Goal: Information Seeking & Learning: Learn about a topic

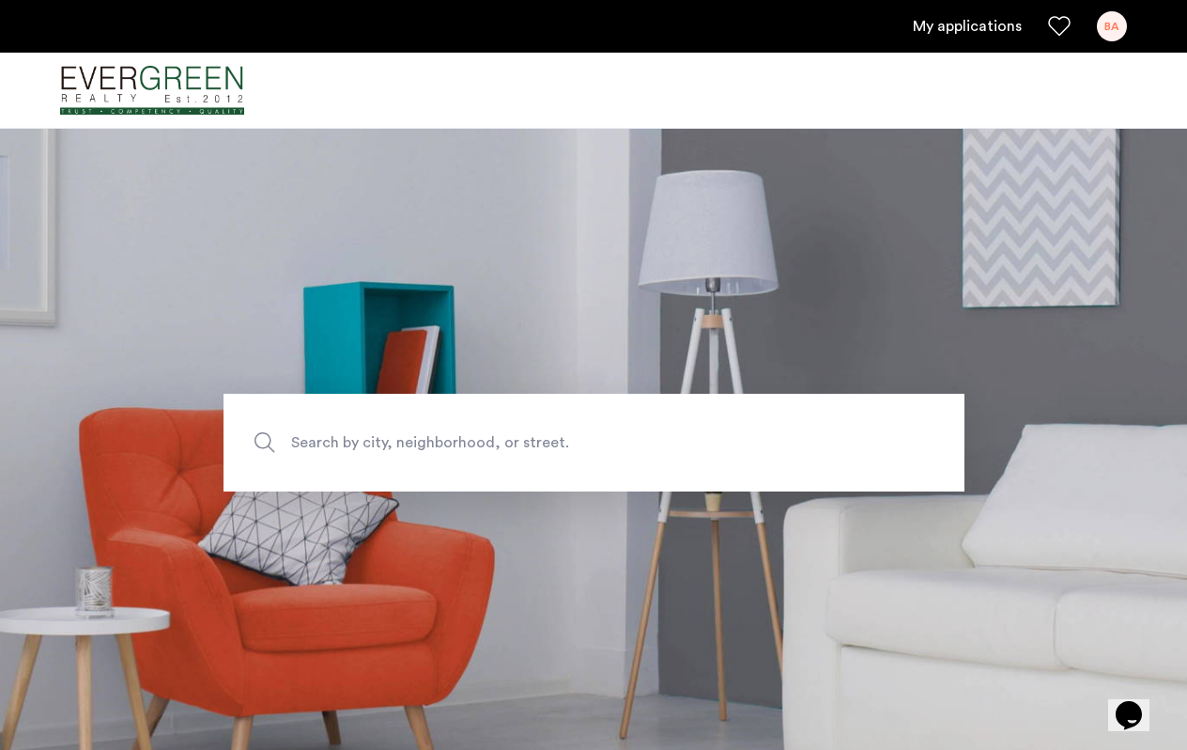
click at [586, 548] on section "Search by city, neighborhood, or street." at bounding box center [593, 442] width 1187 height 629
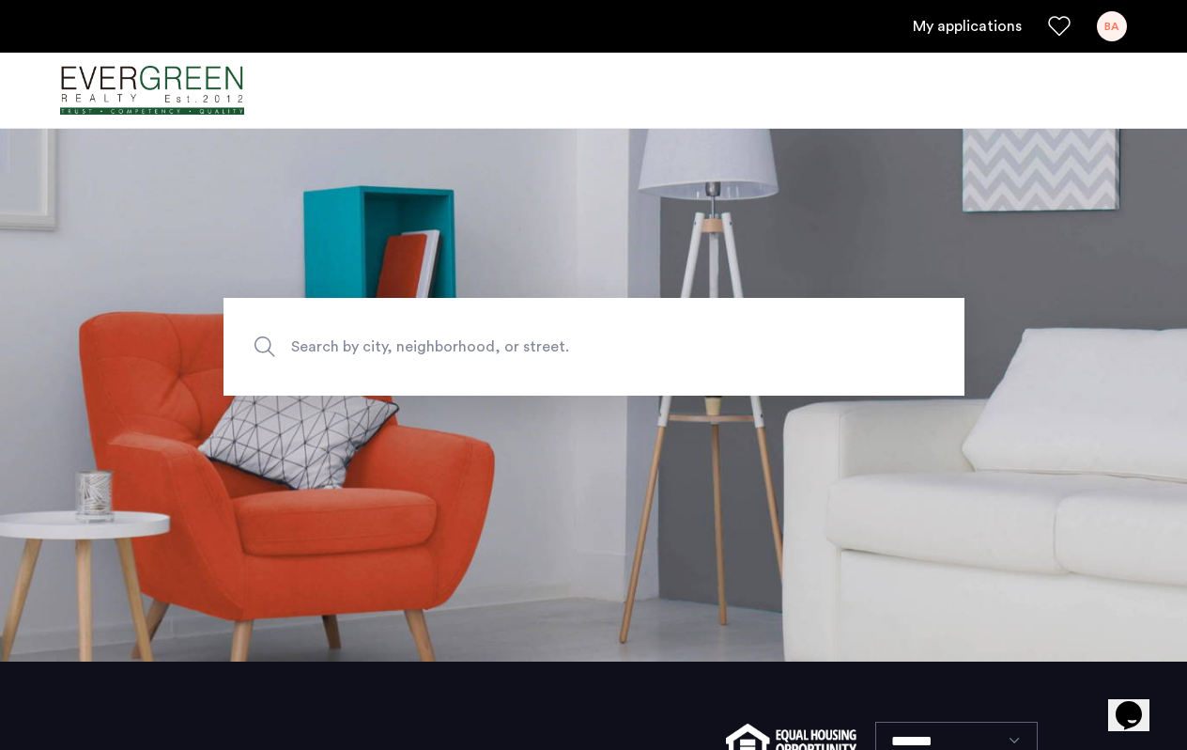
scroll to position [85, 0]
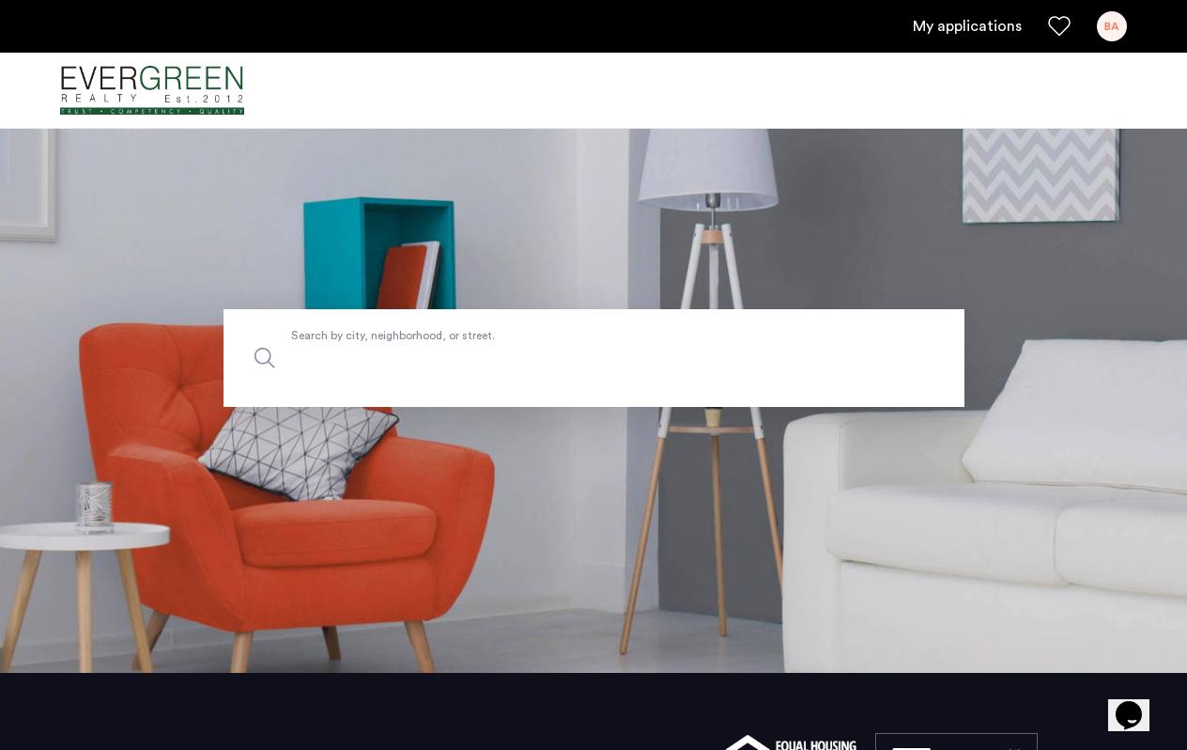
click at [426, 376] on input "Search by city, neighborhood, or street." at bounding box center [594, 358] width 741 height 98
type input "**********"
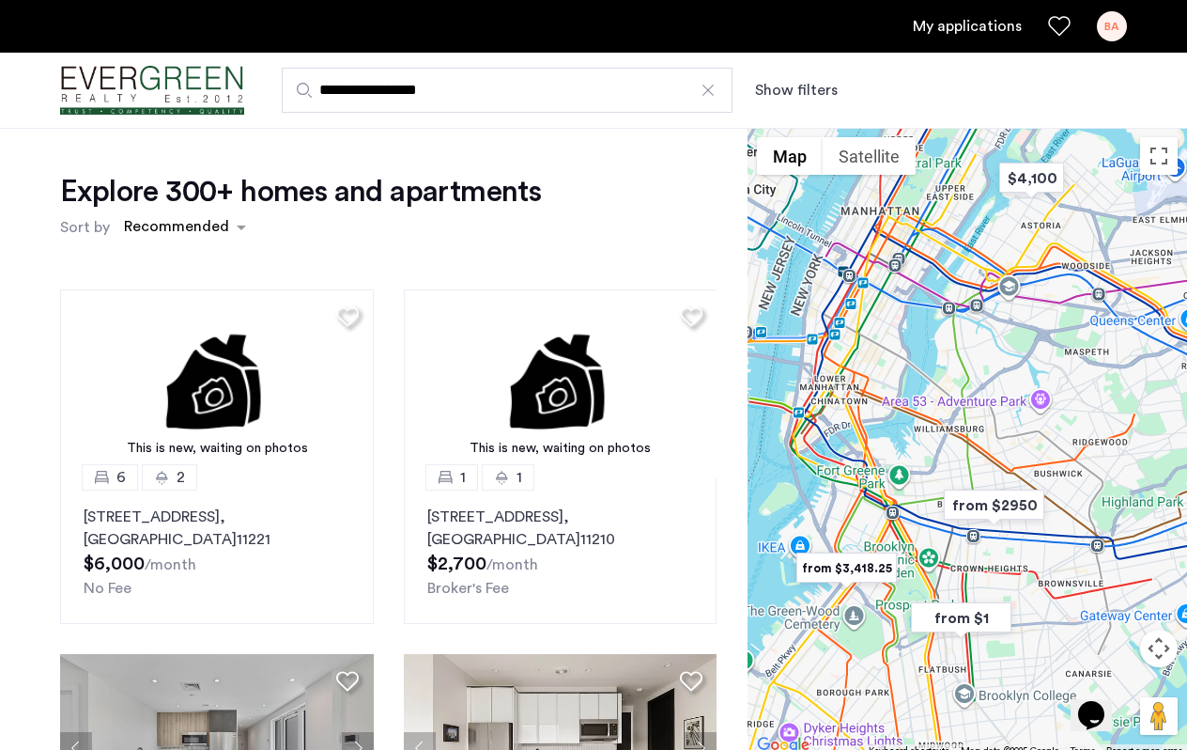
click at [728, 441] on div "This is new, waiting on photos 6 2 512 Kosciuszko Street, Unit 2, Brooklyn , NY…" at bounding box center [388, 592] width 687 height 637
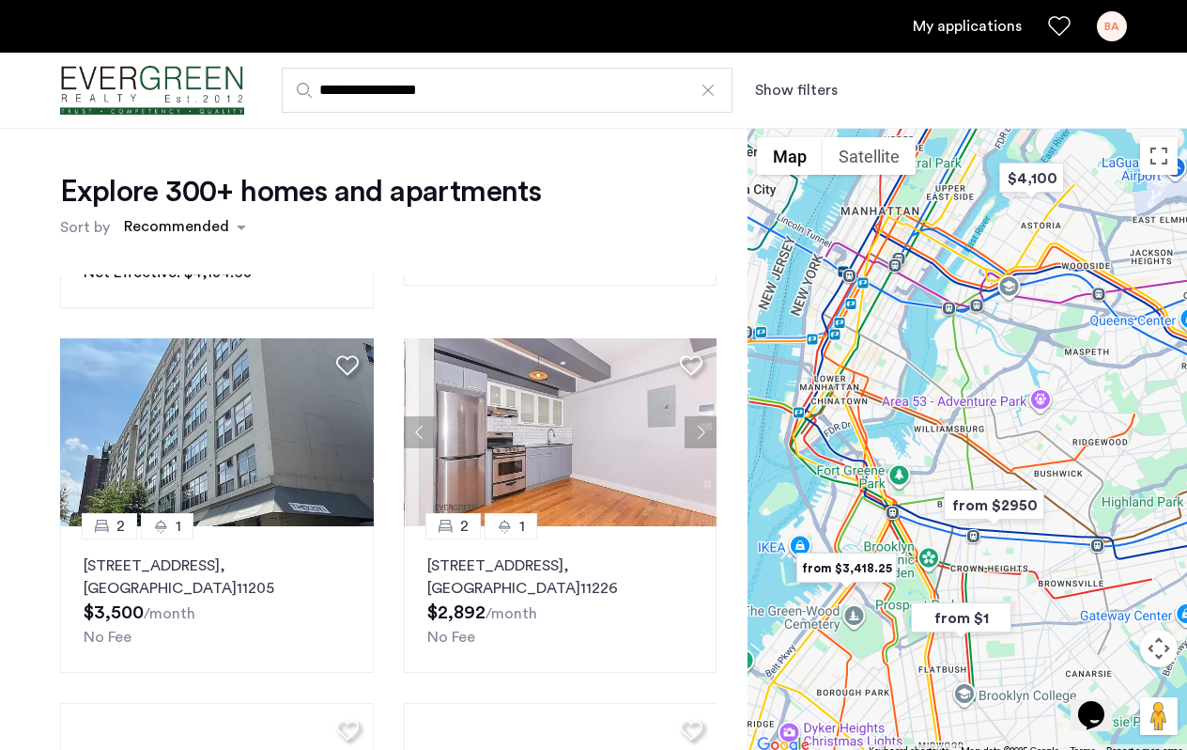
scroll to position [694, 0]
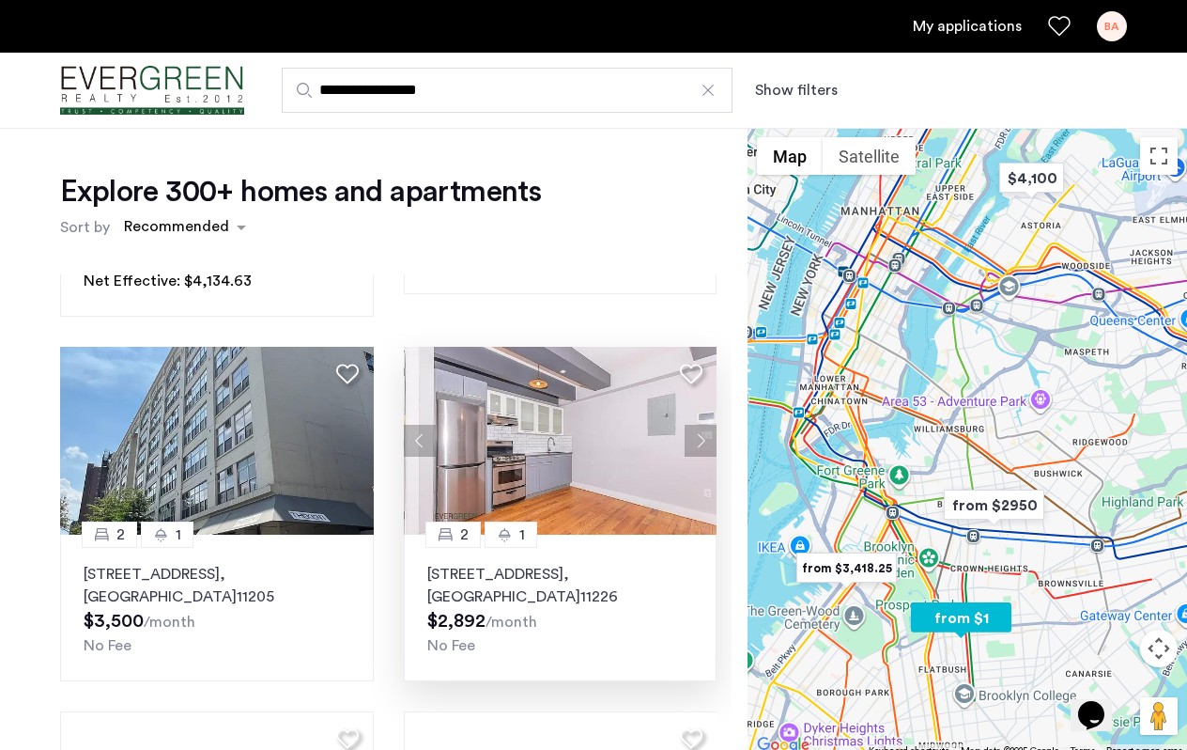
click at [541, 462] on img at bounding box center [561, 441] width 314 height 188
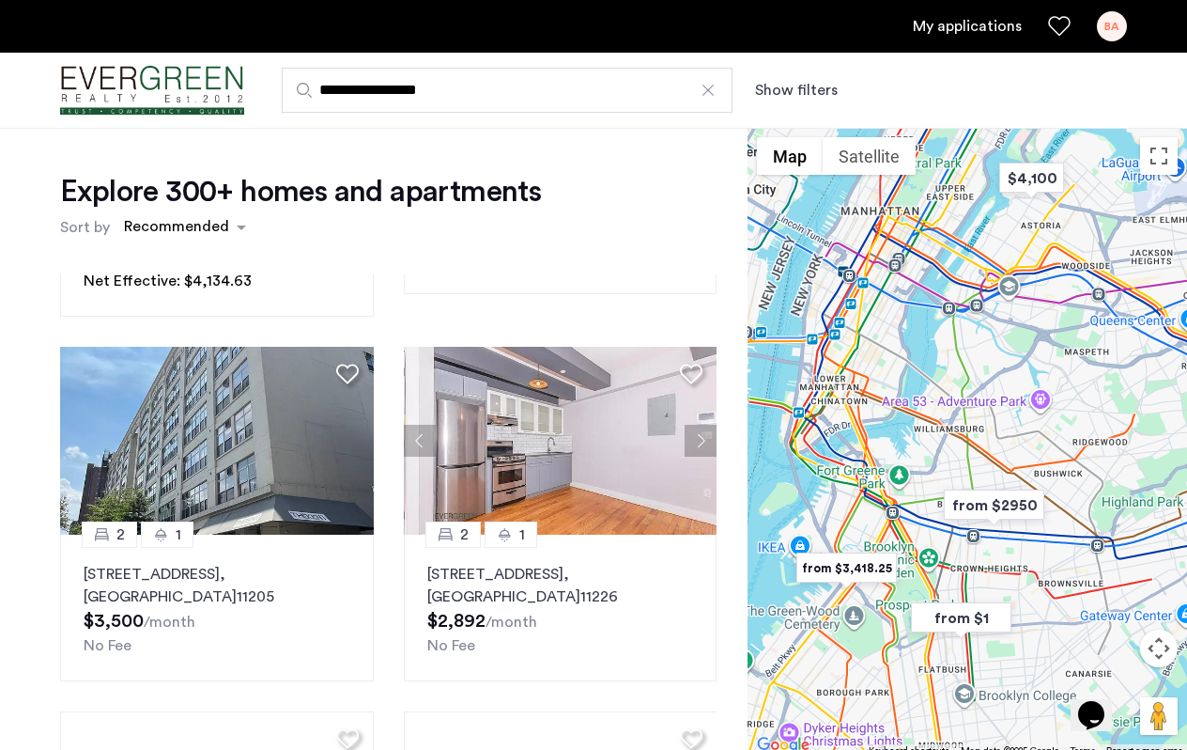
click at [36, 284] on div "Explore 300+ homes and apartments Sort by Recommended This is new, waiting on p…" at bounding box center [374, 580] width 748 height 904
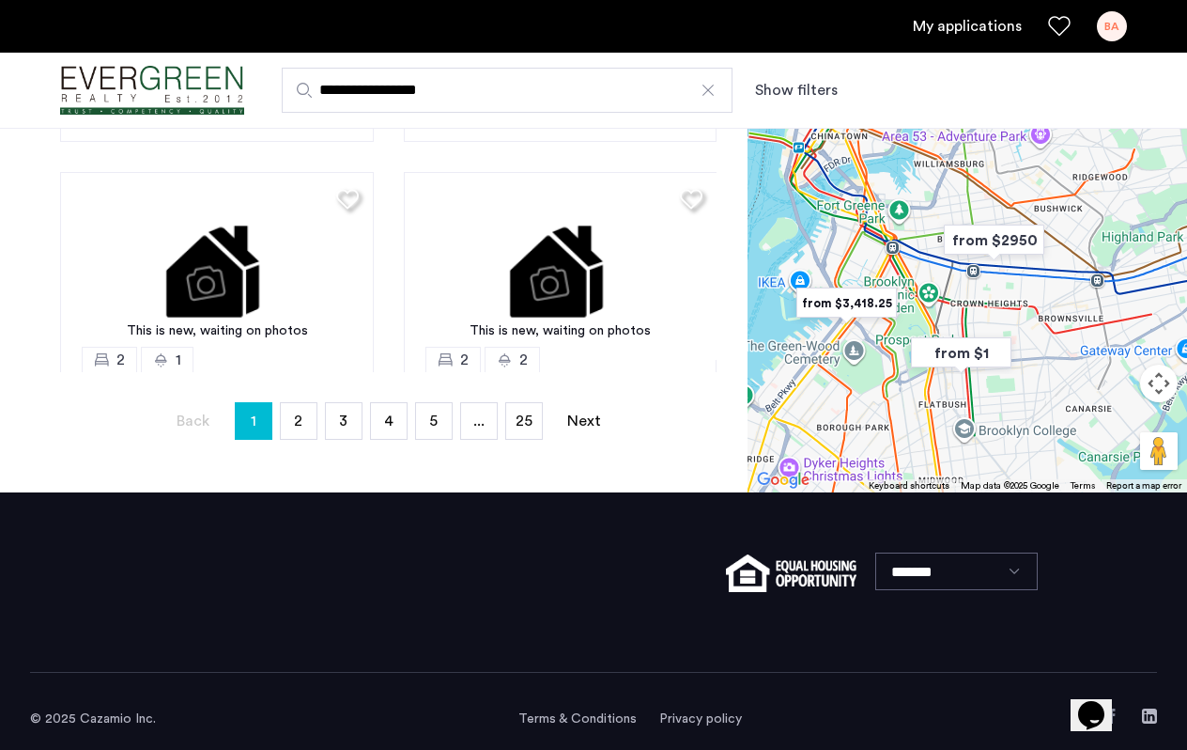
scroll to position [559, 0]
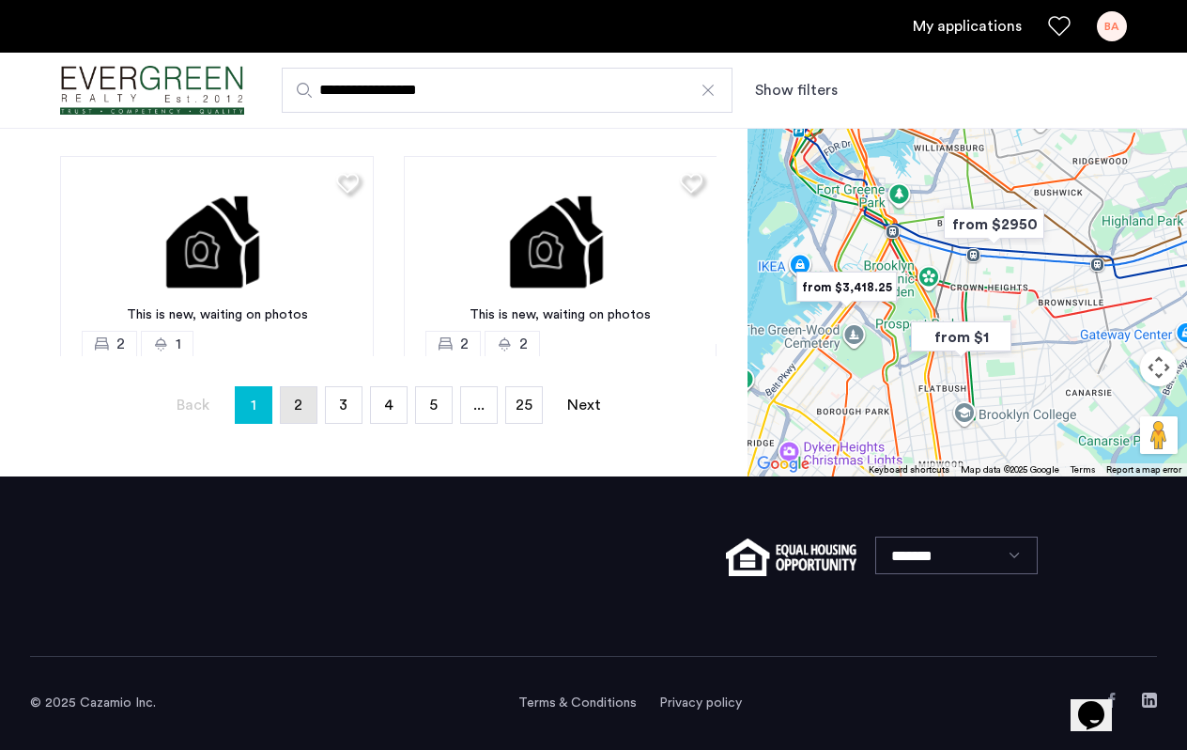
click at [299, 402] on span "2" at bounding box center [298, 404] width 8 height 15
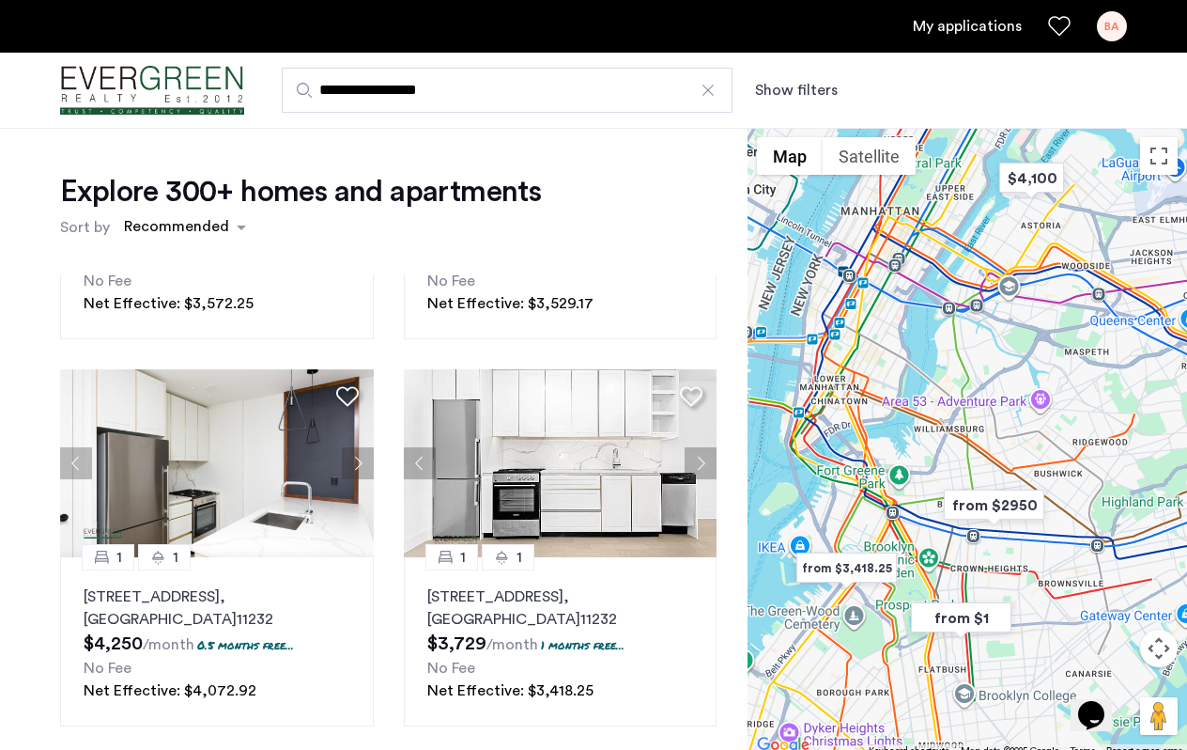
click at [387, 548] on div "0 1 219 Lenox Road, Unit 5C, Brooklyn , NY 11226 $2,600 /month No Fee 2 1 635 4…" at bounding box center [388, 592] width 687 height 637
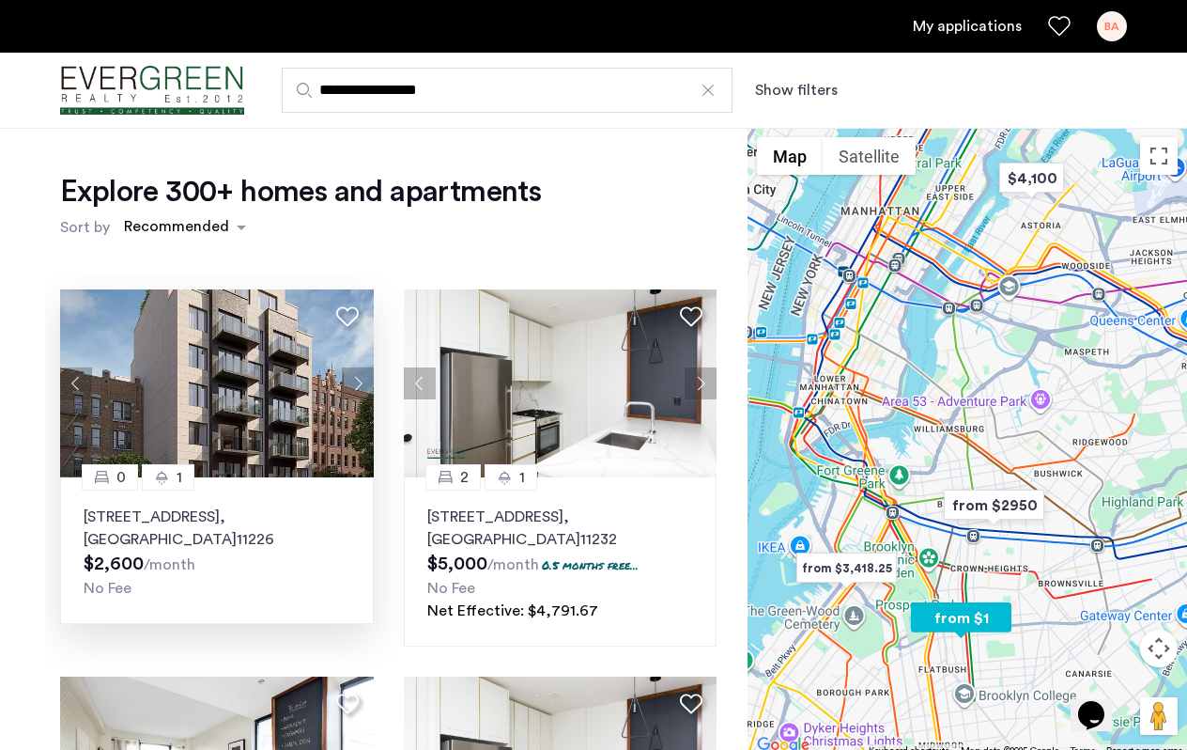
click at [240, 383] on img at bounding box center [217, 383] width 314 height 188
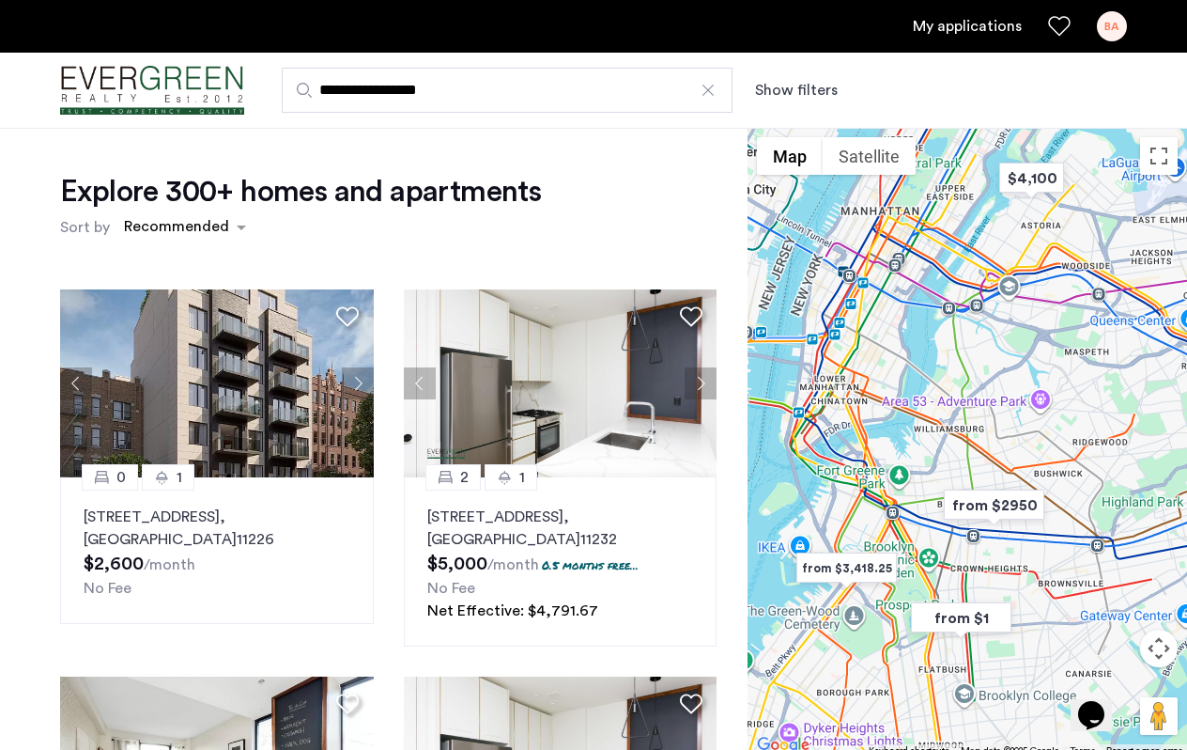
click at [39, 530] on div "Explore 300+ homes and apartments Sort by Recommended 0 1 219 Lenox Road, Unit …" at bounding box center [374, 580] width 748 height 904
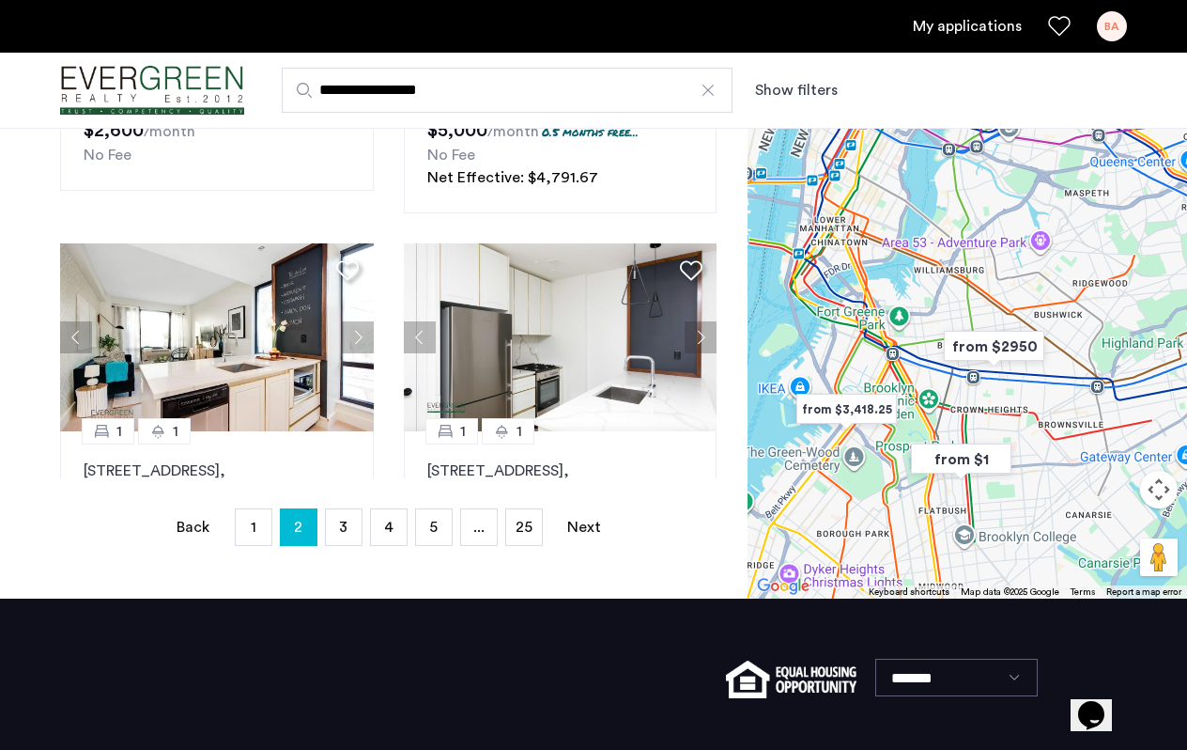
scroll to position [434, 0]
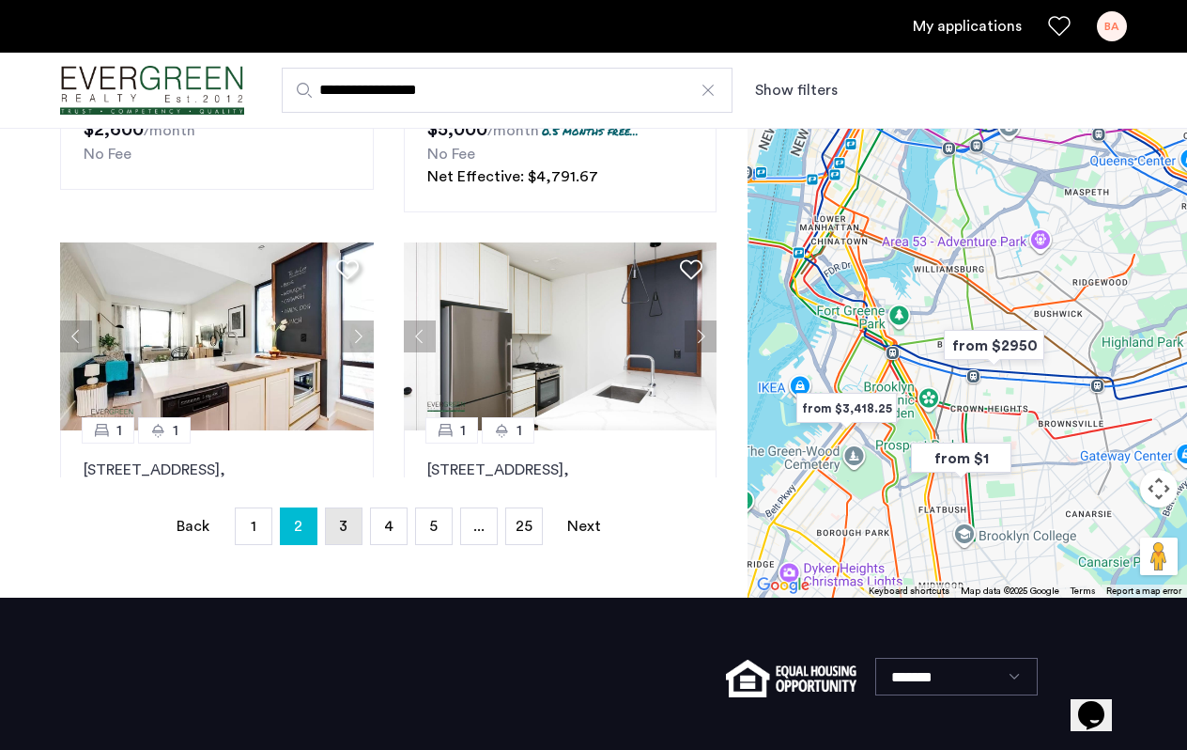
click at [347, 525] on span "3" at bounding box center [343, 525] width 8 height 15
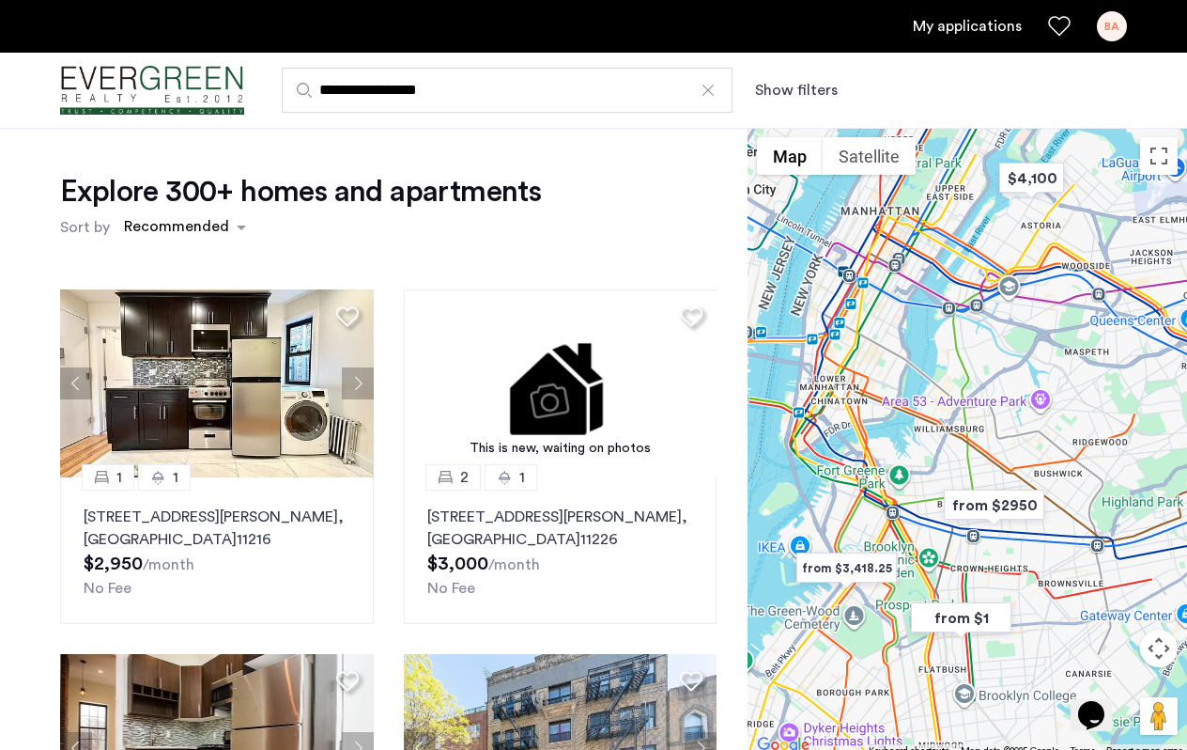
click at [34, 516] on div "Explore 300+ homes and apartments Sort by Recommended 1 1 24 Rogers Avenue, Uni…" at bounding box center [374, 580] width 748 height 904
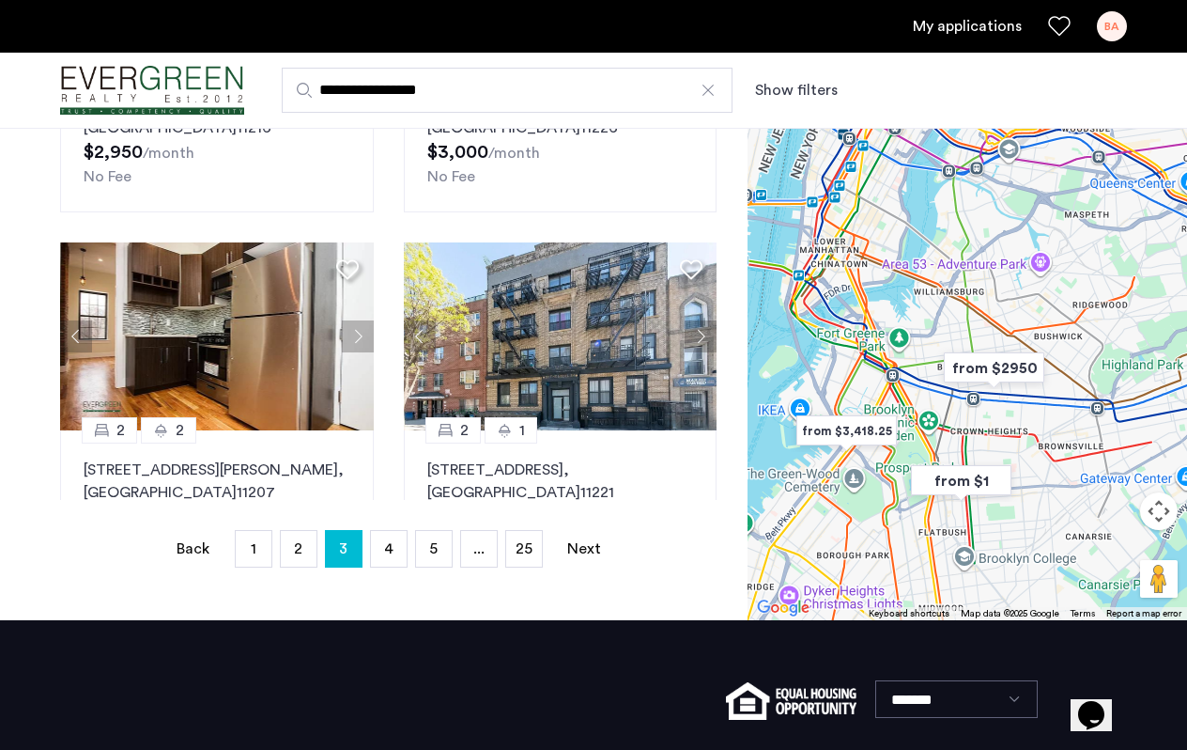
scroll to position [370, 0]
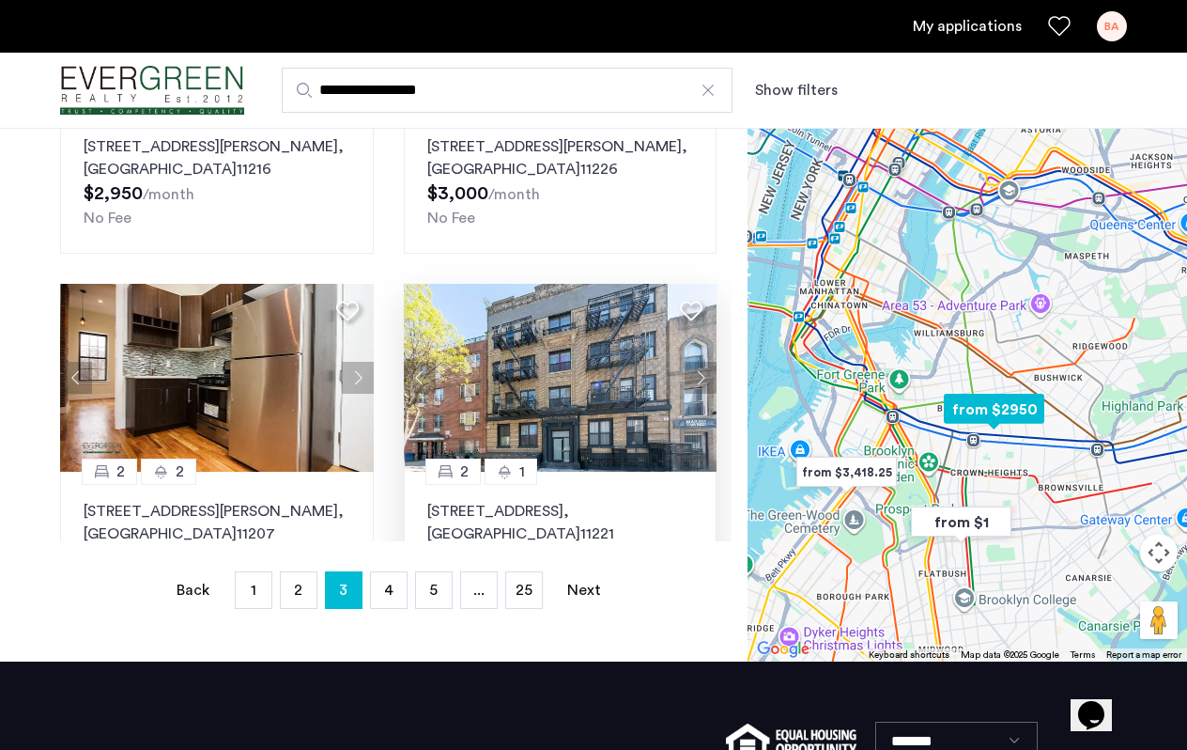
click at [583, 355] on img at bounding box center [561, 378] width 314 height 188
click at [28, 378] on div "Explore 300+ homes and apartments Sort by Recommended 1 1 24 Rogers Avenue, Uni…" at bounding box center [374, 210] width 748 height 904
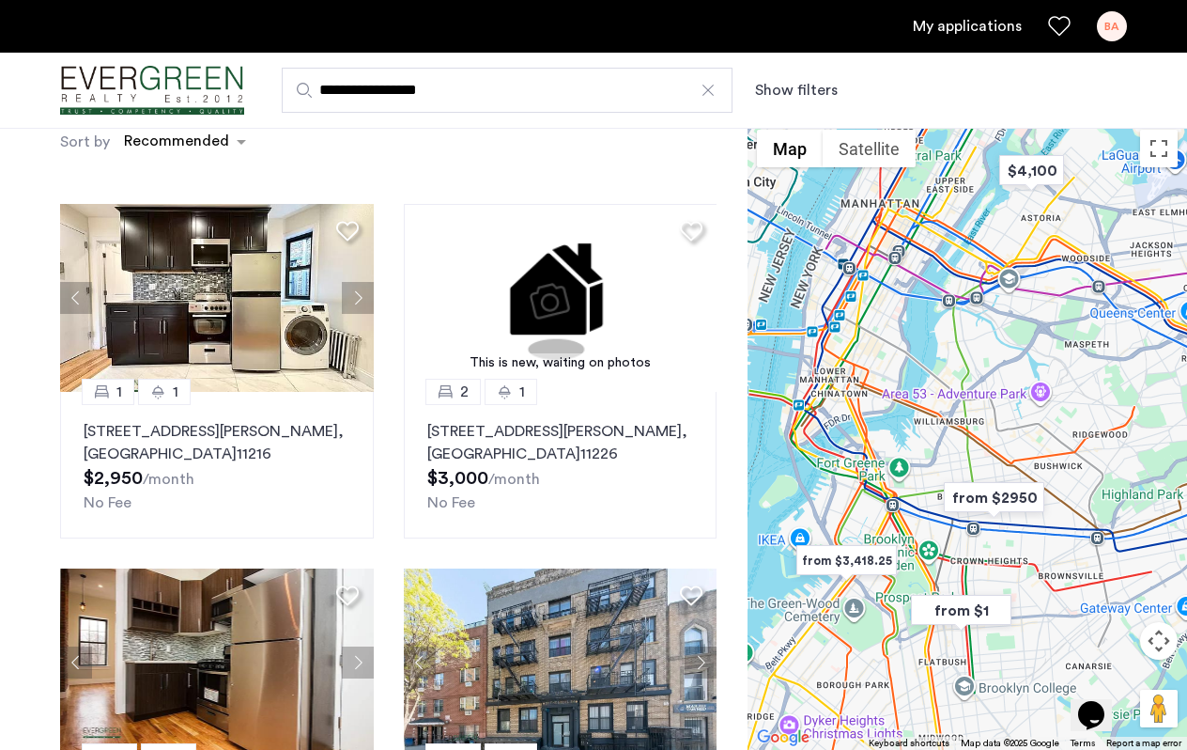
scroll to position [95, 0]
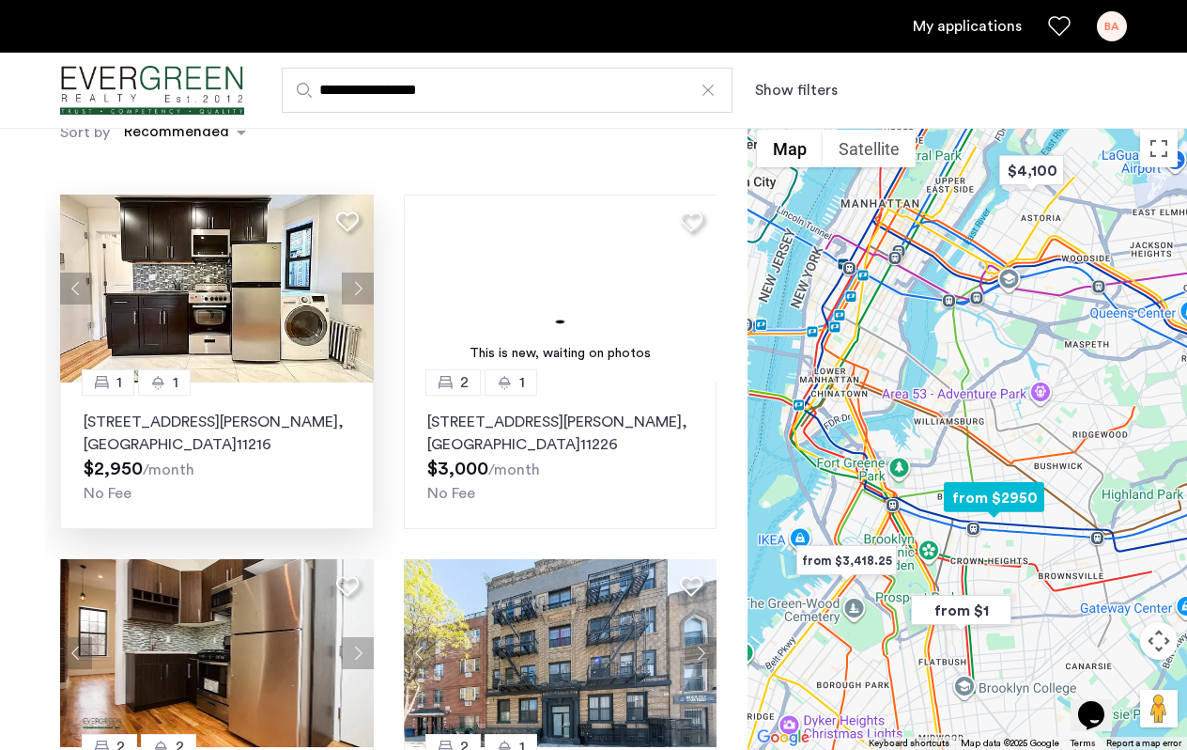
click at [190, 311] on img at bounding box center [217, 288] width 314 height 188
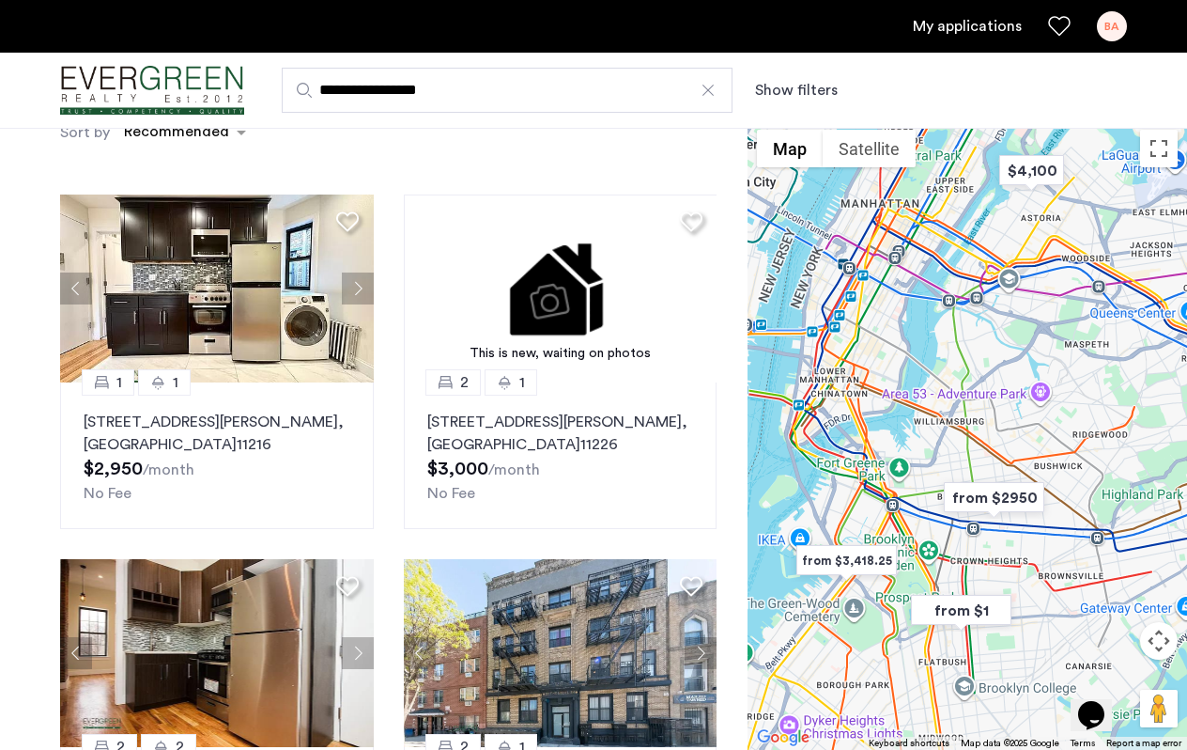
click at [391, 545] on div "1 1 24 Rogers Avenue, Unit 4C, Brooklyn , NY 11216 $2,950 /month No Fee This is…" at bounding box center [388, 497] width 687 height 637
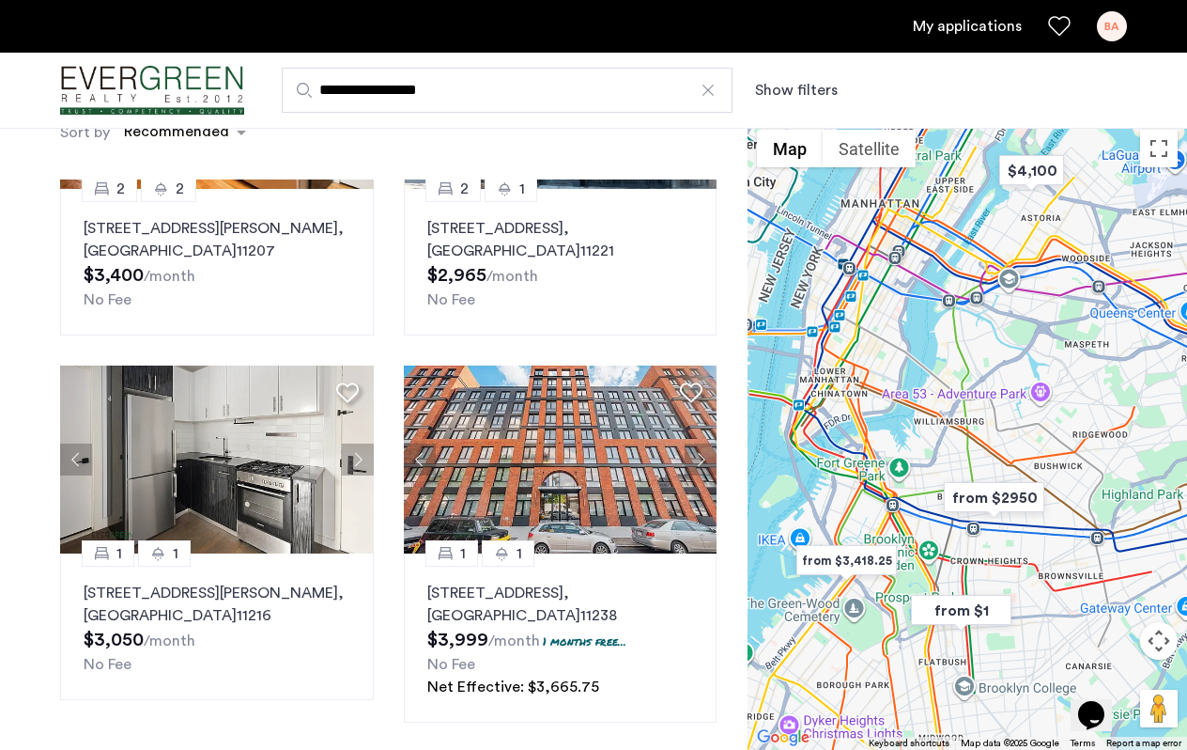
scroll to position [578, 0]
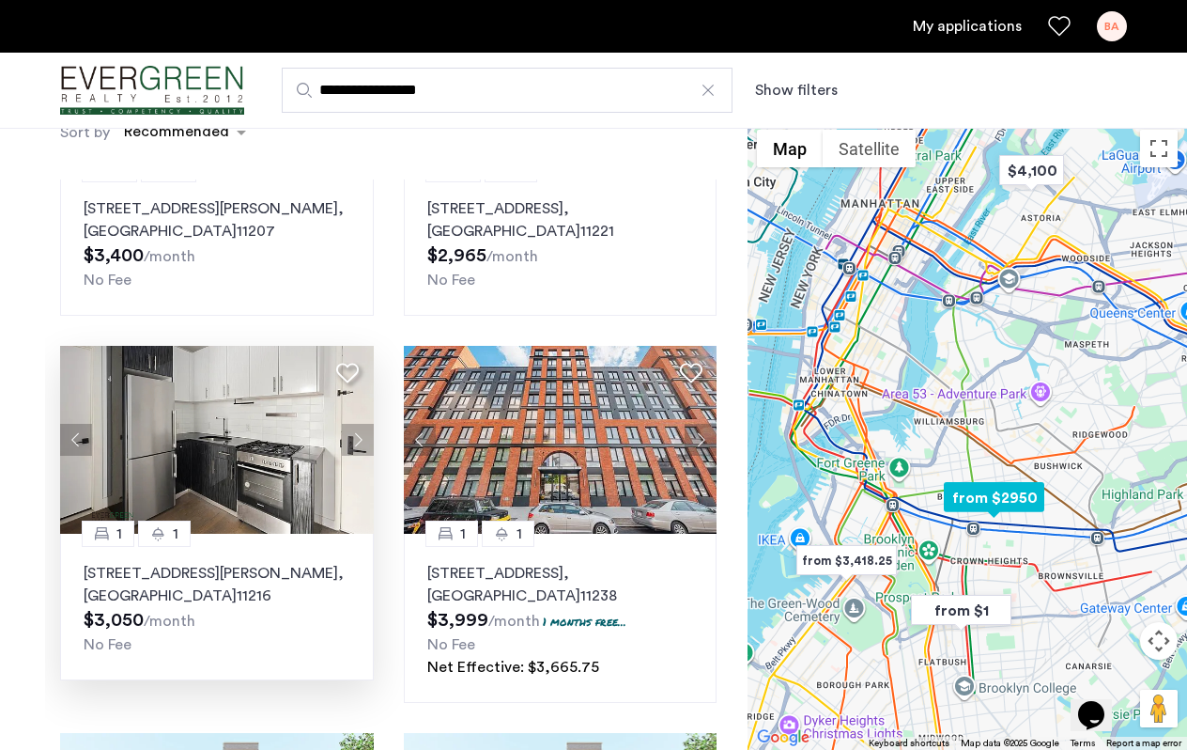
click at [217, 433] on img at bounding box center [217, 440] width 314 height 188
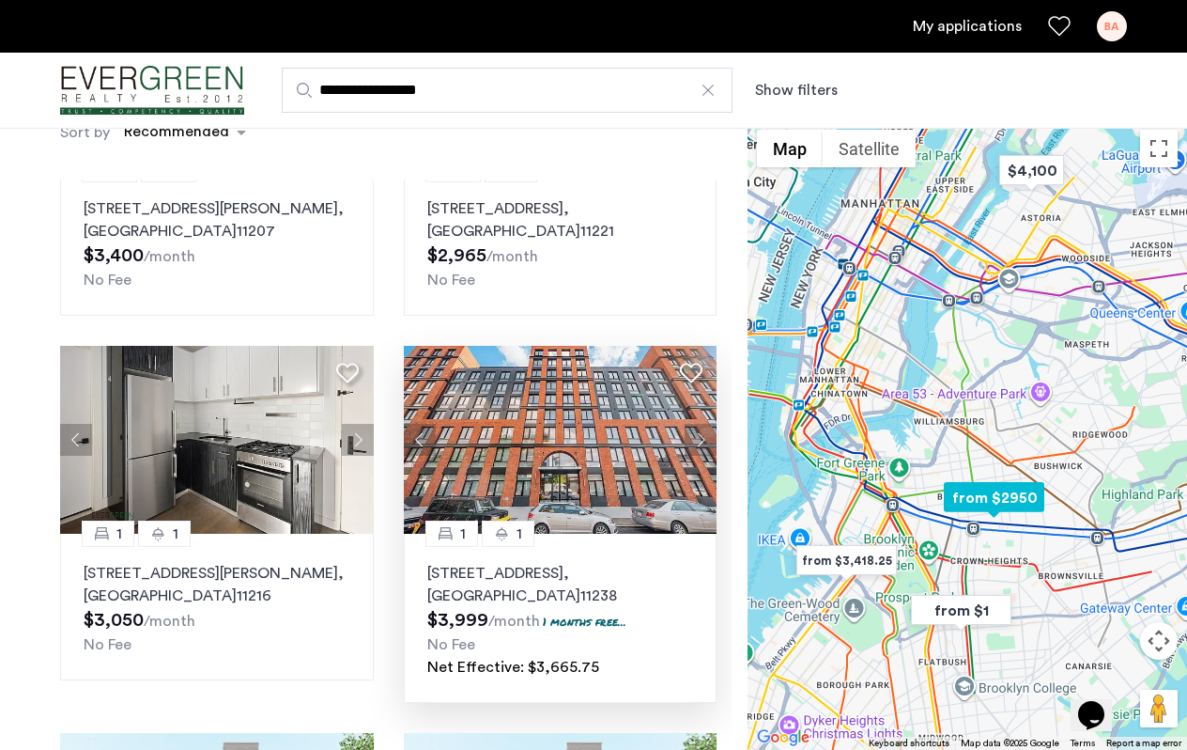
click at [556, 417] on img at bounding box center [561, 440] width 314 height 188
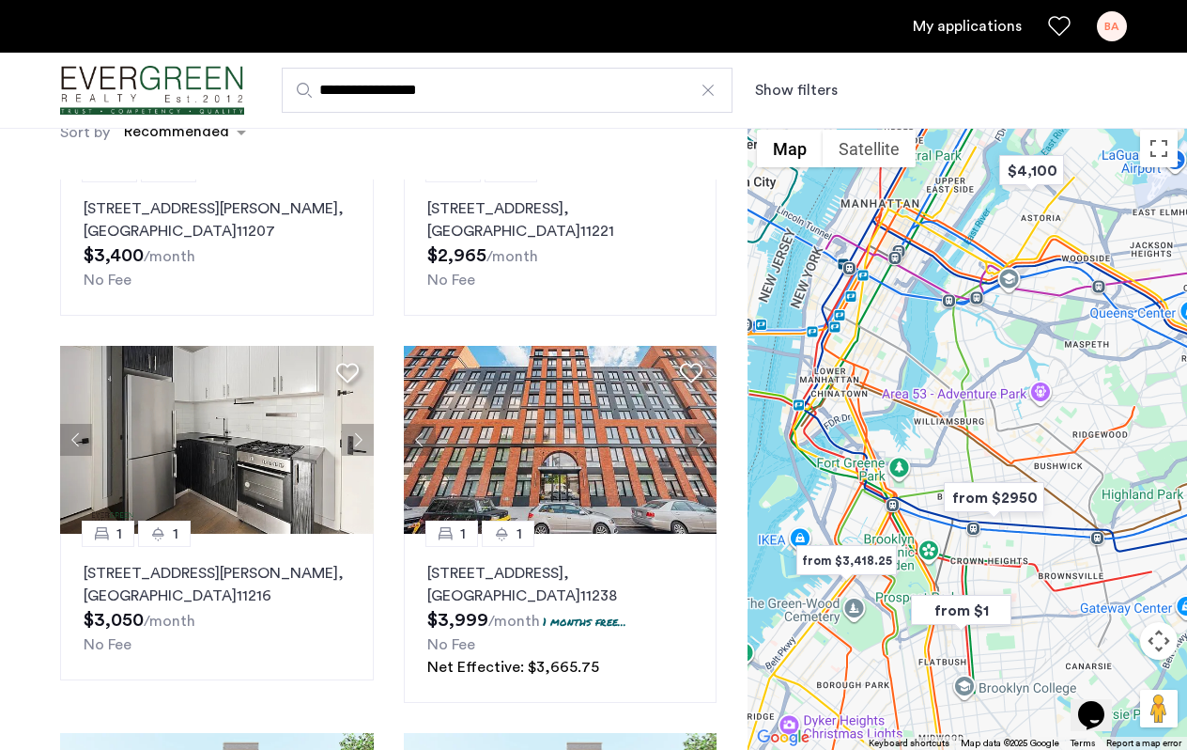
click at [37, 327] on div "Explore 300+ homes and apartments Sort by Recommended 1 1 24 Rogers Avenue, Uni…" at bounding box center [374, 485] width 748 height 904
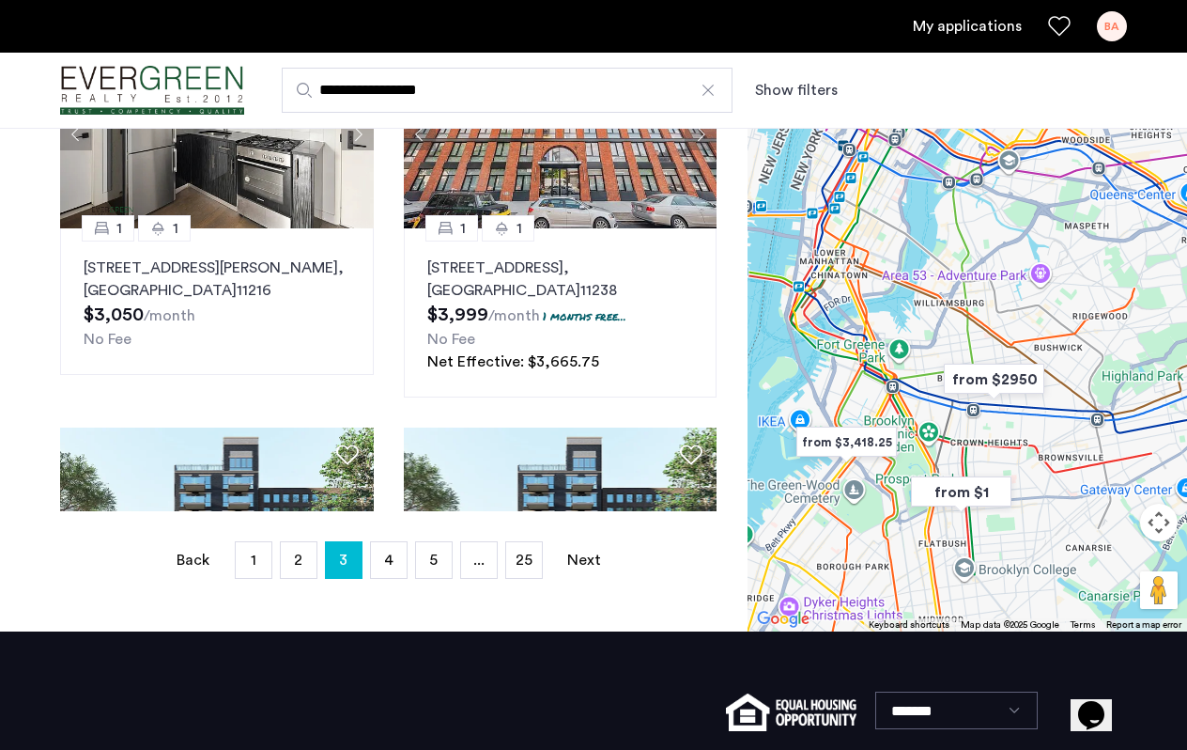
scroll to position [408, 0]
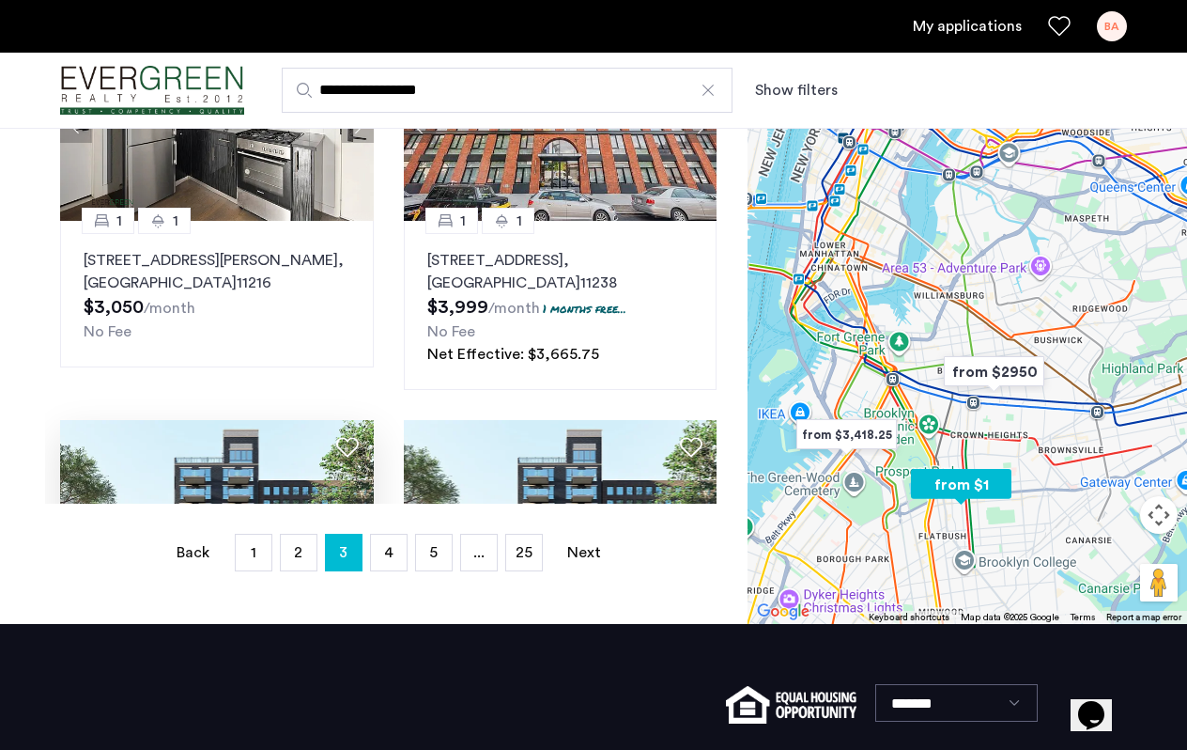
click at [249, 464] on img at bounding box center [217, 514] width 314 height 188
click at [392, 557] on span "4" at bounding box center [388, 552] width 9 height 15
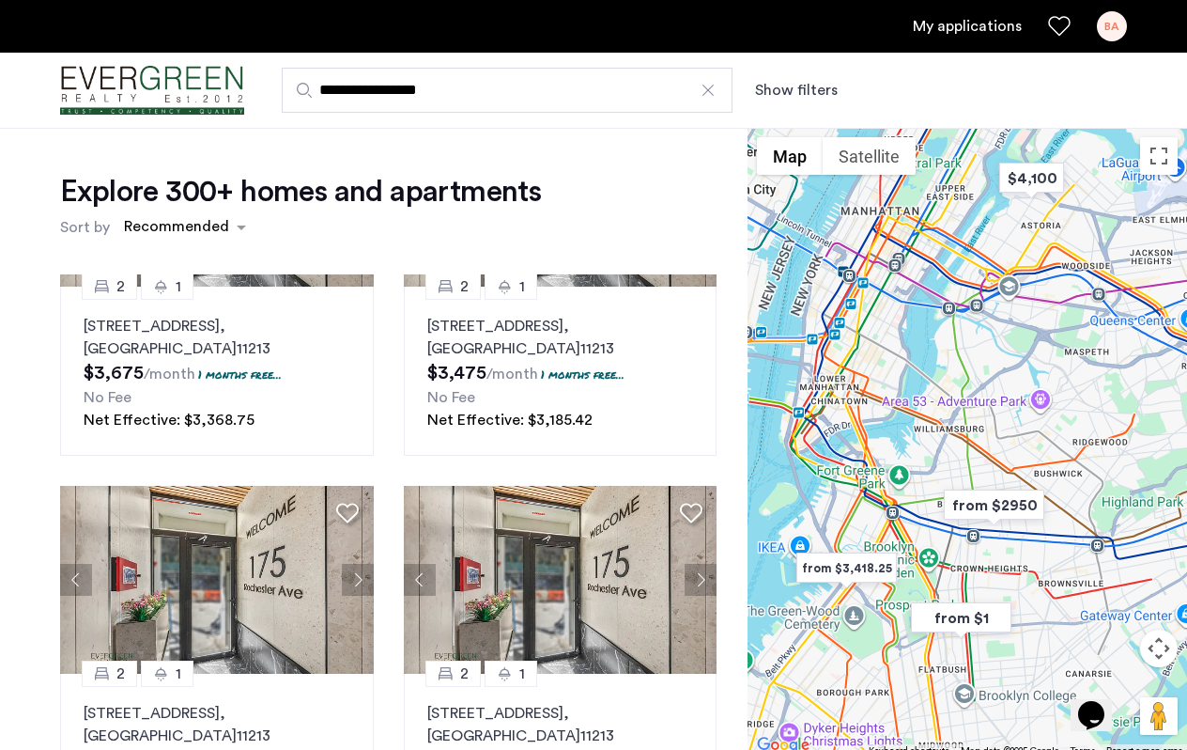
click at [35, 438] on div "Explore 300+ homes and apartments Sort by Recommended 2 1 175 Rochester Avenue,…" at bounding box center [374, 580] width 748 height 904
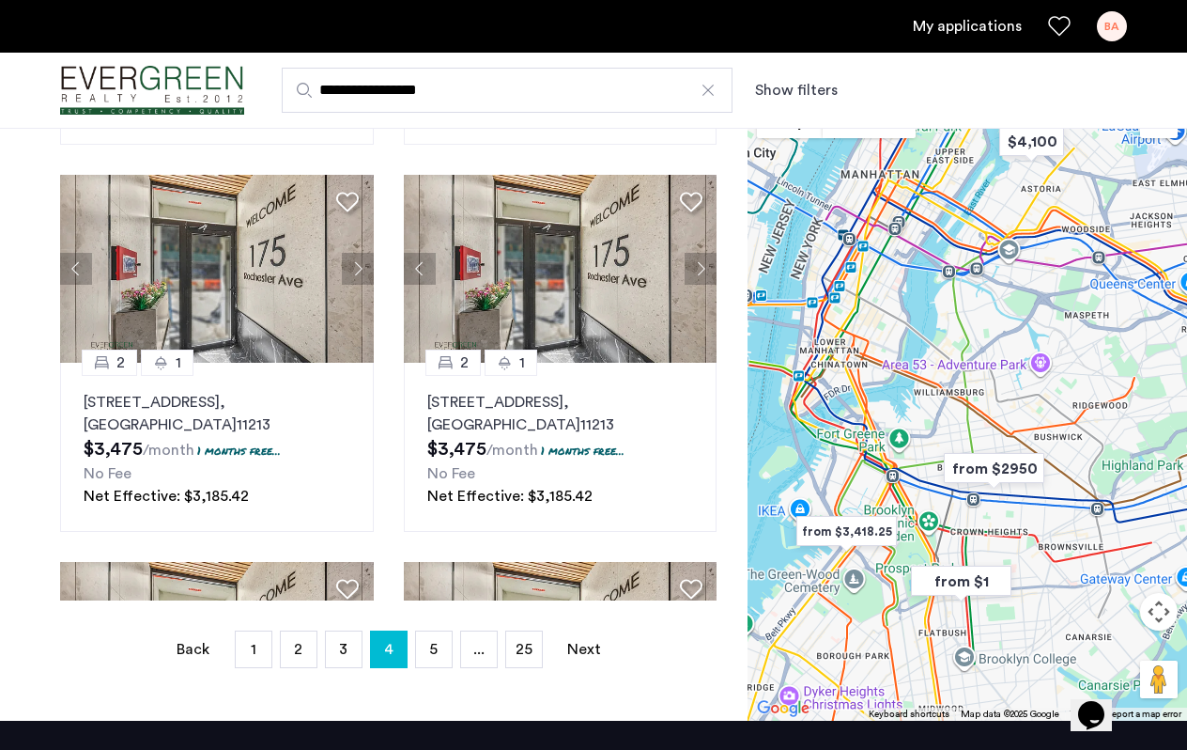
scroll to position [323, 0]
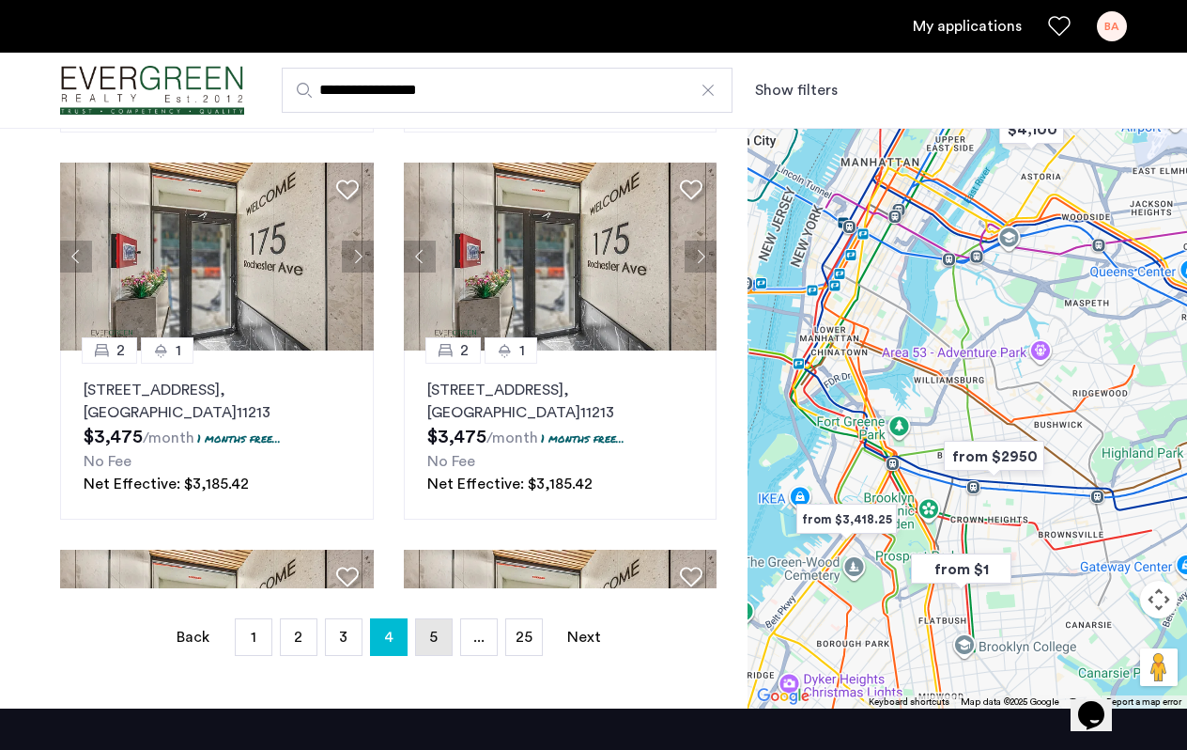
click at [433, 637] on span "5" at bounding box center [433, 636] width 8 height 15
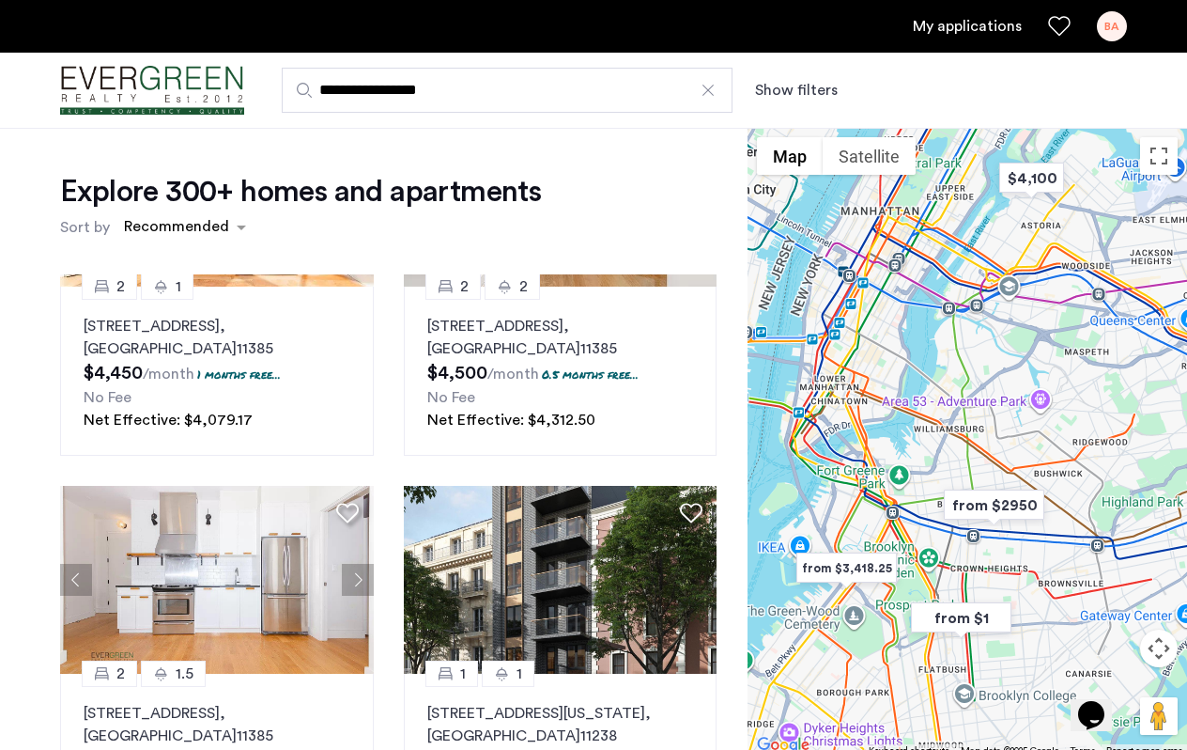
click at [29, 449] on div "Explore 300+ homes and apartments Sort by Recommended 1 1 836 Bergen Street, Un…" at bounding box center [374, 580] width 748 height 904
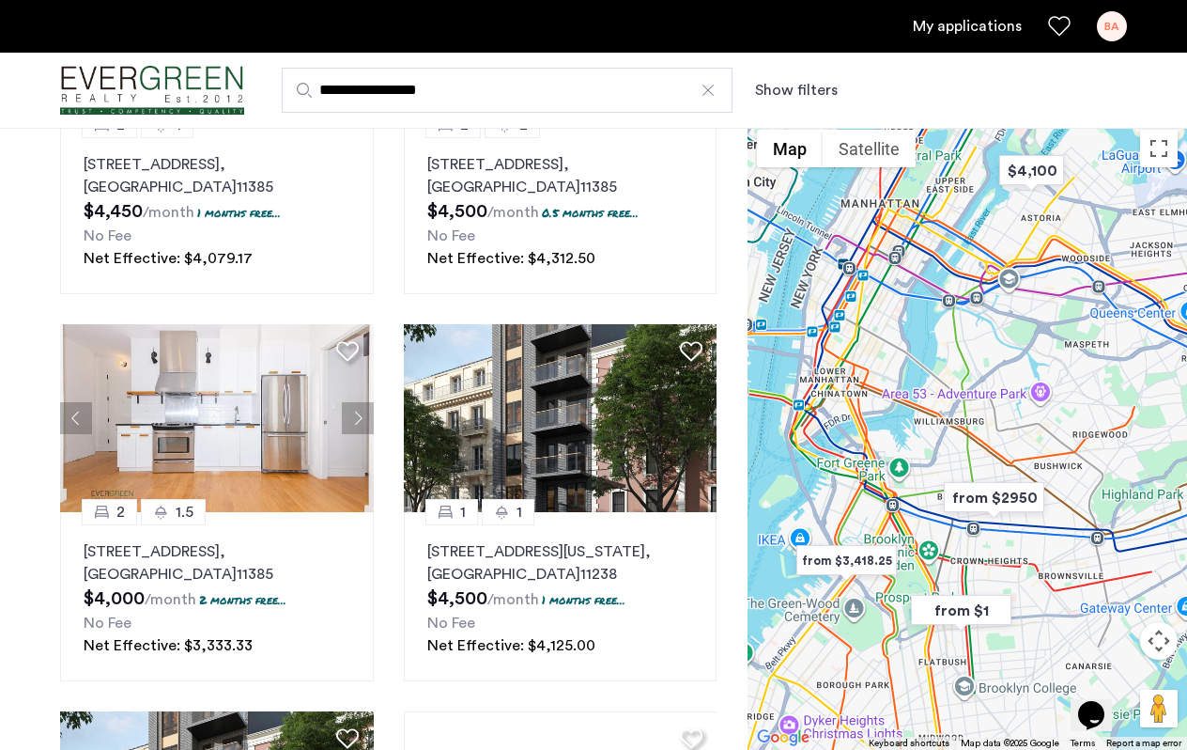
scroll to position [150, 0]
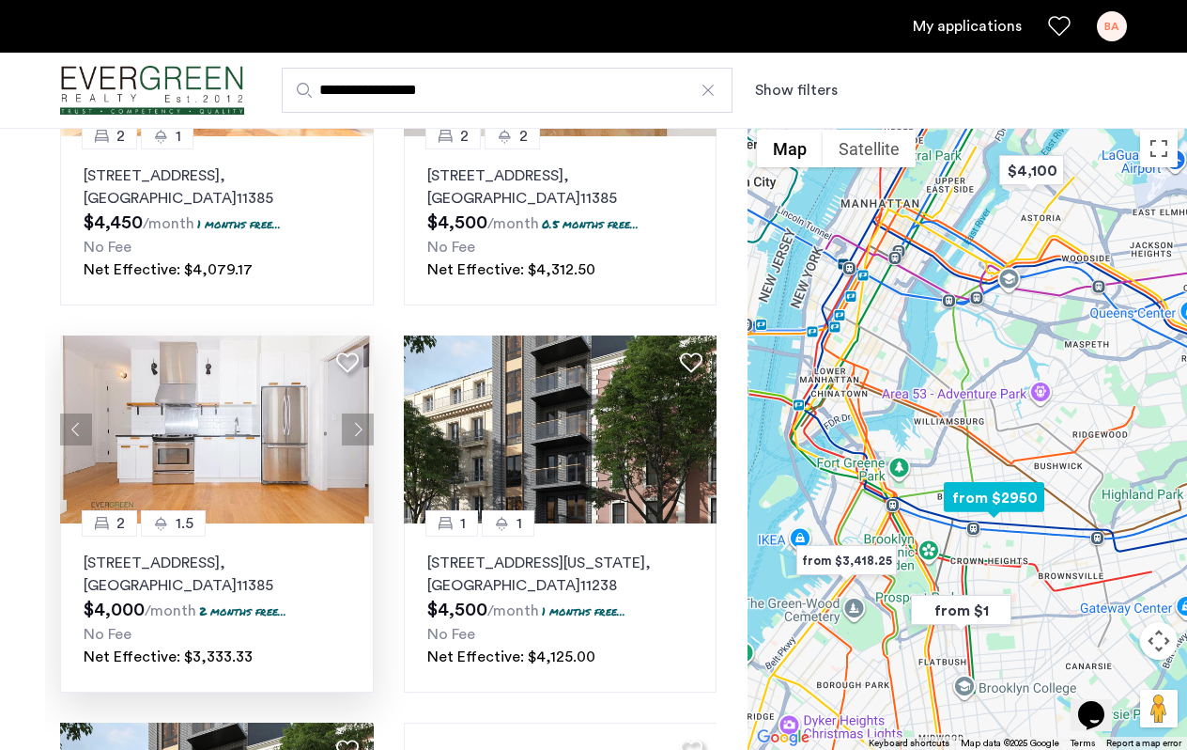
click at [202, 423] on img at bounding box center [217, 429] width 314 height 188
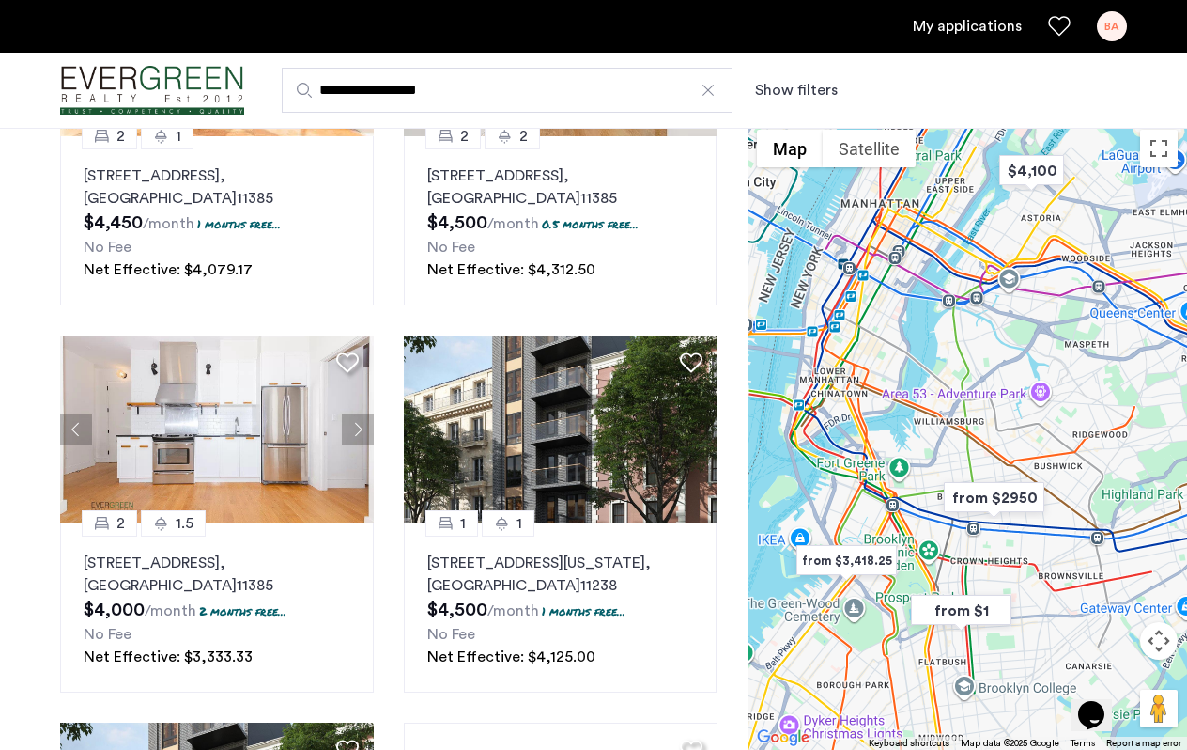
click at [385, 570] on div "1 1 836 Bergen Street, Unit 214, Brooklyn , NY 11238 $4,500 /month 1.5 months f…" at bounding box center [388, 442] width 687 height 637
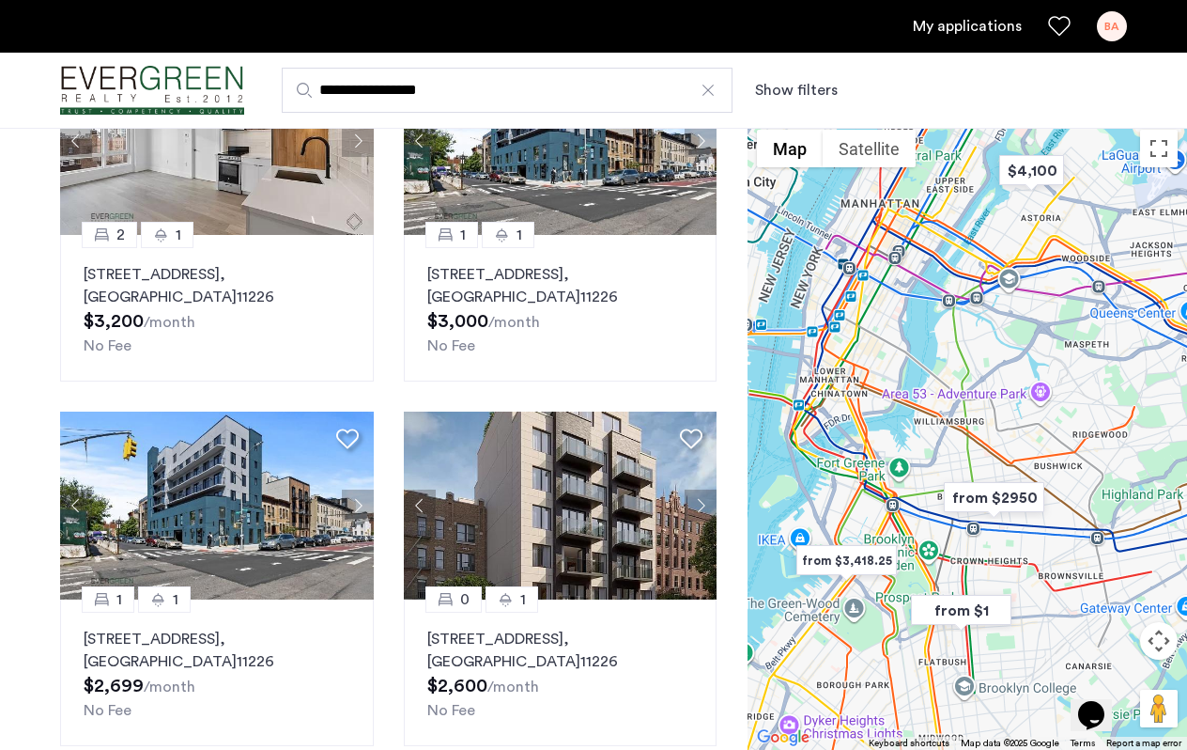
scroll to position [1644, 0]
click at [201, 506] on img at bounding box center [218, 505] width 314 height 188
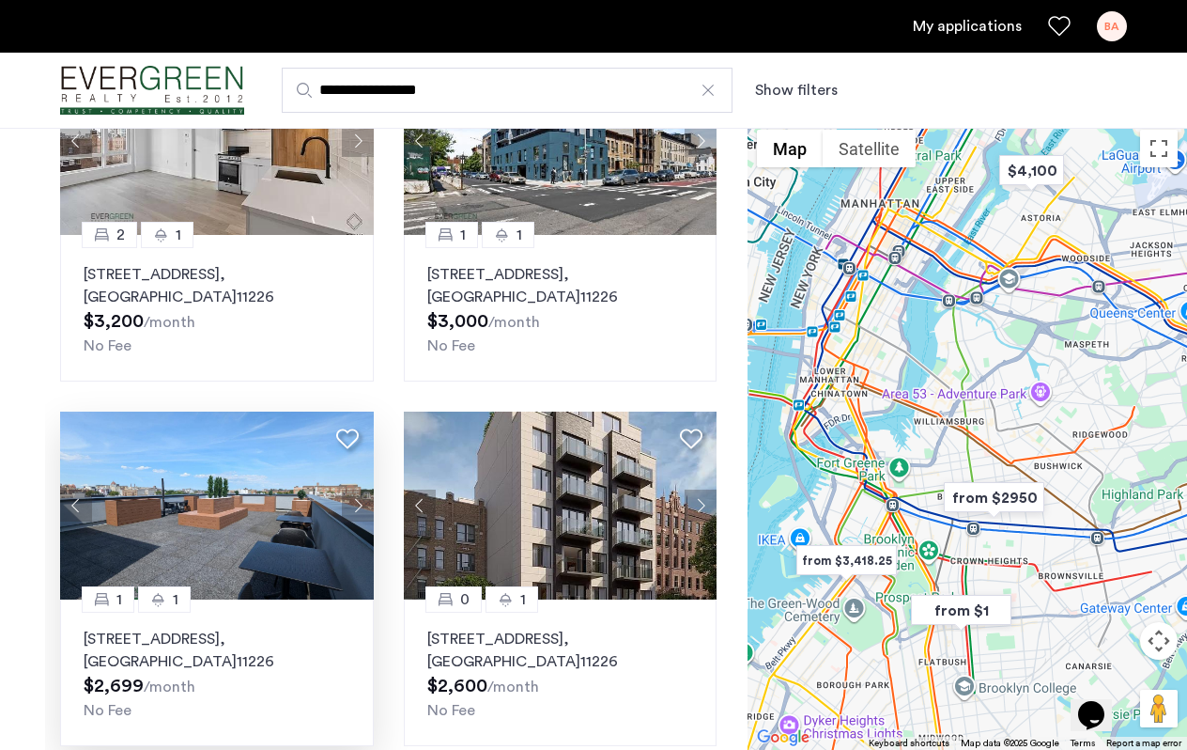
click at [28, 365] on div "Explore 300+ homes and apartments Sort by Recommended 1 1 836 Bergen Street, Un…" at bounding box center [374, 429] width 748 height 904
click at [391, 433] on div "1 1 836 Bergen Street, Unit 214, Brooklyn , NY 11238 $4,500 /month 1.5 months f…" at bounding box center [388, 442] width 687 height 637
click at [384, 341] on div "1 1 836 Bergen Street, Unit 214, Brooklyn , NY 11238 $4,500 /month 1.5 months f…" at bounding box center [388, 442] width 687 height 637
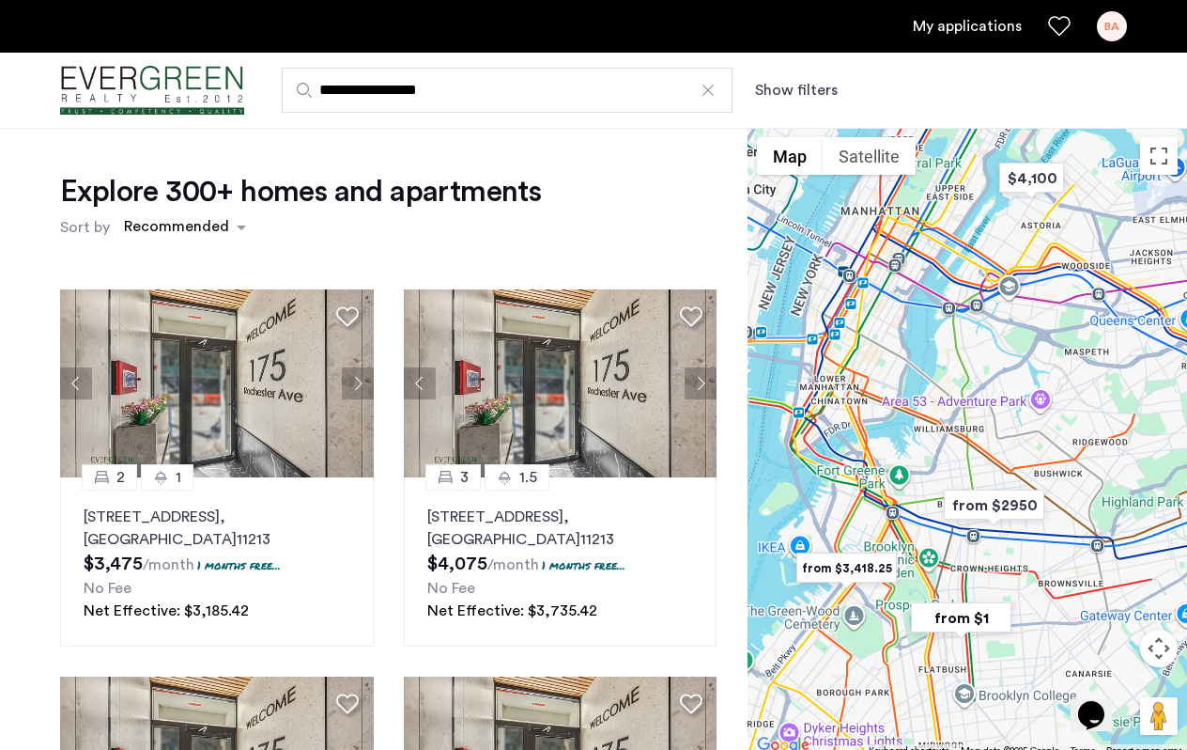
click at [50, 532] on div "2 1 175 Rochester Avenue, Unit 2C, Brooklyn , NY 11213 $3,475 /month 1 months f…" at bounding box center [388, 592] width 687 height 637
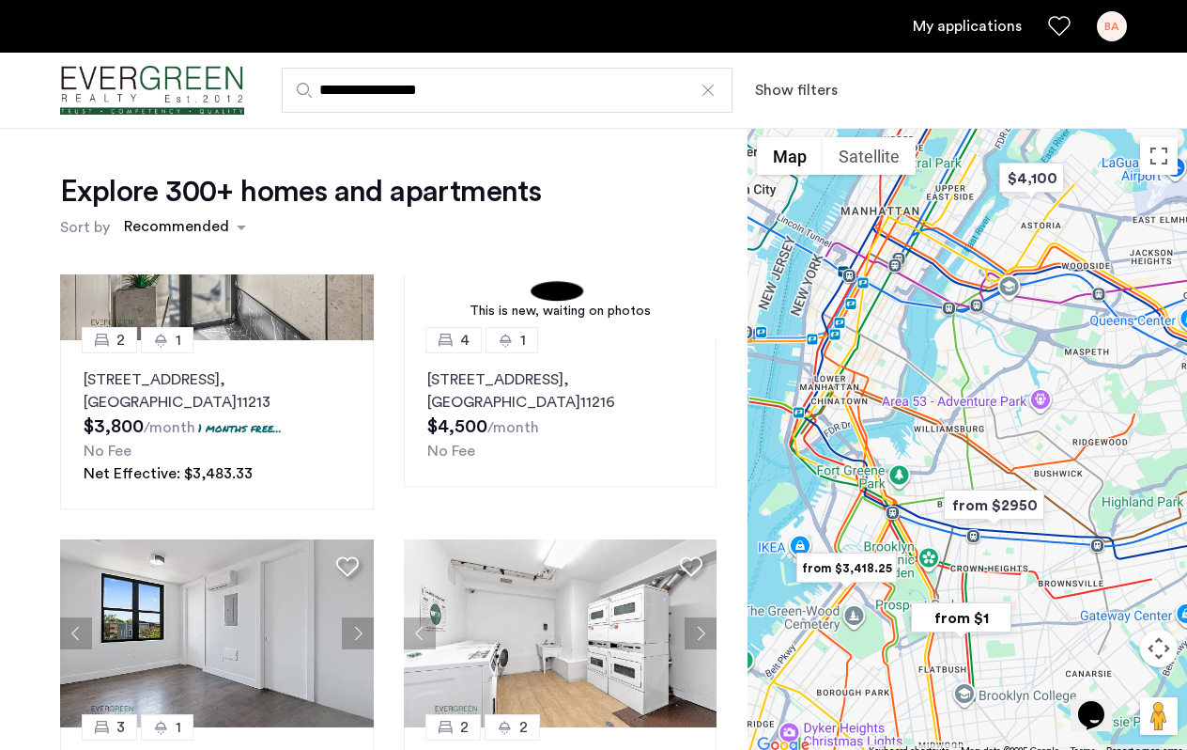
scroll to position [1691, 0]
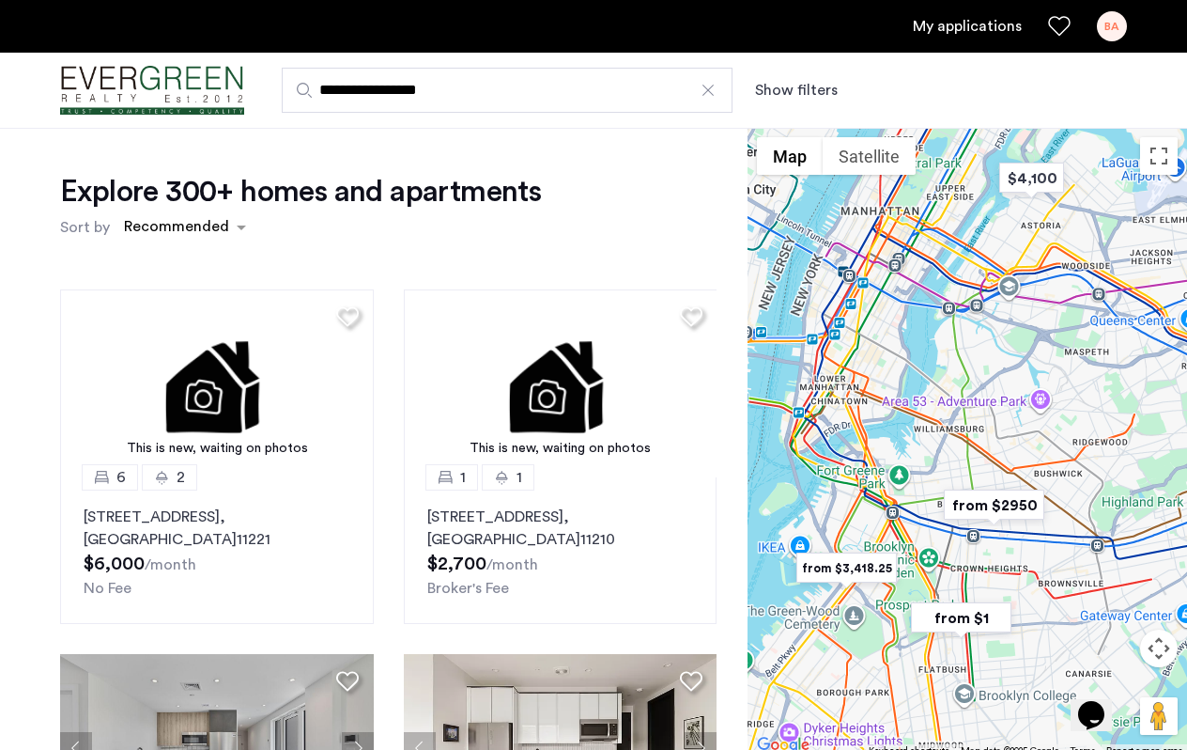
click at [36, 369] on div "Explore 300+ homes and apartments Sort by Recommended This is new, waiting on p…" at bounding box center [374, 580] width 748 height 904
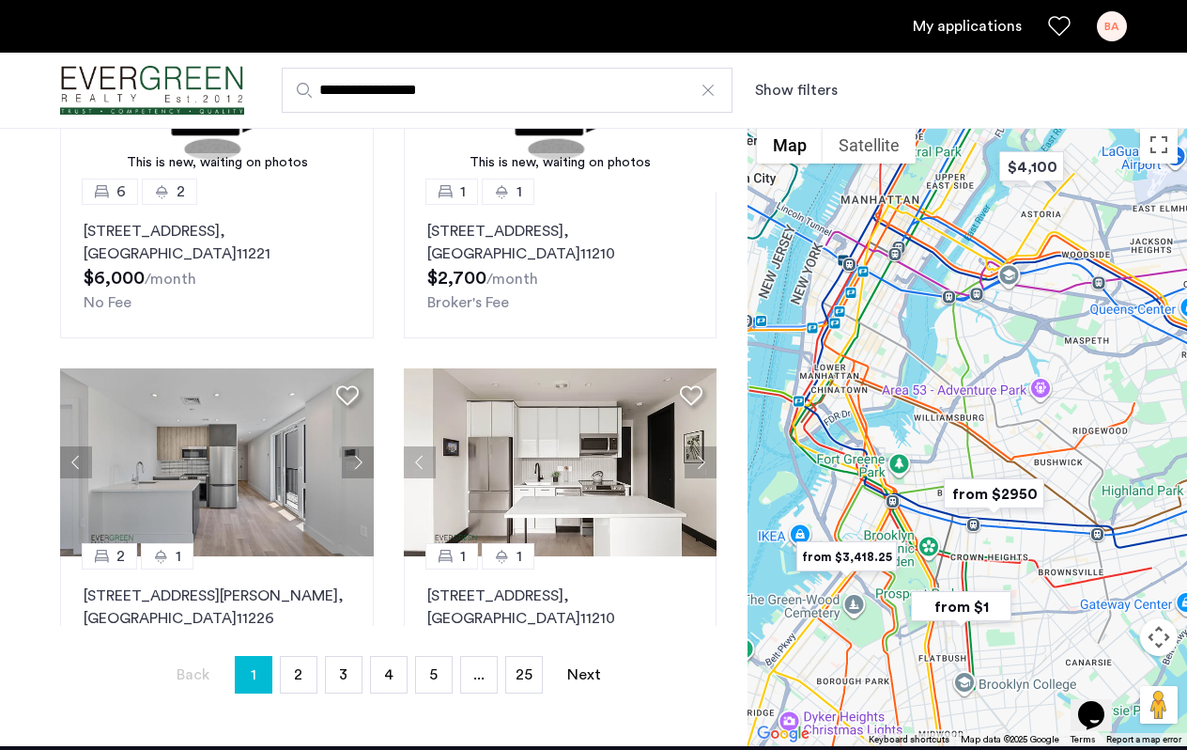
scroll to position [297, 0]
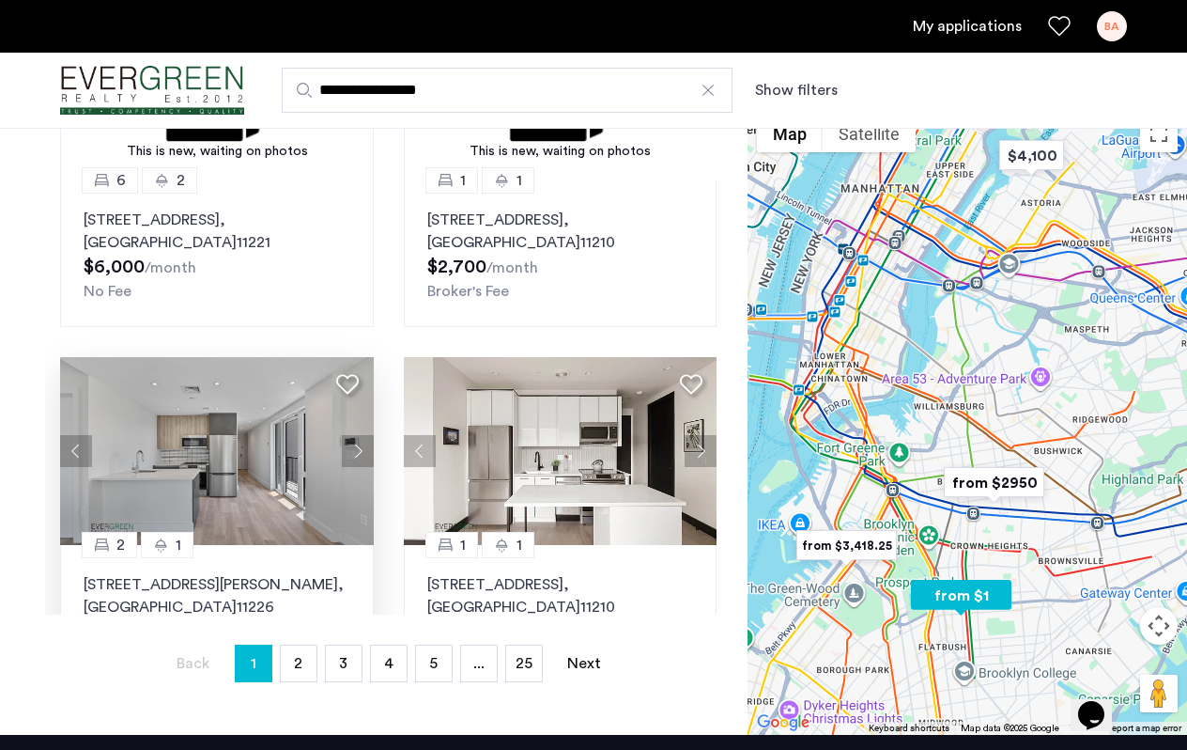
click at [243, 429] on img at bounding box center [217, 451] width 314 height 188
click at [565, 443] on img at bounding box center [562, 451] width 314 height 188
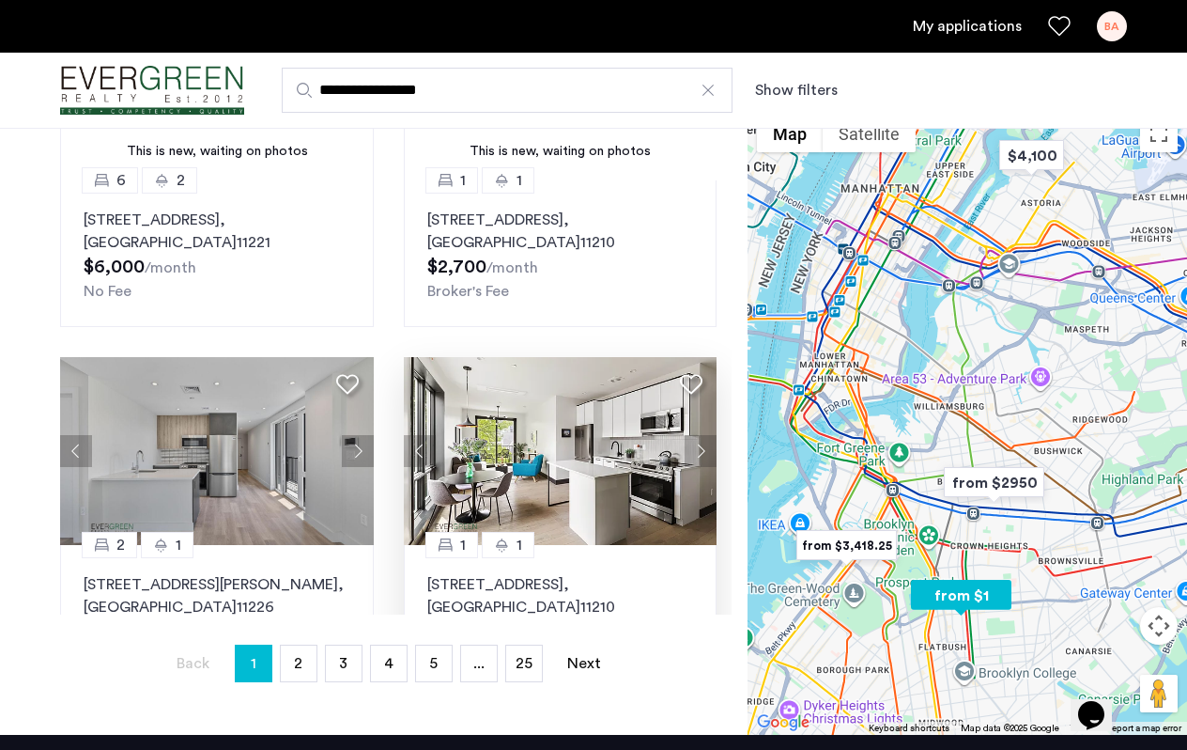
click at [42, 316] on div "Explore 300+ homes and apartments Sort by Recommended This is new, waiting on p…" at bounding box center [374, 283] width 748 height 904
click at [294, 668] on span "2" at bounding box center [298, 663] width 8 height 15
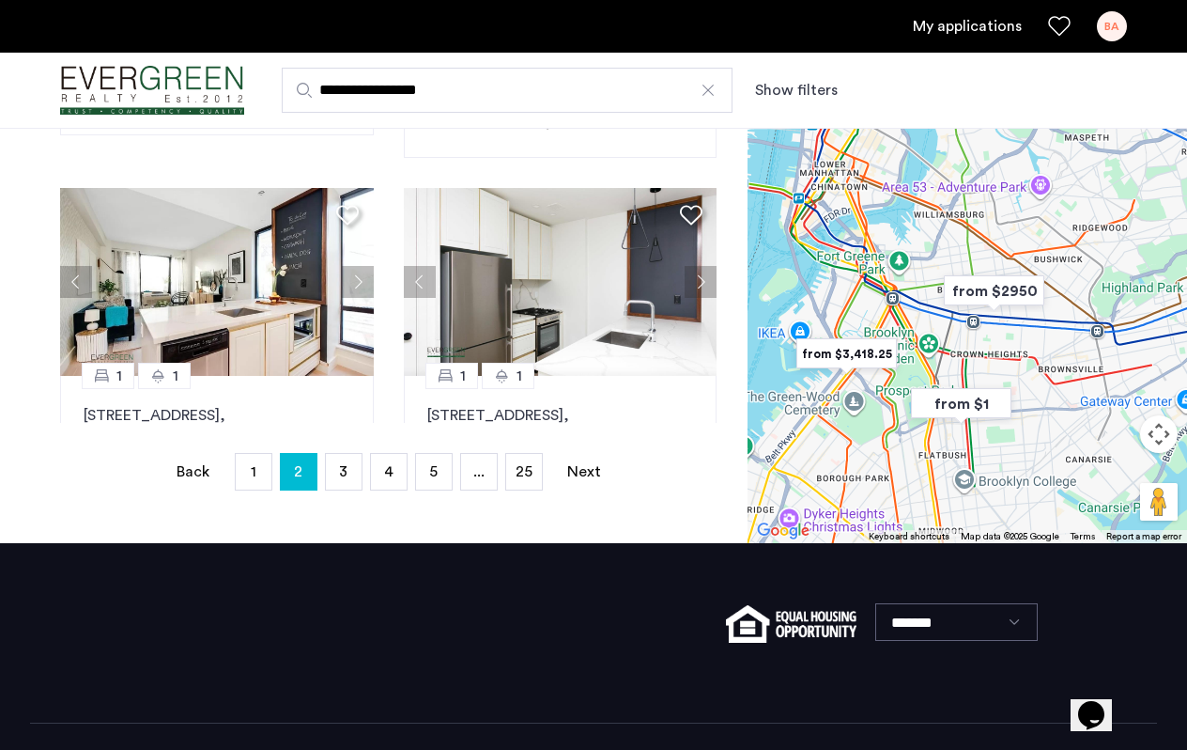
scroll to position [477, 0]
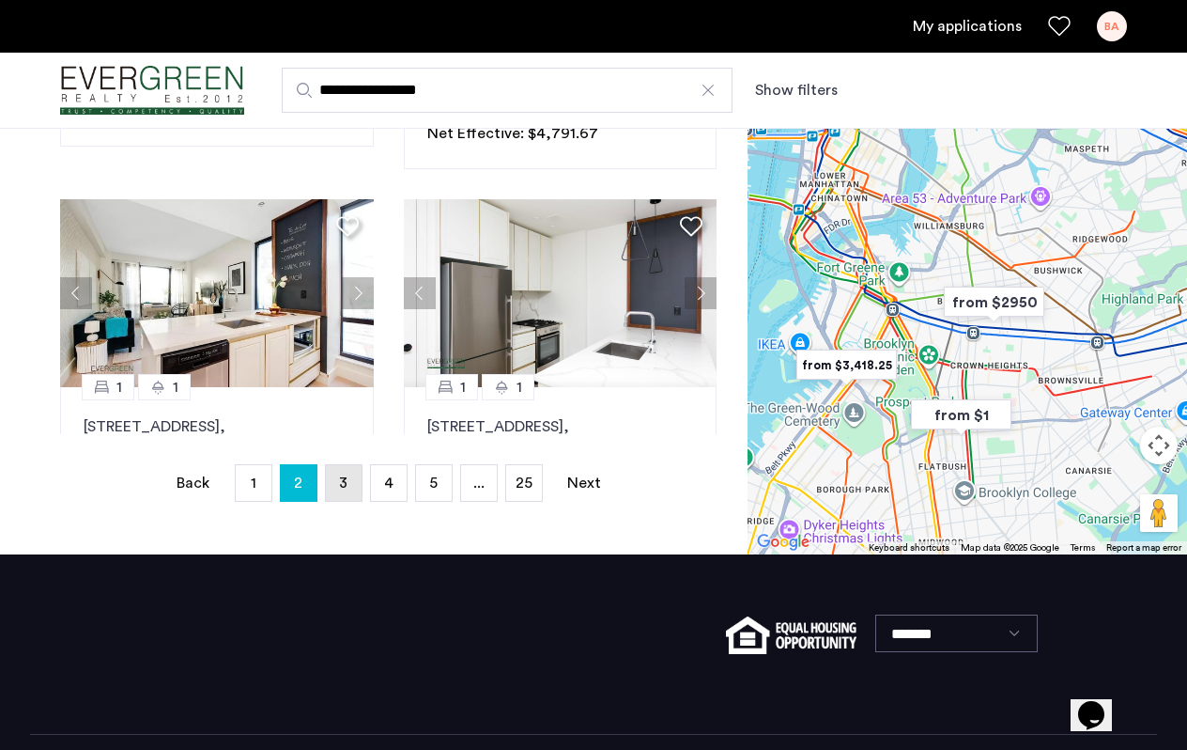
click at [344, 492] on link "page 3" at bounding box center [344, 483] width 36 height 36
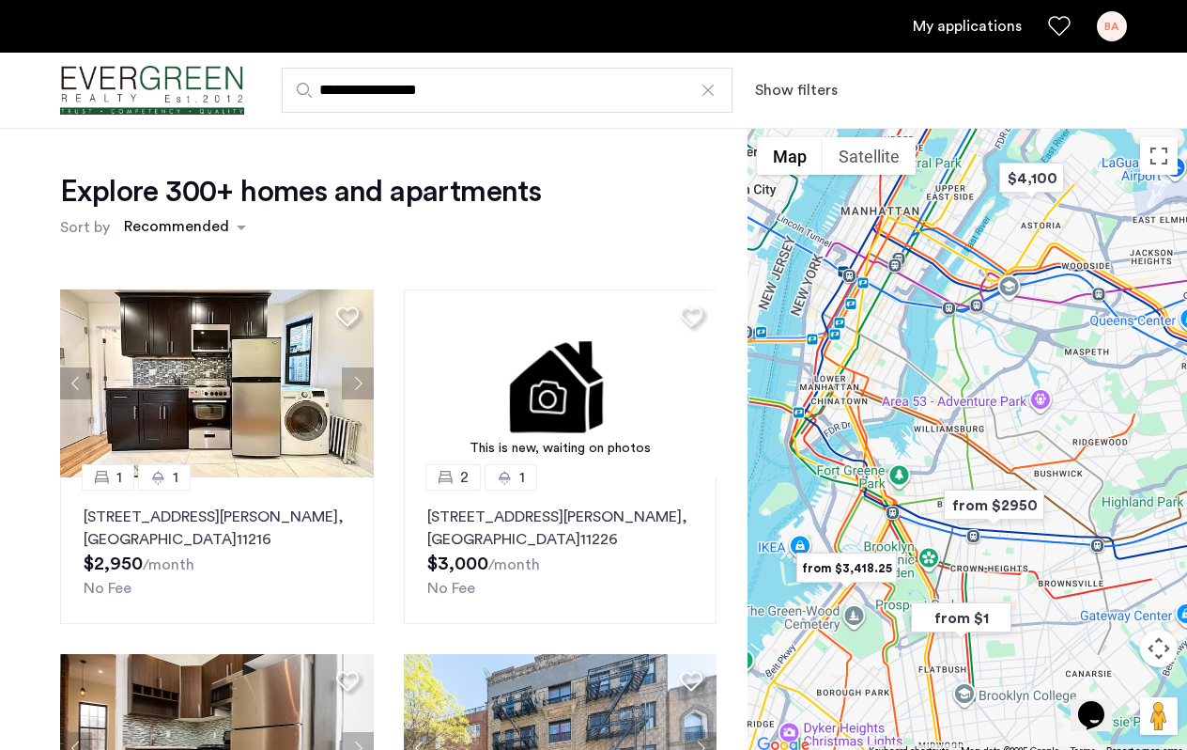
click at [37, 592] on div "Explore 300+ homes and apartments Sort by Recommended 1 1 24 Rogers Avenue, Uni…" at bounding box center [374, 580] width 748 height 904
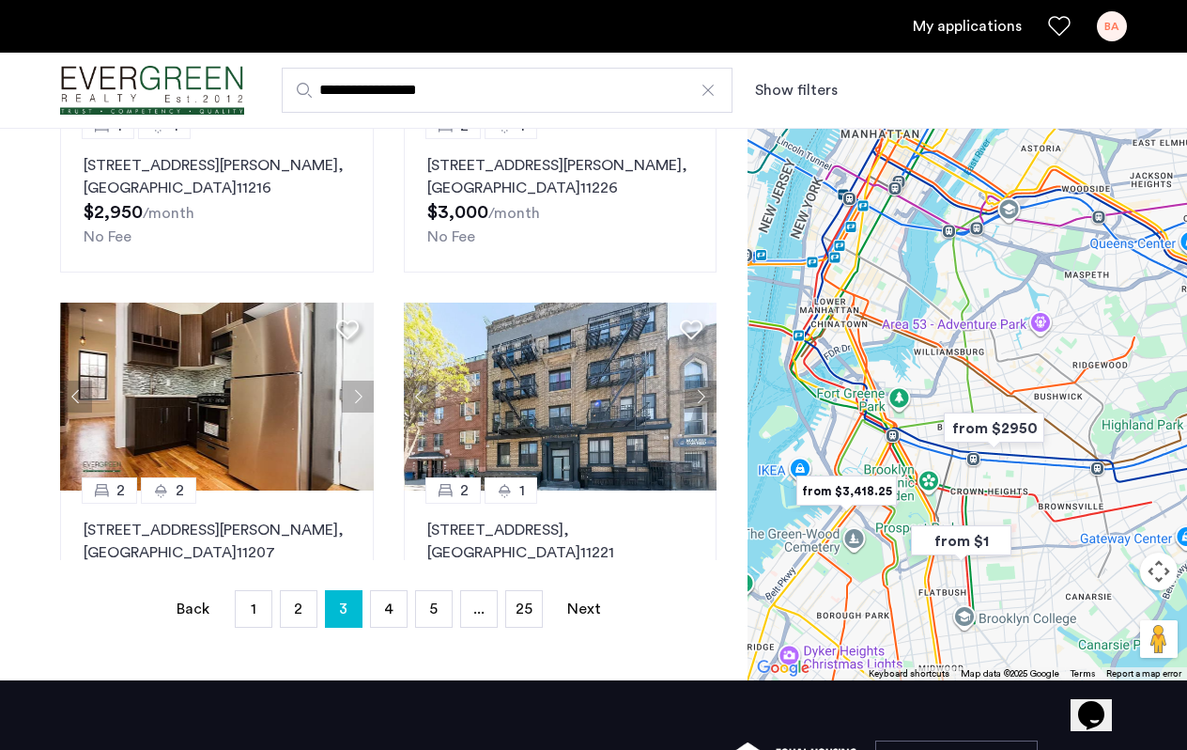
scroll to position [414, 0]
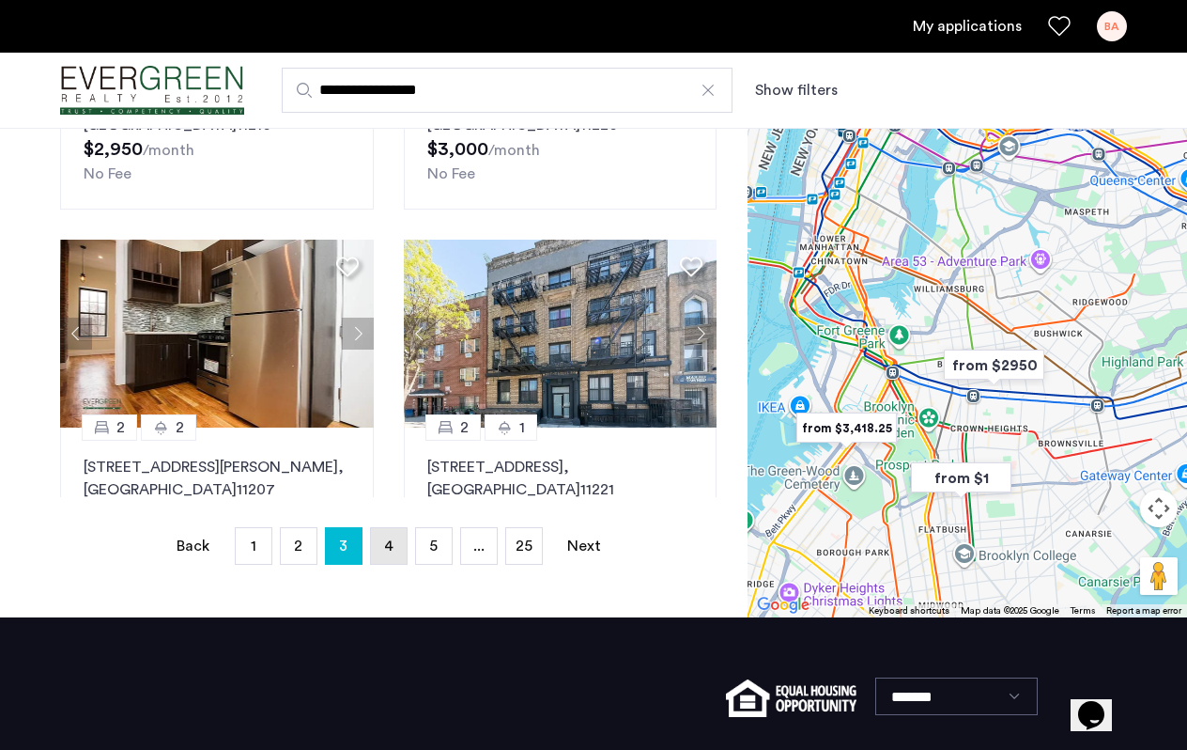
click at [390, 546] on span "4" at bounding box center [388, 545] width 9 height 15
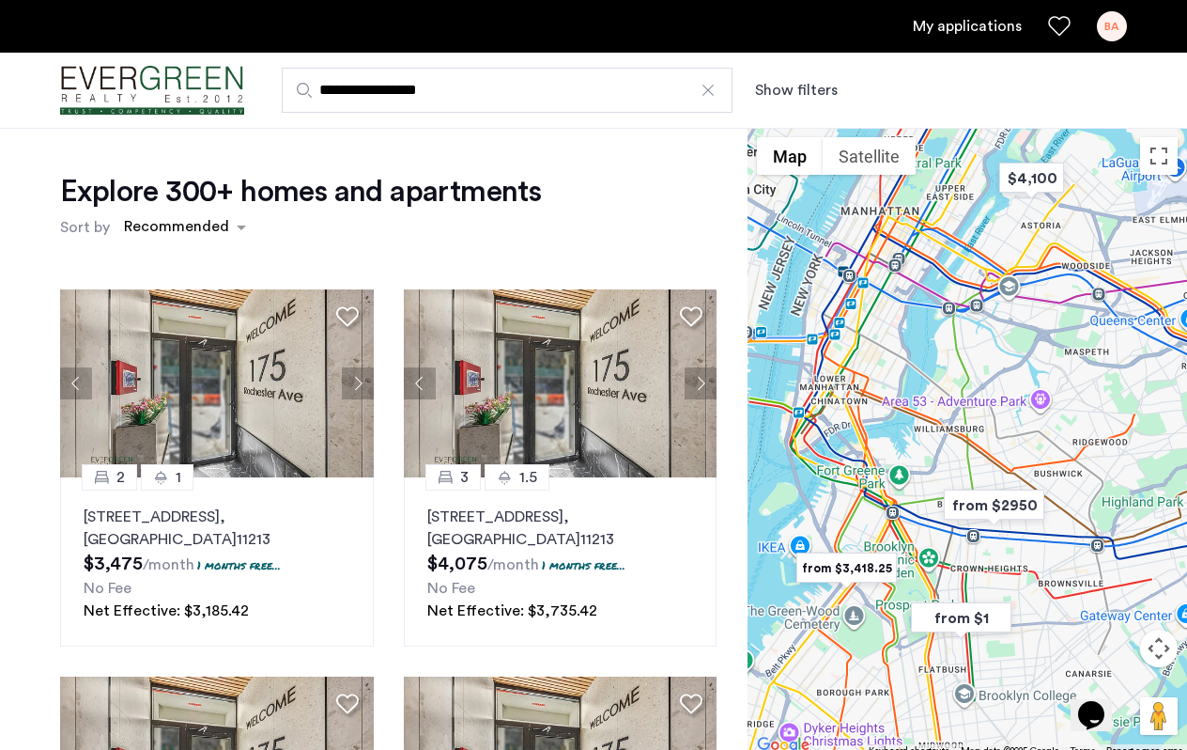
click at [27, 462] on div "Explore 300+ homes and apartments Sort by Recommended 2 1 175 Rochester Avenue,…" at bounding box center [374, 580] width 748 height 904
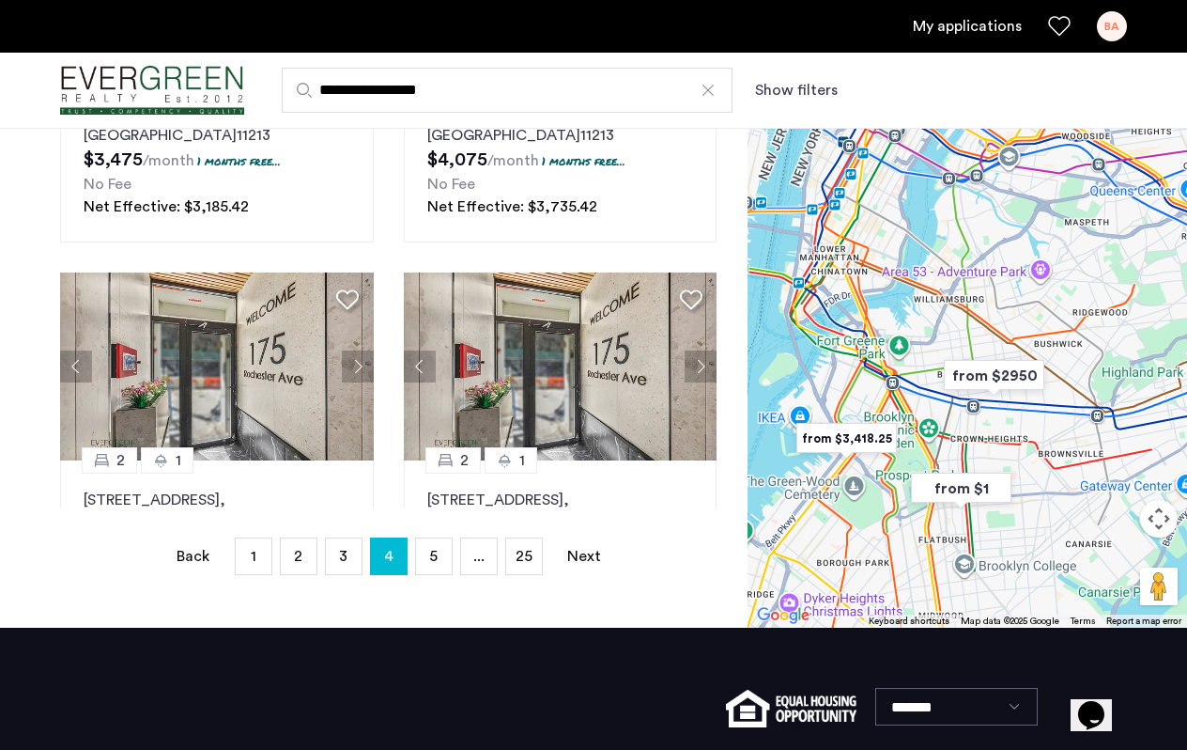
scroll to position [419, 0]
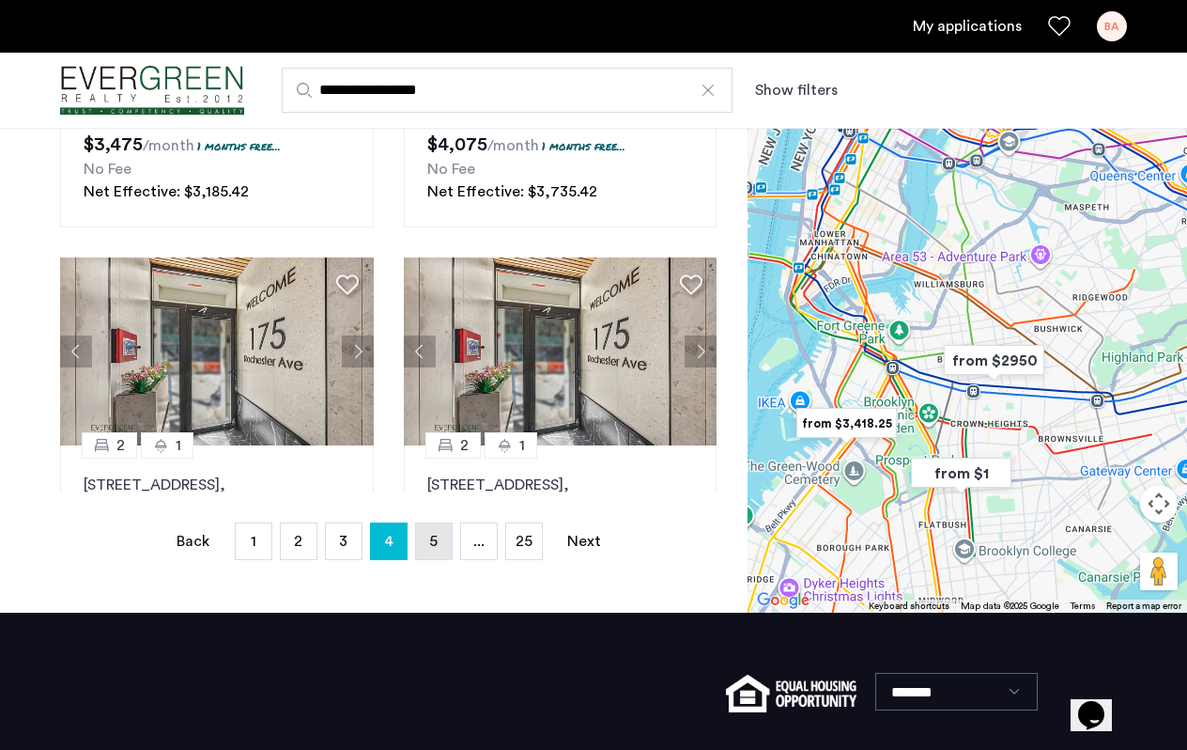
click at [434, 542] on span "5" at bounding box center [433, 541] width 8 height 15
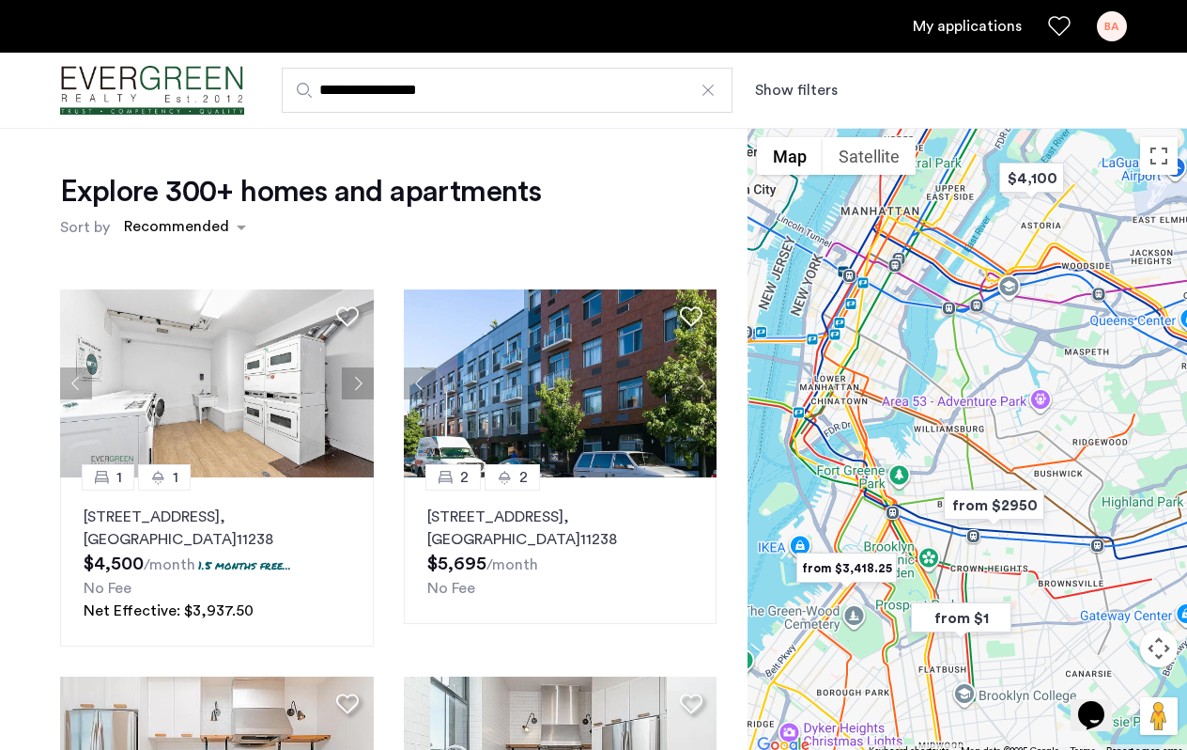
click at [35, 518] on div "Explore 300+ homes and apartments Sort by Recommended 1 1 836 Bergen Street, Un…" at bounding box center [374, 580] width 748 height 904
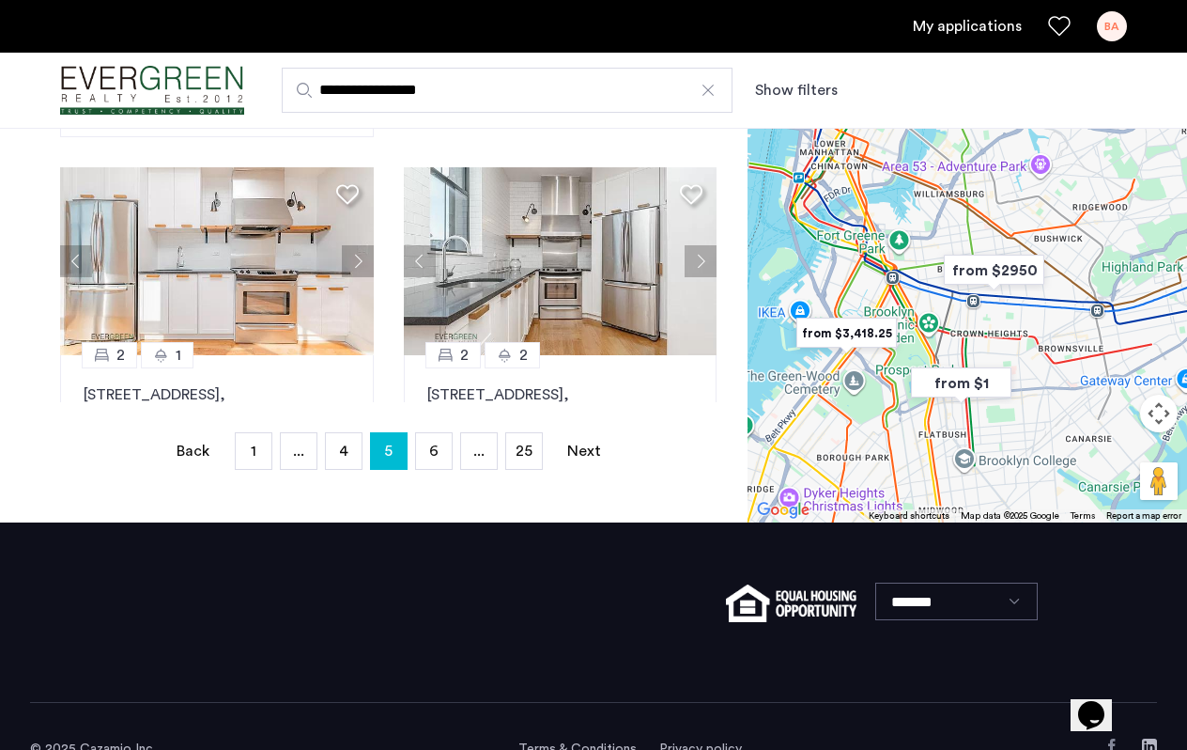
scroll to position [512, 0]
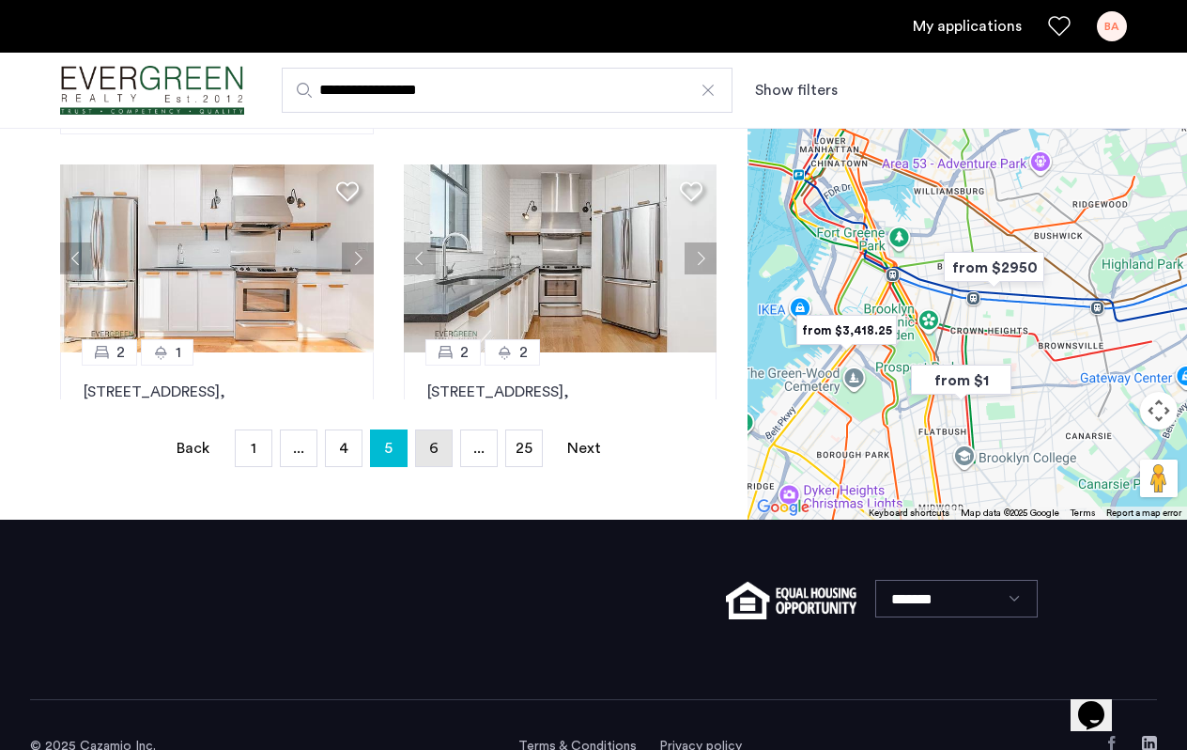
click at [439, 448] on link "page 6" at bounding box center [434, 448] width 36 height 36
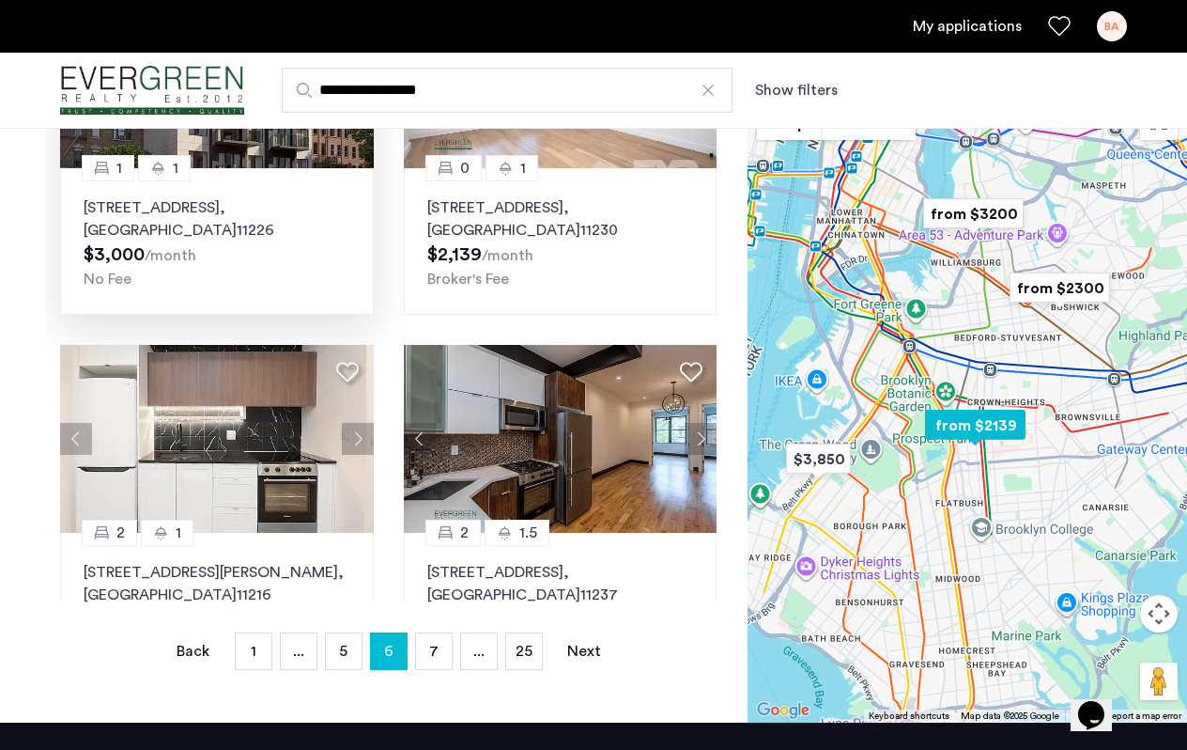
scroll to position [325, 0]
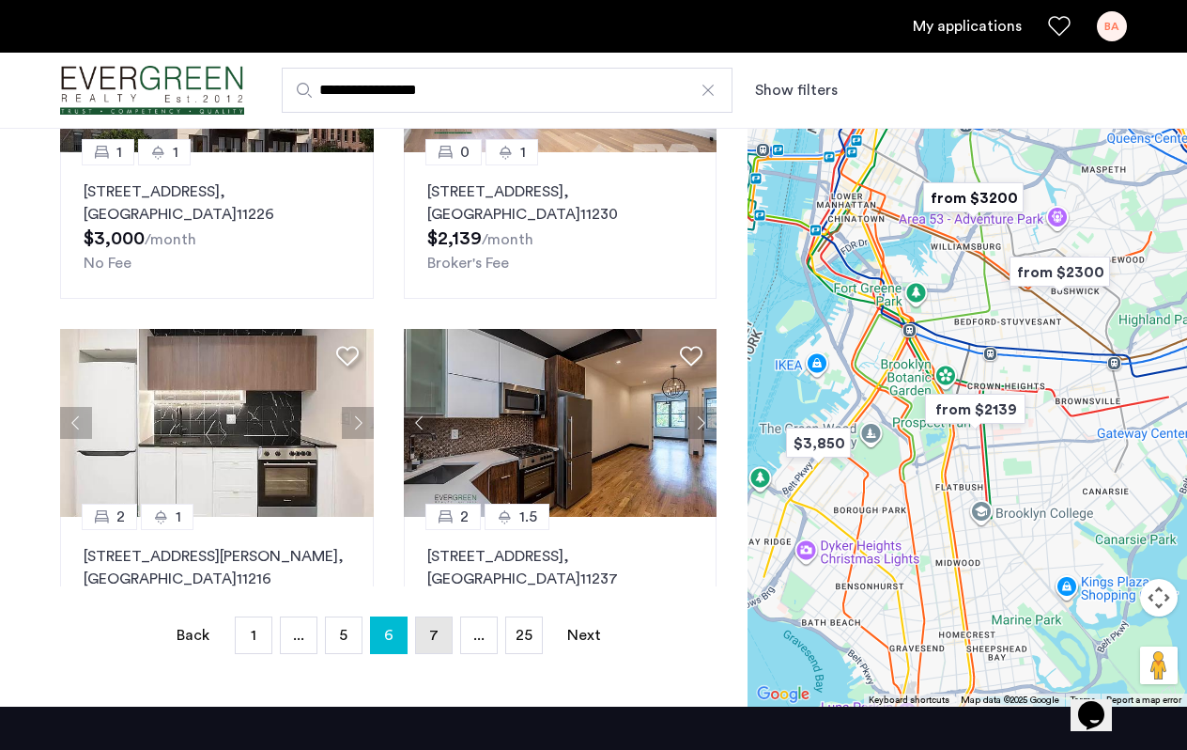
click at [437, 639] on span "7" at bounding box center [433, 634] width 9 height 15
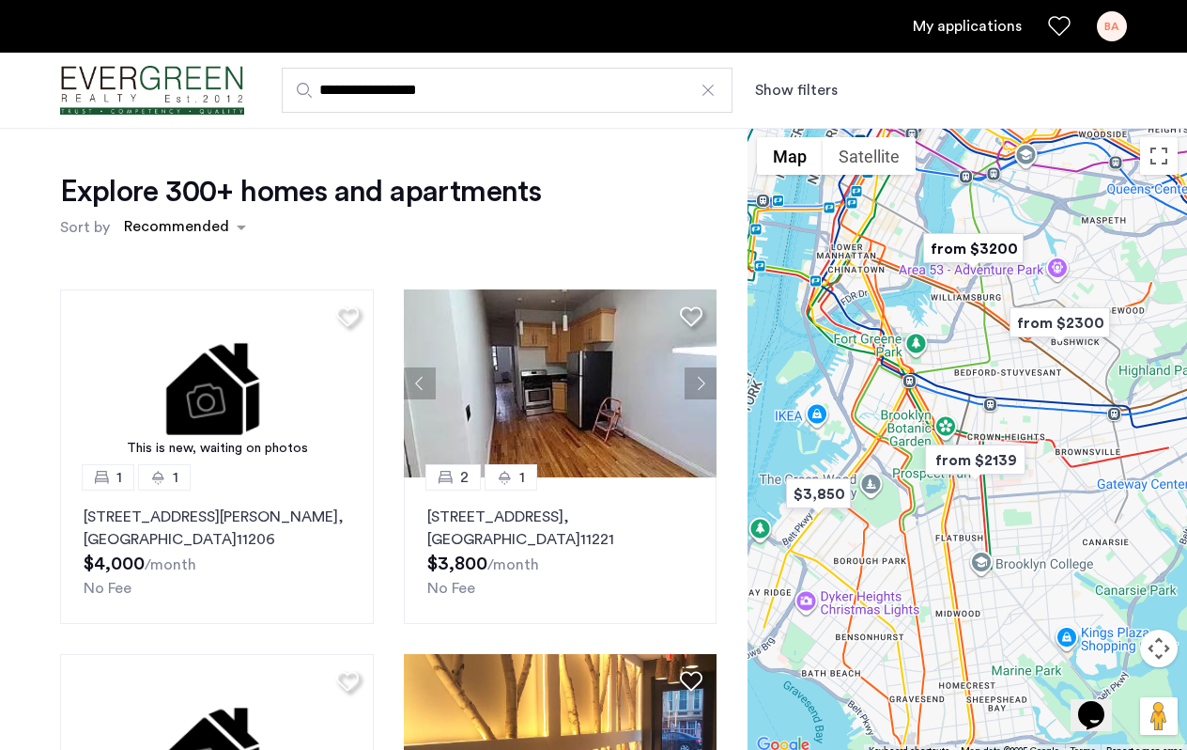
click at [28, 585] on div "Explore 300+ homes and apartments Sort by Recommended This is new, waiting on p…" at bounding box center [374, 580] width 748 height 904
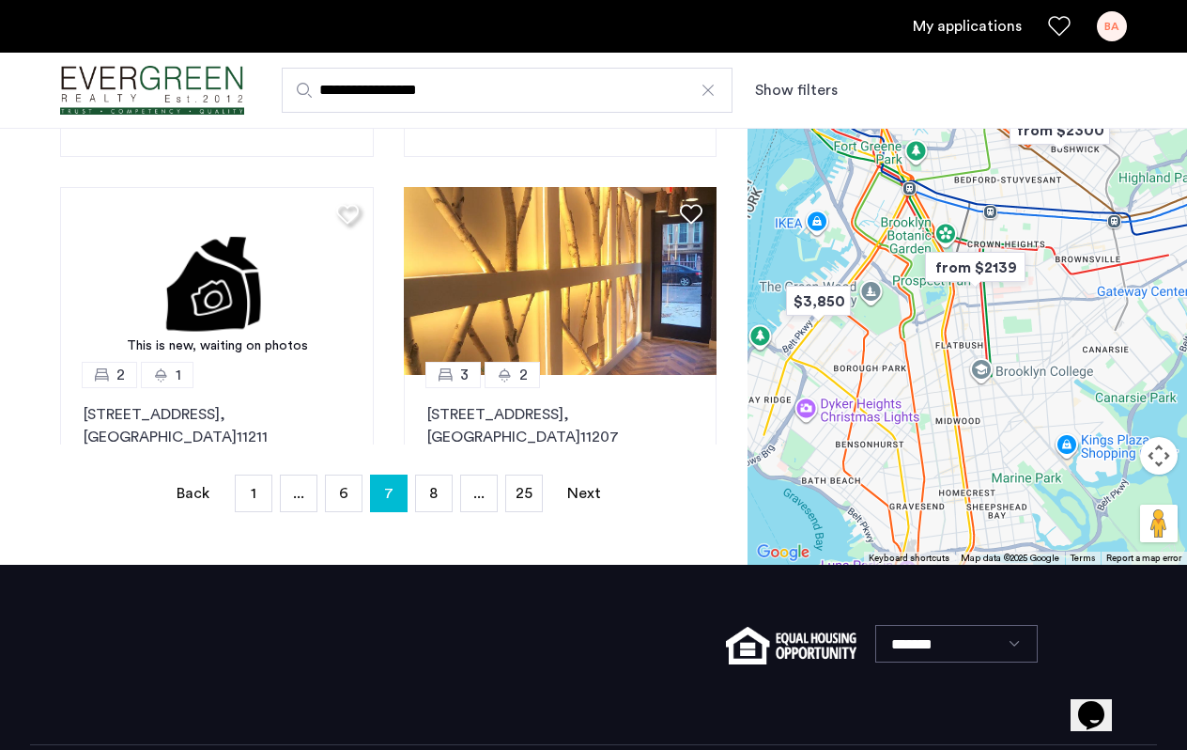
scroll to position [540, 0]
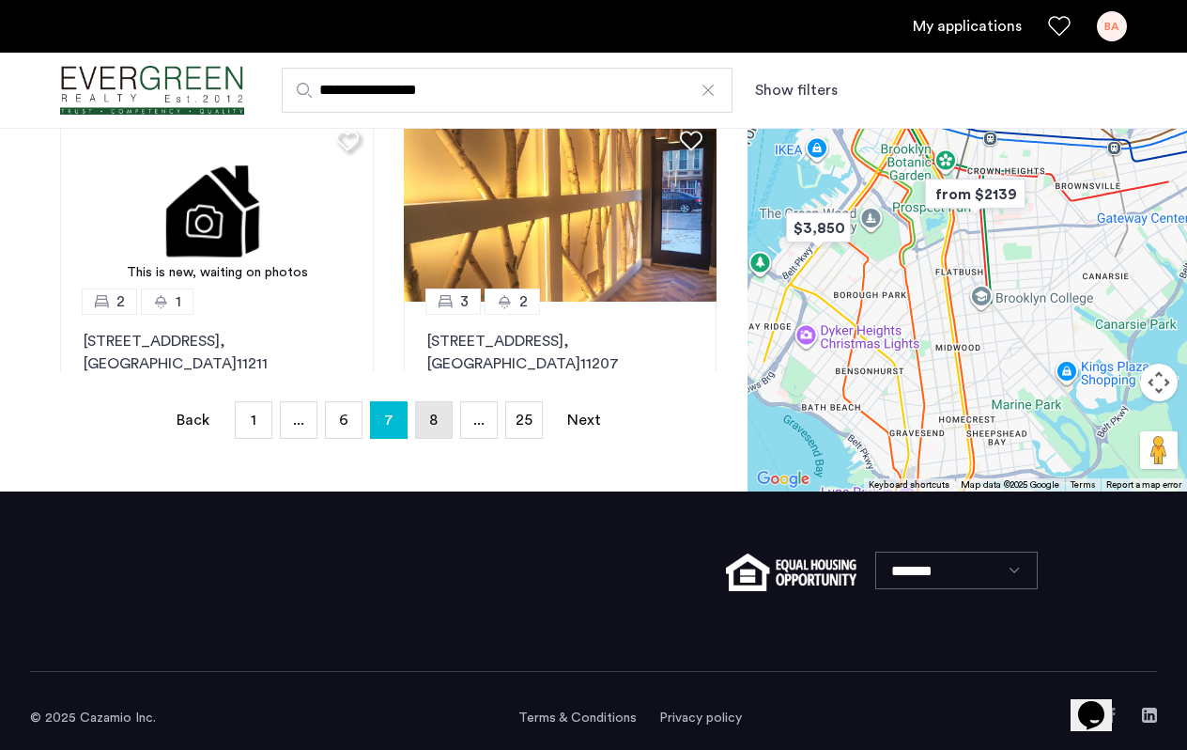
click at [436, 424] on span "8" at bounding box center [433, 419] width 8 height 15
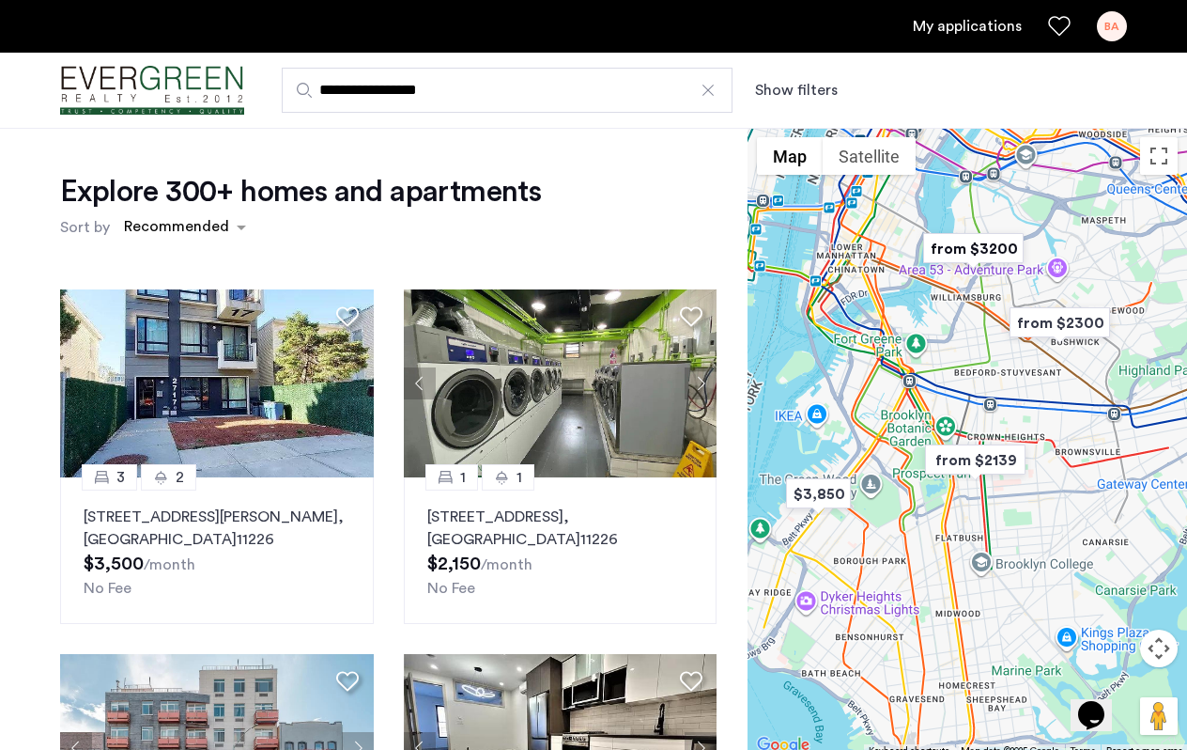
click at [31, 555] on div "Explore 300+ homes and apartments Sort by Recommended 3 2 2717 Snyder Avenue, U…" at bounding box center [374, 580] width 748 height 904
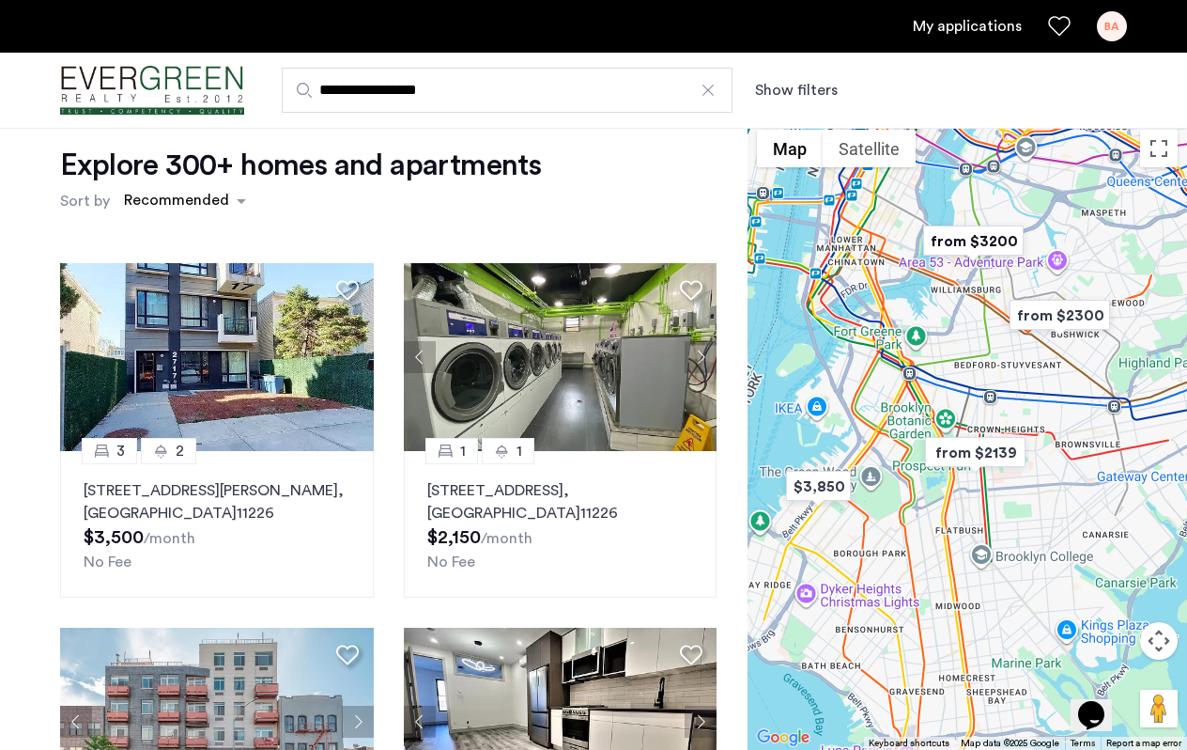
scroll to position [23, 0]
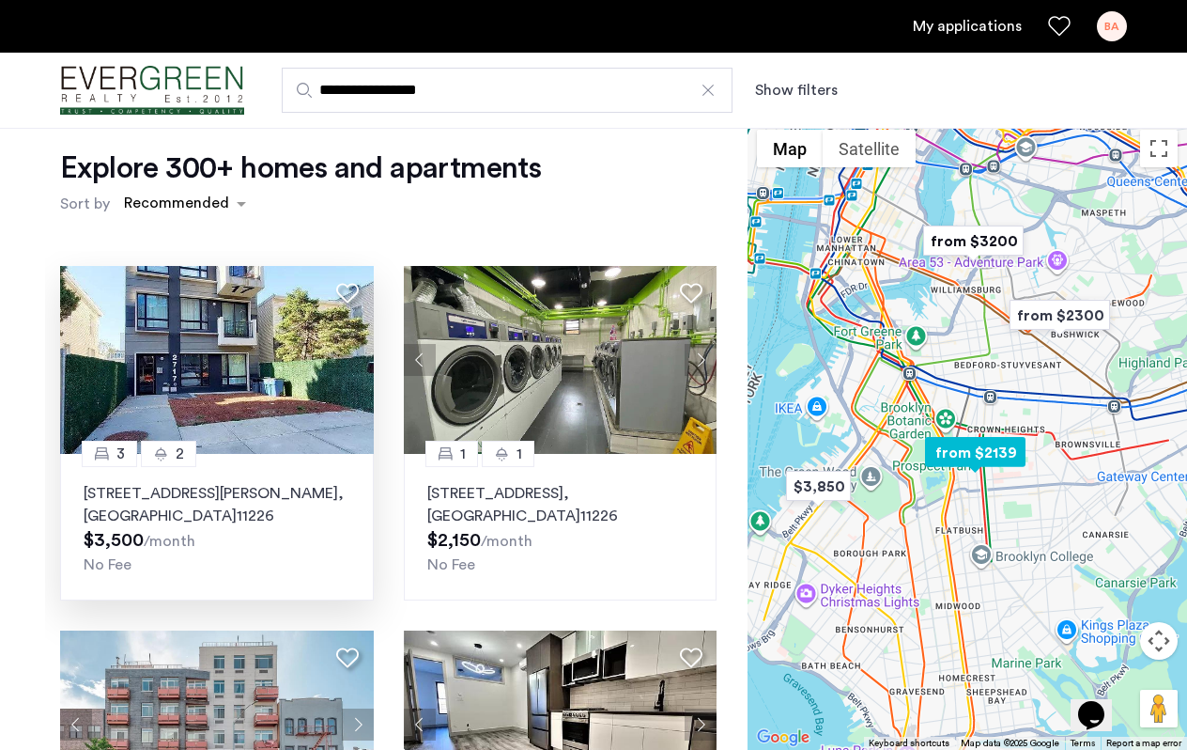
click at [192, 355] on img at bounding box center [217, 360] width 314 height 188
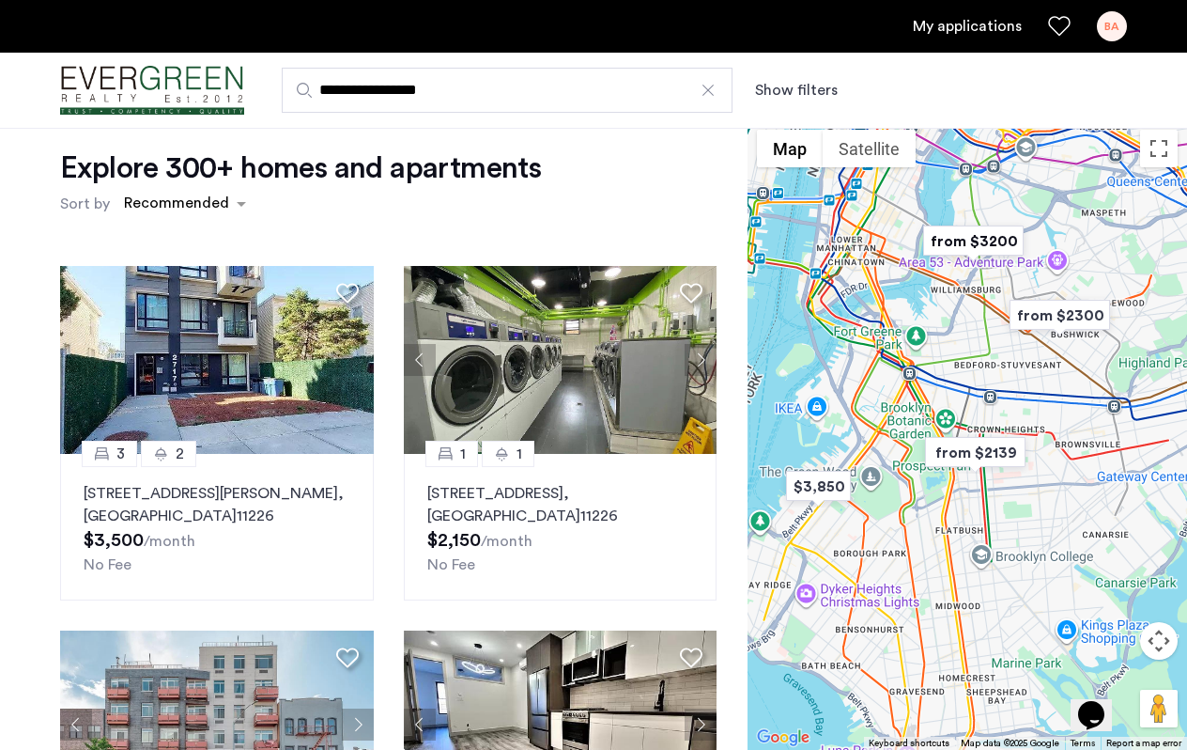
click at [27, 503] on div "Explore 300+ homes and apartments Sort by Recommended 3 2 2717 Snyder Avenue, U…" at bounding box center [374, 556] width 748 height 904
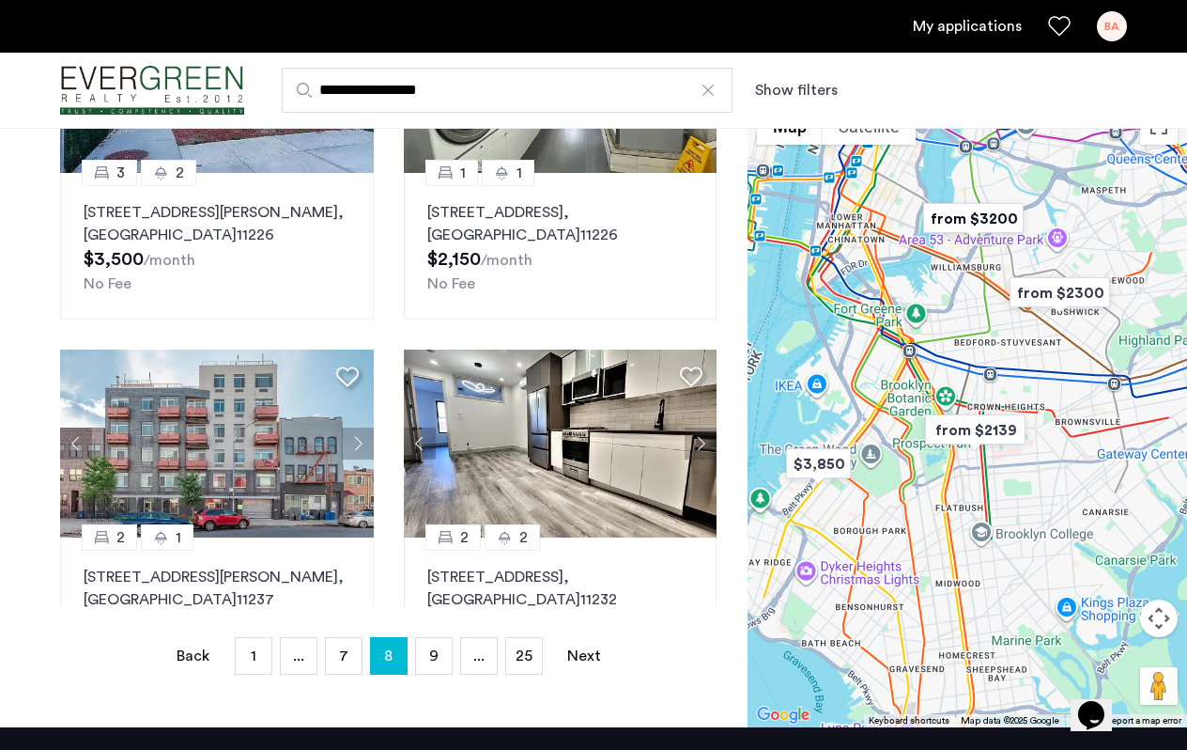
scroll to position [309, 0]
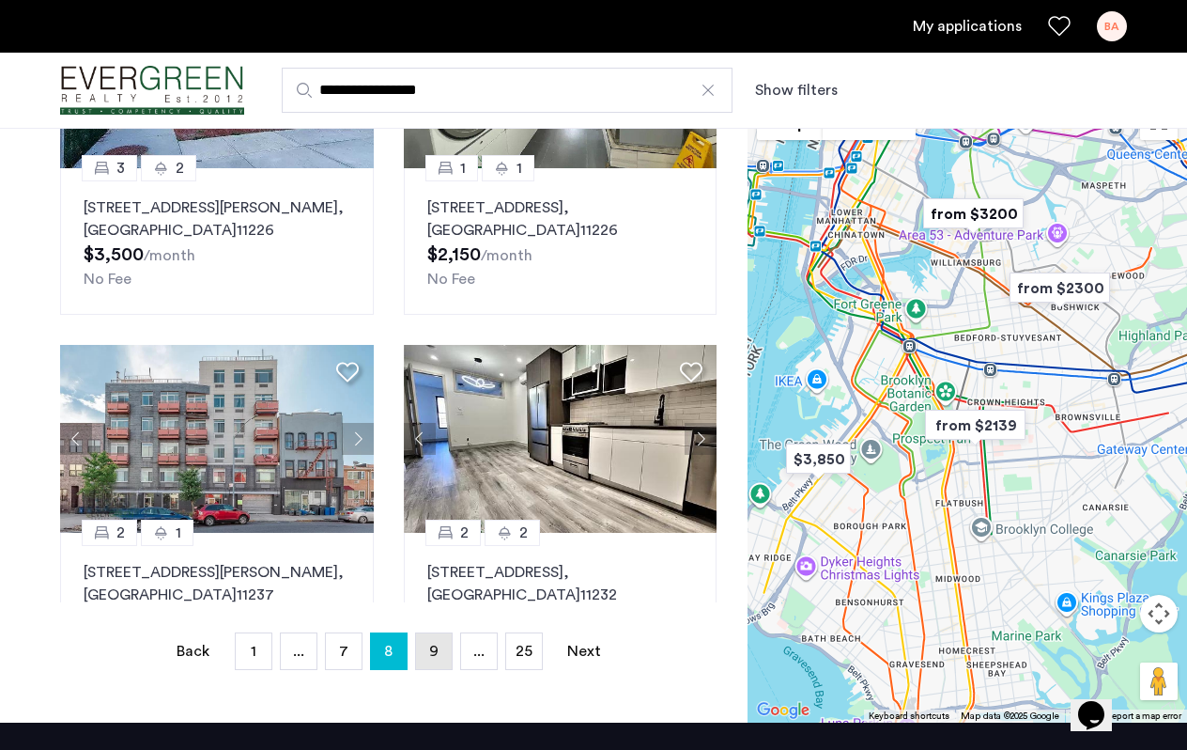
click at [437, 650] on span "9" at bounding box center [433, 650] width 9 height 15
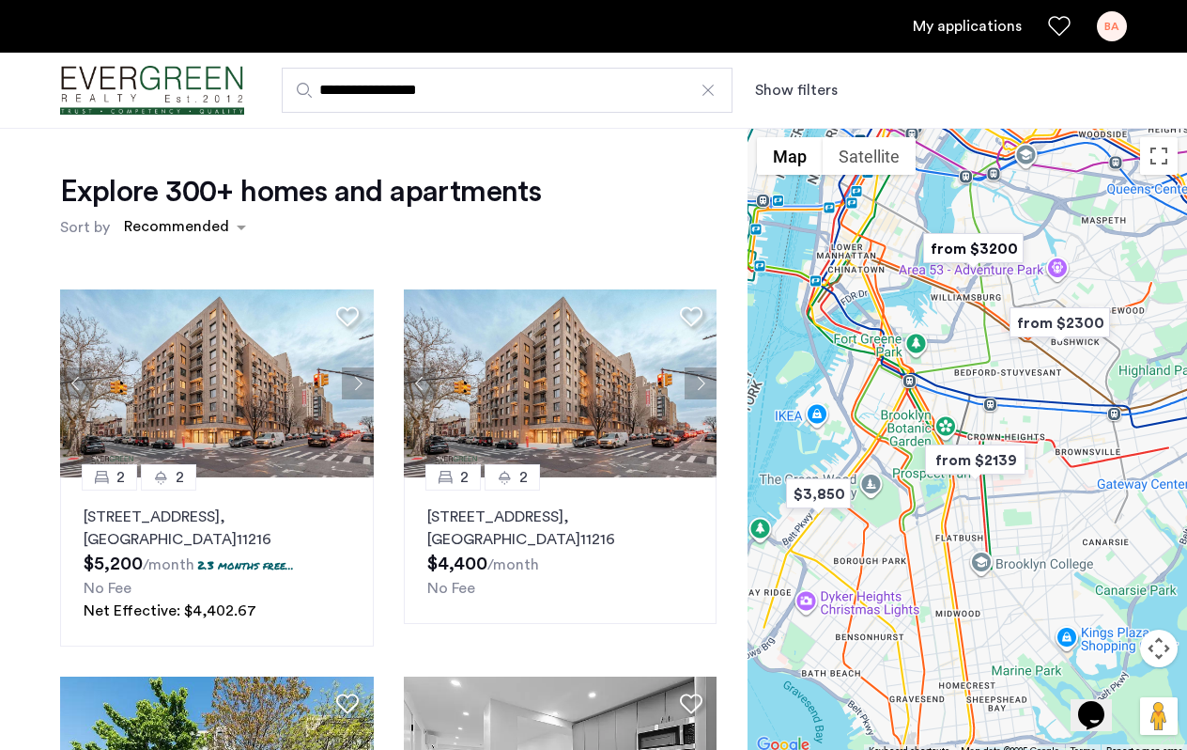
click at [37, 539] on div "Explore 300+ homes and apartments Sort by Recommended 2 2 1499 Bedford Avenue, …" at bounding box center [374, 580] width 748 height 904
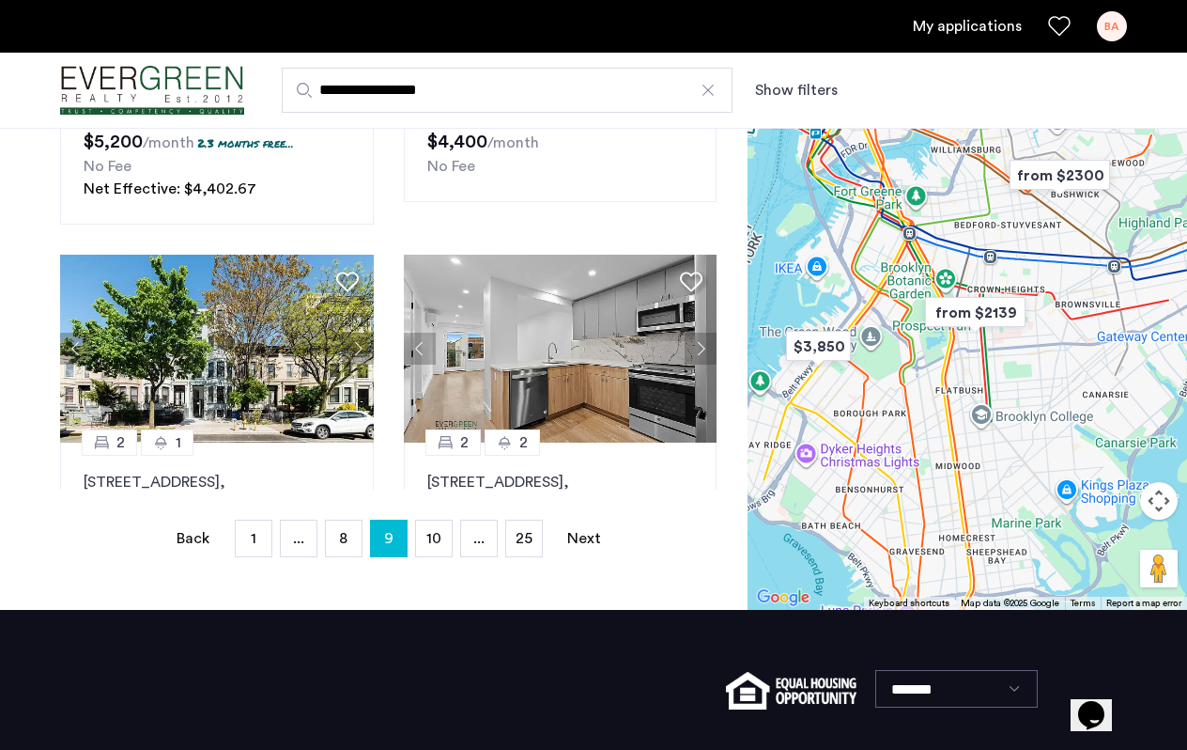
scroll to position [424, 0]
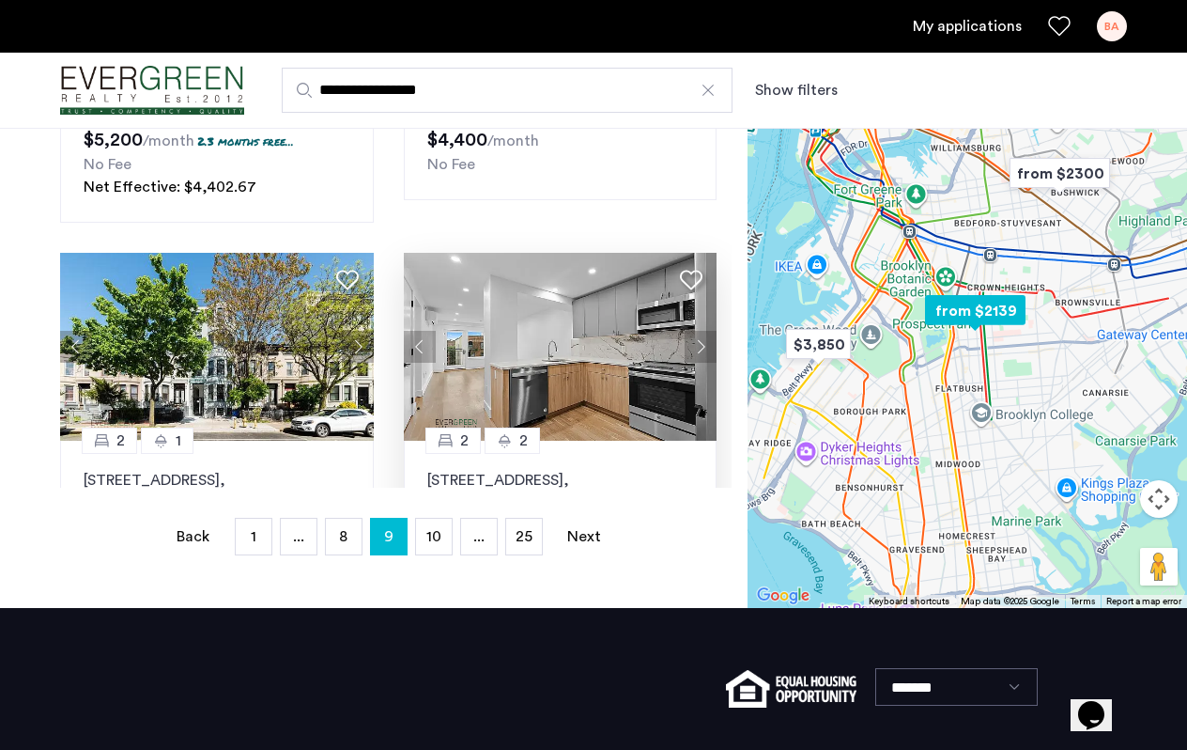
click at [564, 345] on img at bounding box center [561, 347] width 314 height 188
click at [438, 540] on span "10" at bounding box center [433, 536] width 15 height 15
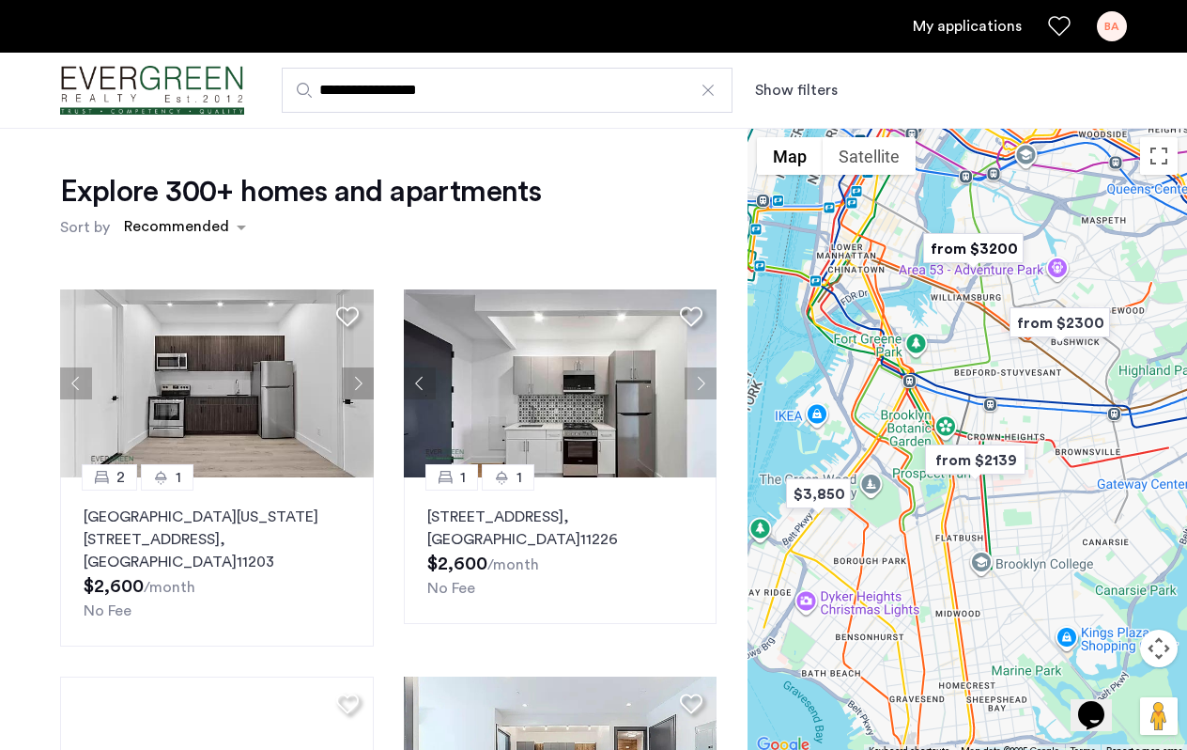
click at [39, 537] on div "Explore 300+ homes and apartments Sort by Recommended 2 1 1183 New York Avenue,…" at bounding box center [374, 580] width 748 height 904
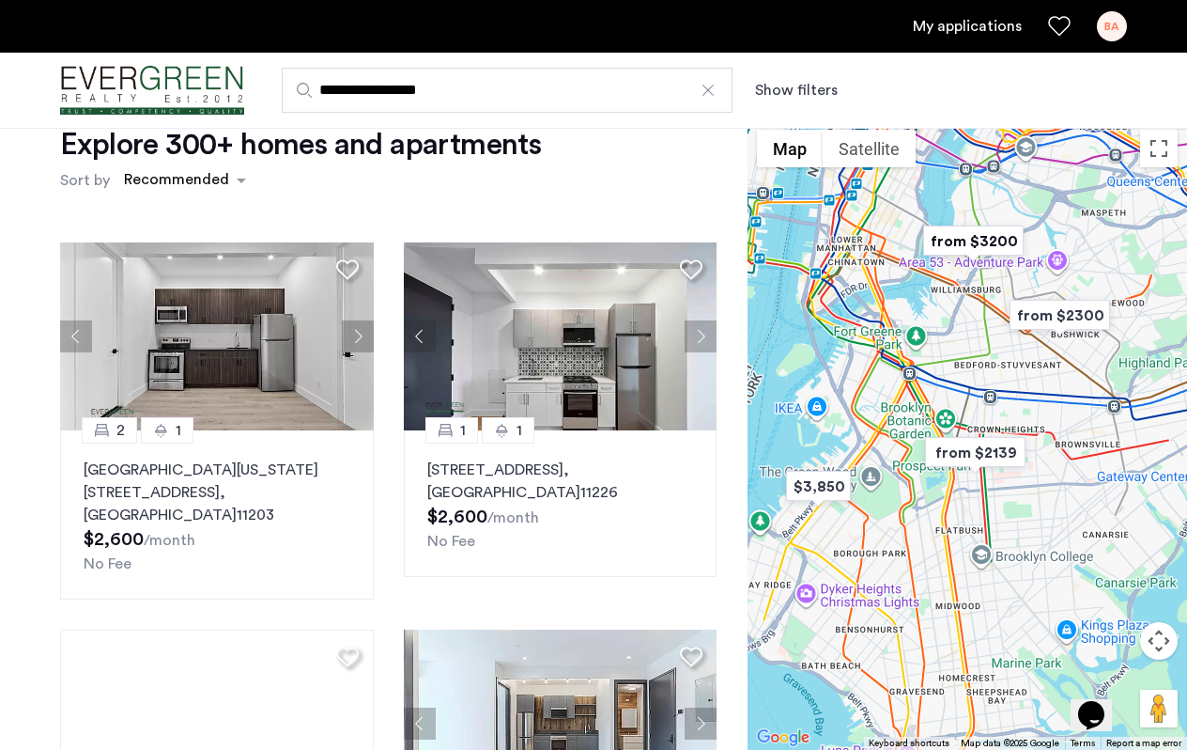
scroll to position [31, 0]
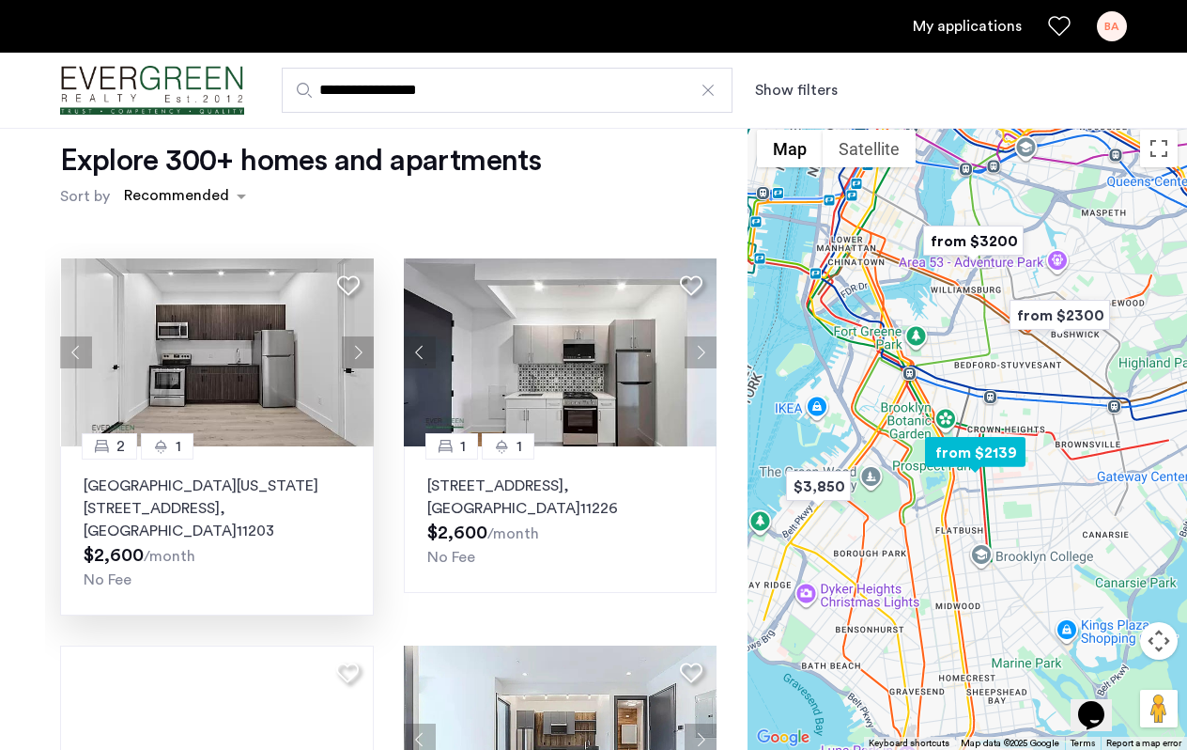
click at [237, 386] on img at bounding box center [218, 352] width 314 height 188
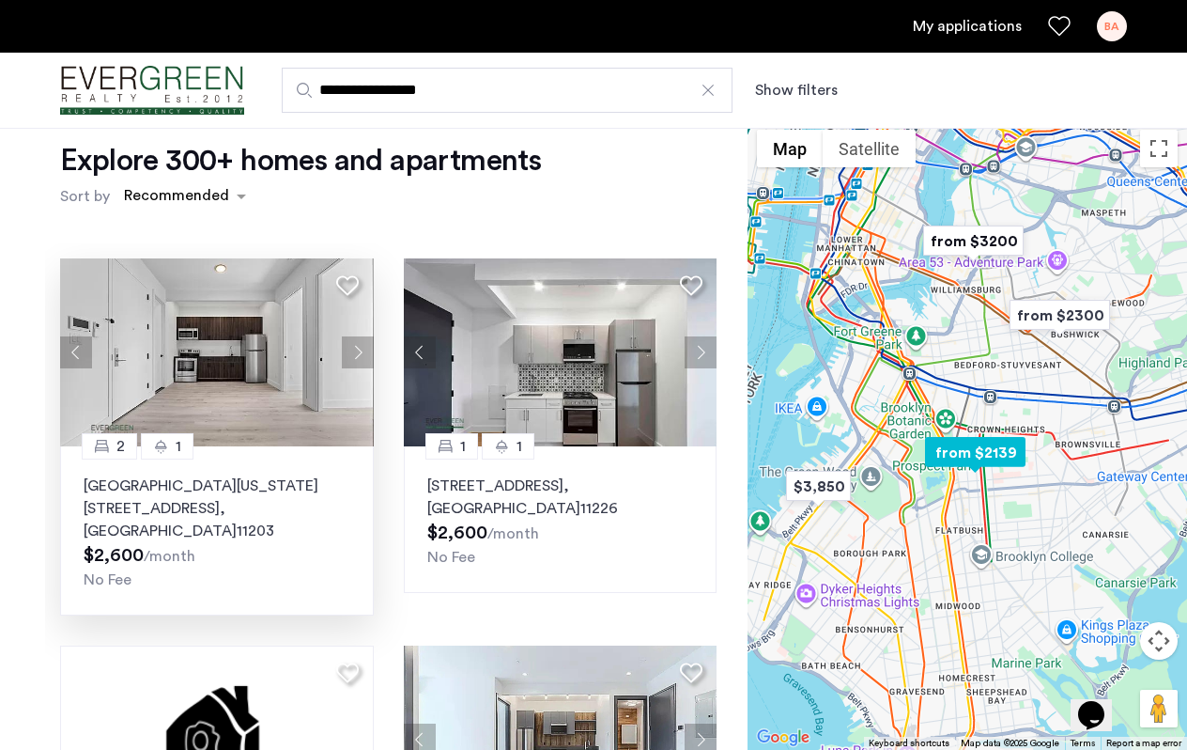
click at [40, 534] on div "Explore 300+ homes and apartments Sort by Recommended 2 1 1183 New York Avenue,…" at bounding box center [374, 549] width 748 height 904
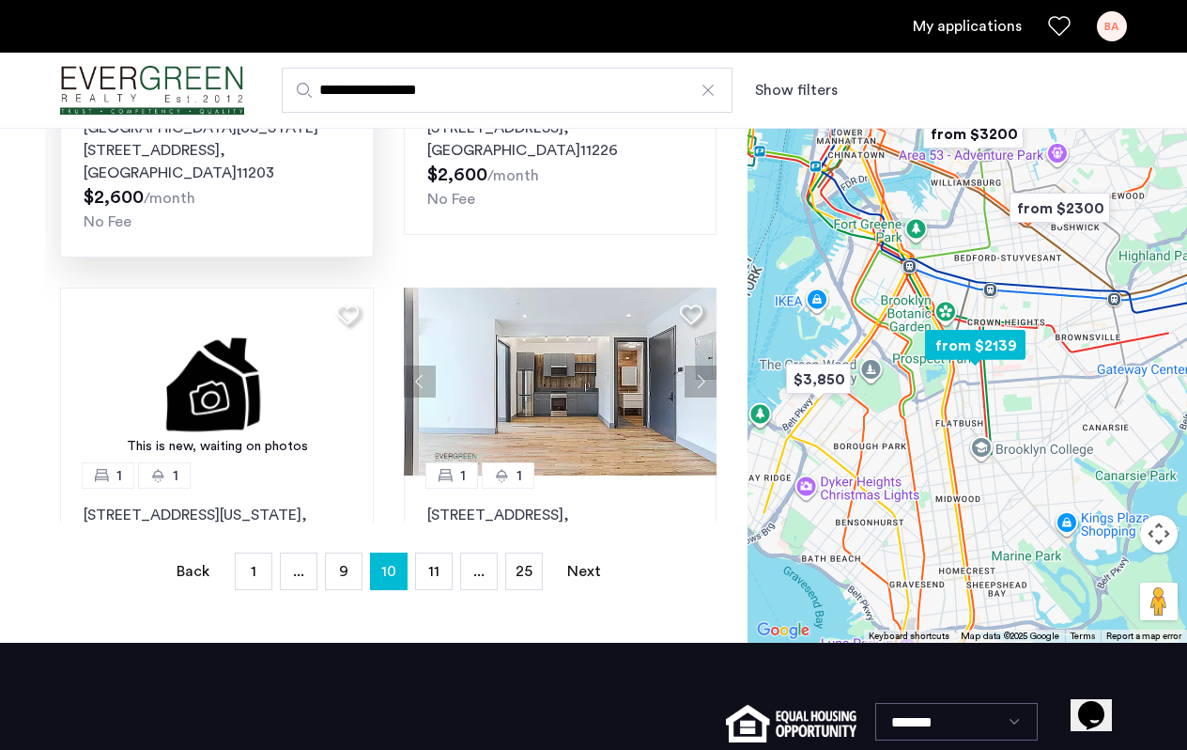
scroll to position [394, 0]
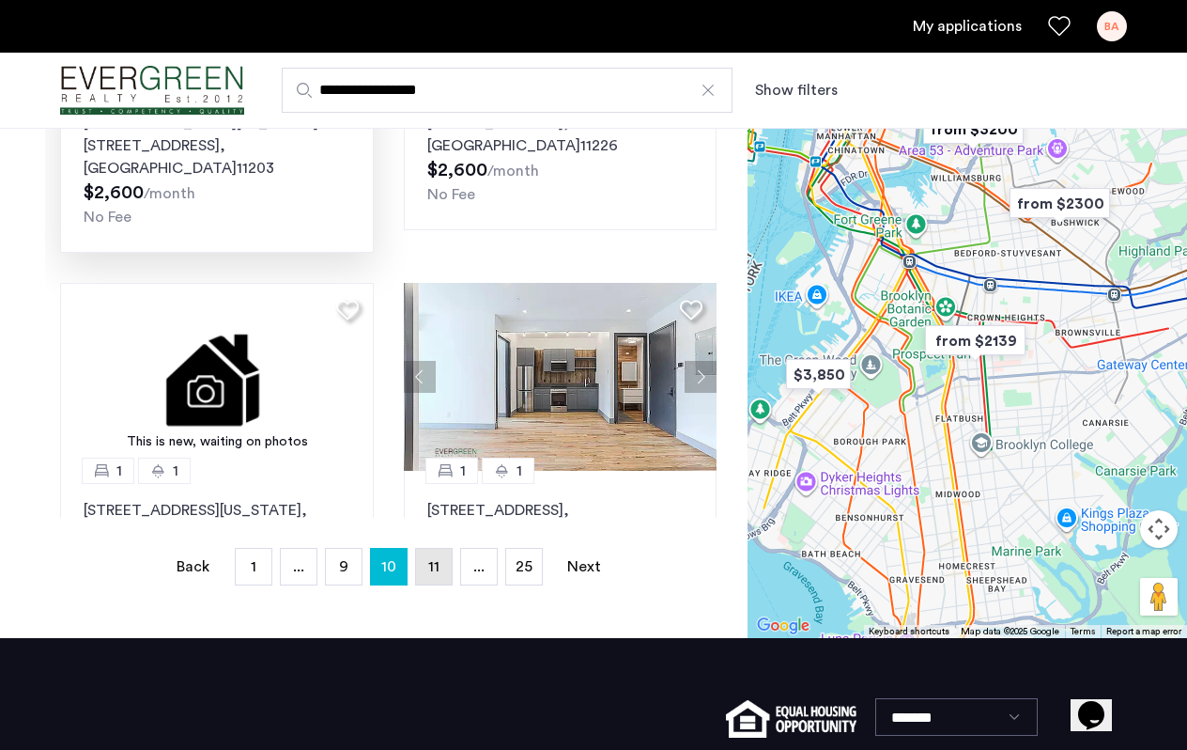
click at [429, 566] on span "11" at bounding box center [433, 566] width 11 height 15
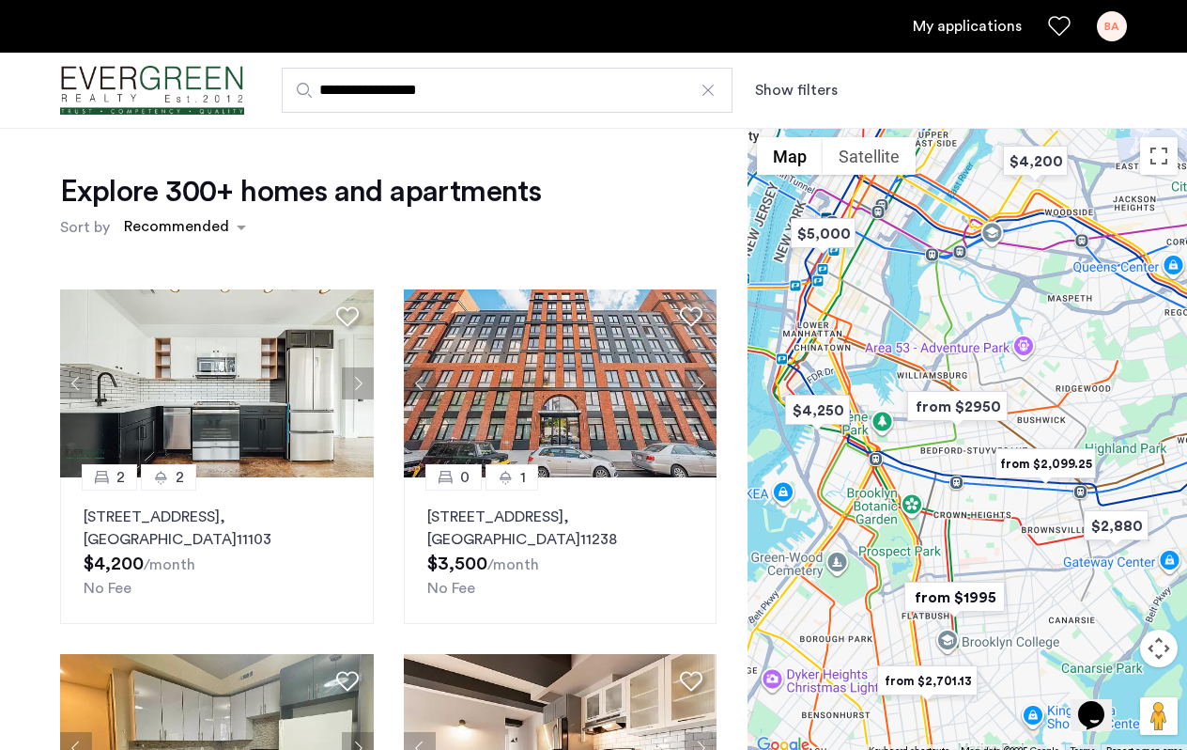
click at [40, 569] on div "Explore 300+ homes and apartments Sort by Recommended 2 2 31-19 37th Street, Un…" at bounding box center [374, 580] width 748 height 904
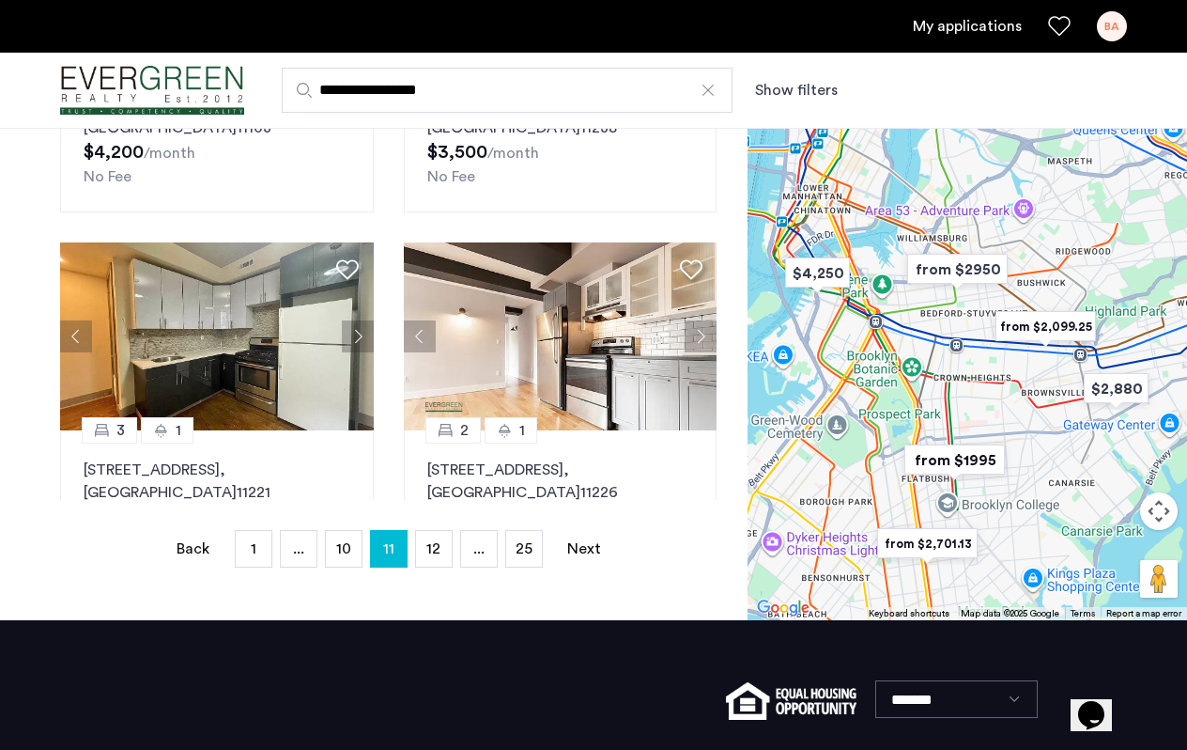
scroll to position [399, 0]
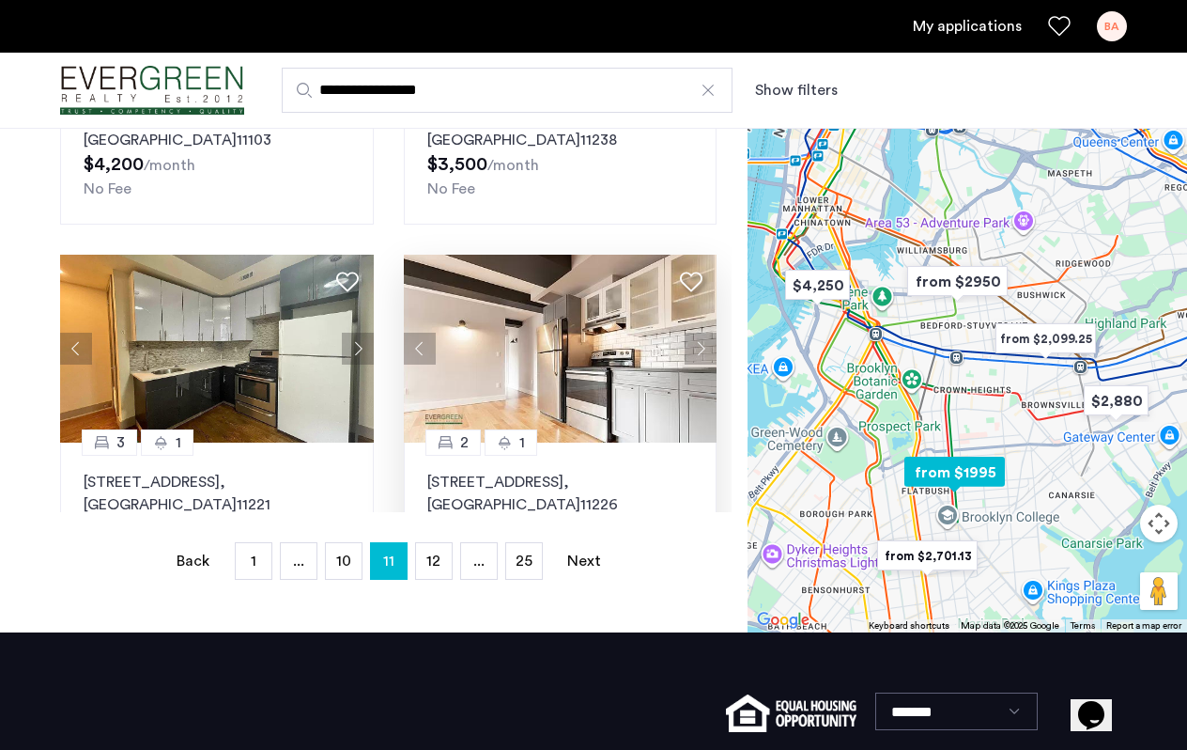
click at [502, 353] on img at bounding box center [561, 349] width 314 height 188
click at [436, 560] on span "12" at bounding box center [433, 560] width 14 height 15
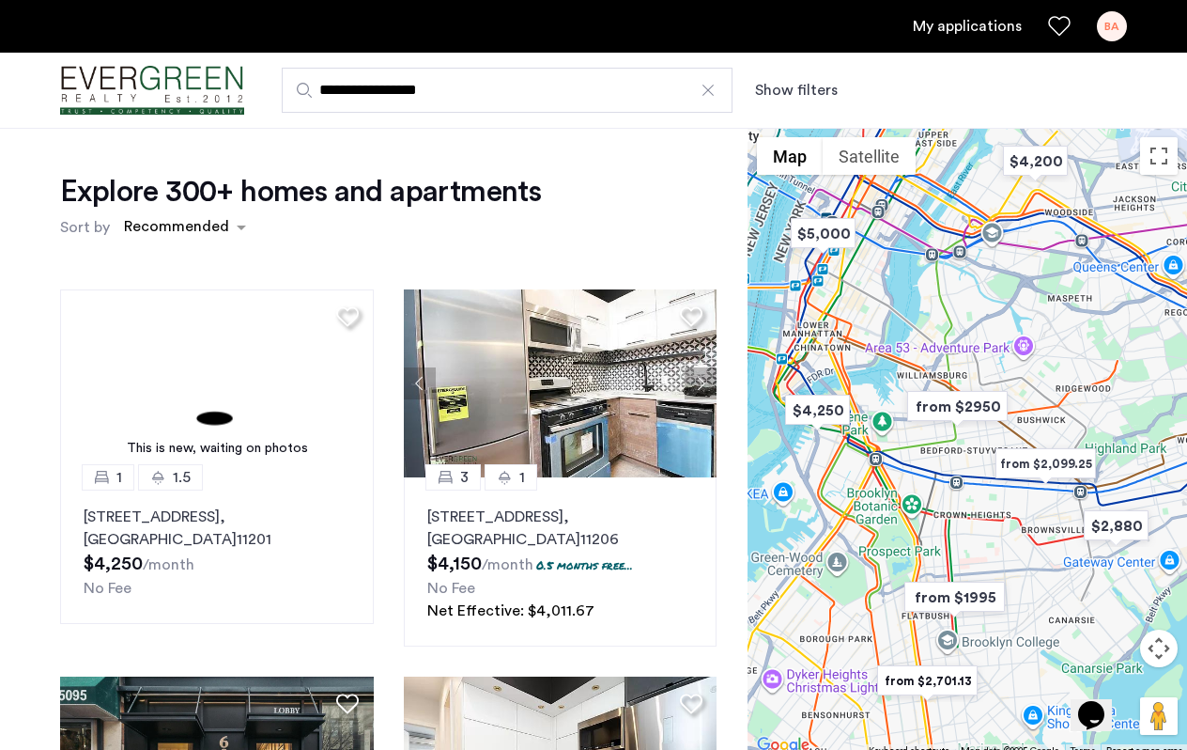
click at [50, 502] on div "This is new, waiting on photos 1 1.5 43 Columbia Place, Unit 1C, Brooklyn , NY …" at bounding box center [388, 592] width 687 height 637
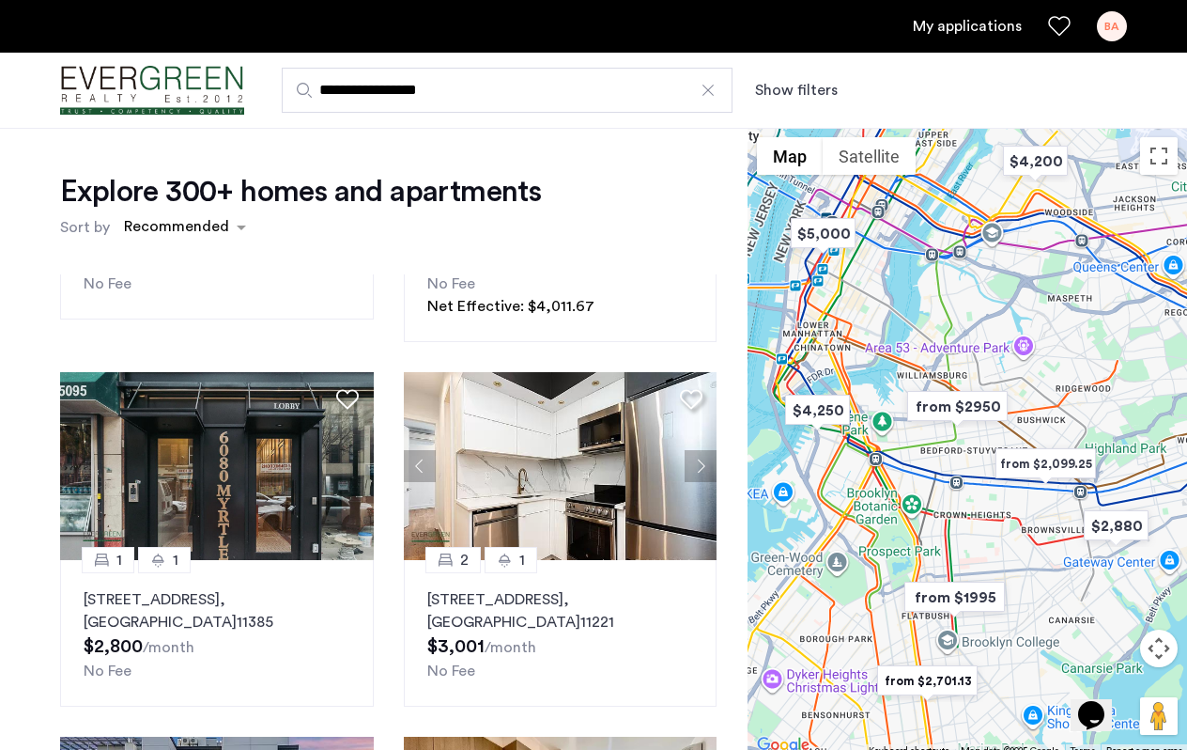
scroll to position [243, 0]
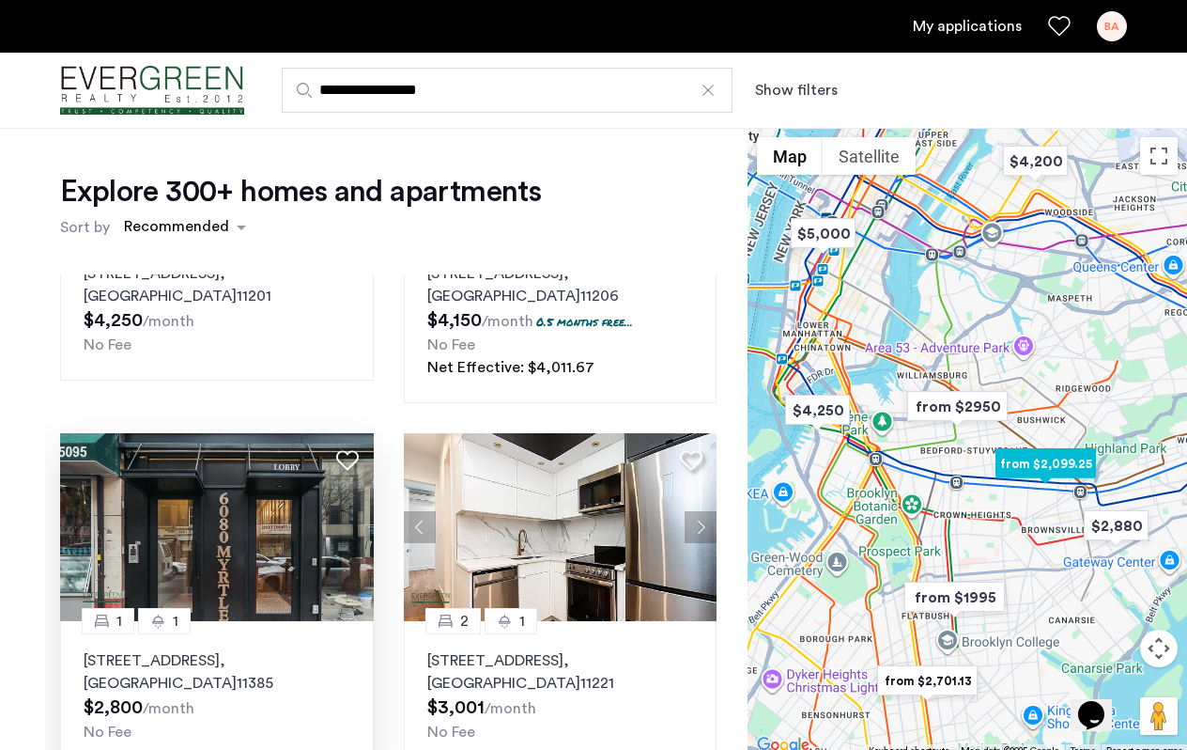
click at [226, 536] on img at bounding box center [217, 527] width 314 height 188
click at [45, 401] on div "This is new, waiting on photos 1 1.5 43 Columbia Place, Unit 1C, Brooklyn , NY …" at bounding box center [388, 592] width 687 height 637
click at [45, 505] on div "This is new, waiting on photos 1 1.5 43 Columbia Place, Unit 1C, Brooklyn , NY …" at bounding box center [388, 592] width 687 height 637
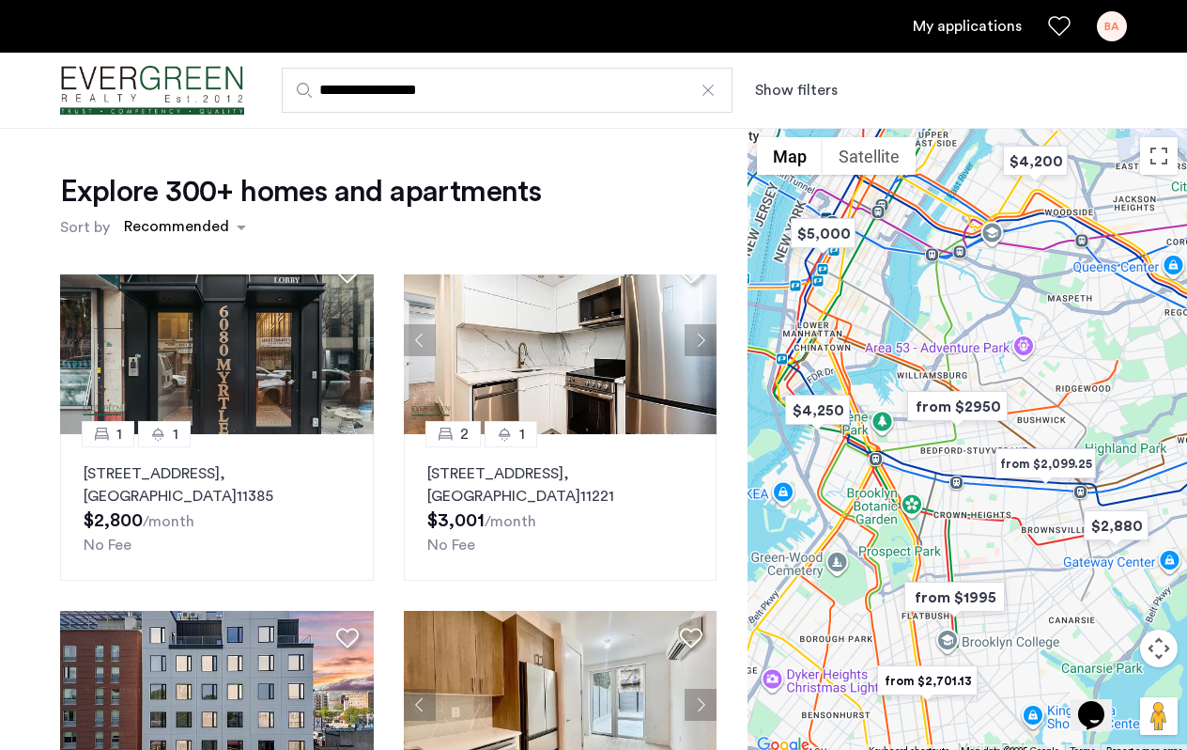
scroll to position [435, 0]
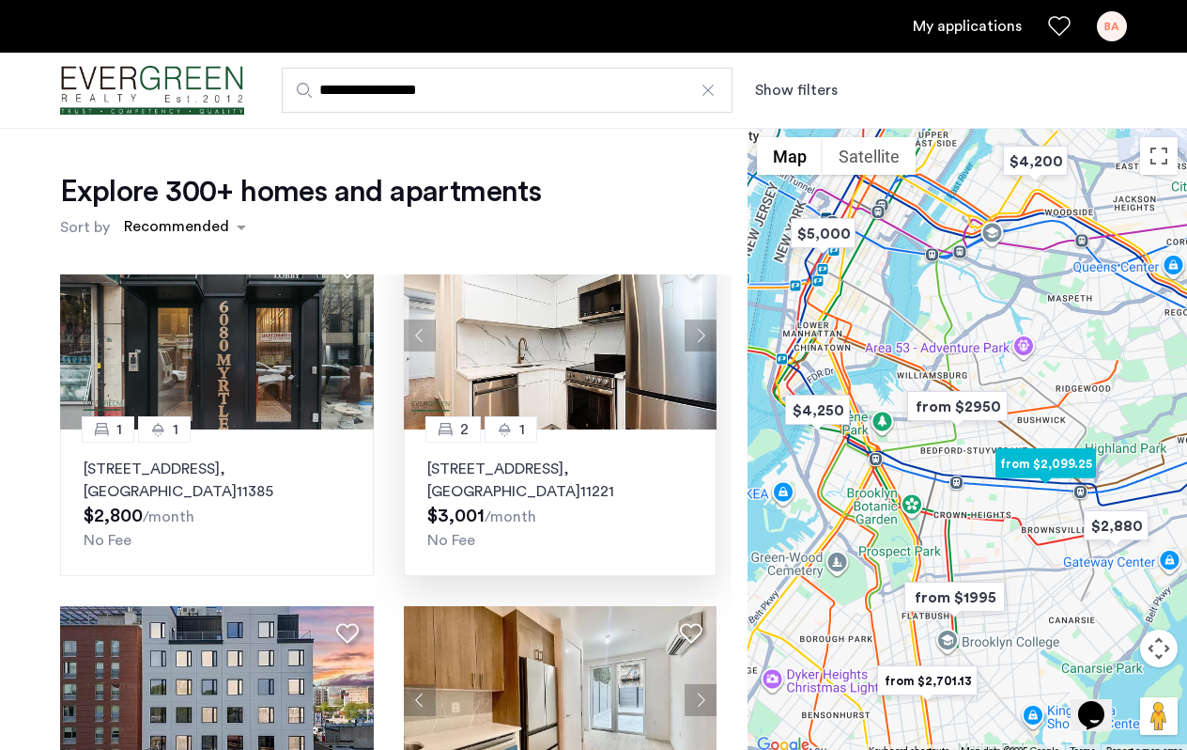
click at [496, 313] on img at bounding box center [561, 335] width 314 height 188
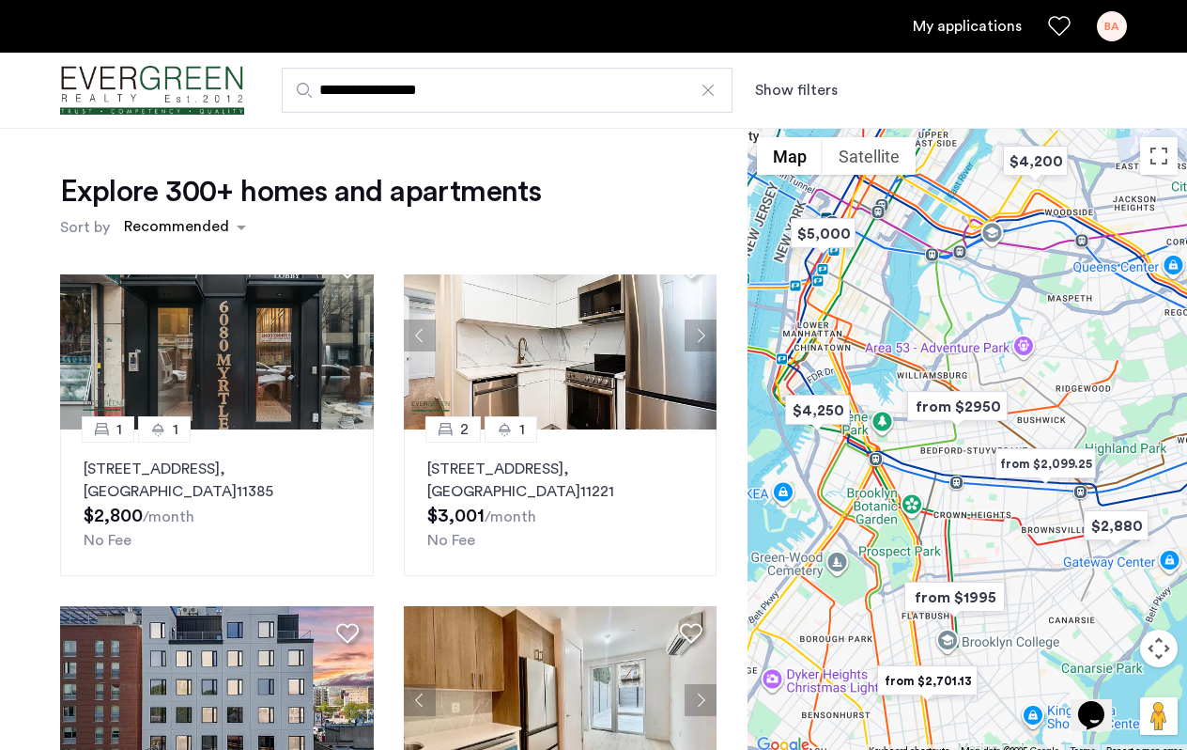
click at [47, 501] on div "This is new, waiting on photos 1 1.5 43 Columbia Place, Unit 1C, Brooklyn , NY …" at bounding box center [388, 592] width 687 height 637
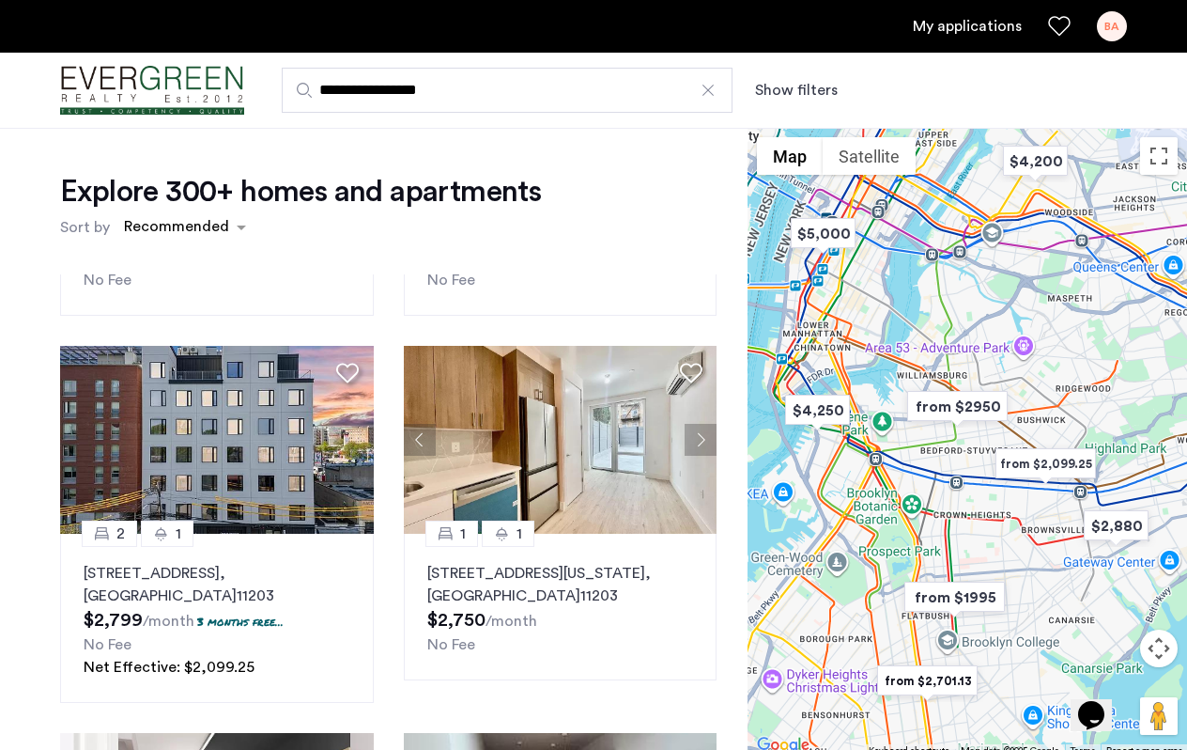
scroll to position [683, 0]
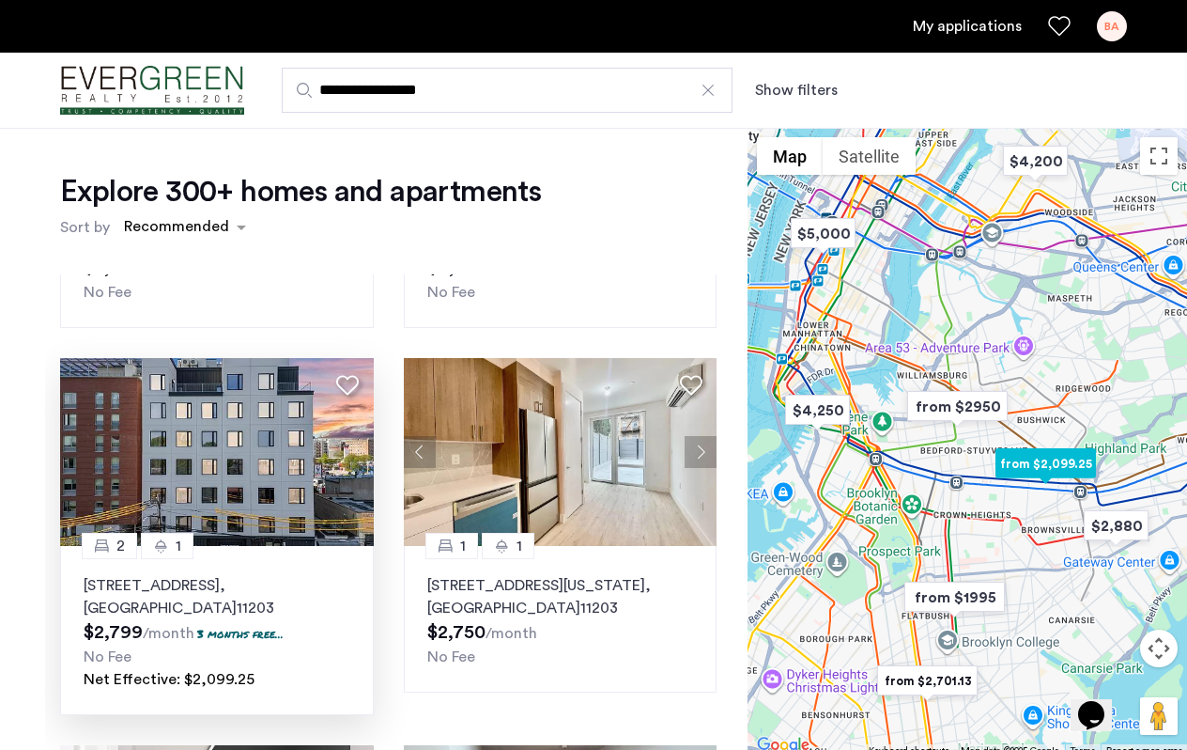
click at [245, 452] on img at bounding box center [217, 452] width 314 height 188
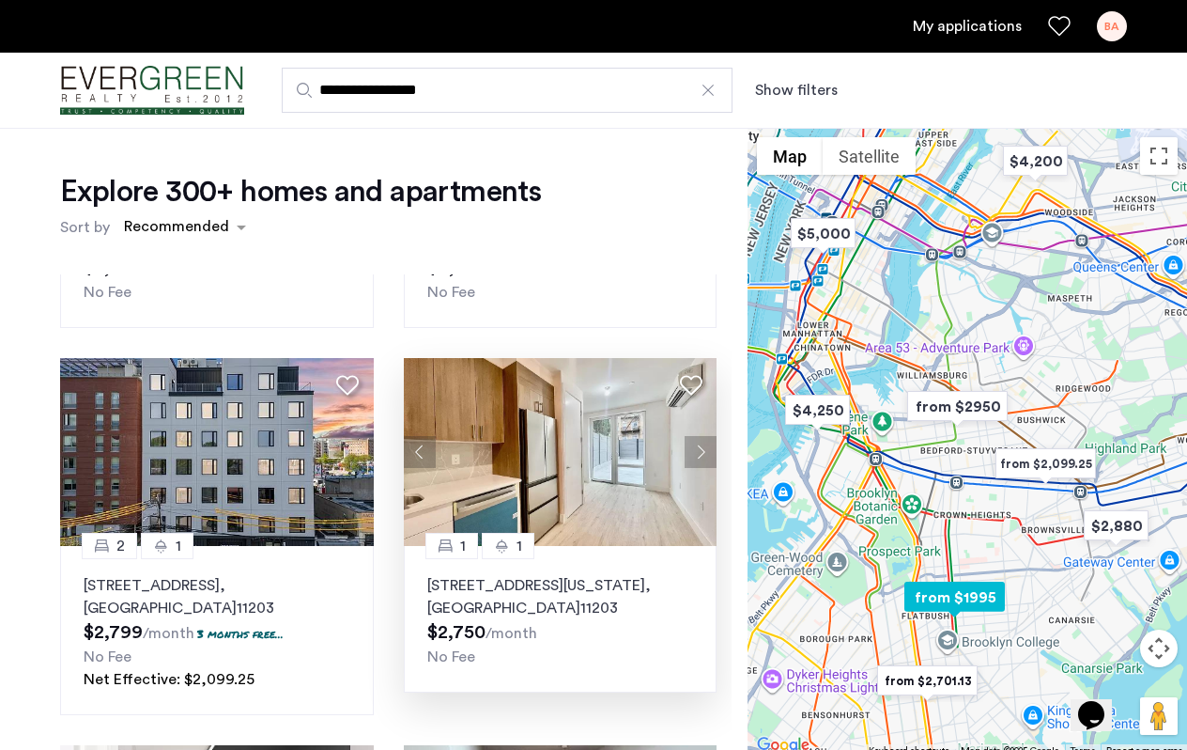
click at [606, 458] on img at bounding box center [561, 452] width 314 height 188
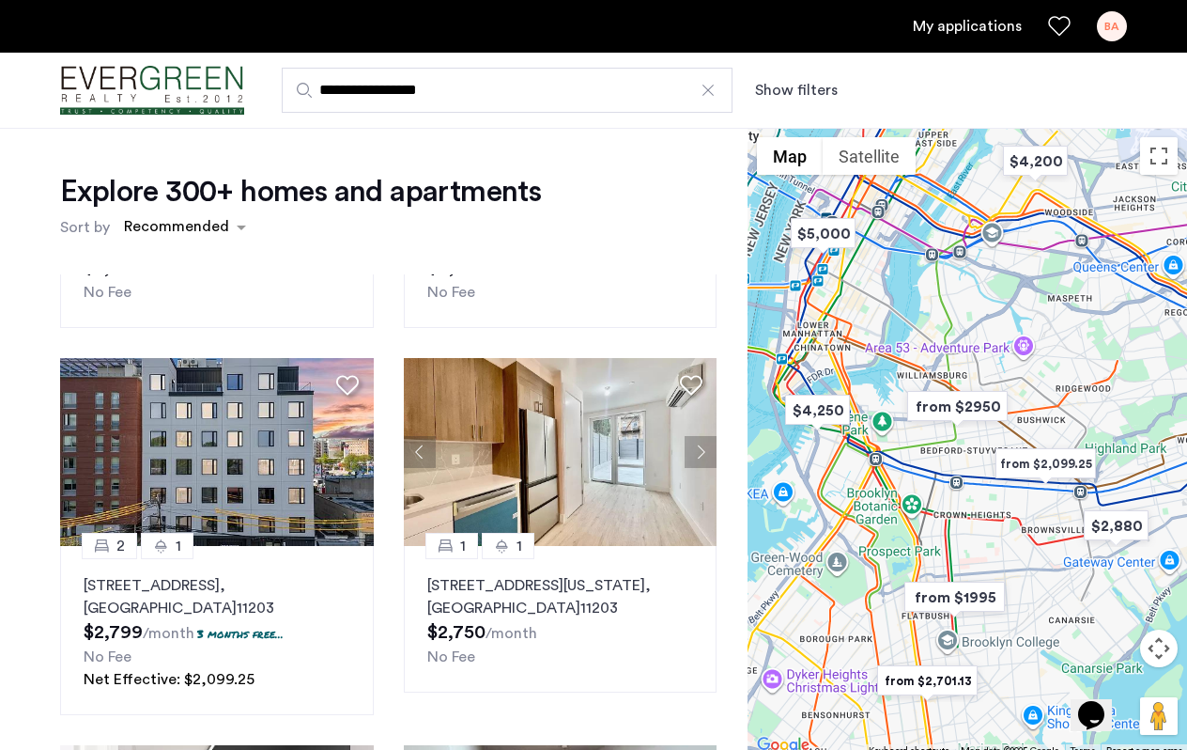
click at [32, 549] on div "Explore 300+ homes and apartments Sort by Recommended This is new, waiting on p…" at bounding box center [374, 580] width 748 height 904
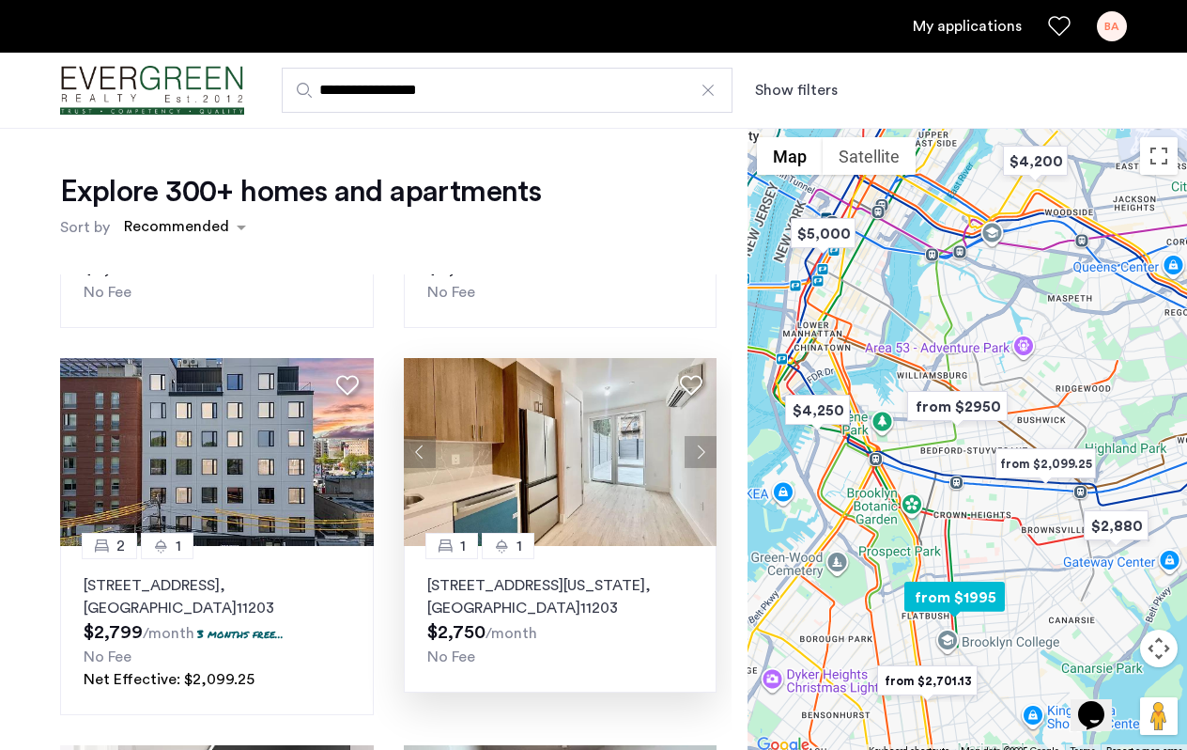
click at [609, 479] on img at bounding box center [561, 452] width 314 height 188
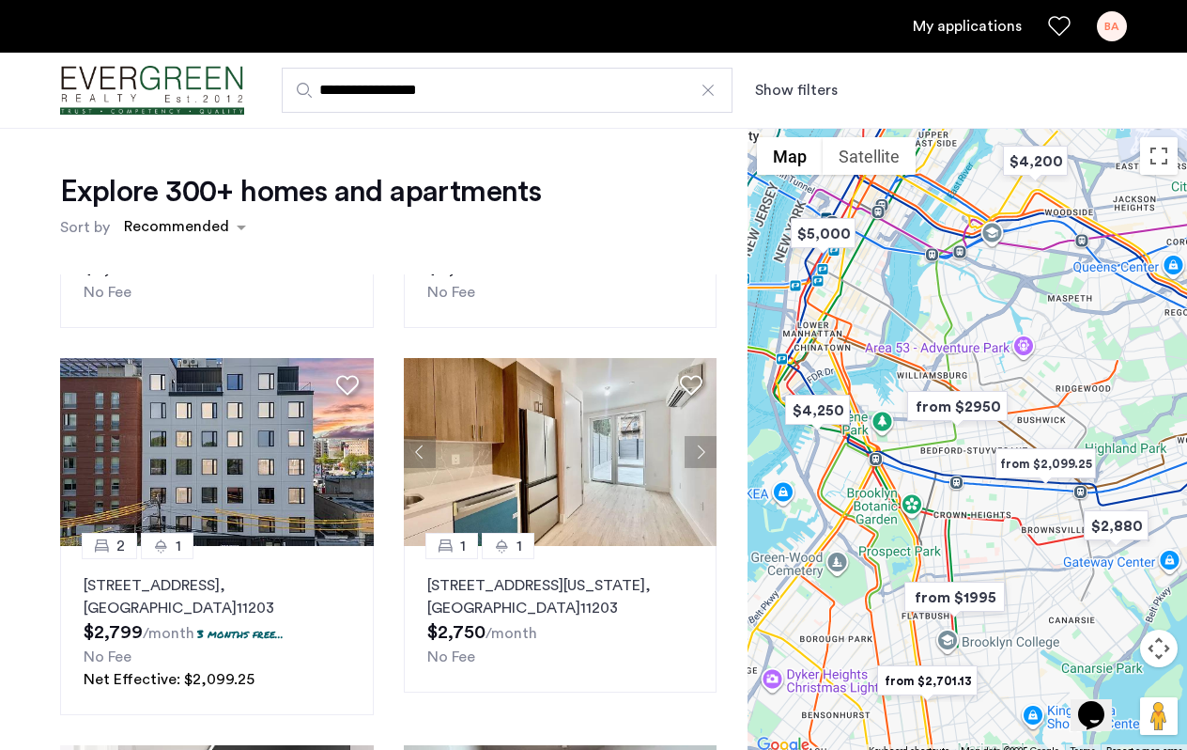
click at [39, 328] on div "Explore 300+ homes and apartments Sort by Recommended This is new, waiting on p…" at bounding box center [374, 580] width 748 height 904
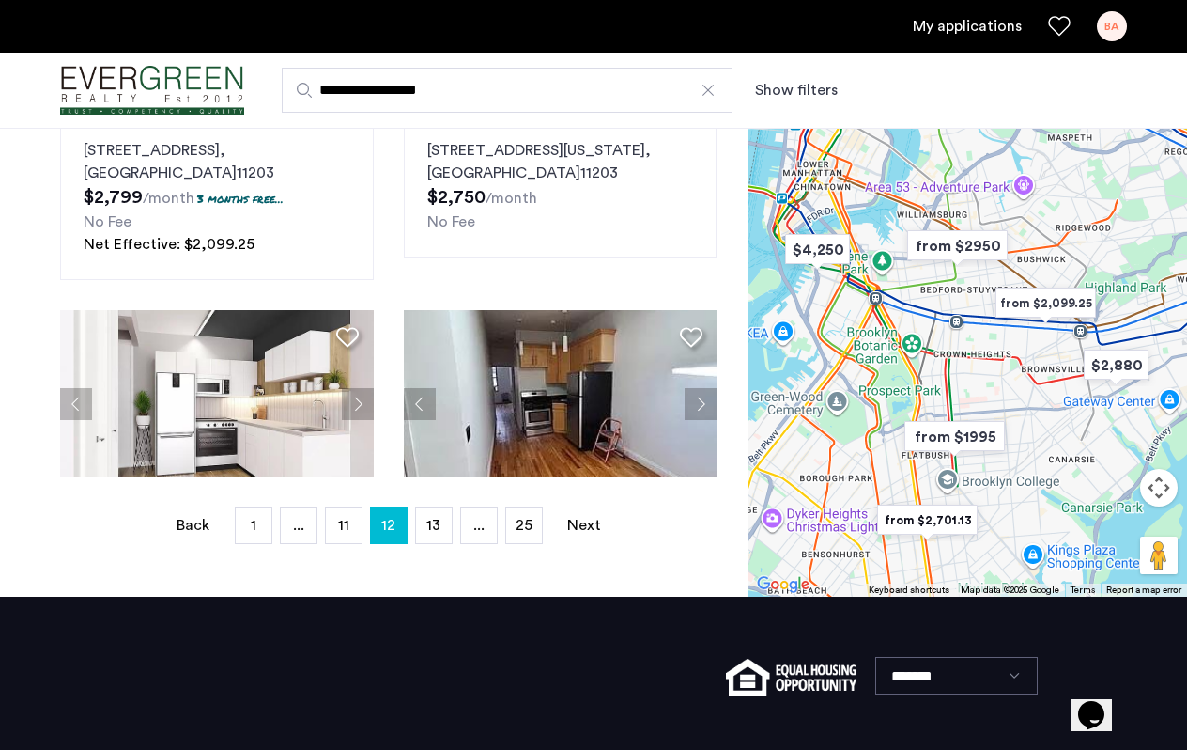
scroll to position [455, 0]
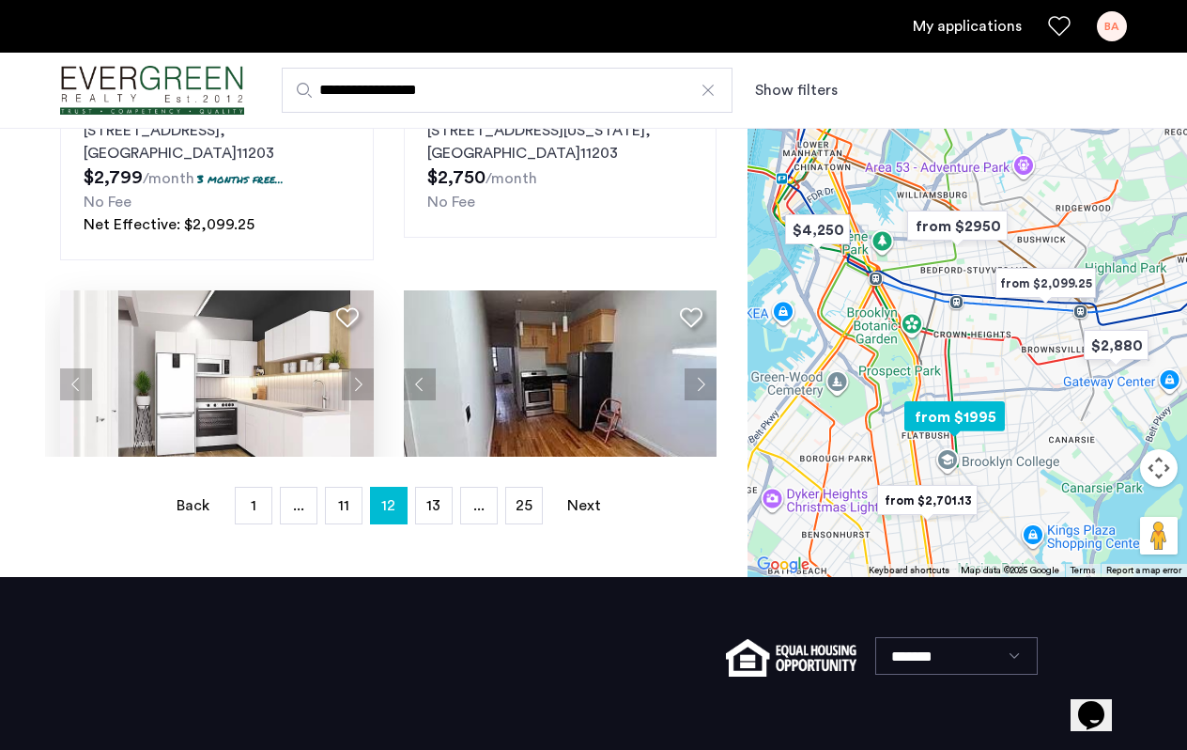
click at [297, 384] on img at bounding box center [217, 384] width 314 height 188
click at [28, 292] on div "Explore 300+ homes and apartments Sort by Recommended This is new, waiting on p…" at bounding box center [374, 125] width 748 height 904
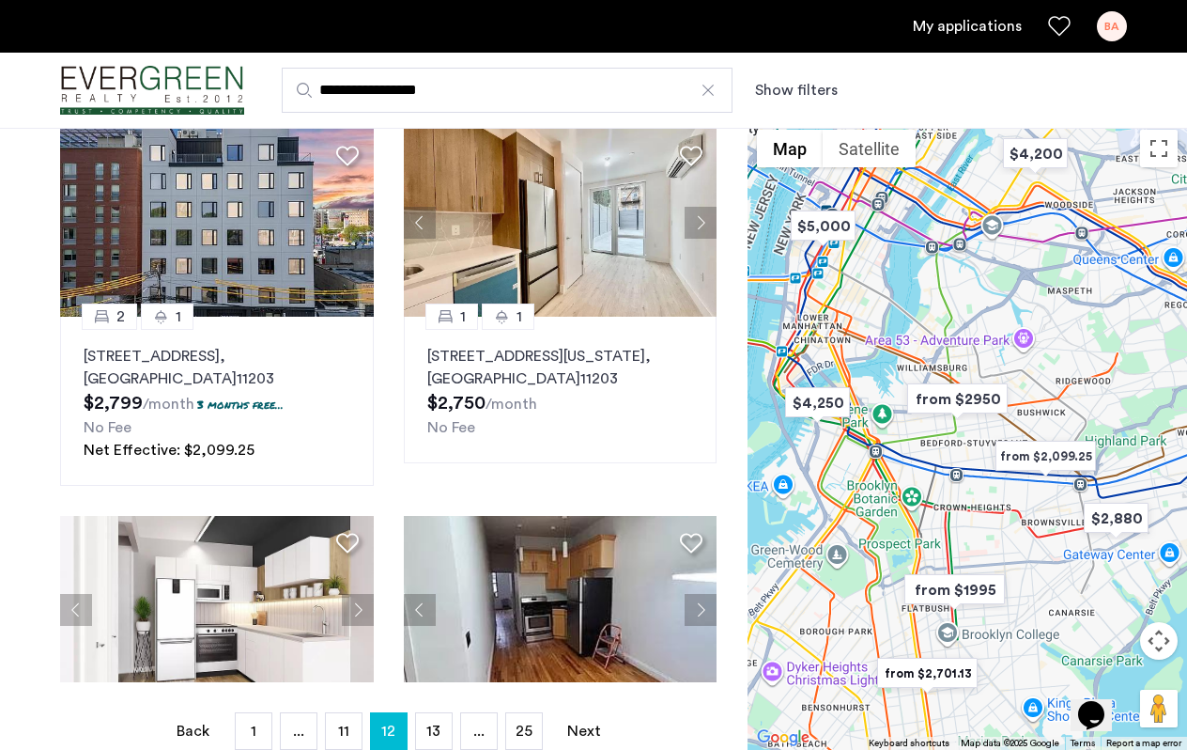
scroll to position [228, 0]
click at [46, 526] on div "This is new, waiting on photos 1 1.5 43 Columbia Place, Unit 1C, Brooklyn , NY …" at bounding box center [388, 364] width 687 height 637
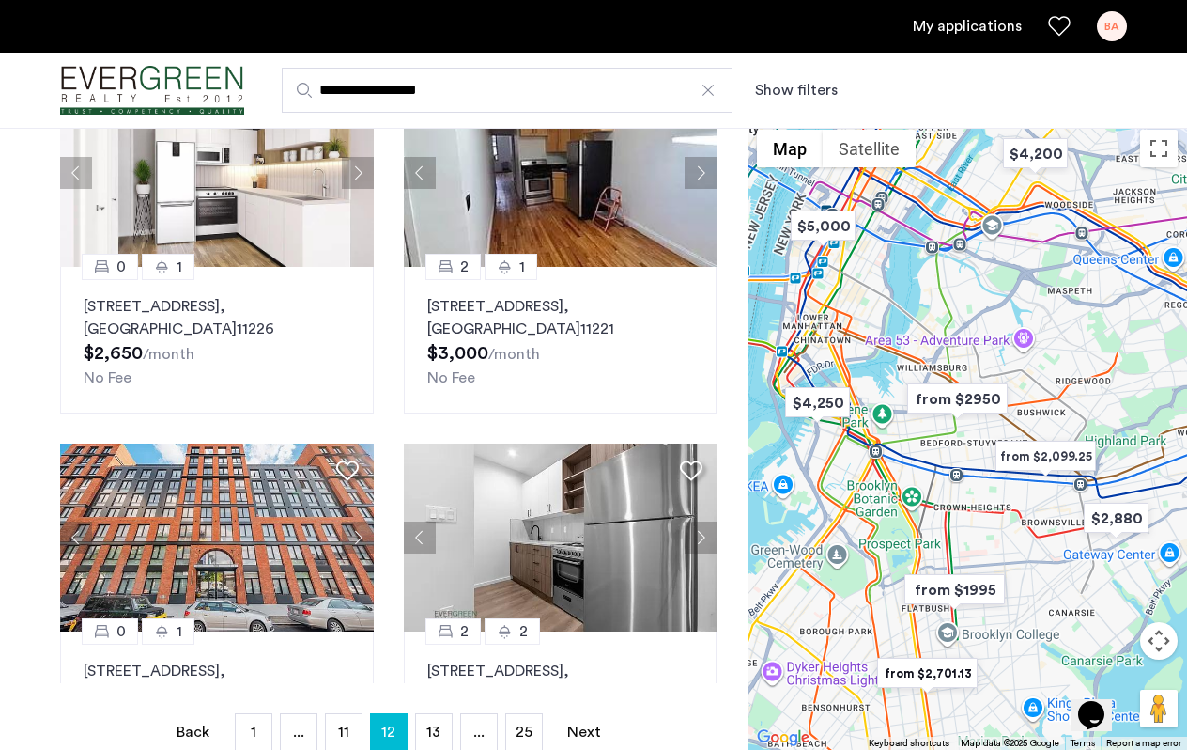
scroll to position [1126, 0]
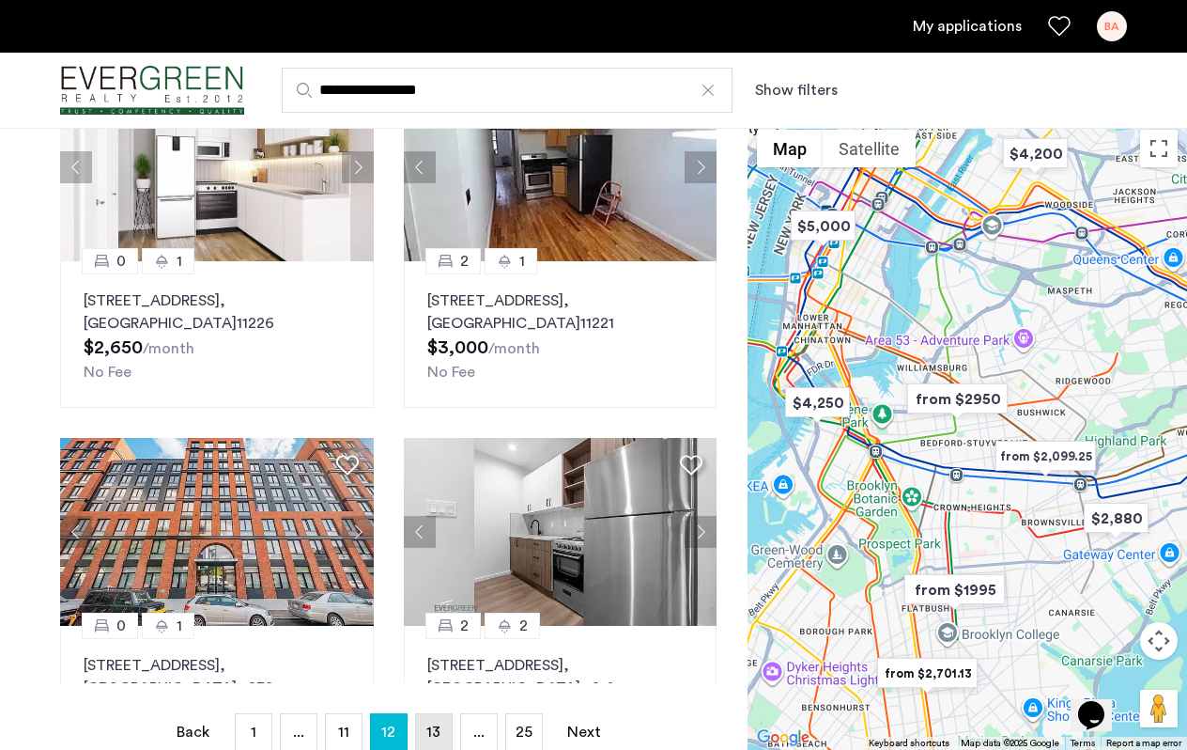
click at [427, 727] on span "13" at bounding box center [433, 731] width 14 height 15
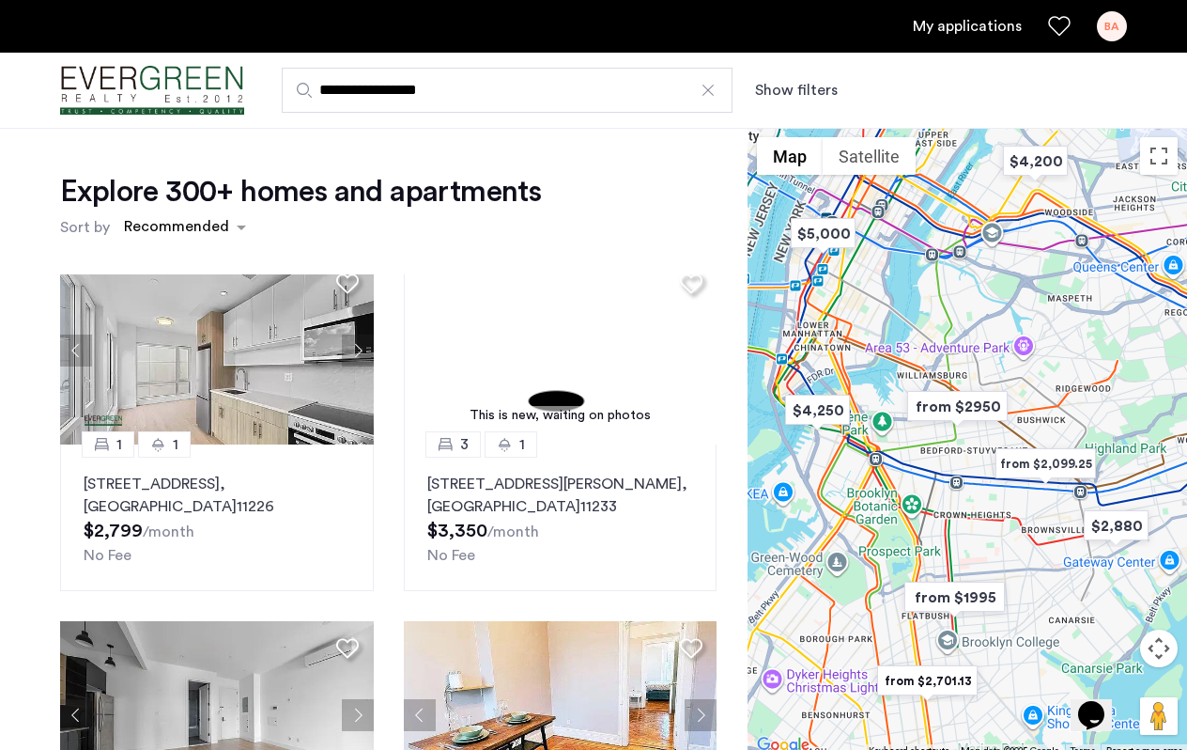
click at [38, 530] on div "Explore 300+ homes and apartments Sort by Recommended 2 1 282 East 32nd Street,…" at bounding box center [374, 580] width 748 height 904
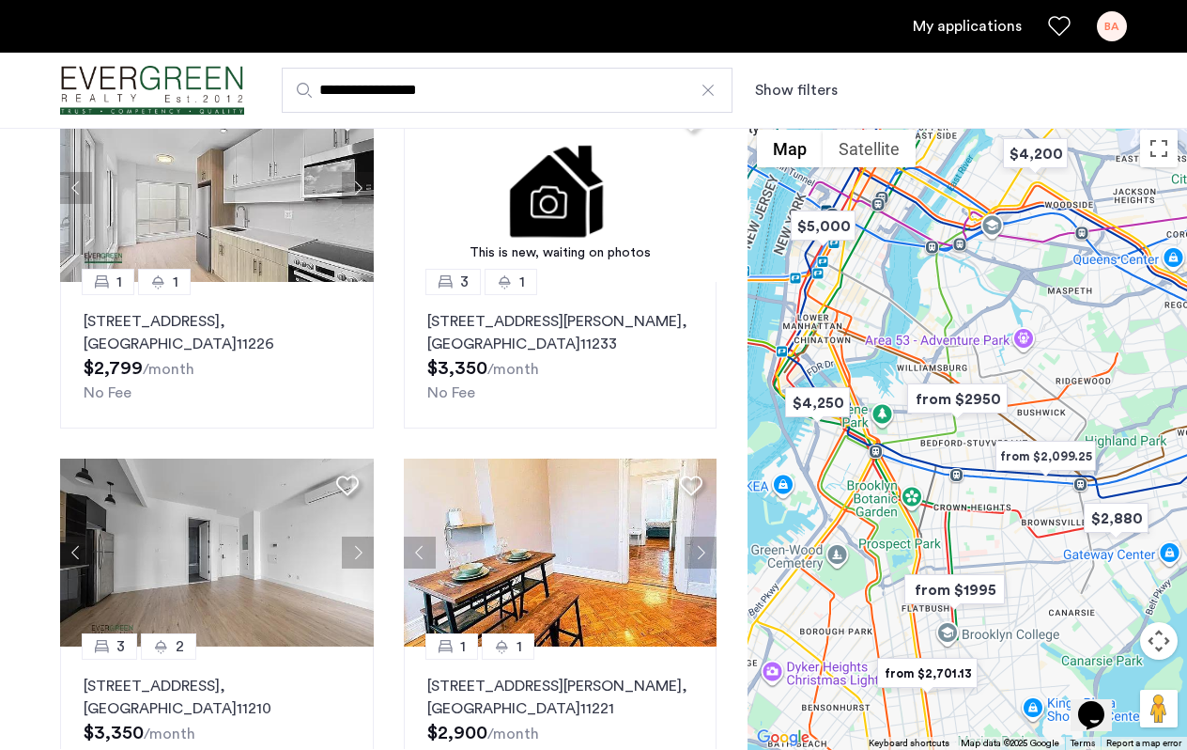
scroll to position [158, 0]
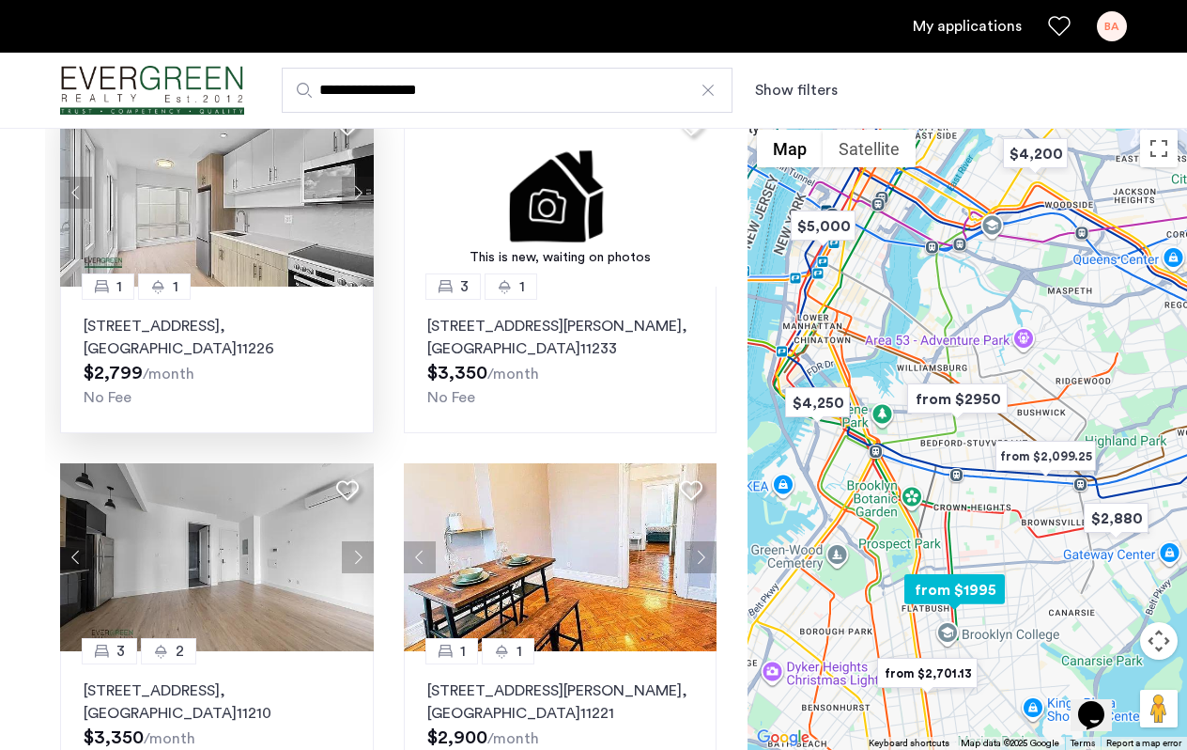
click at [171, 178] on img at bounding box center [217, 193] width 314 height 188
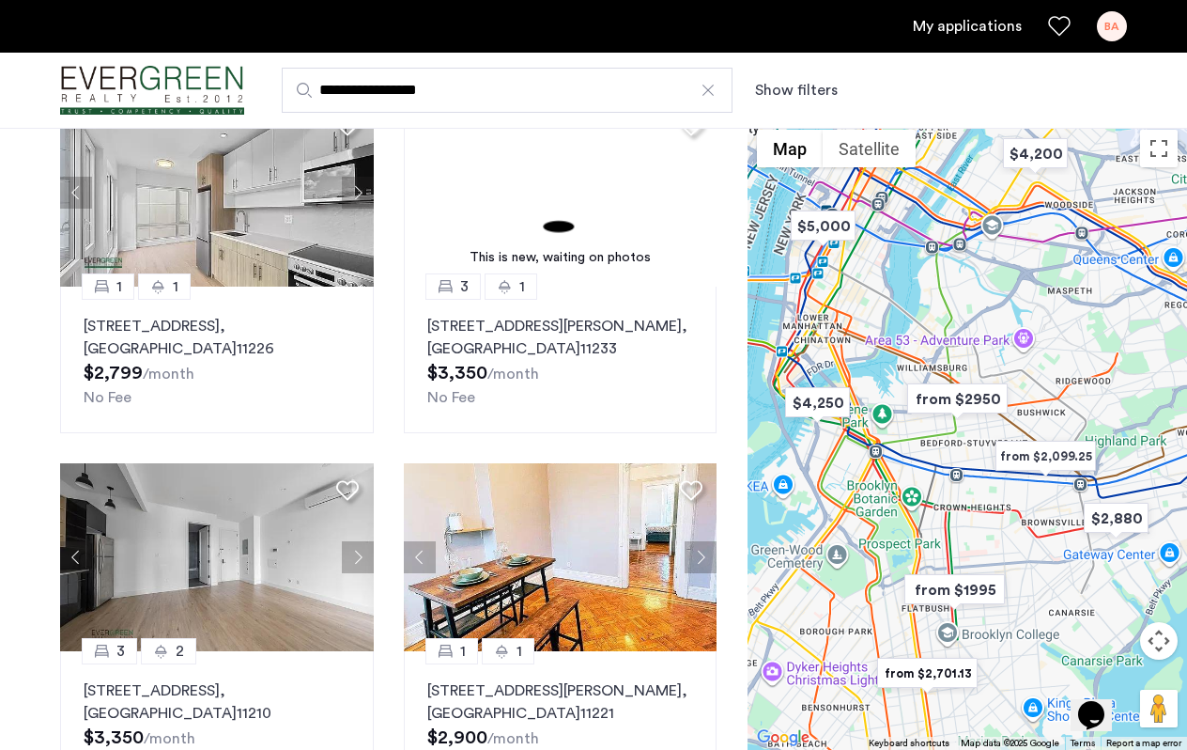
click at [39, 575] on div "Explore 300+ homes and apartments Sort by Recommended 2 1 282 East 32nd Street,…" at bounding box center [374, 422] width 748 height 904
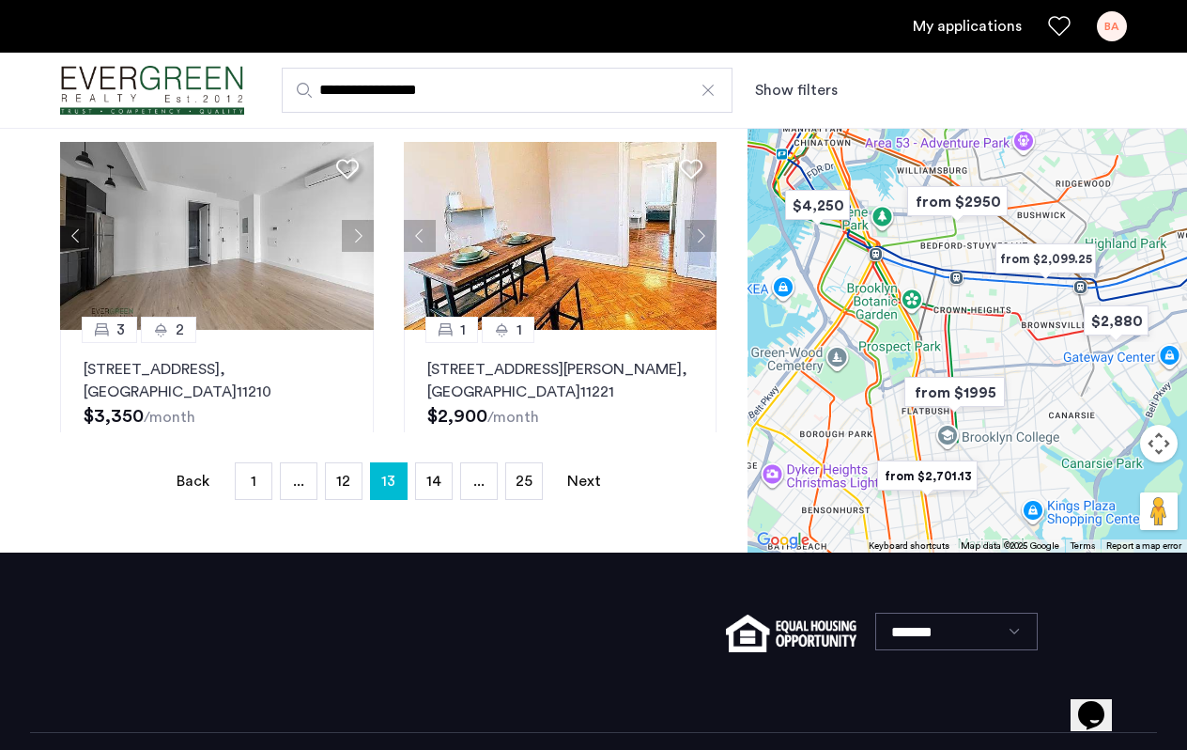
scroll to position [480, 0]
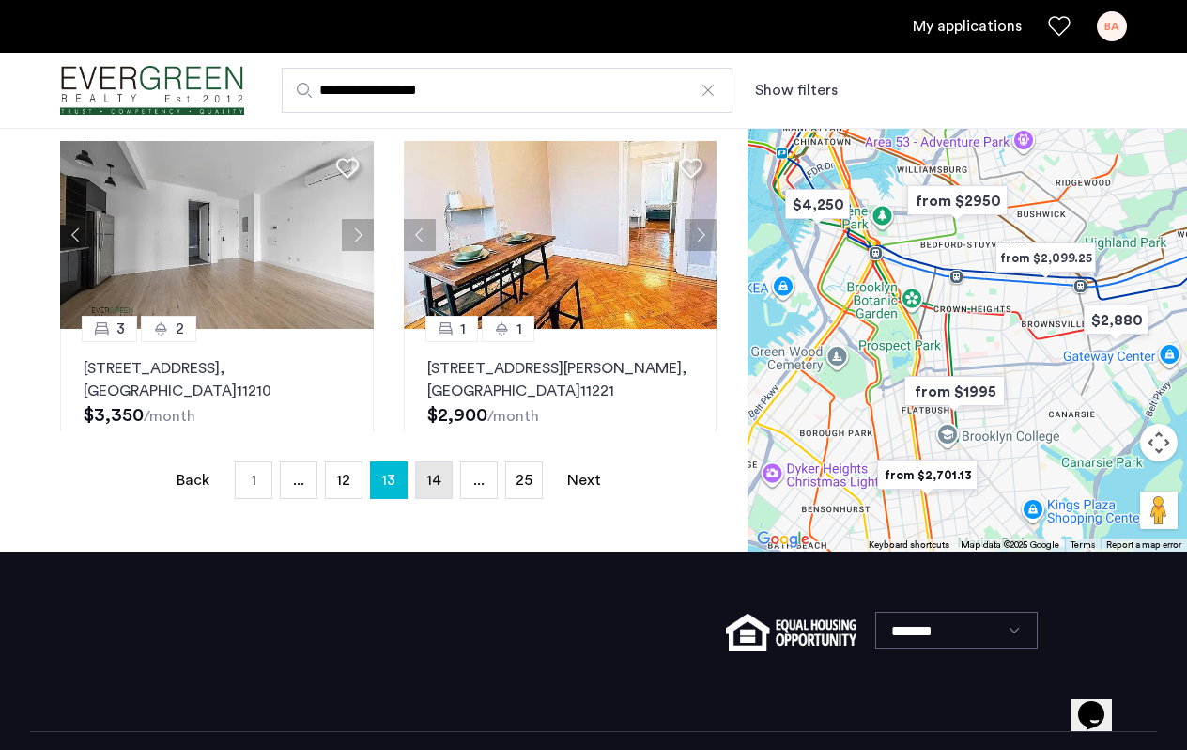
click at [436, 484] on span "14" at bounding box center [433, 479] width 15 height 15
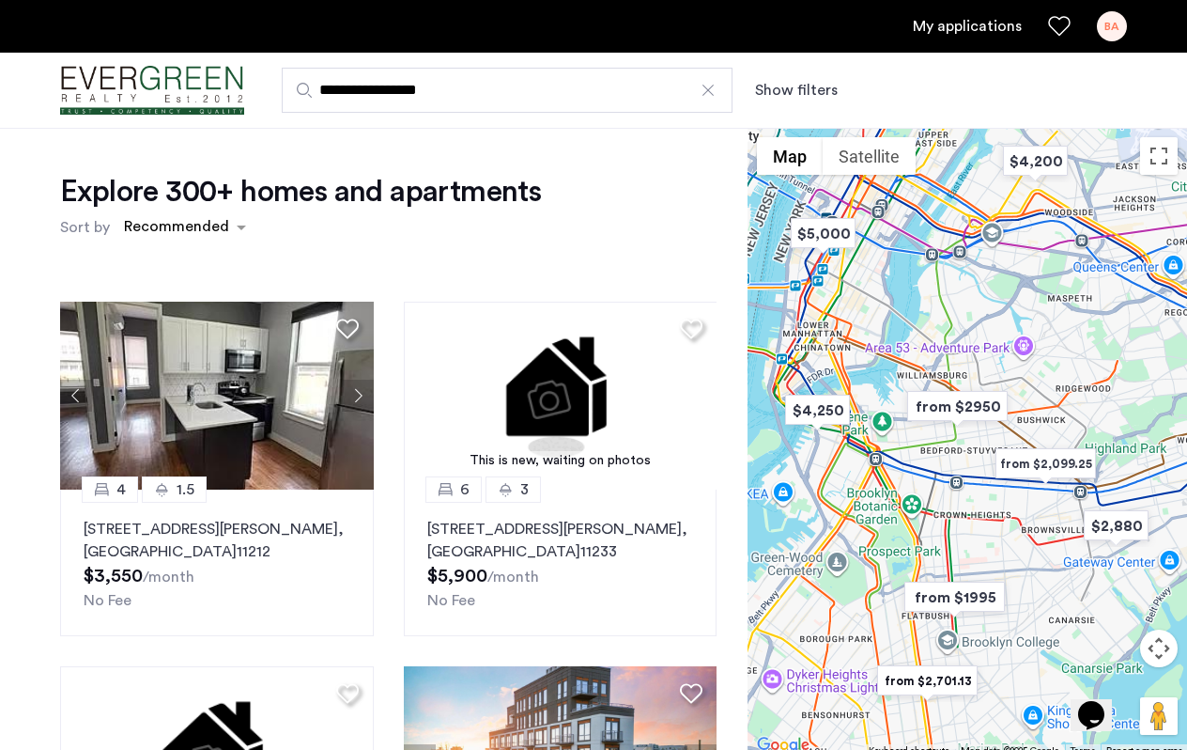
click at [26, 497] on div "Explore 300+ homes and apartments Sort by Recommended This is new, waiting on p…" at bounding box center [374, 580] width 748 height 904
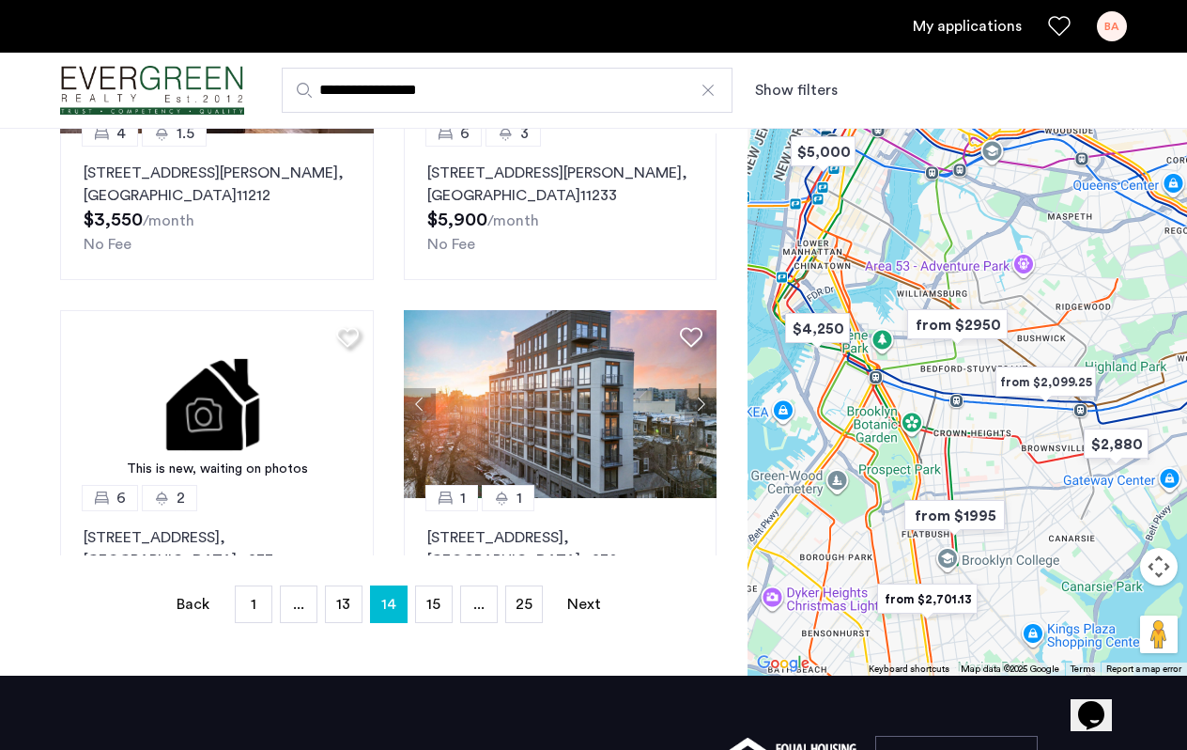
scroll to position [369, 0]
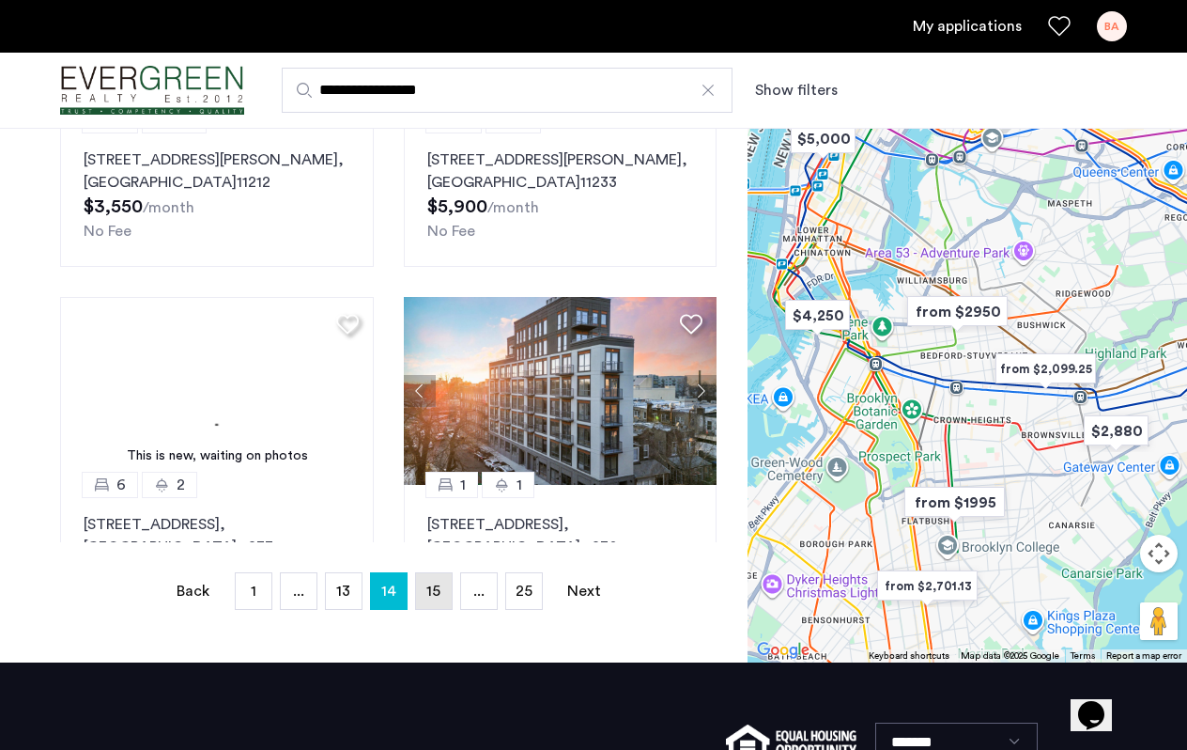
click at [438, 595] on span "15" at bounding box center [433, 590] width 14 height 15
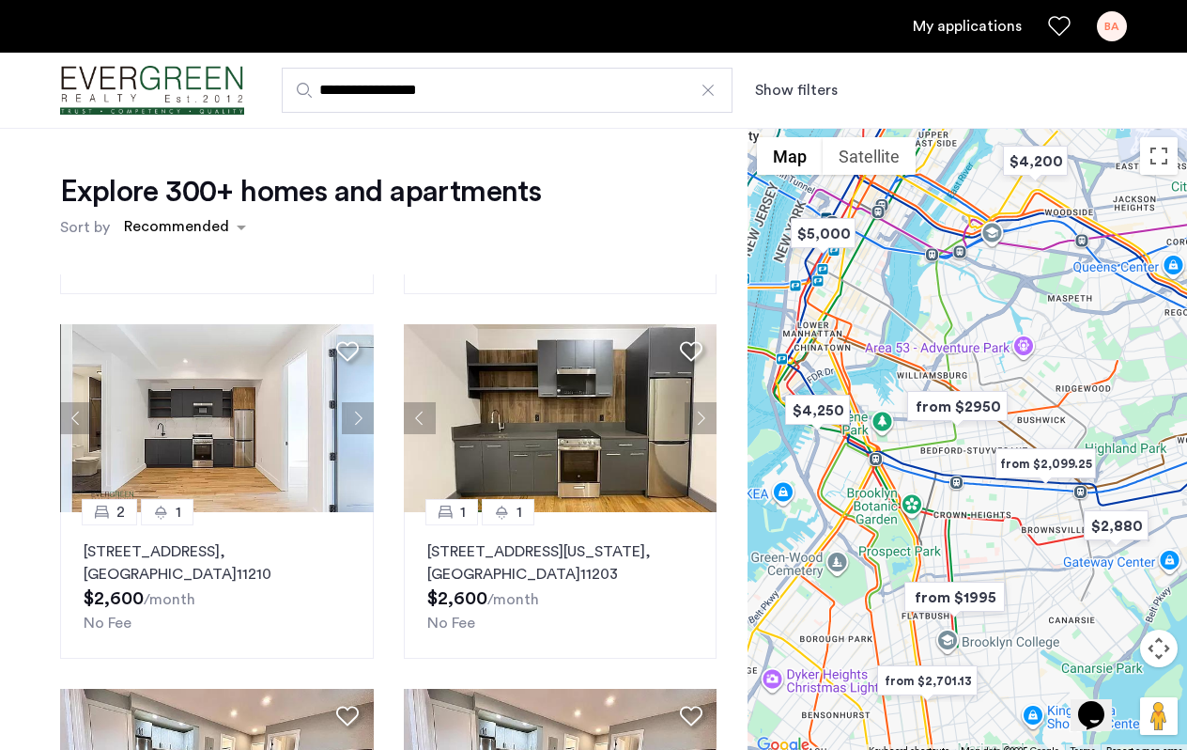
click at [39, 532] on div "Explore 300+ homes and apartments Sort by Recommended 2 2 1615 Cedar Street, Un…" at bounding box center [374, 580] width 748 height 904
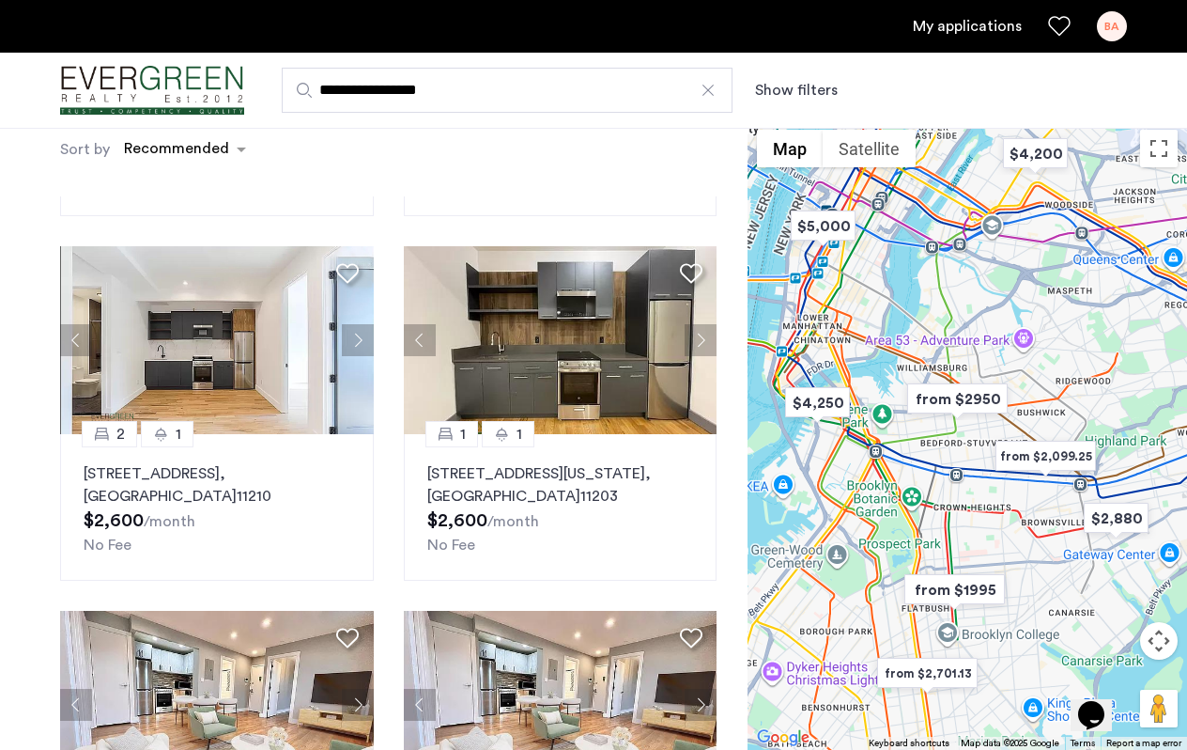
scroll to position [68, 0]
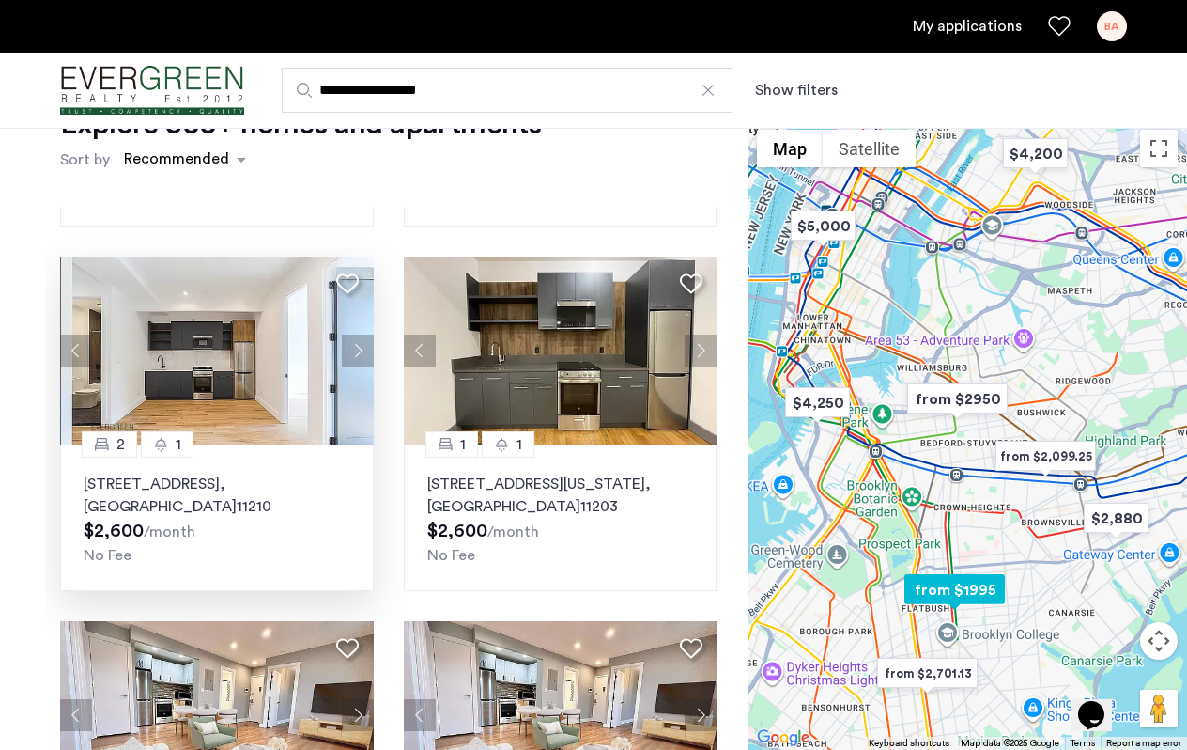
click at [234, 336] on img at bounding box center [217, 350] width 314 height 188
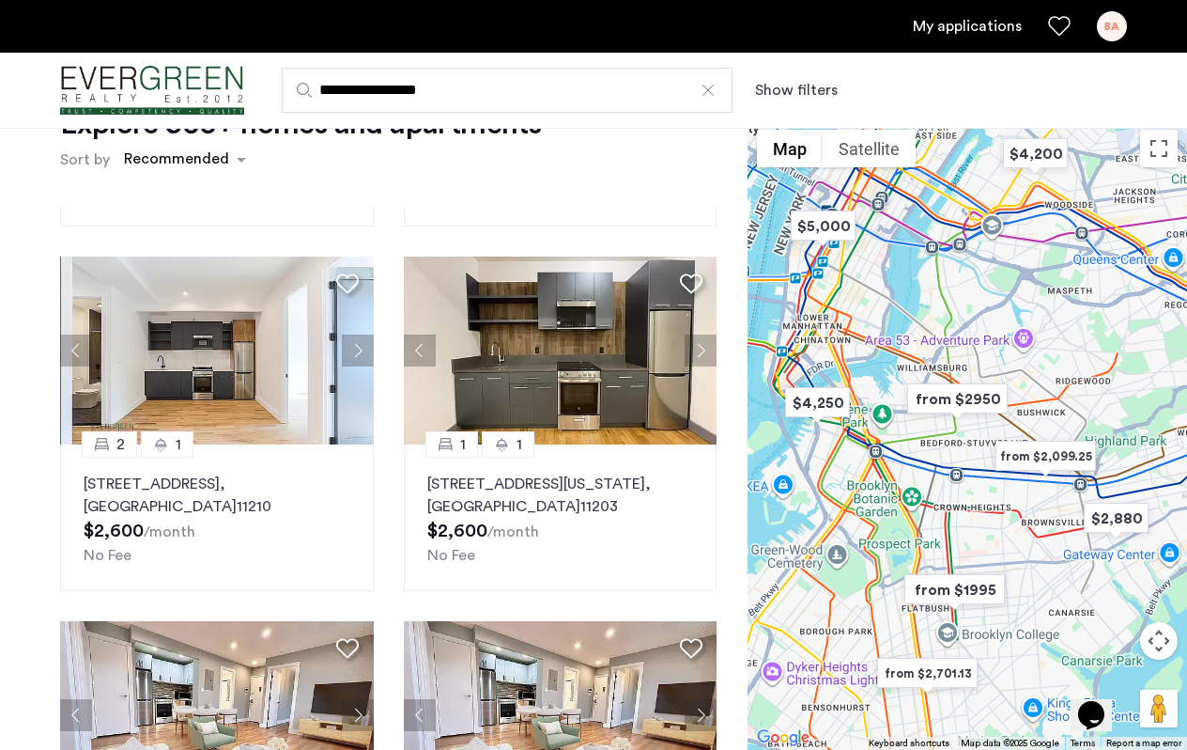
click at [40, 584] on div "Explore 300+ homes and apartments Sort by Recommended 2 2 1615 Cedar Street, Un…" at bounding box center [374, 512] width 748 height 904
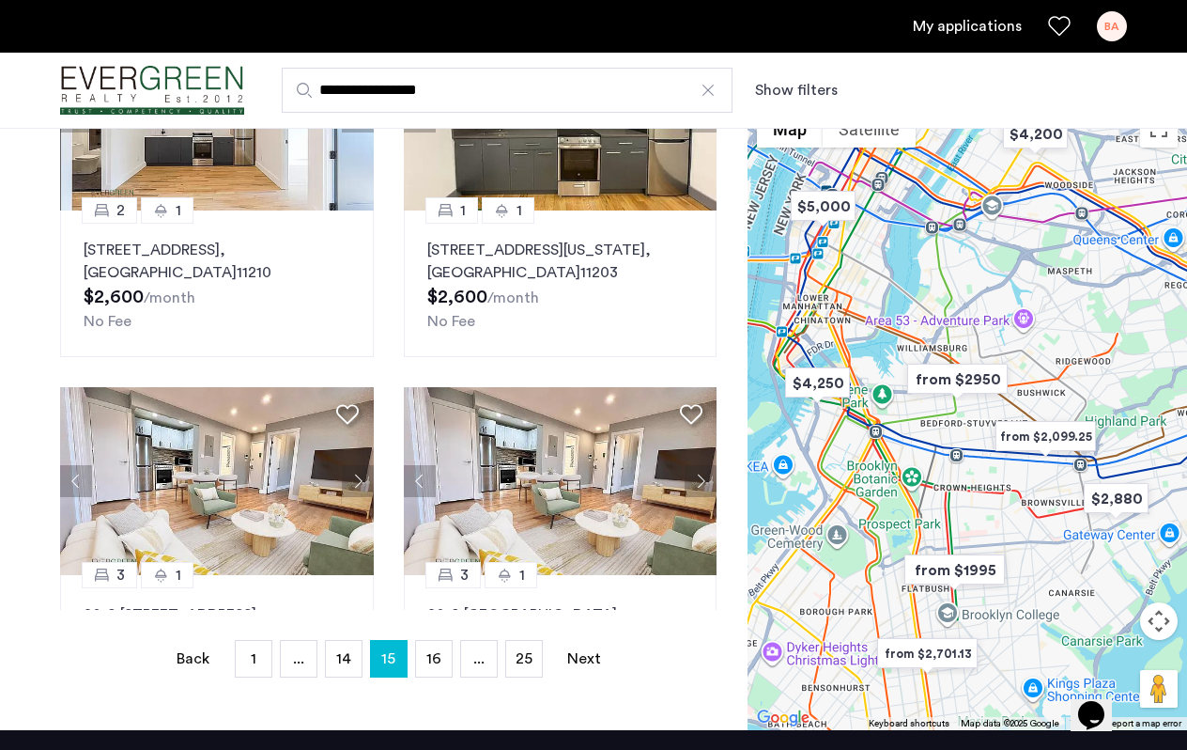
scroll to position [314, 0]
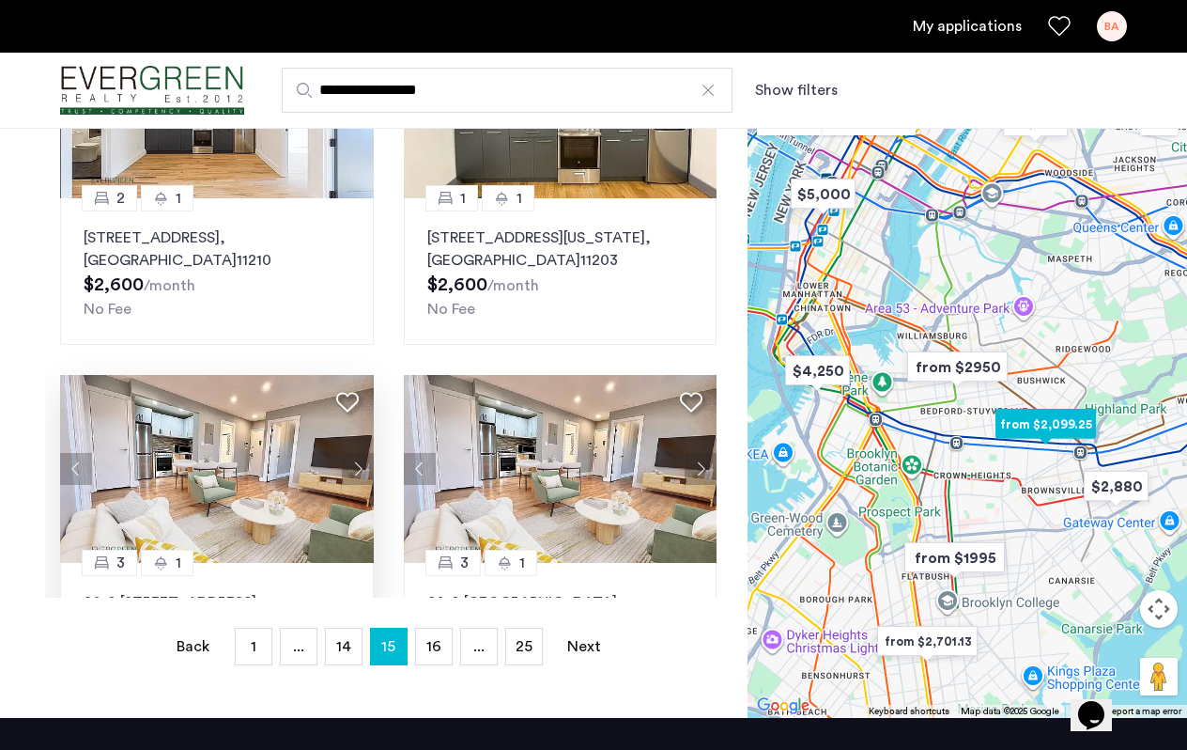
click at [254, 480] on img at bounding box center [217, 469] width 314 height 188
click at [439, 648] on span "16" at bounding box center [433, 646] width 15 height 15
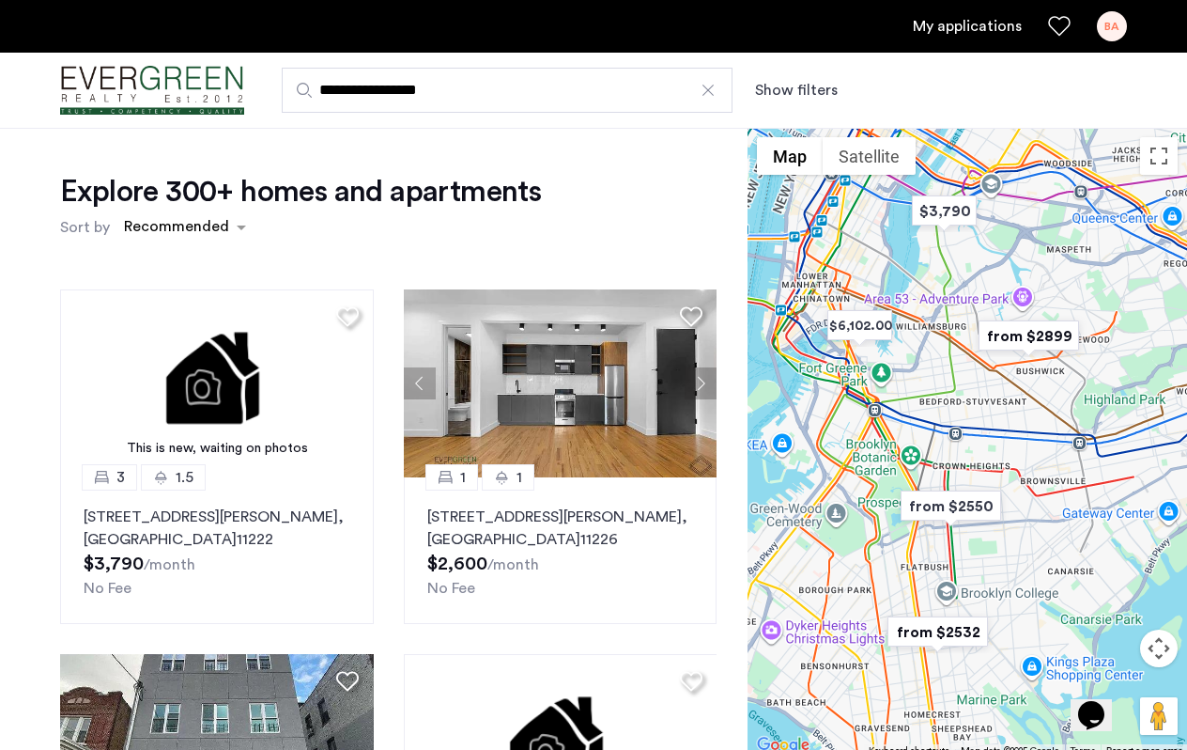
click at [385, 525] on div "This is new, waiting on photos 3 1.5 344 McGuinness Boulevard, Unit 3L, Brookly…" at bounding box center [388, 592] width 687 height 637
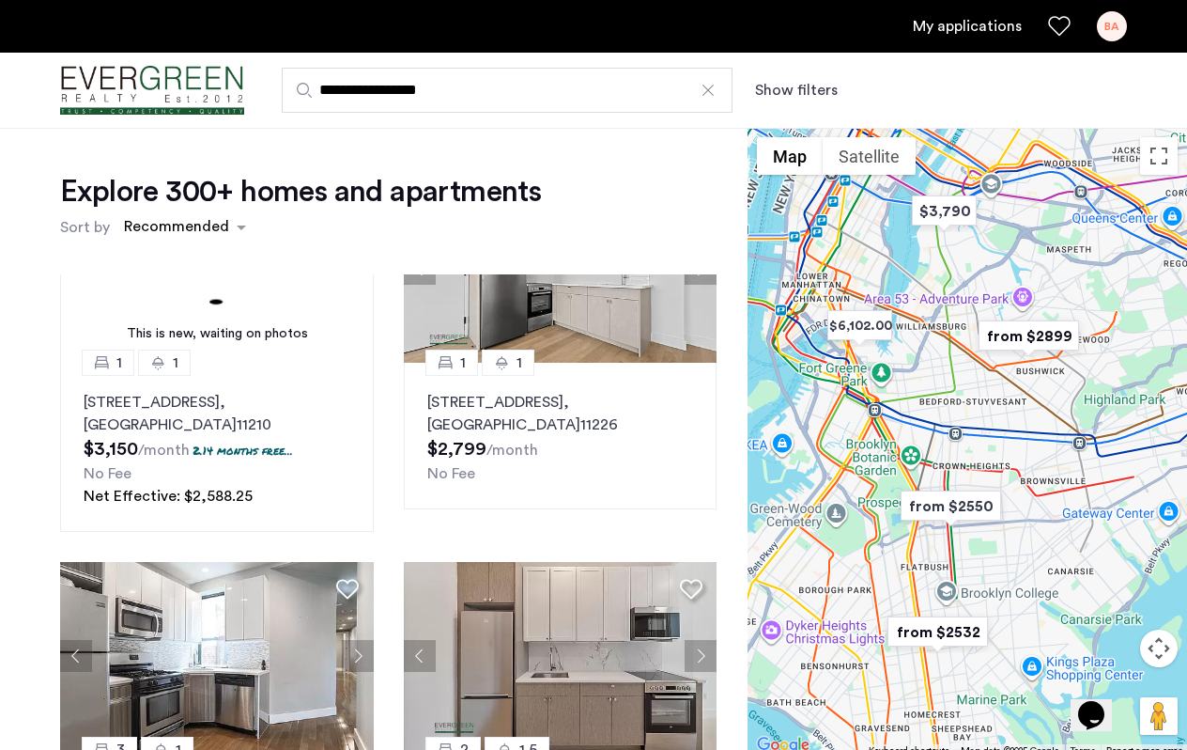
scroll to position [1644, 0]
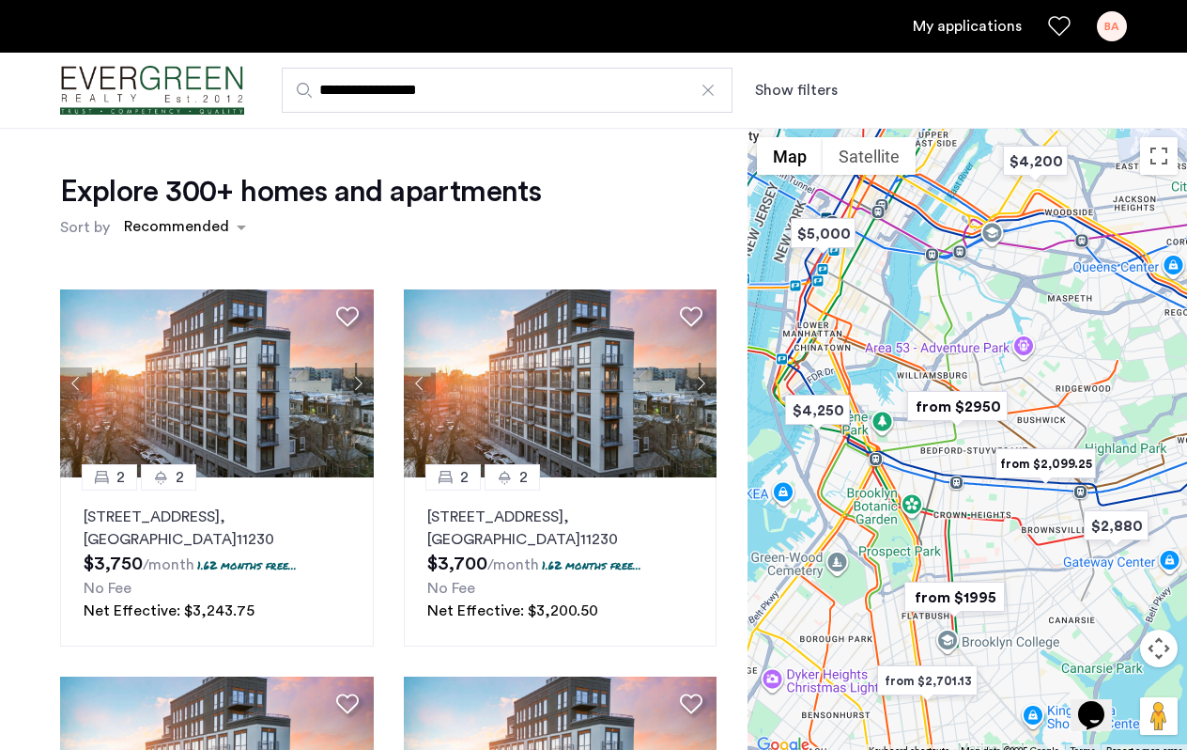
click at [33, 526] on div "Explore 300+ homes and apartments Sort by Recommended 2 2 1615 Cedar Street, Un…" at bounding box center [374, 580] width 748 height 904
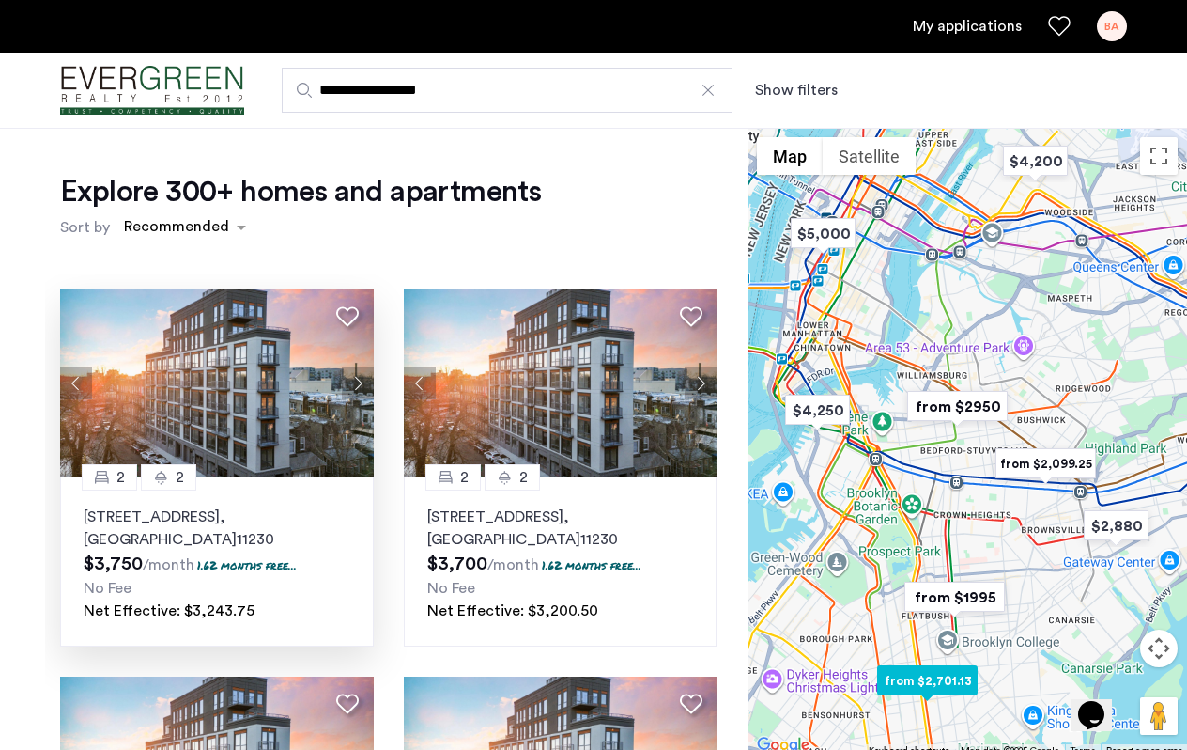
click at [240, 402] on img at bounding box center [217, 383] width 314 height 188
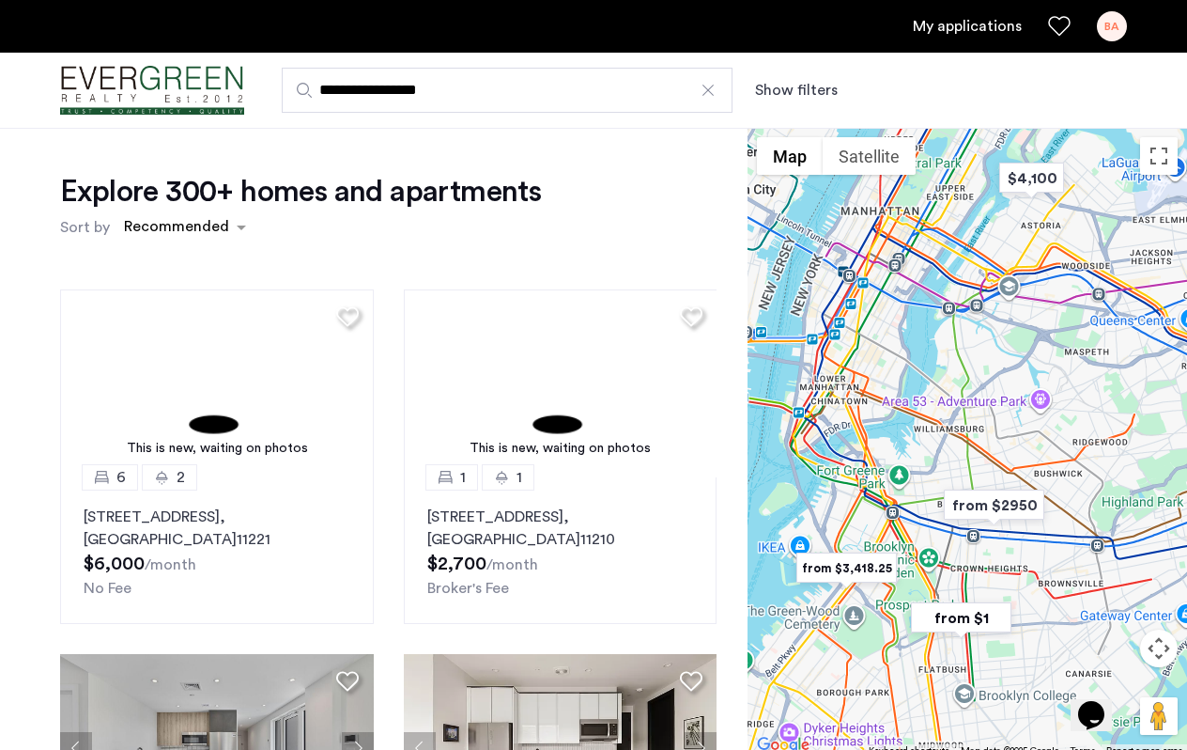
click at [22, 477] on div "Explore 300+ homes and apartments Sort by Recommended This is new, waiting on p…" at bounding box center [374, 580] width 748 height 904
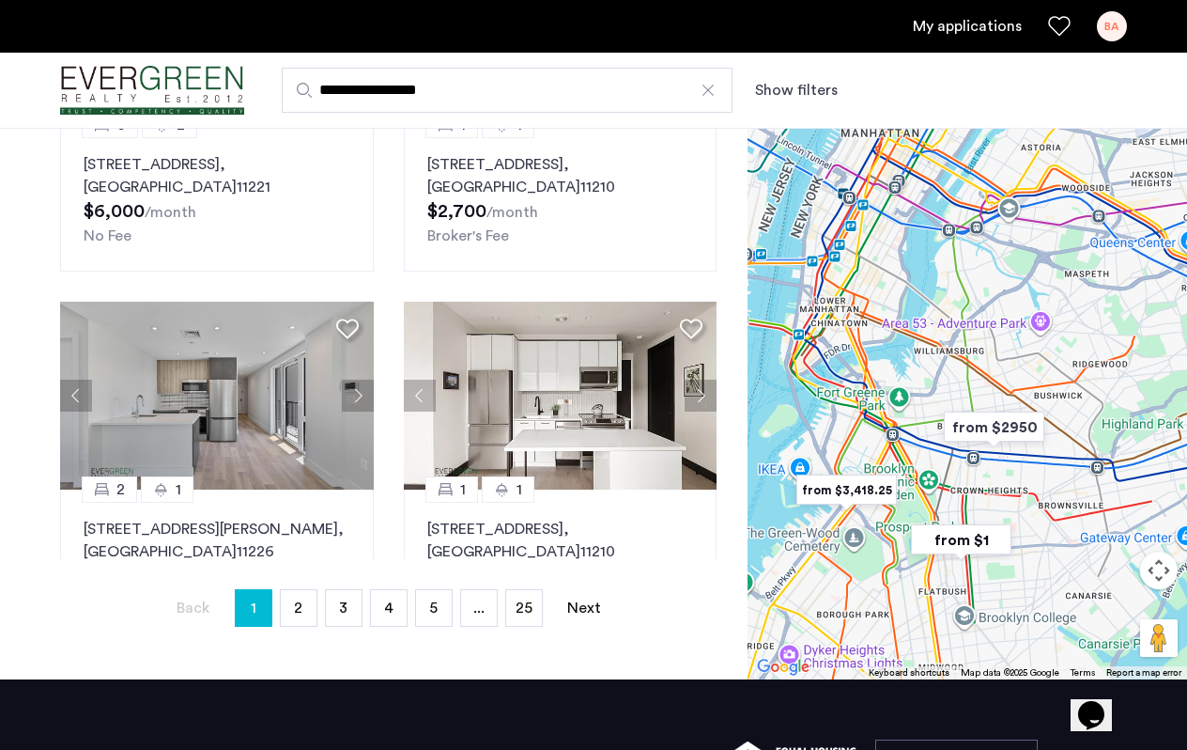
scroll to position [381, 0]
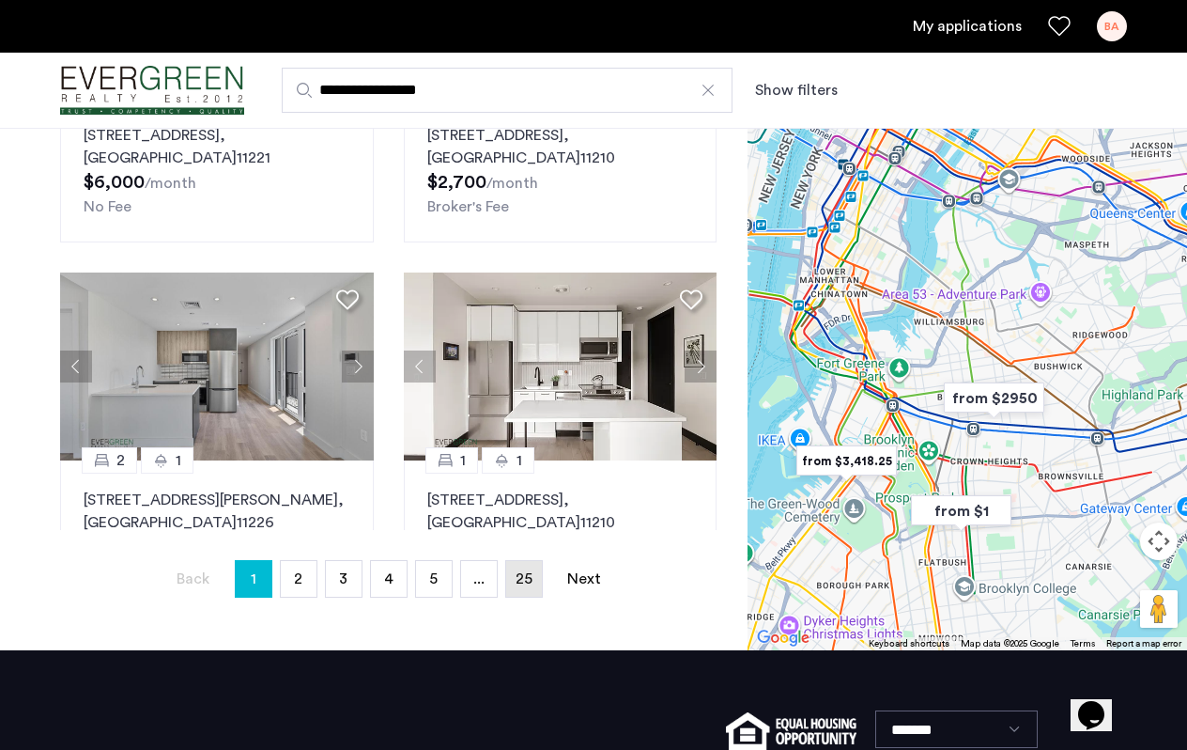
click at [524, 582] on span "25" at bounding box center [524, 578] width 17 height 15
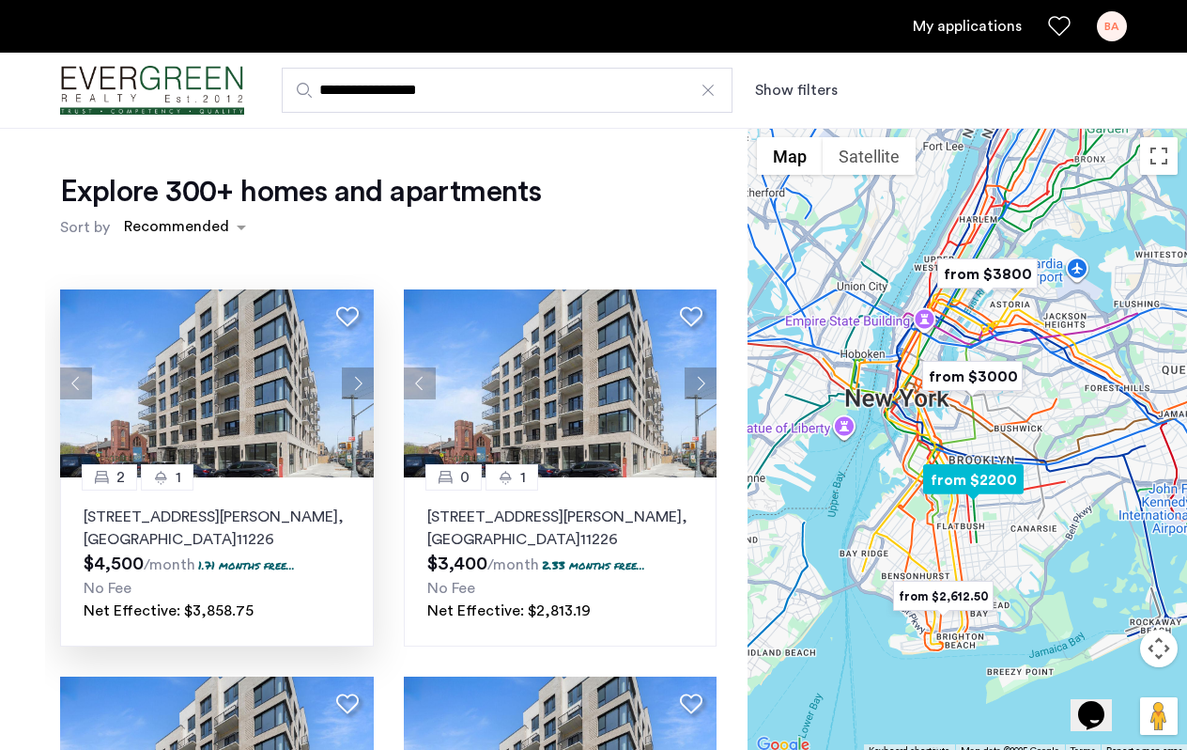
click at [260, 348] on img at bounding box center [217, 383] width 314 height 188
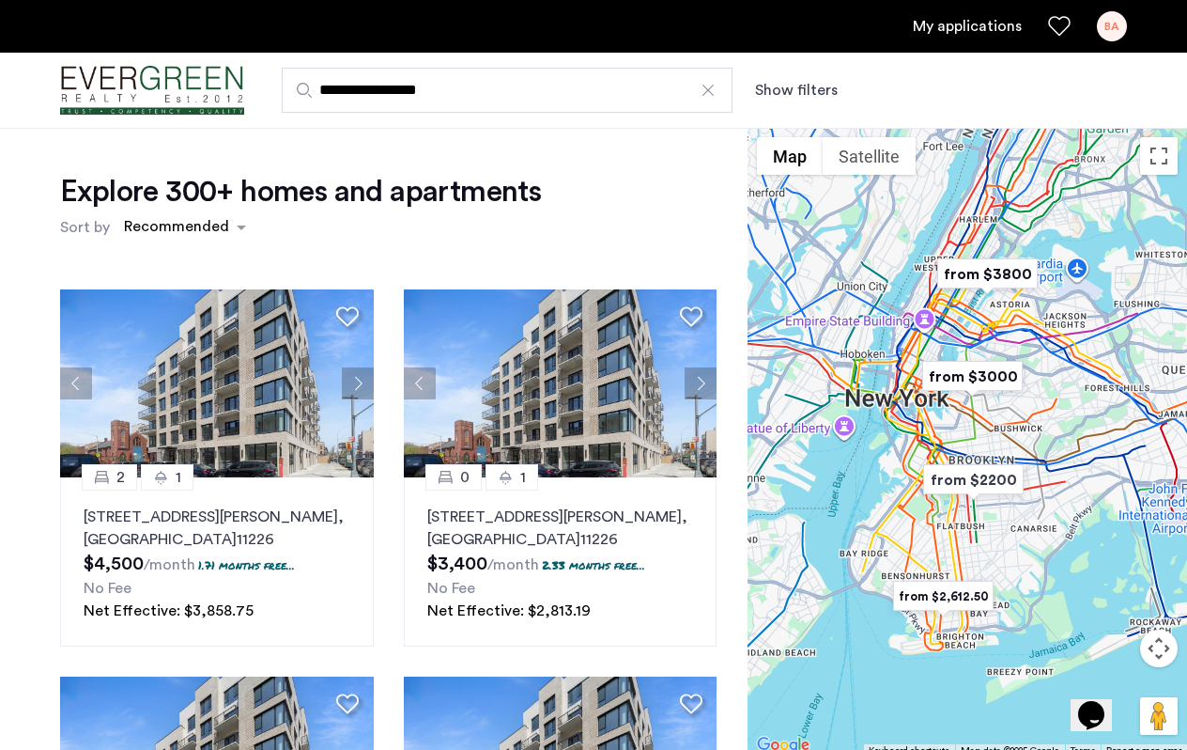
click at [42, 596] on div "Explore 300+ homes and apartments Sort by Recommended 2 1 2605 Snyder Avenue, U…" at bounding box center [374, 580] width 748 height 904
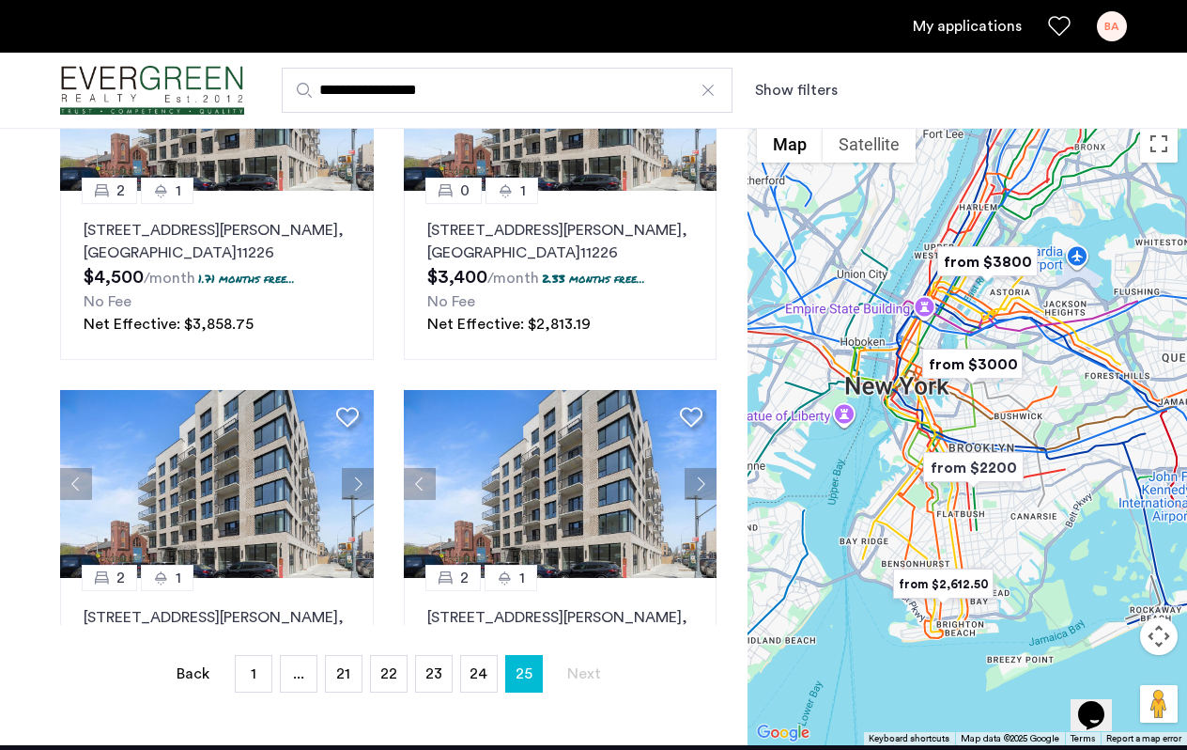
scroll to position [300, 0]
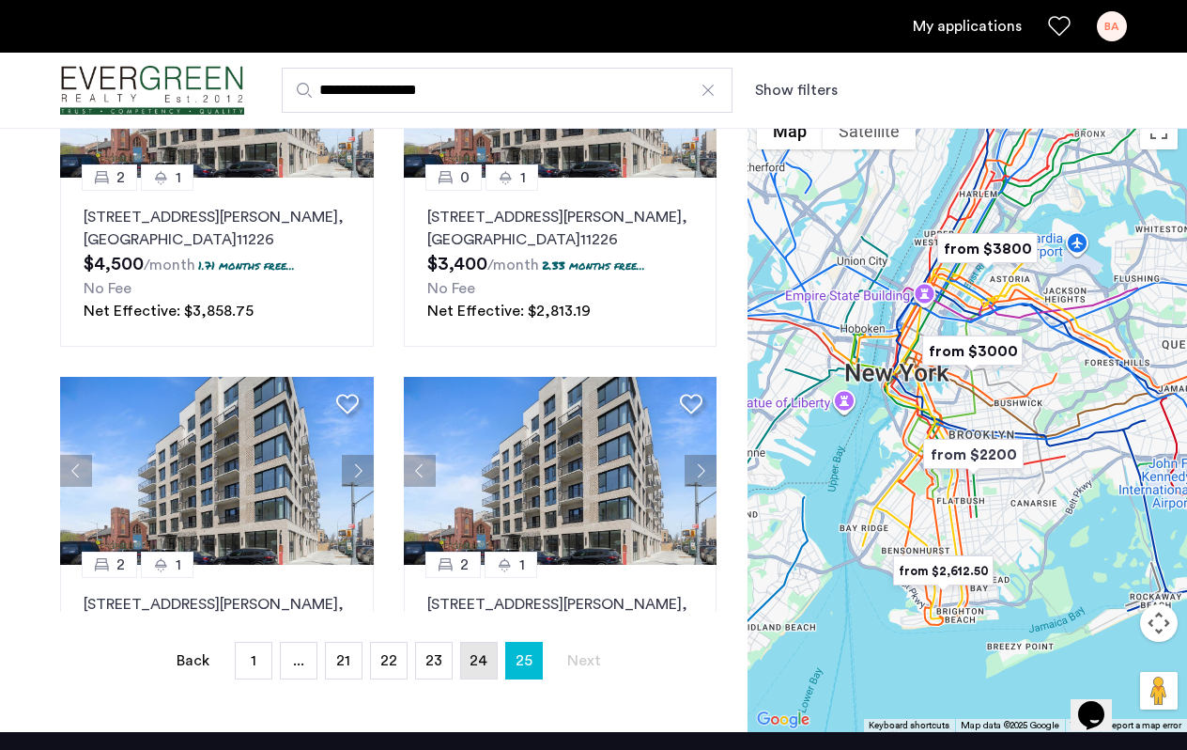
click at [483, 660] on span "24" at bounding box center [479, 660] width 18 height 15
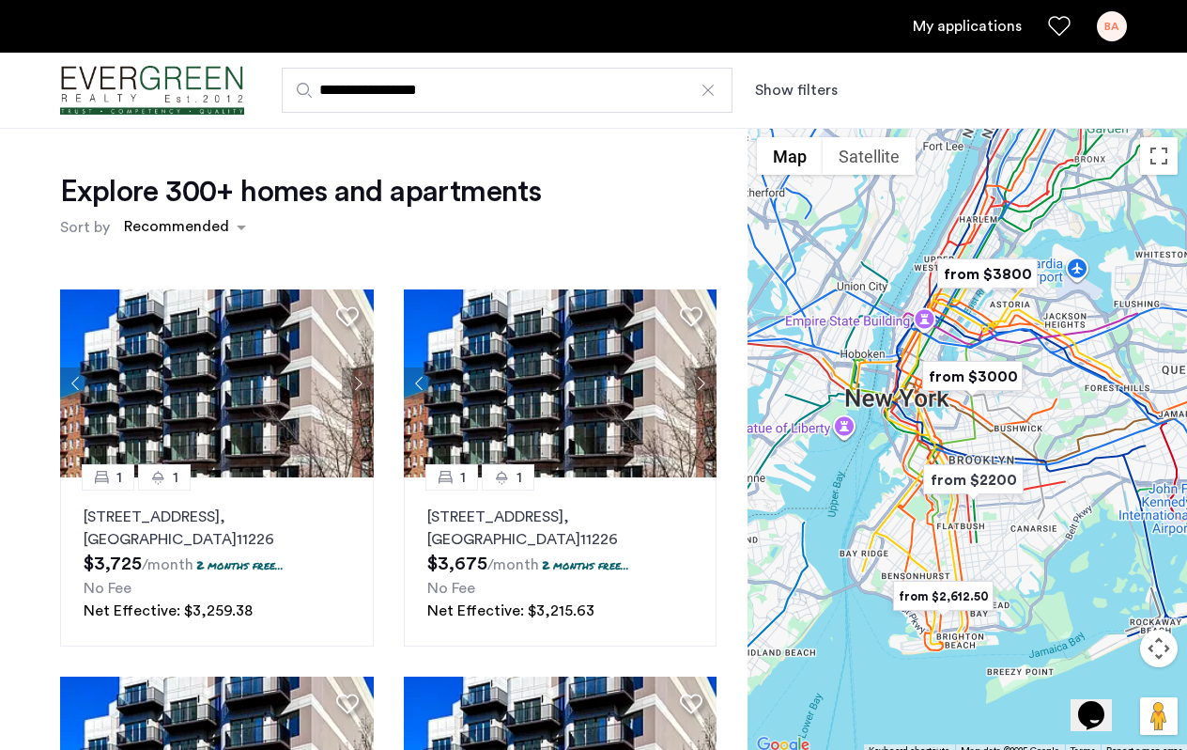
click at [39, 556] on div "Explore 300+ homes and apartments Sort by Recommended 1 1 161 Lenox Road, Unit …" at bounding box center [374, 580] width 748 height 904
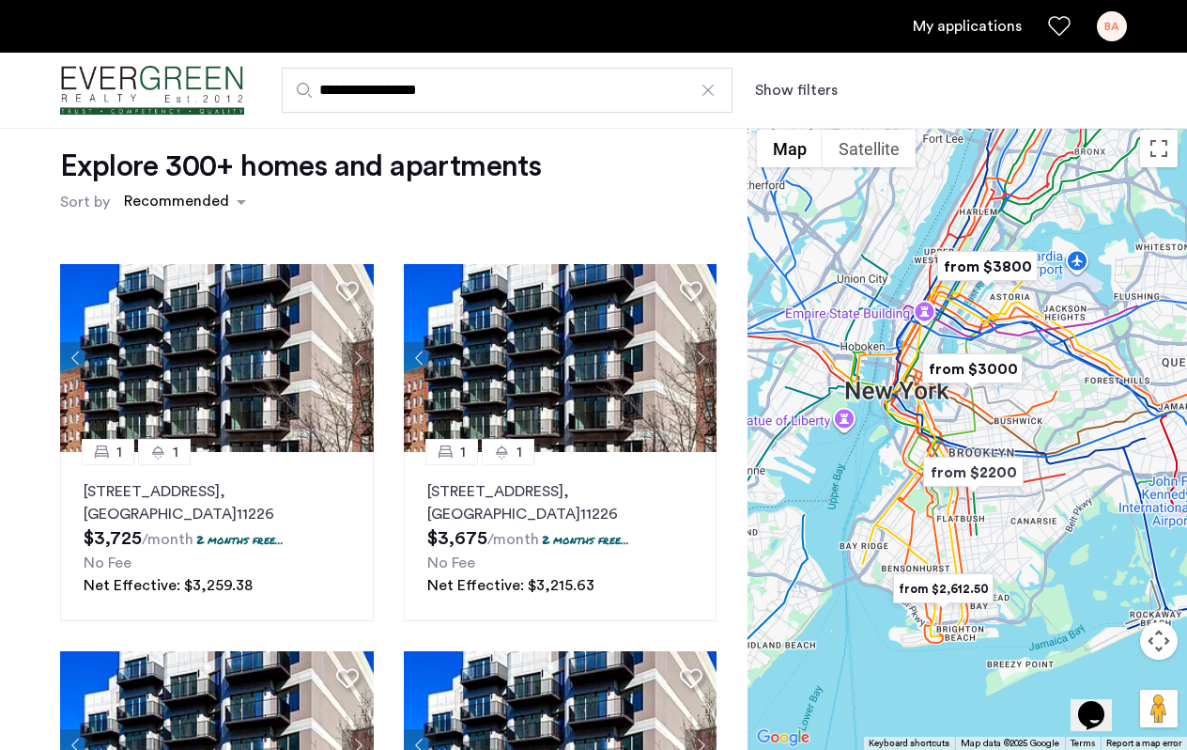
scroll to position [9, 0]
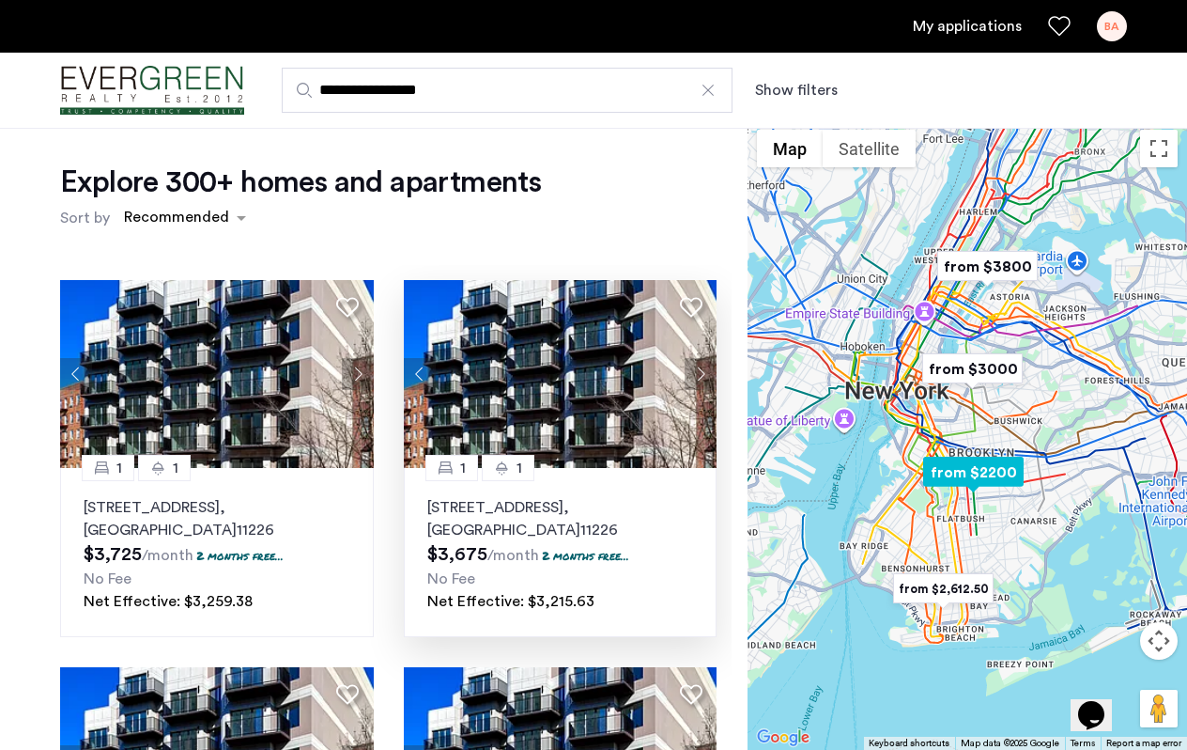
click at [506, 360] on img at bounding box center [561, 374] width 314 height 188
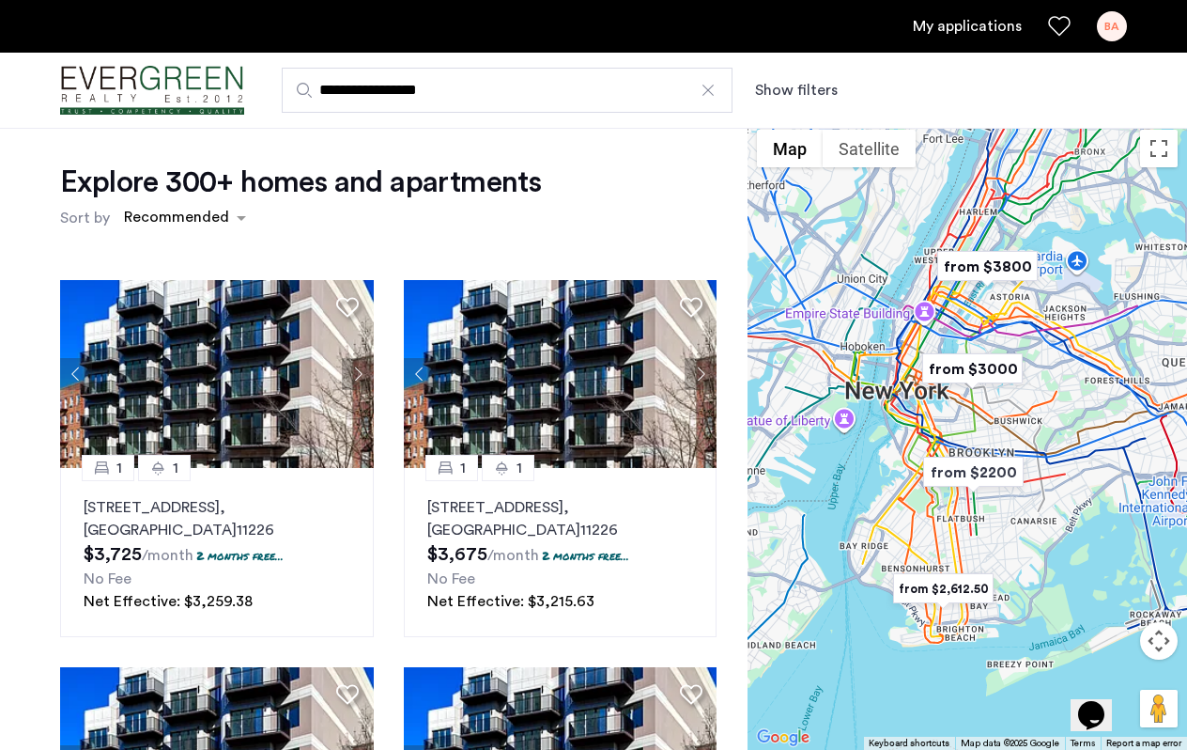
click at [41, 608] on div "Explore 300+ homes and apartments Sort by Recommended 1 1 161 Lenox Road, Unit …" at bounding box center [374, 570] width 748 height 904
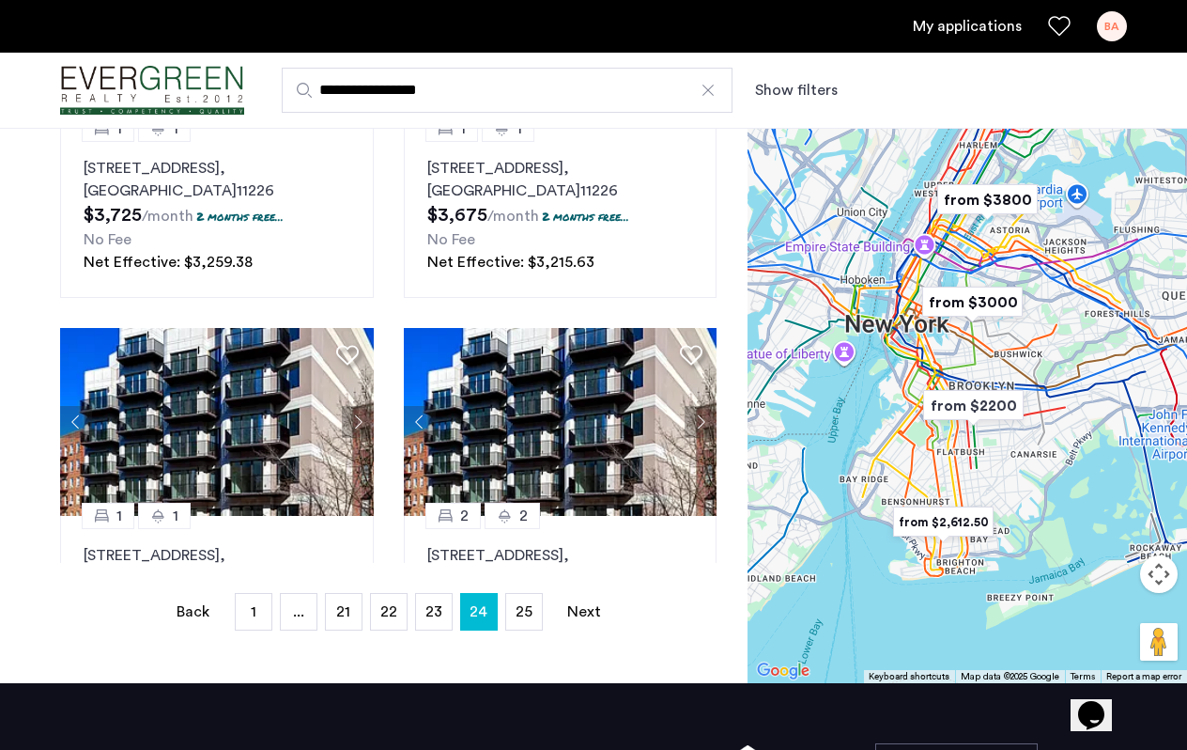
scroll to position [355, 0]
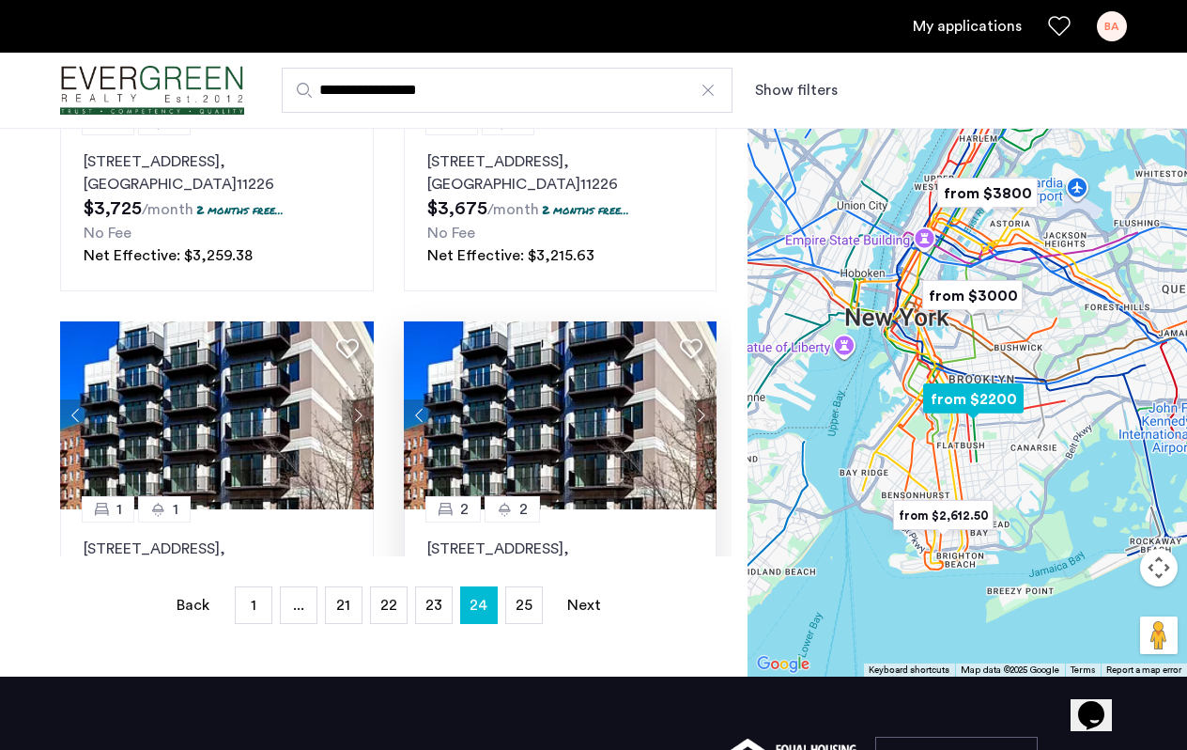
click at [538, 408] on img at bounding box center [561, 415] width 314 height 188
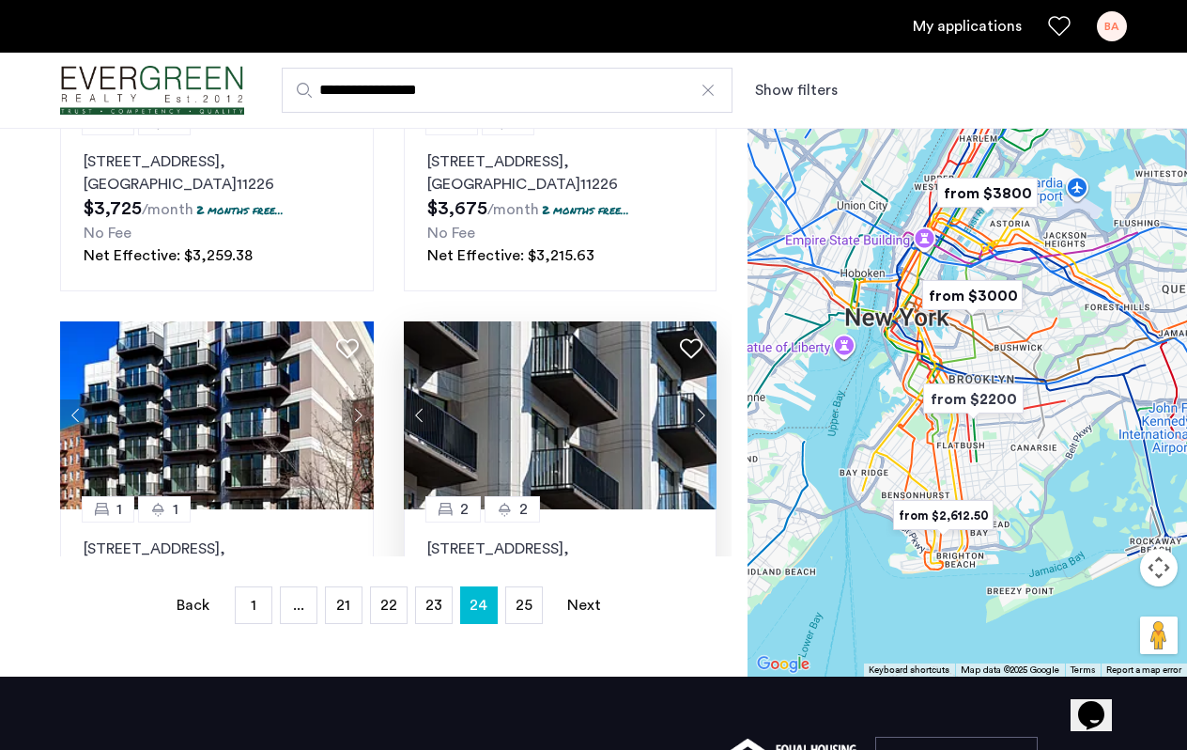
click at [15, 293] on div "Explore 300+ homes and apartments Sort by Recommended 1 1 161 Lenox Road, Unit …" at bounding box center [374, 225] width 748 height 904
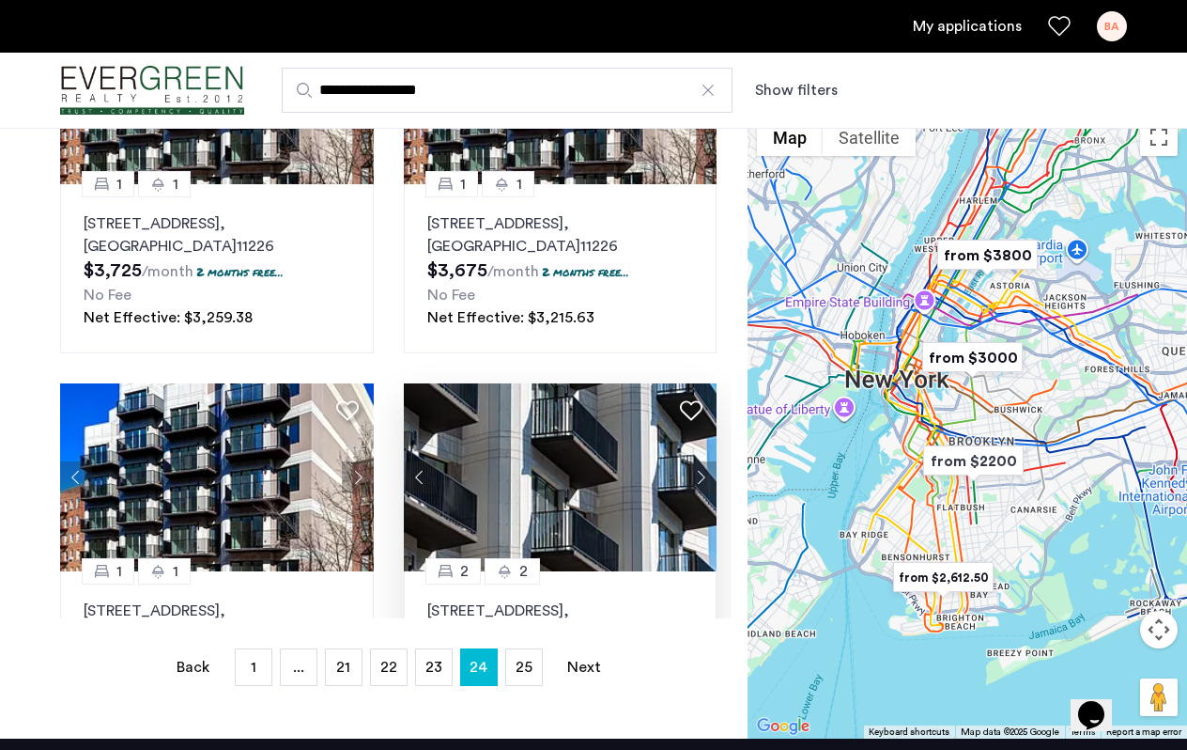
scroll to position [300, 0]
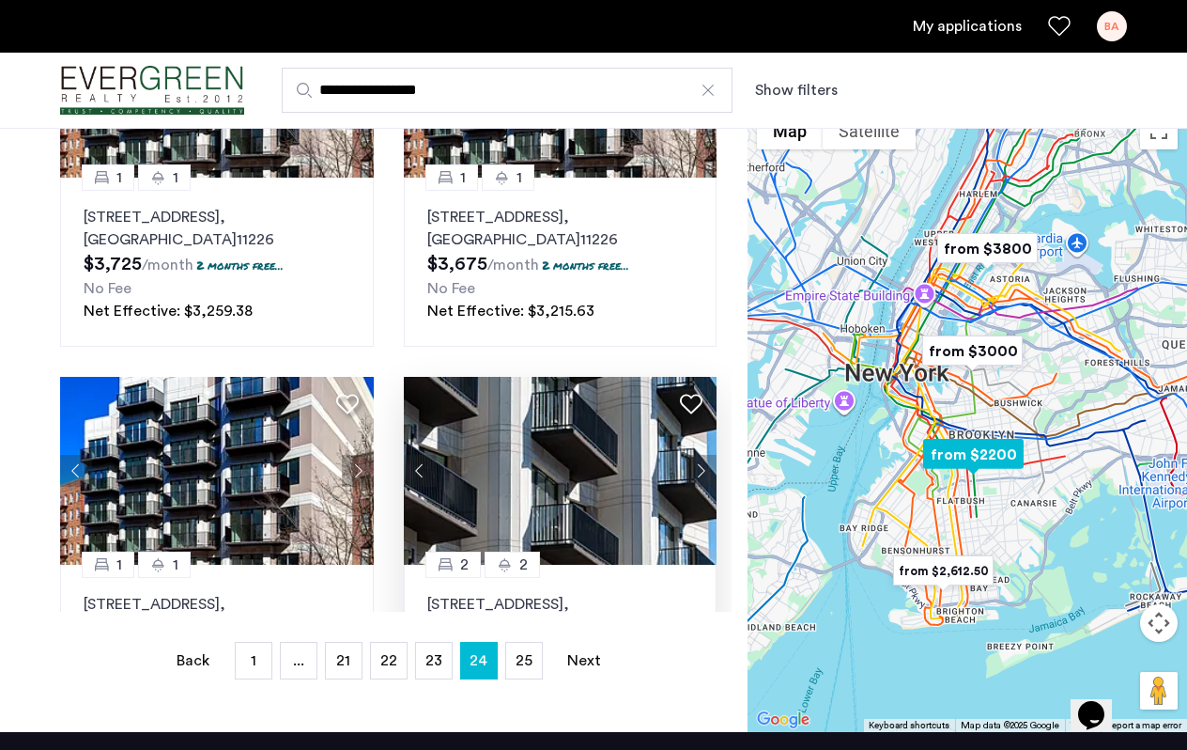
click at [526, 465] on img at bounding box center [561, 471] width 314 height 188
click at [437, 659] on span "23" at bounding box center [433, 660] width 17 height 15
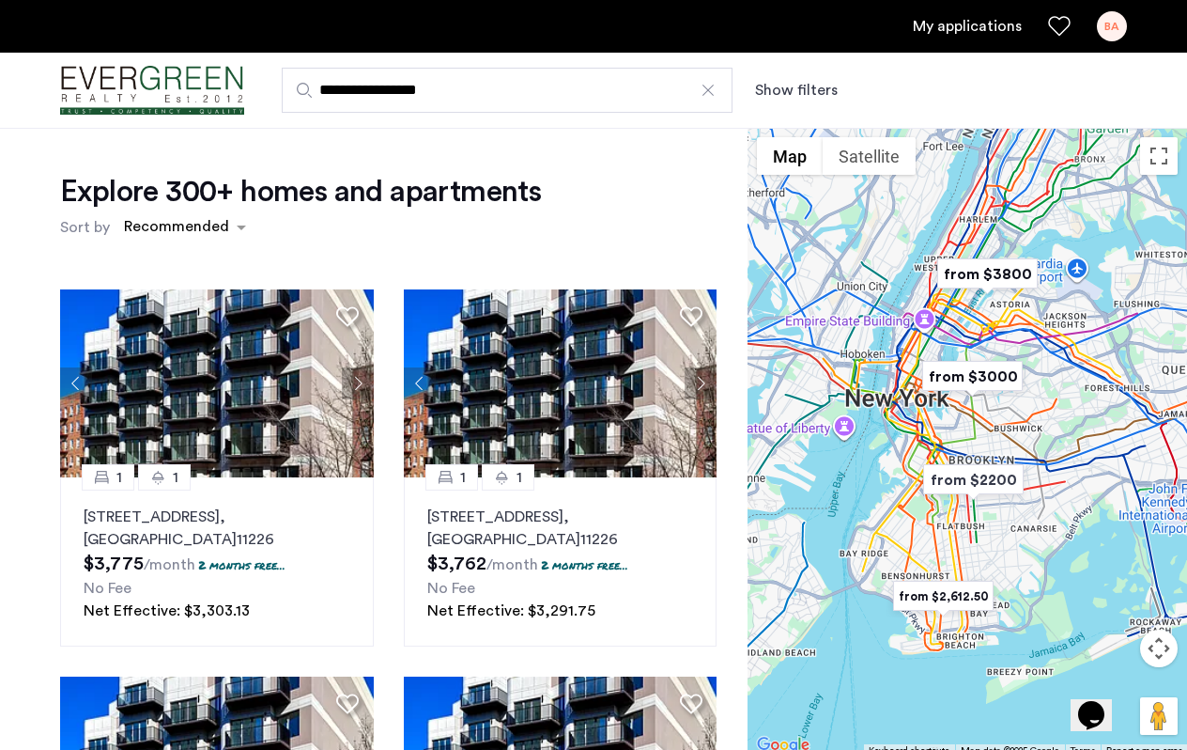
click at [53, 557] on div "1 1 161 Lenox Road, Unit 605, Brooklyn , NY 11226 $3,775 /month 2 months free..…" at bounding box center [388, 592] width 687 height 637
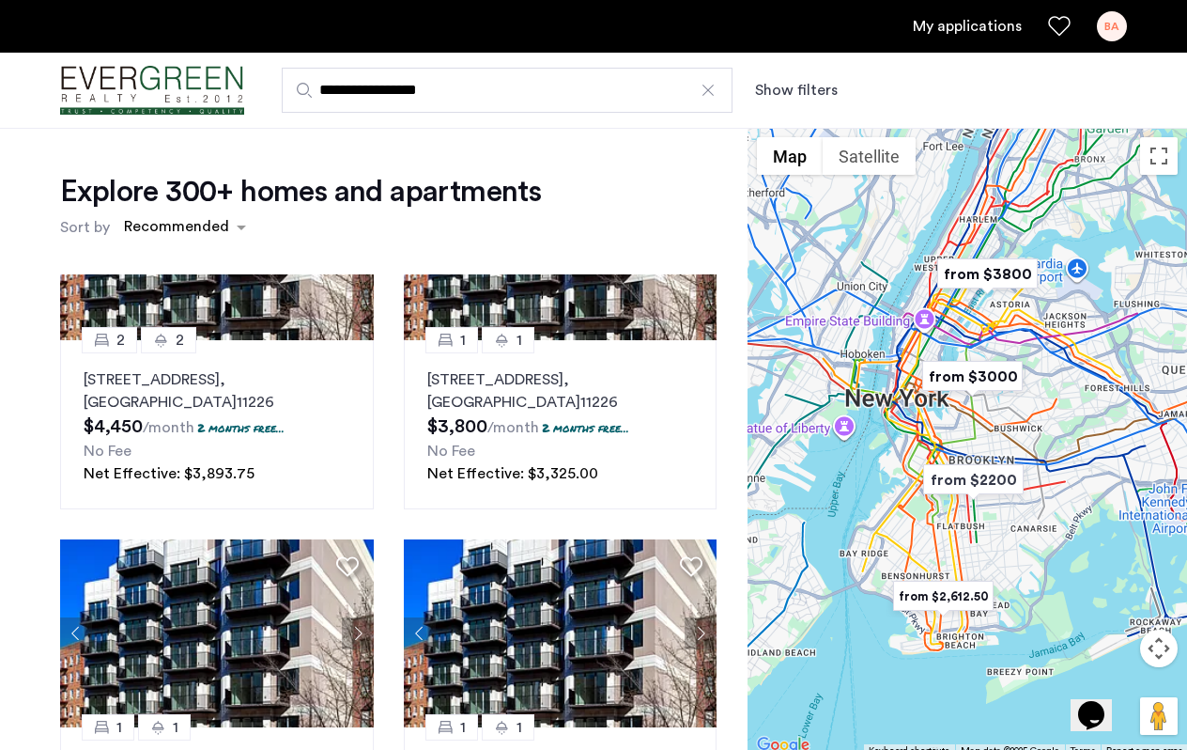
scroll to position [1691, 0]
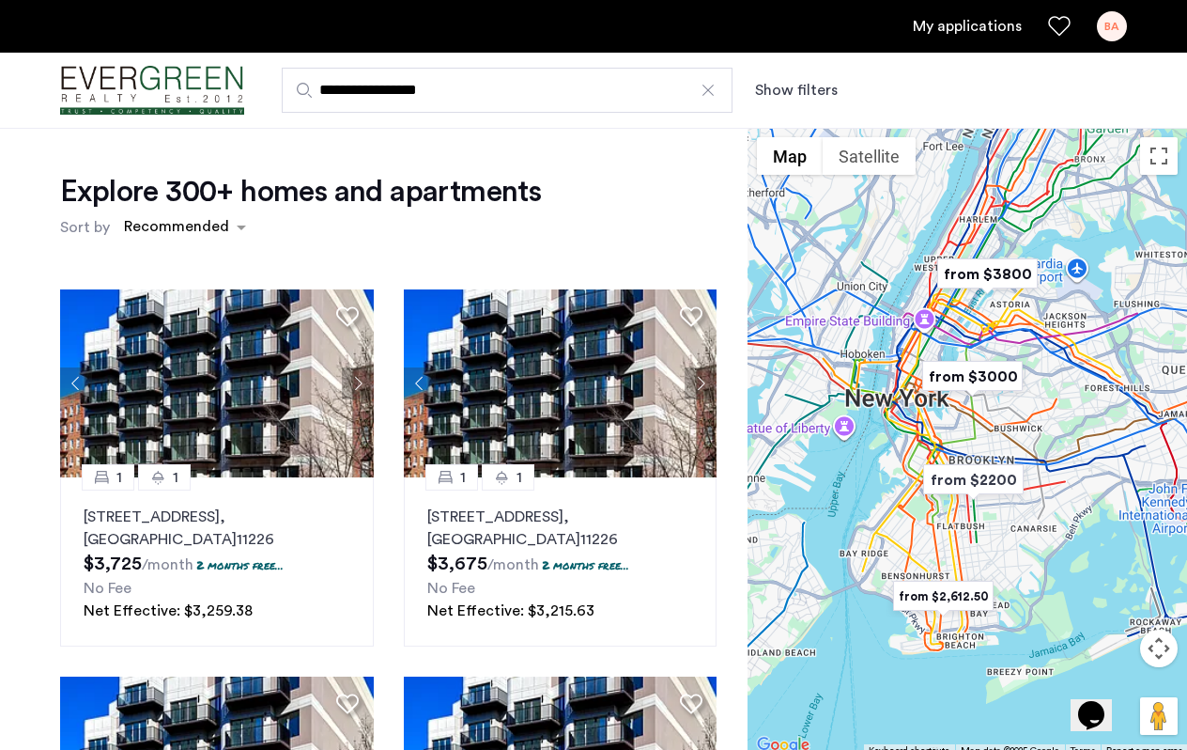
click at [52, 568] on div "1 1 161 Lenox Road, Unit 212, Brooklyn , NY 11226 $3,725 /month 2 months free..…" at bounding box center [388, 592] width 687 height 637
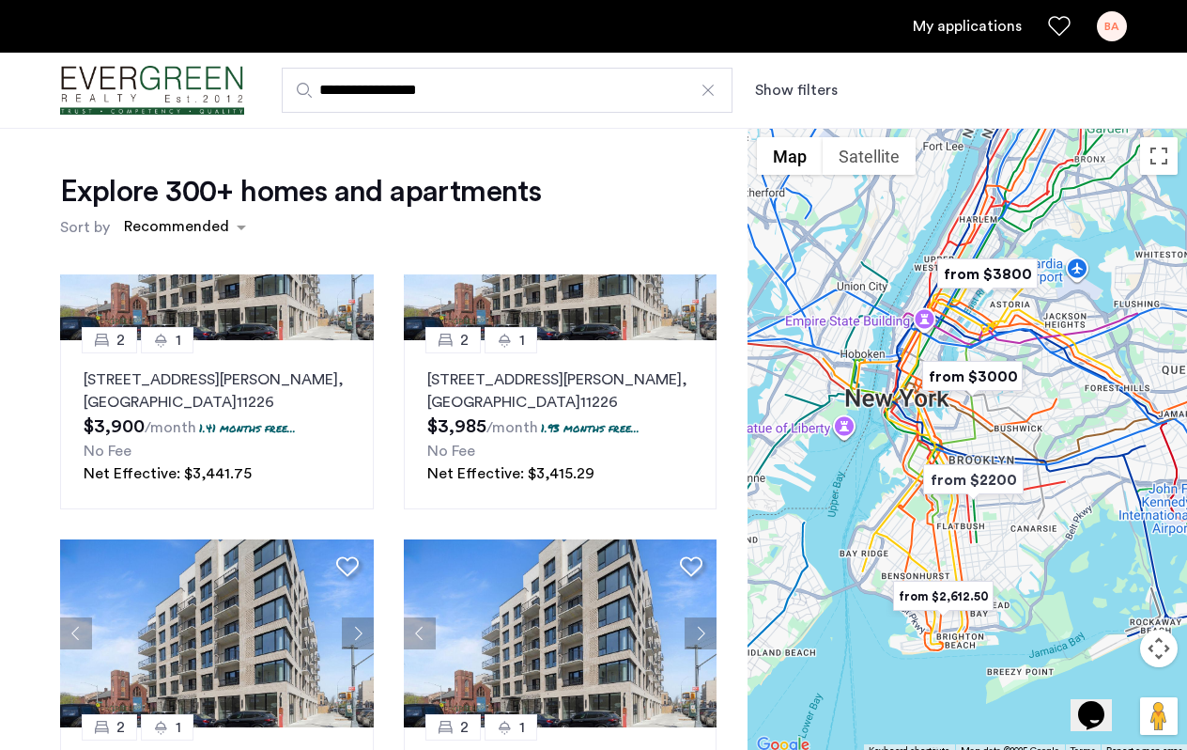
scroll to position [1691, 0]
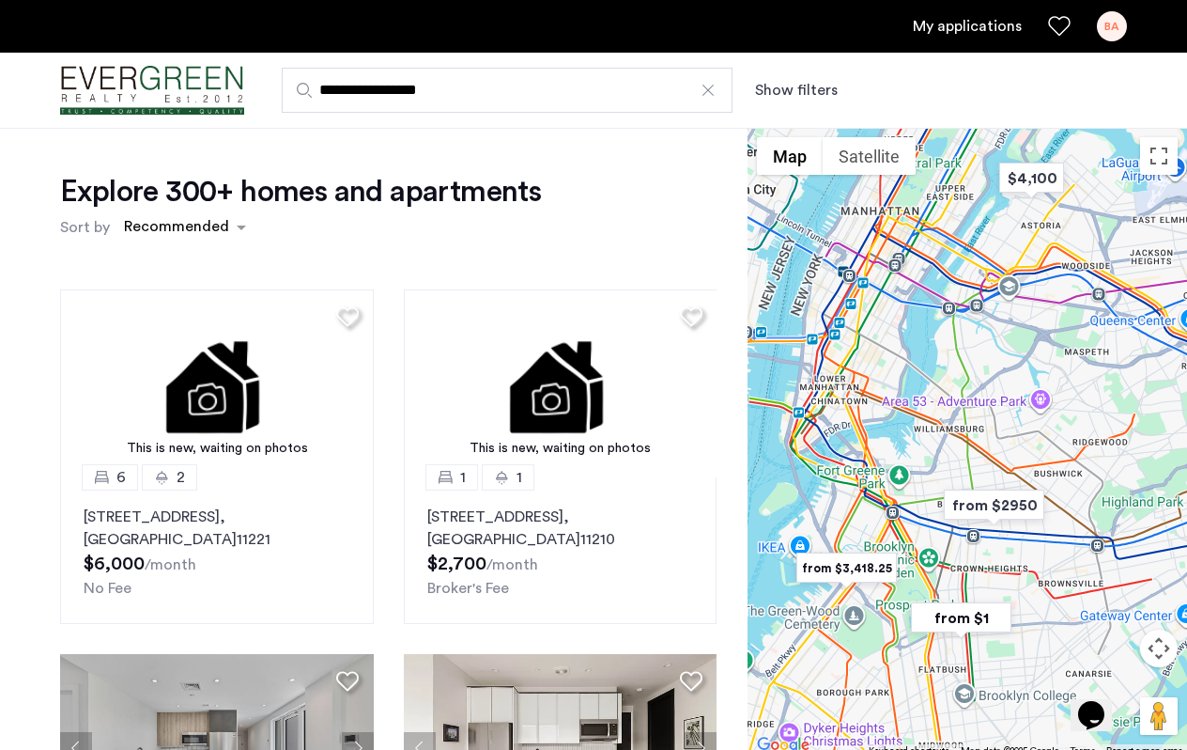
click at [41, 450] on div "Explore 300+ homes and apartments Sort by Recommended This is new, waiting on p…" at bounding box center [374, 580] width 748 height 904
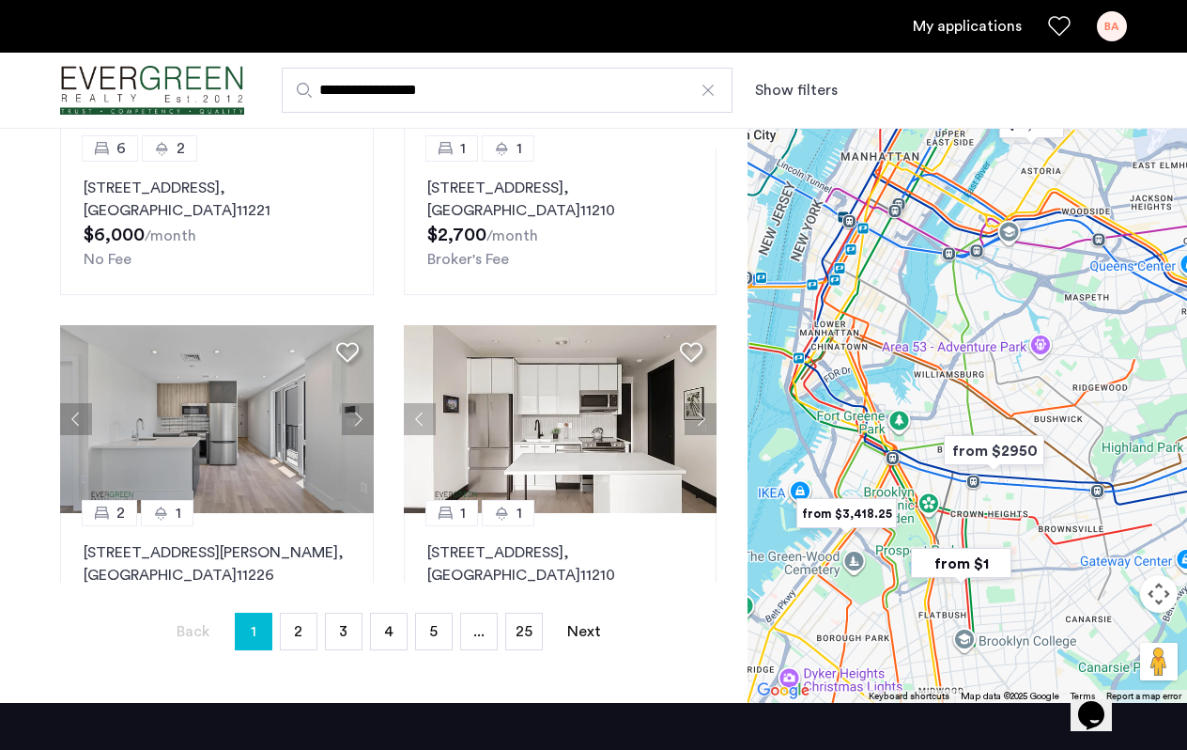
scroll to position [344, 0]
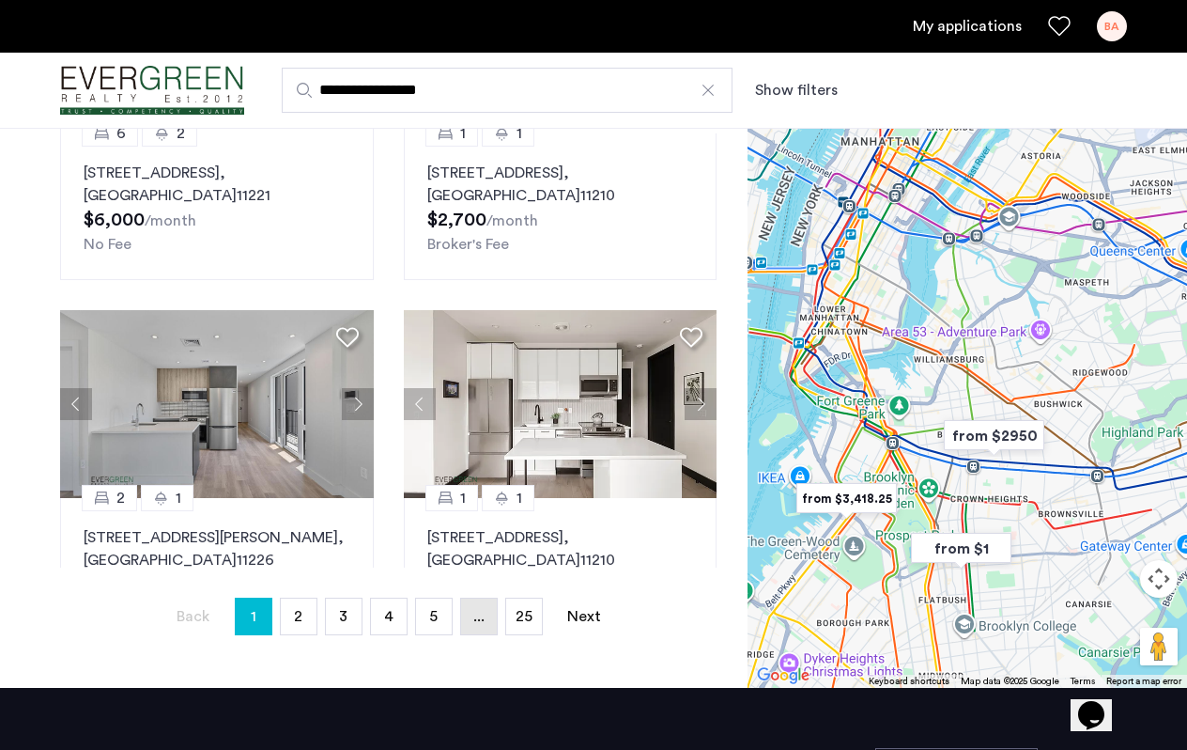
click at [481, 627] on link "page ..." at bounding box center [479, 616] width 36 height 36
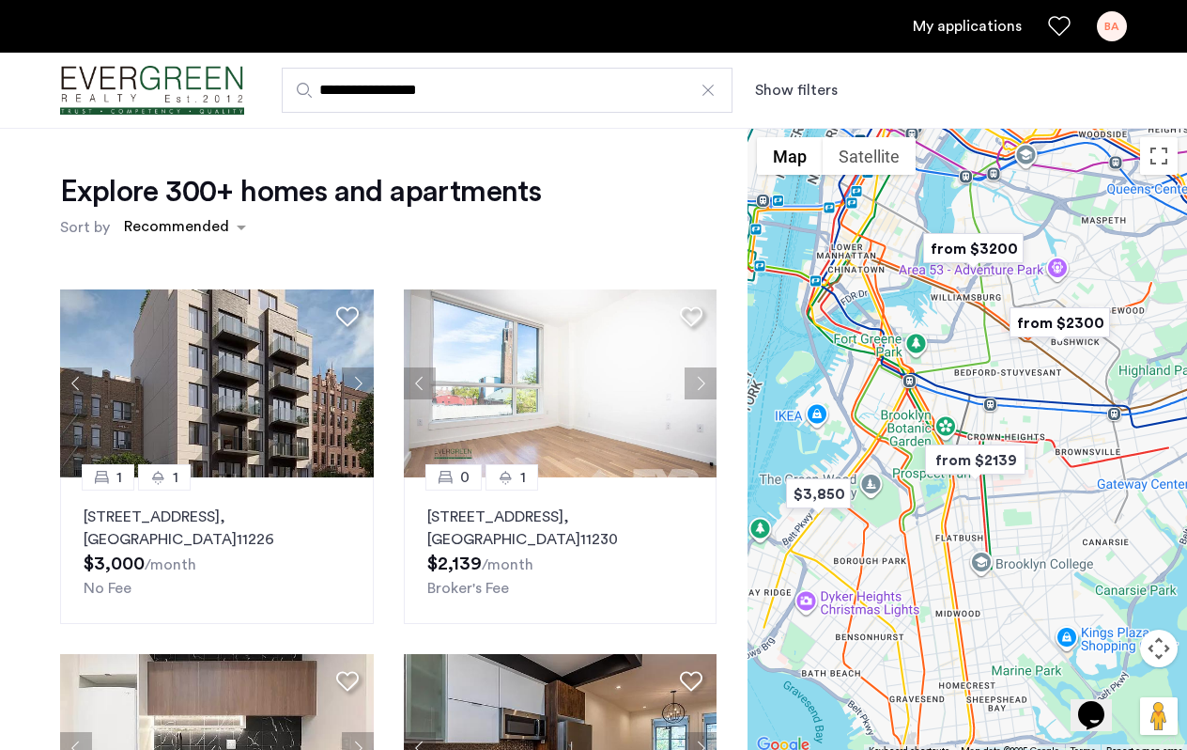
click at [38, 524] on div "Explore 300+ homes and apartments Sort by Recommended 1 1 219 Lenox Road, Unit …" at bounding box center [374, 580] width 748 height 904
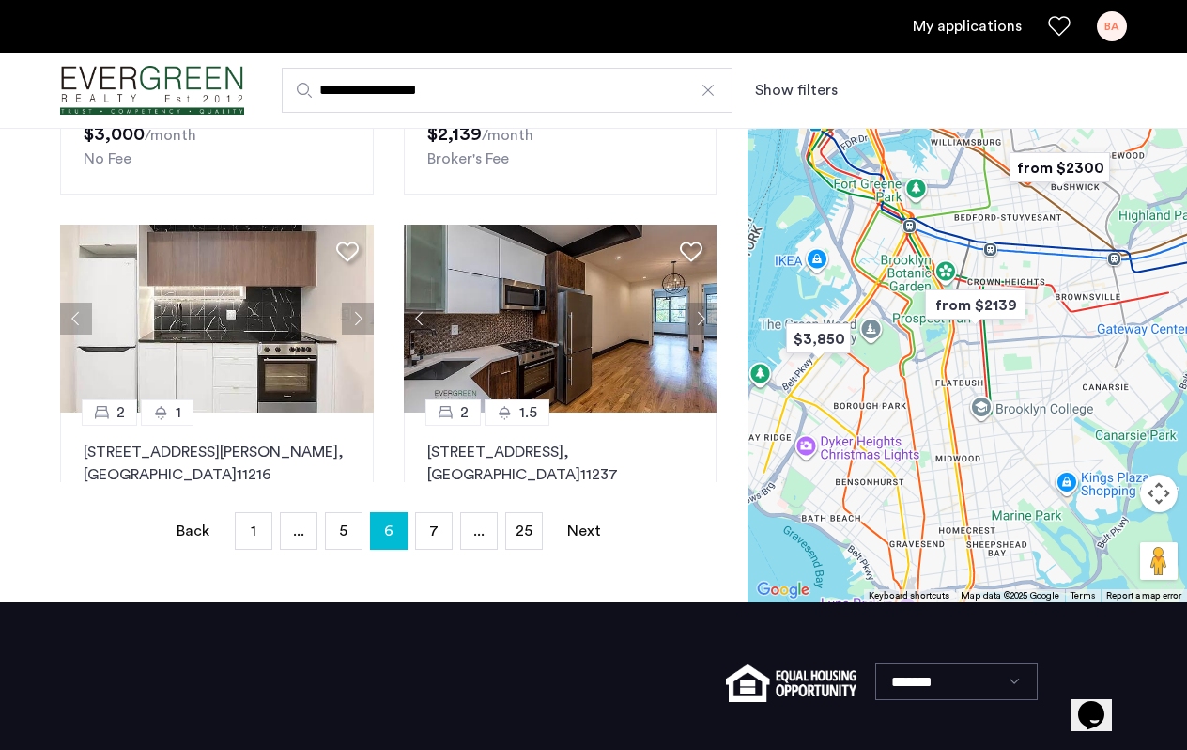
scroll to position [434, 0]
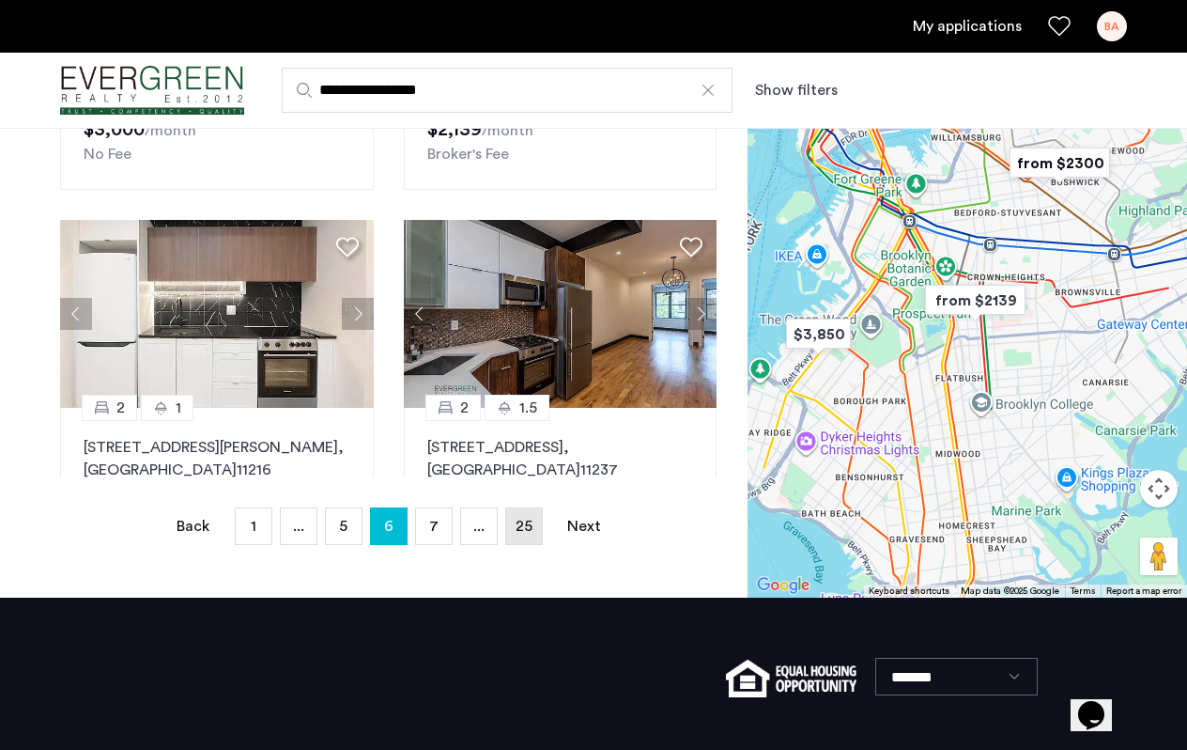
click at [515, 528] on link "page 25" at bounding box center [524, 526] width 36 height 36
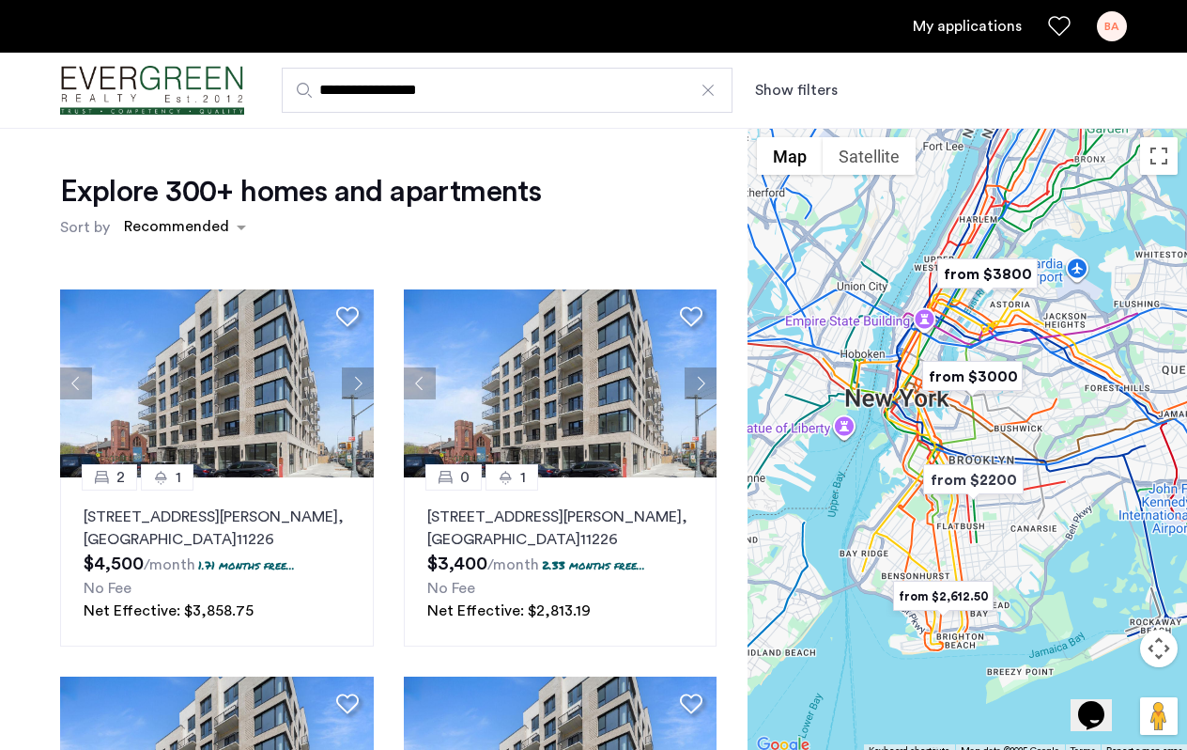
click at [727, 591] on div "2 1 2605 Snyder Avenue, Unit 7A, Brooklyn , NY 11226 $4,500 /month 1.71 months …" at bounding box center [388, 592] width 687 height 637
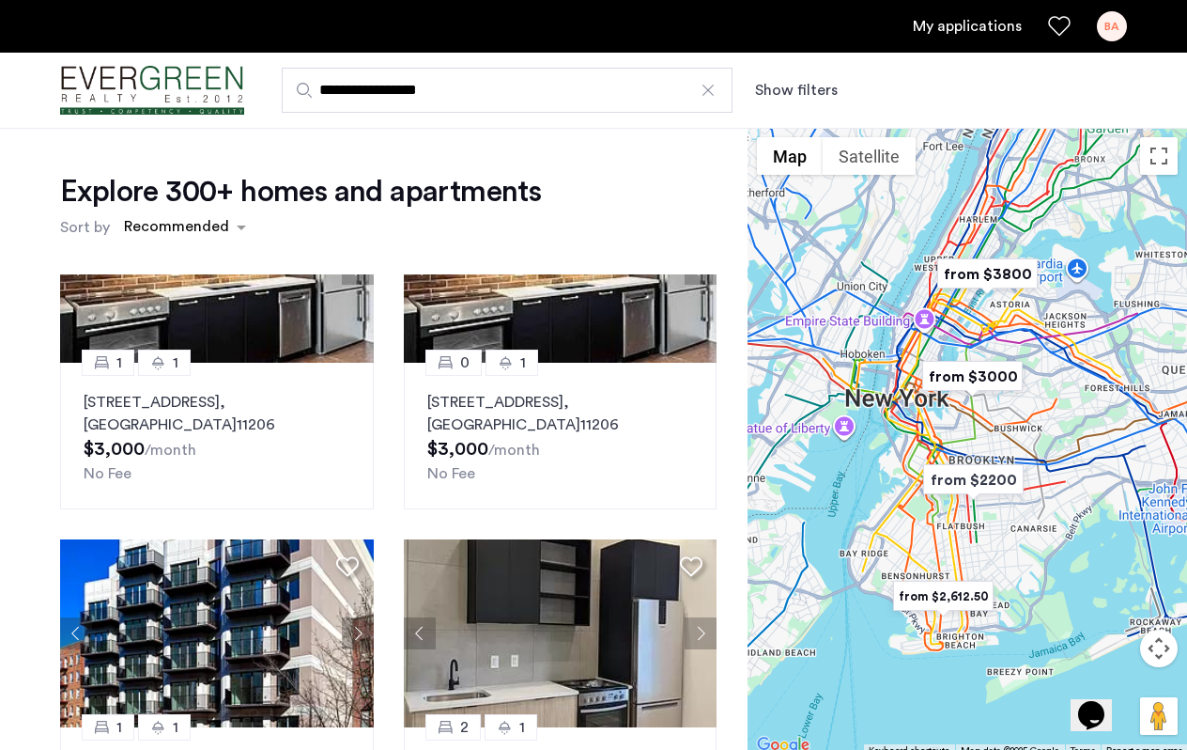
scroll to position [1667, 0]
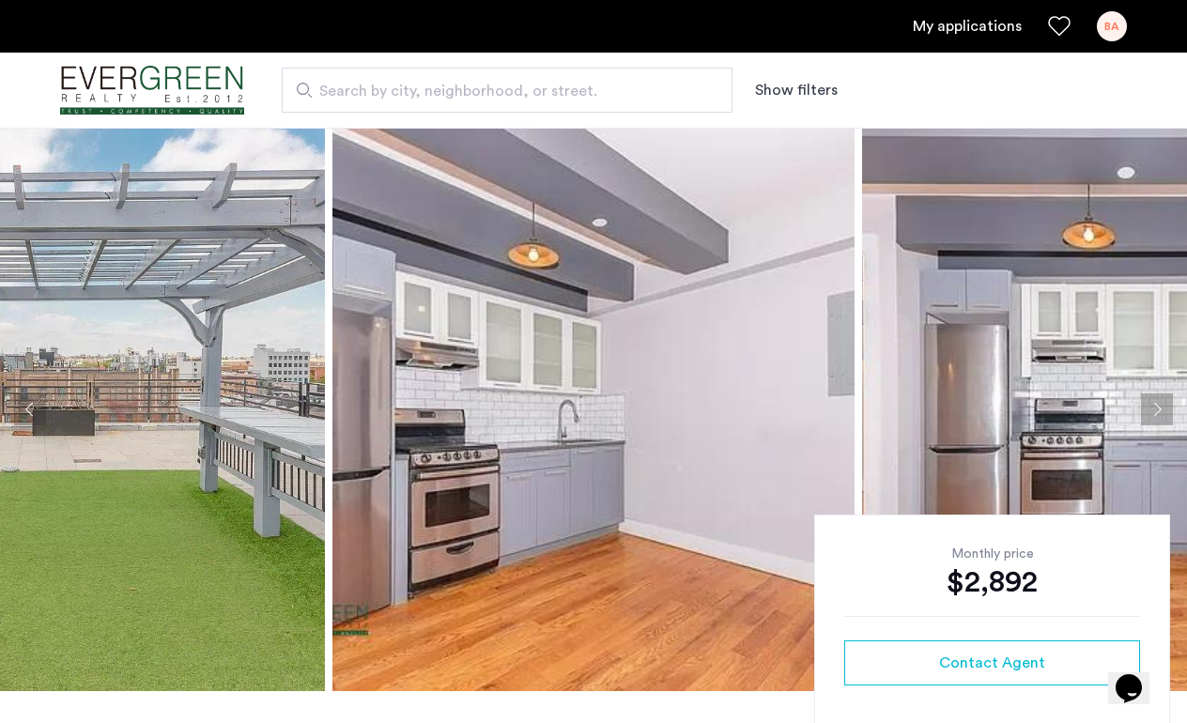
click at [642, 504] on img at bounding box center [594, 410] width 522 height 564
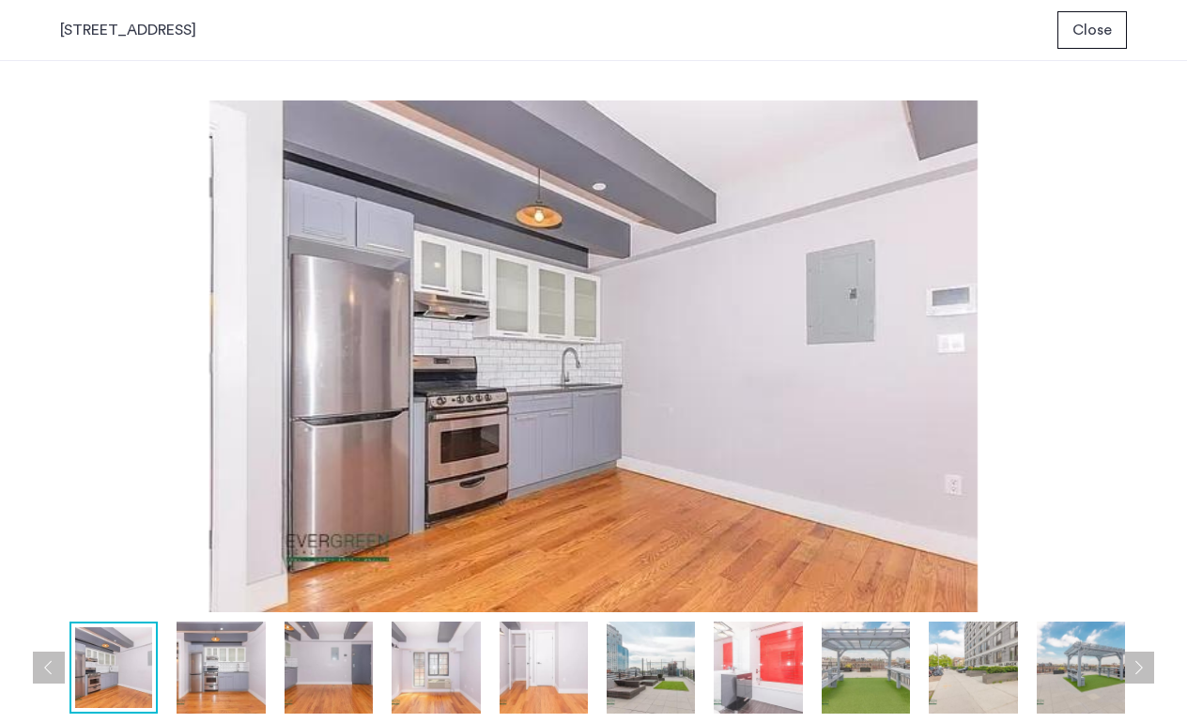
click at [702, 381] on img at bounding box center [593, 357] width 1067 height 512
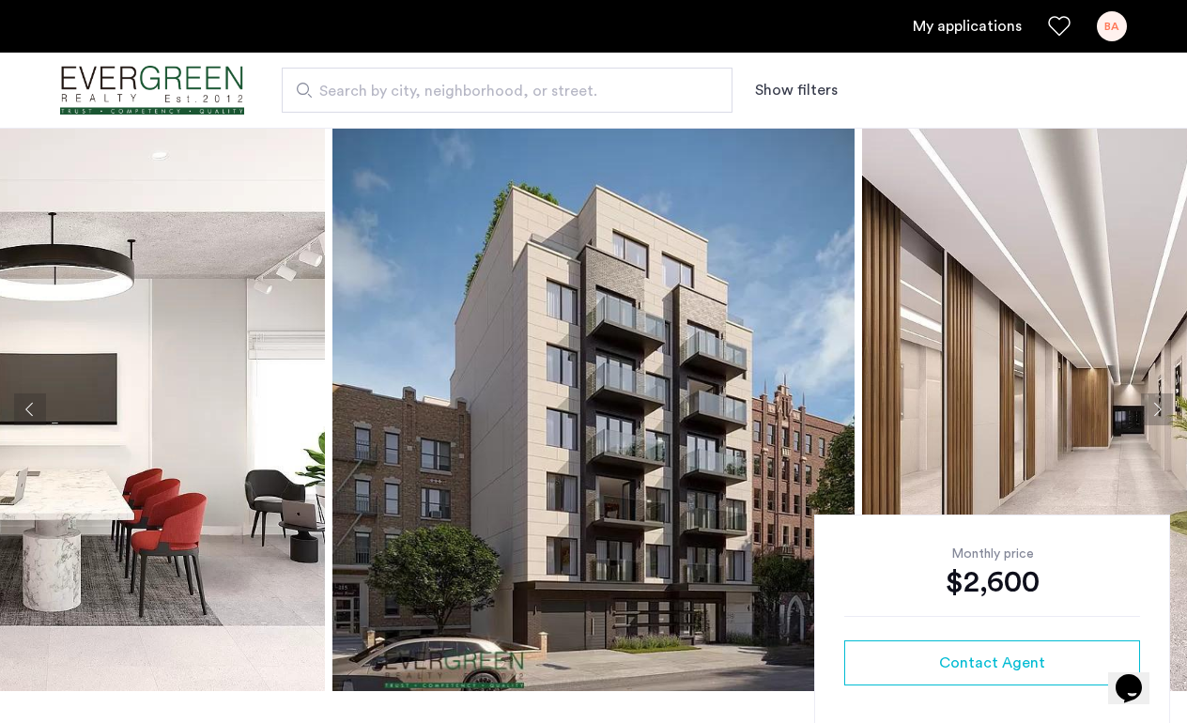
click at [631, 517] on img at bounding box center [594, 410] width 522 height 564
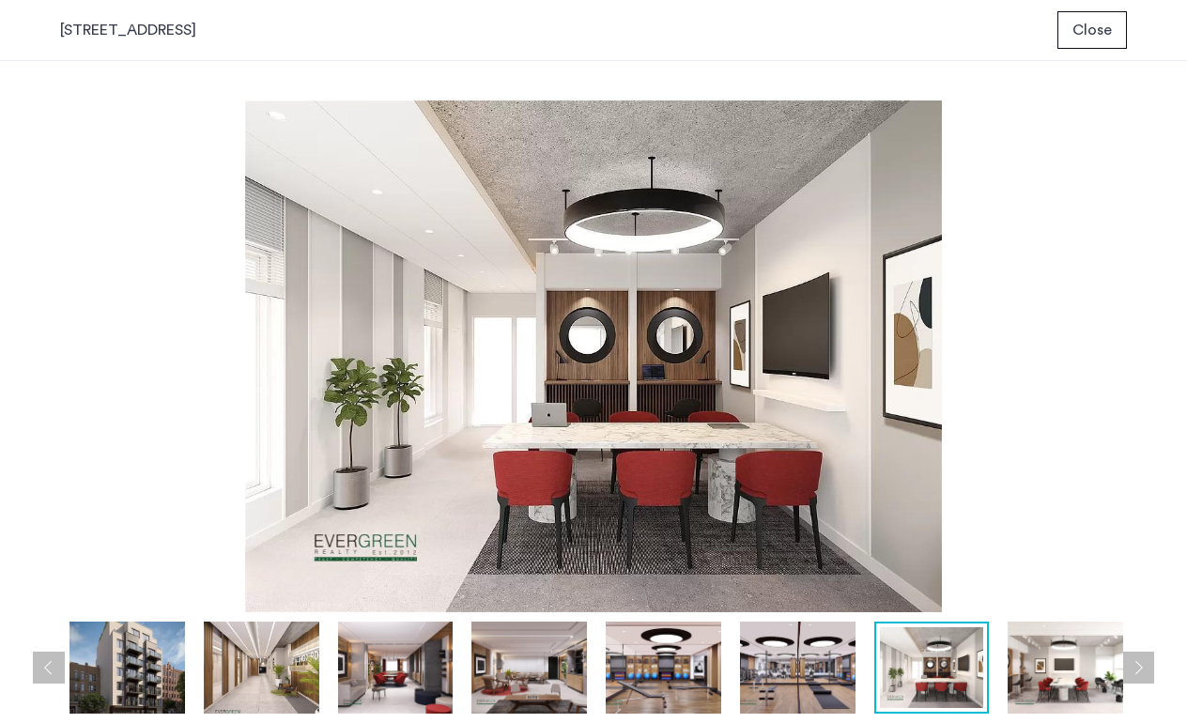
click at [130, 666] on img at bounding box center [128, 668] width 116 height 92
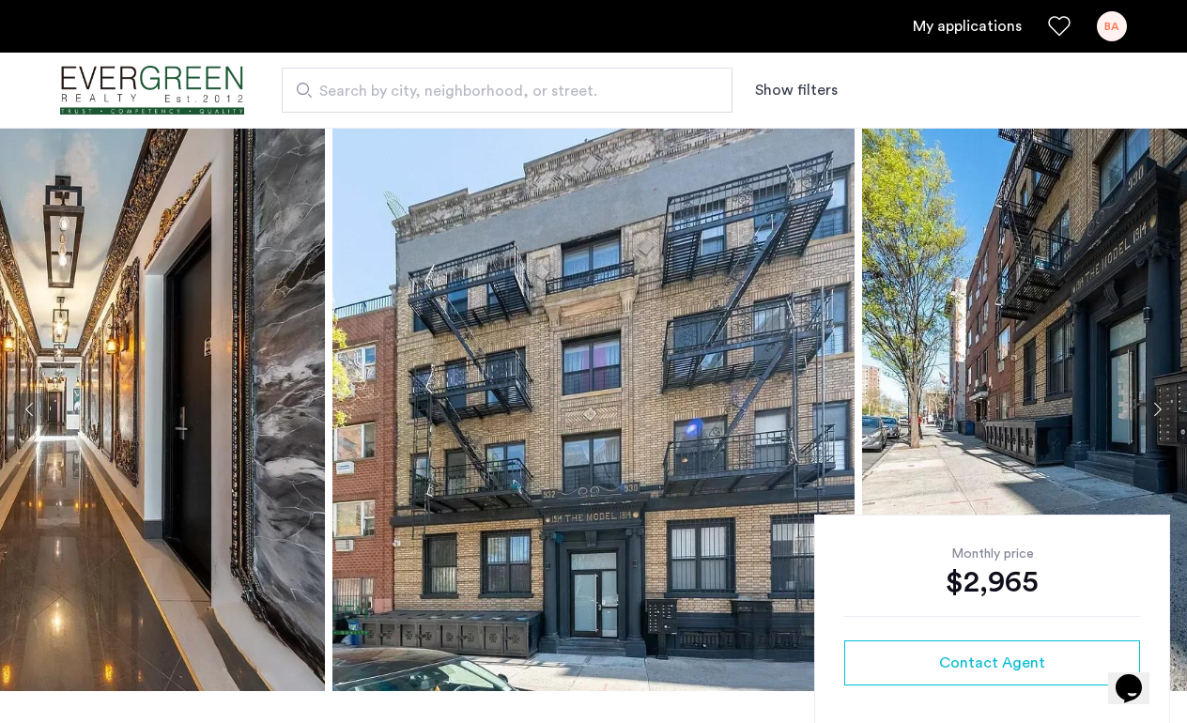
click at [595, 318] on img at bounding box center [594, 410] width 522 height 564
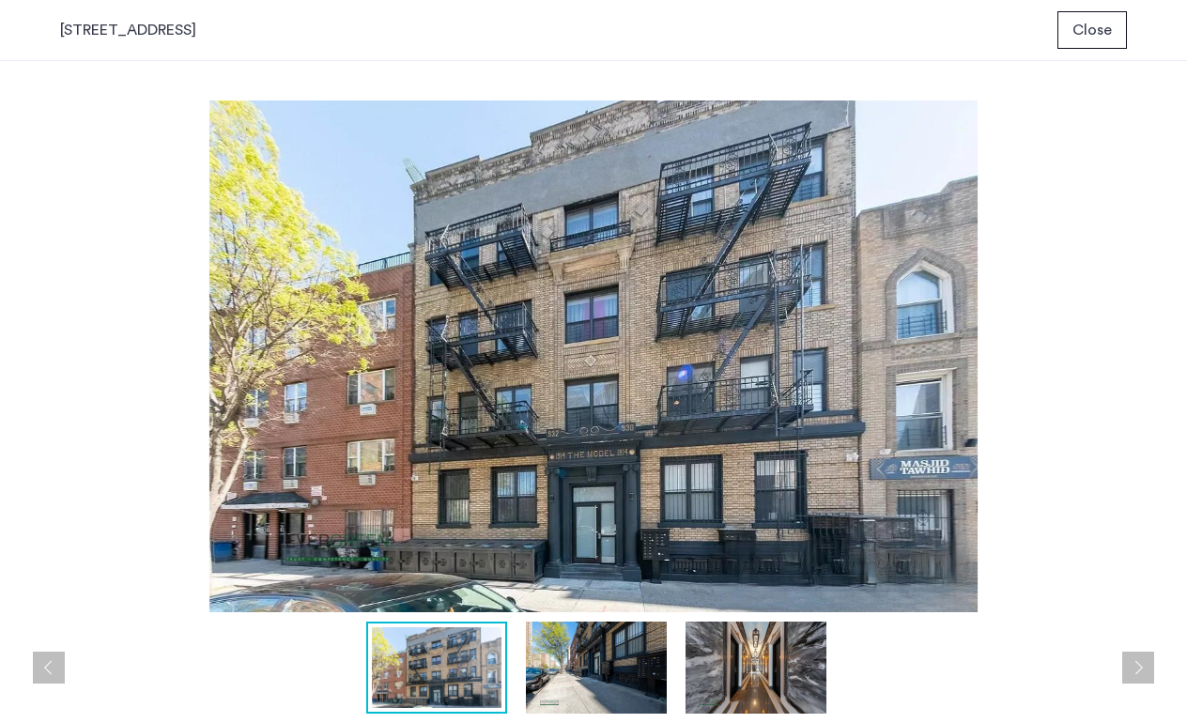
click at [660, 342] on img at bounding box center [593, 357] width 1067 height 512
click at [1141, 670] on button "Next apartment" at bounding box center [1138, 668] width 32 height 32
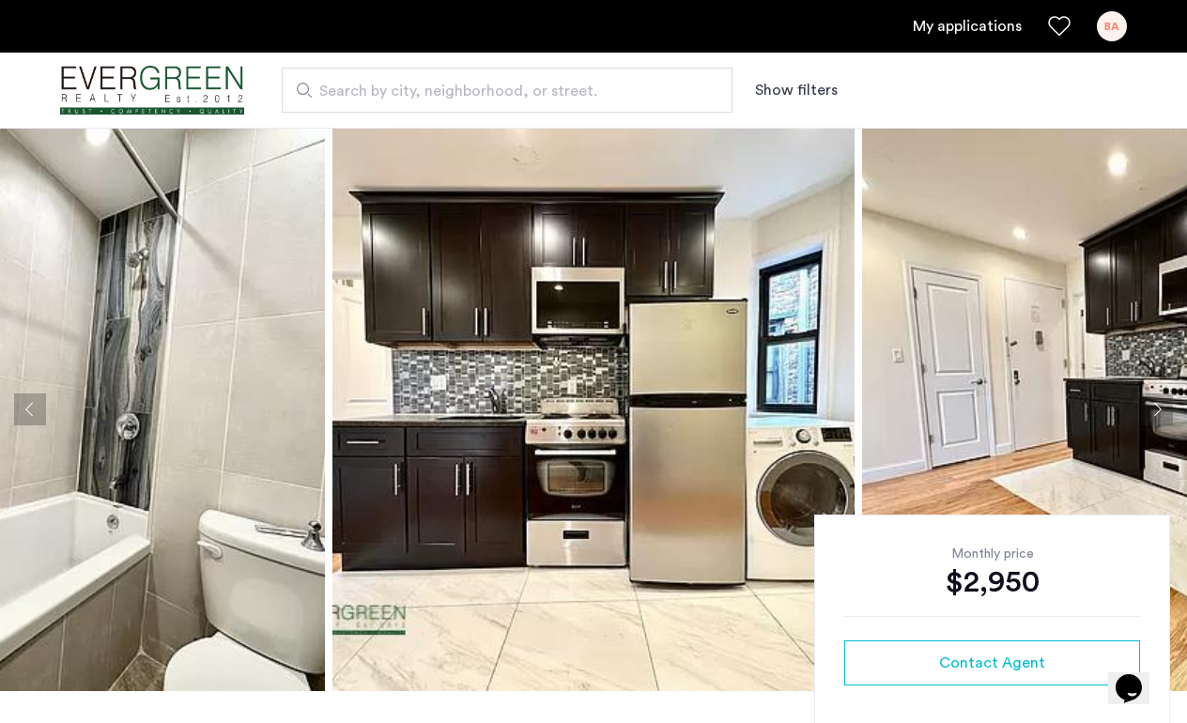
click at [565, 349] on img at bounding box center [594, 410] width 522 height 564
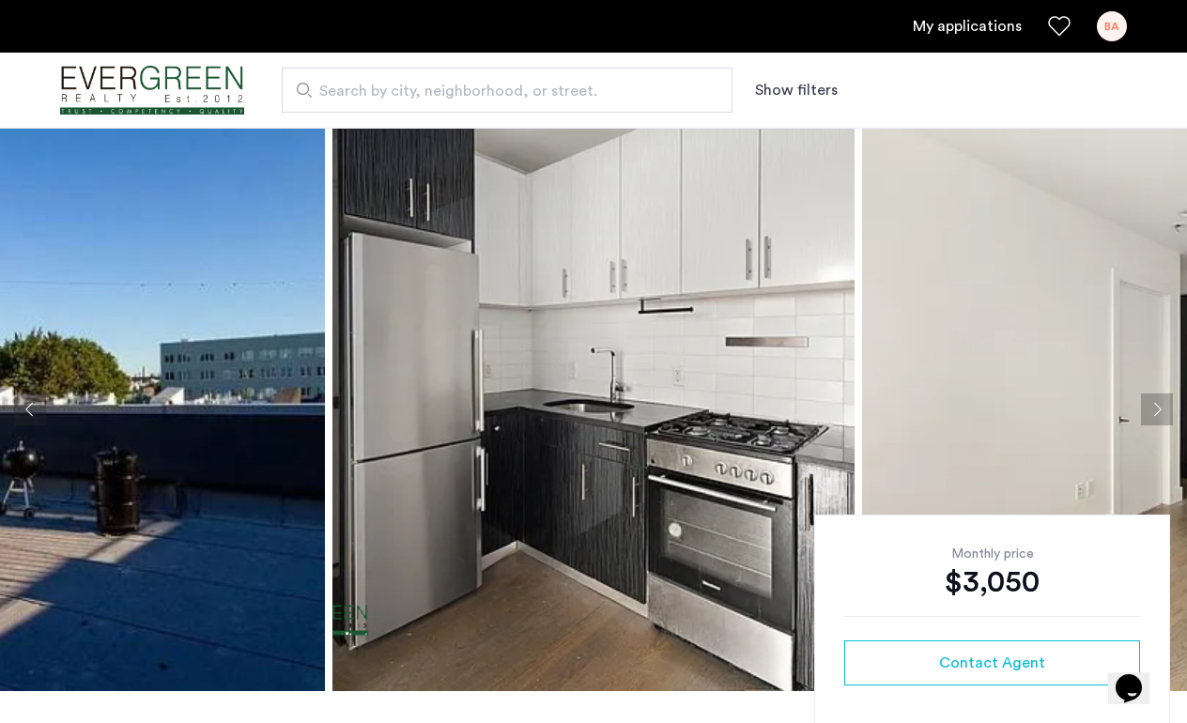
click at [562, 369] on img at bounding box center [594, 410] width 522 height 564
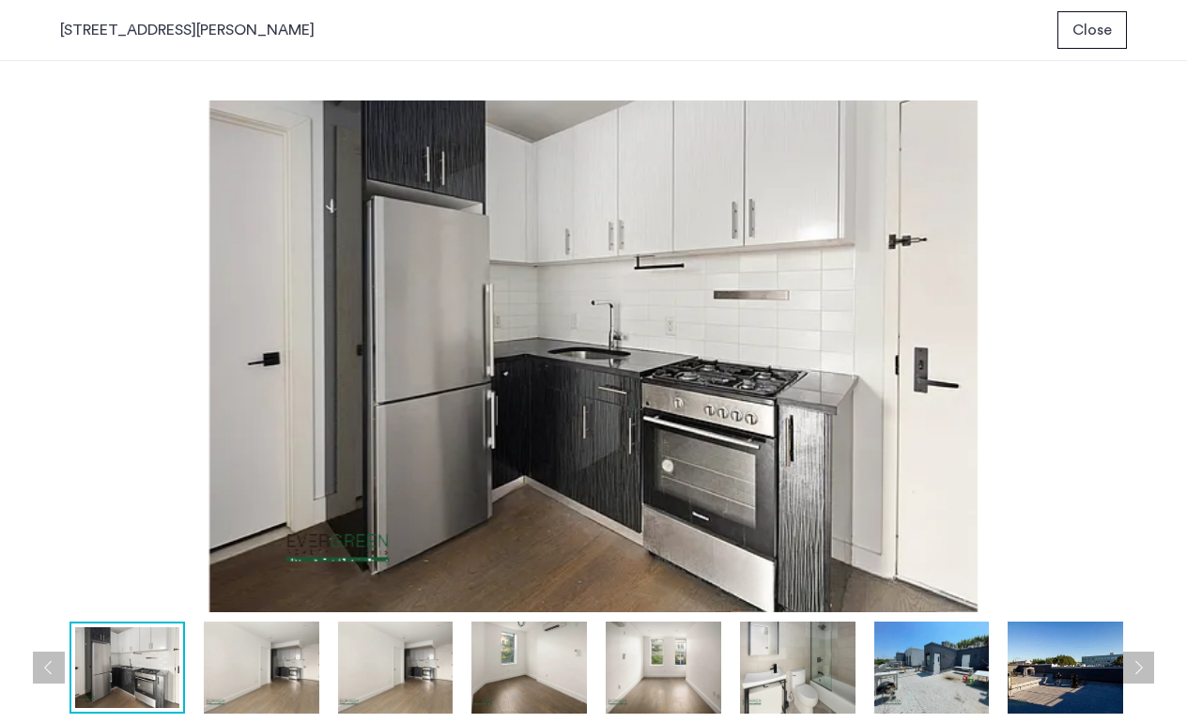
click at [1141, 666] on button "Next apartment" at bounding box center [1138, 668] width 32 height 32
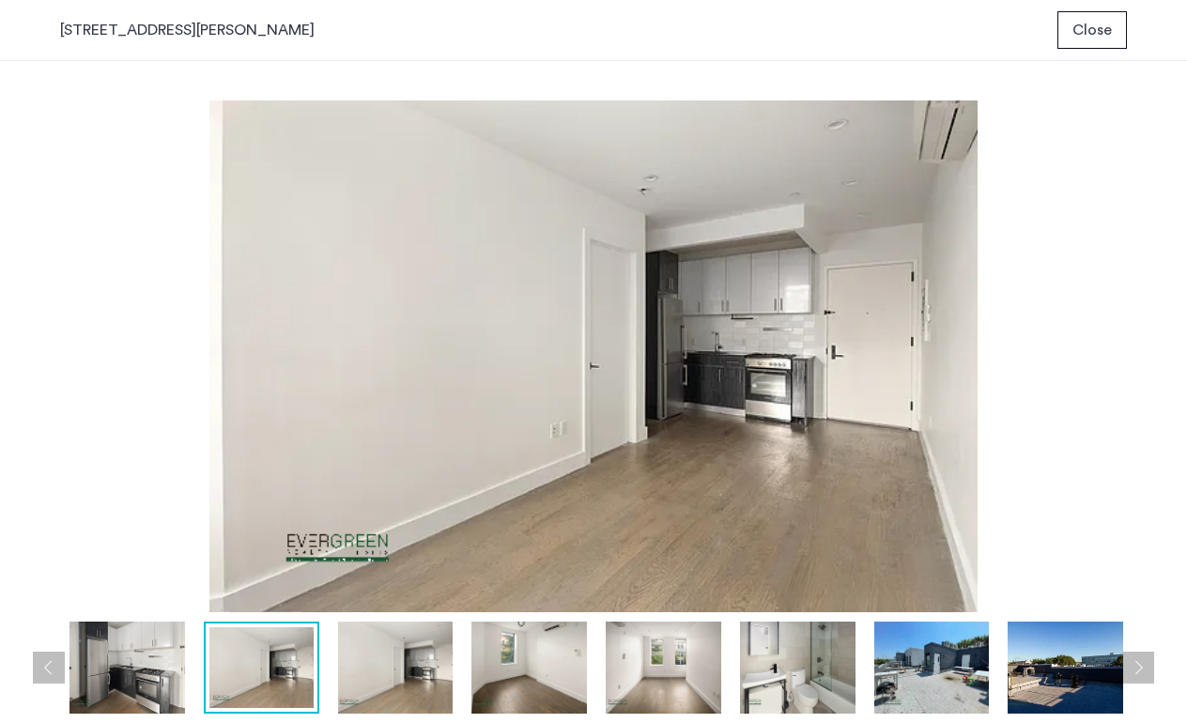
click at [1141, 666] on button "Next apartment" at bounding box center [1138, 668] width 32 height 32
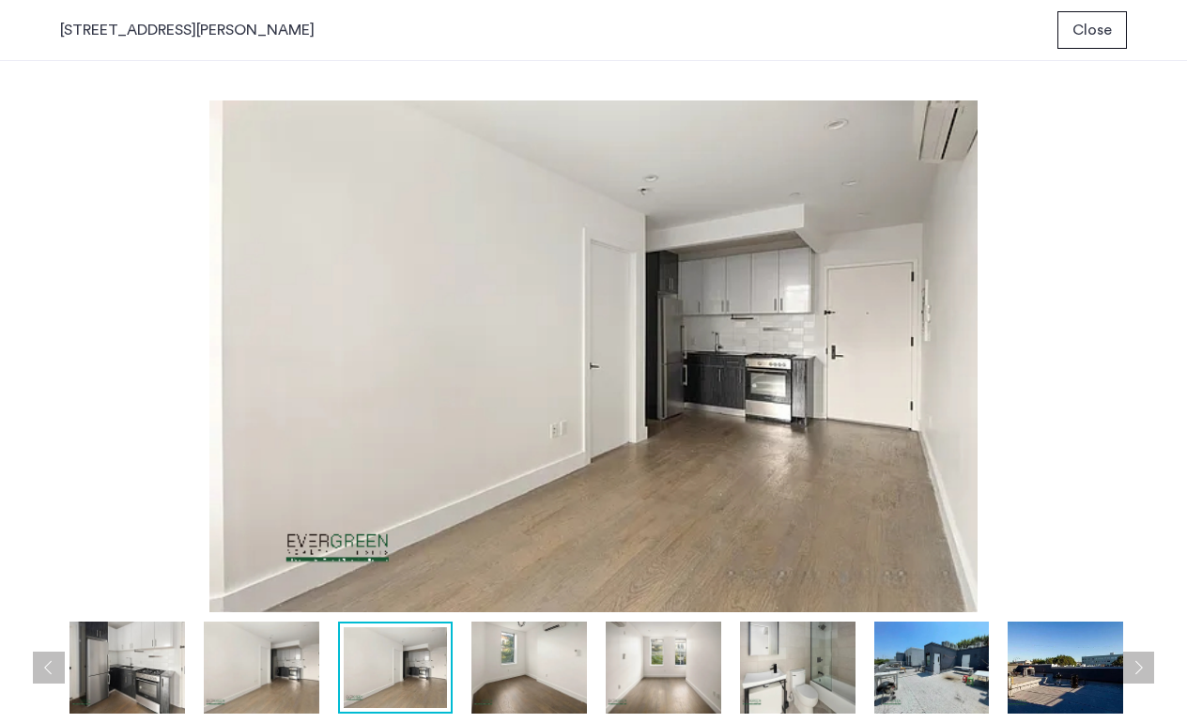
click at [1143, 658] on button "Next apartment" at bounding box center [1138, 668] width 32 height 32
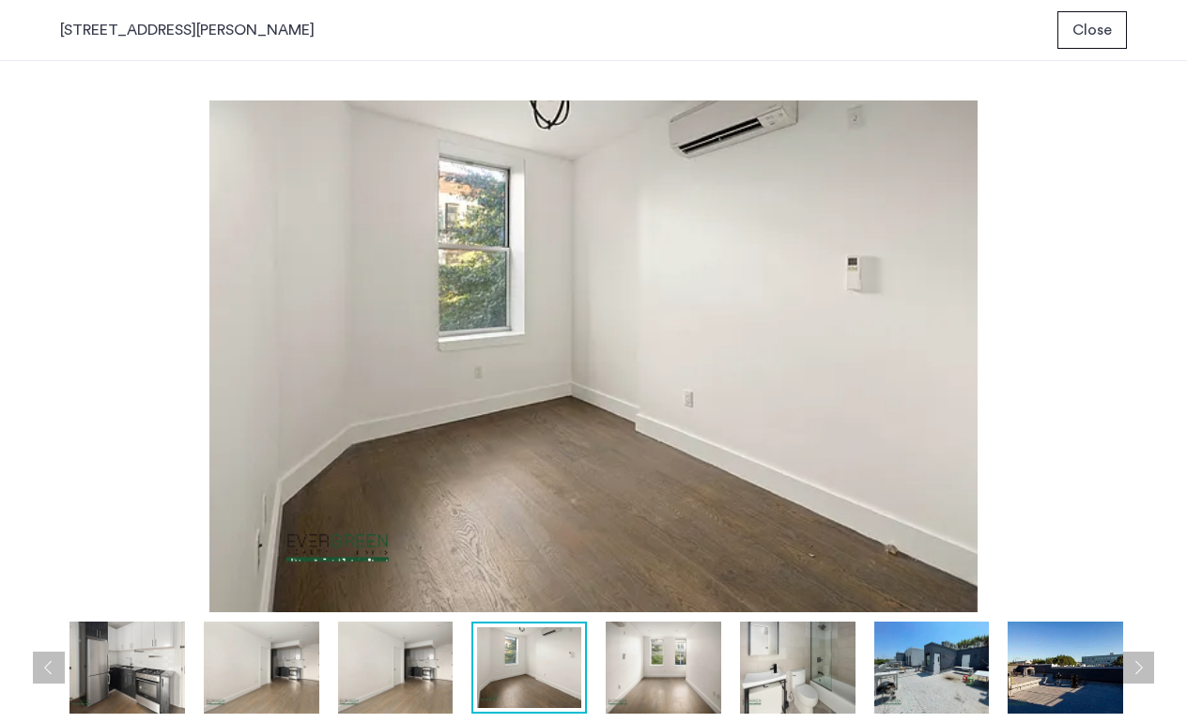
click at [1137, 673] on button "Next apartment" at bounding box center [1138, 668] width 32 height 32
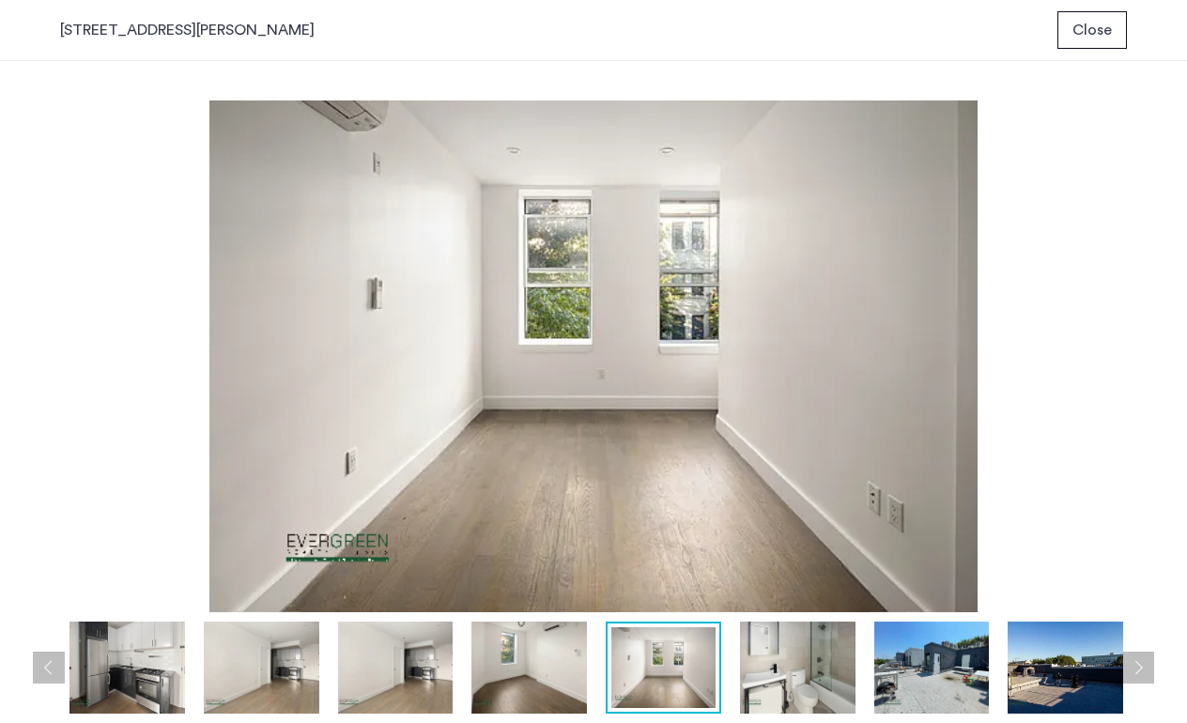
click at [1142, 670] on button "Next apartment" at bounding box center [1138, 668] width 32 height 32
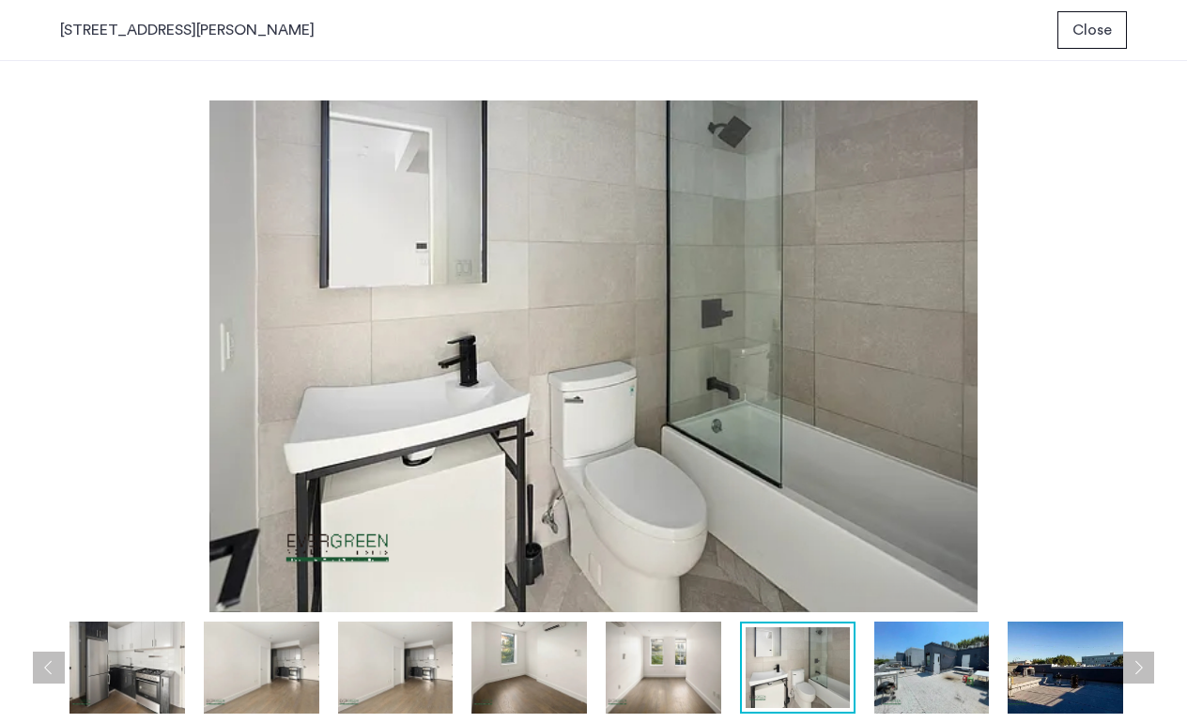
click at [1143, 671] on button "Next apartment" at bounding box center [1138, 668] width 32 height 32
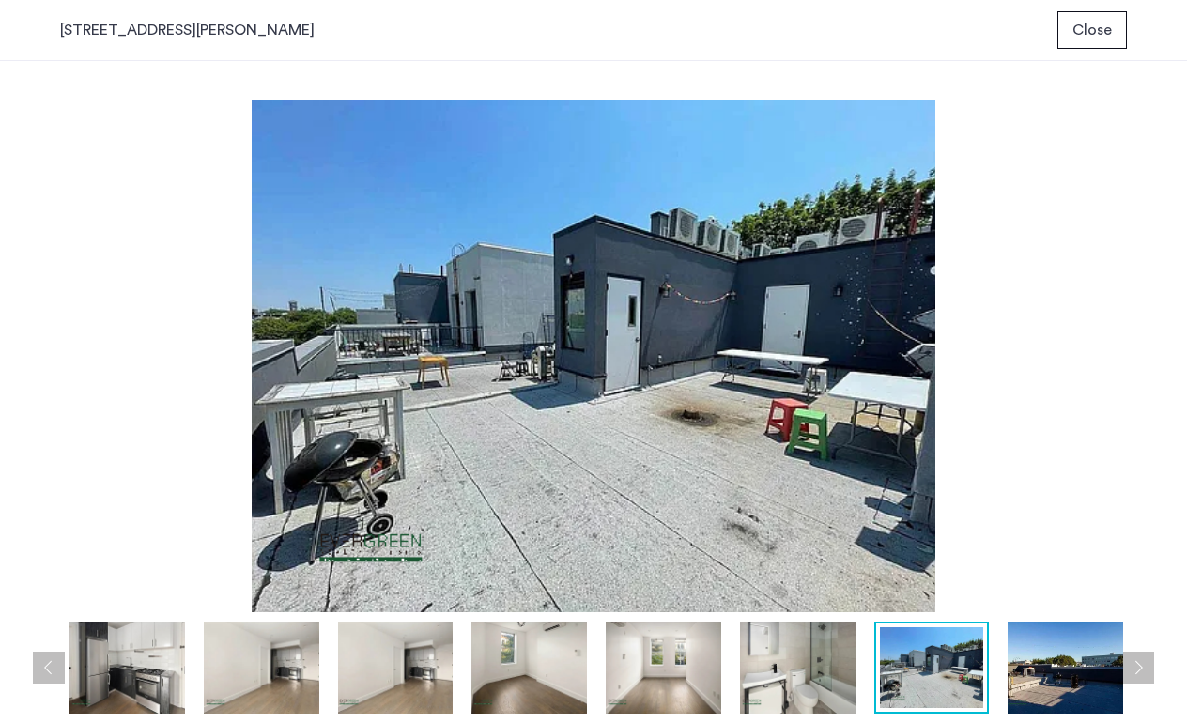
click at [1143, 671] on button "Next apartment" at bounding box center [1138, 668] width 32 height 32
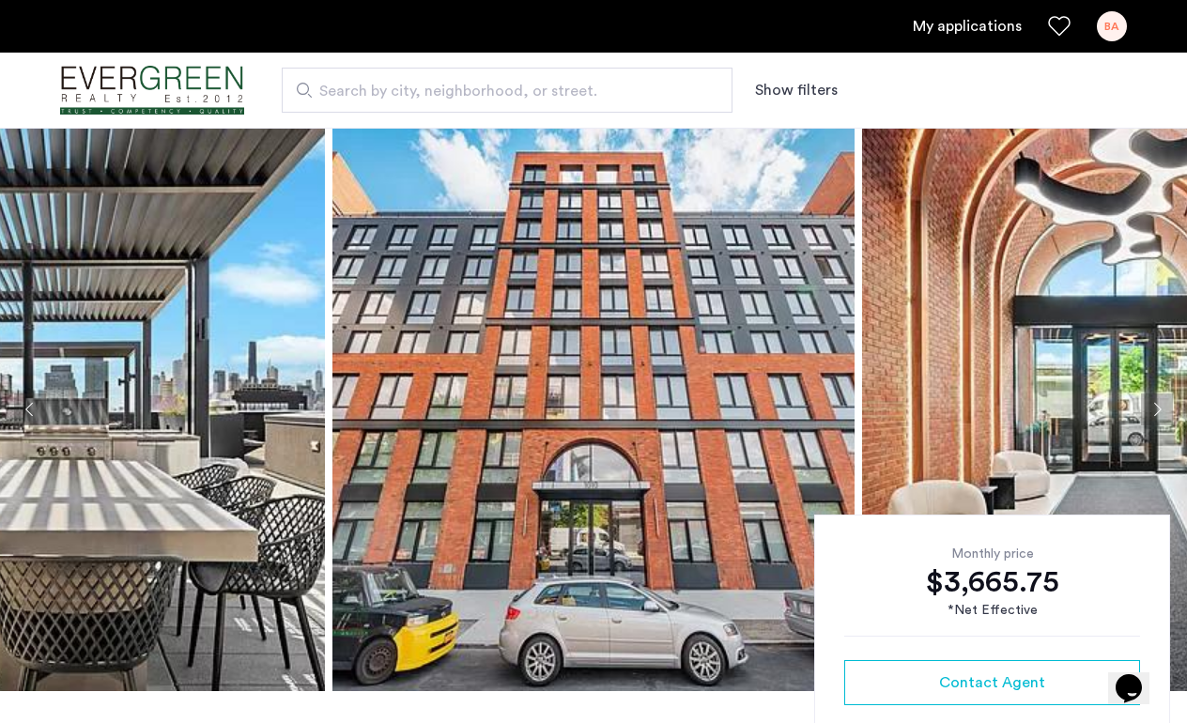
click at [547, 386] on img at bounding box center [594, 410] width 522 height 564
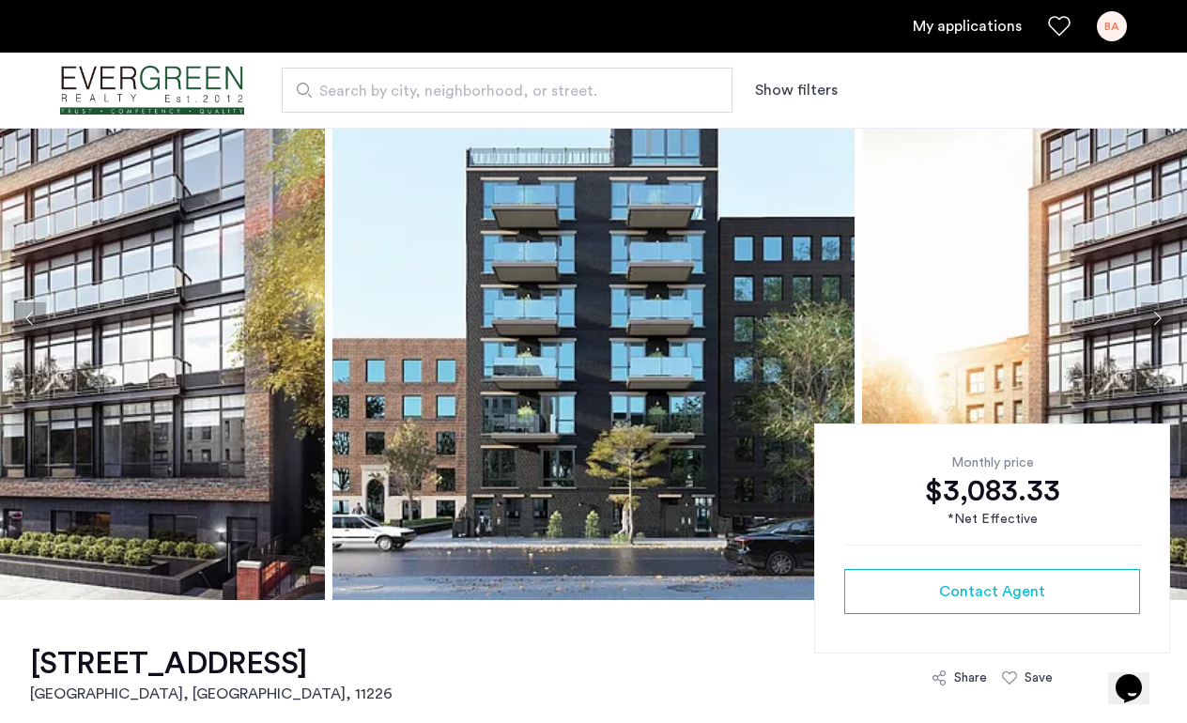
scroll to position [68, 0]
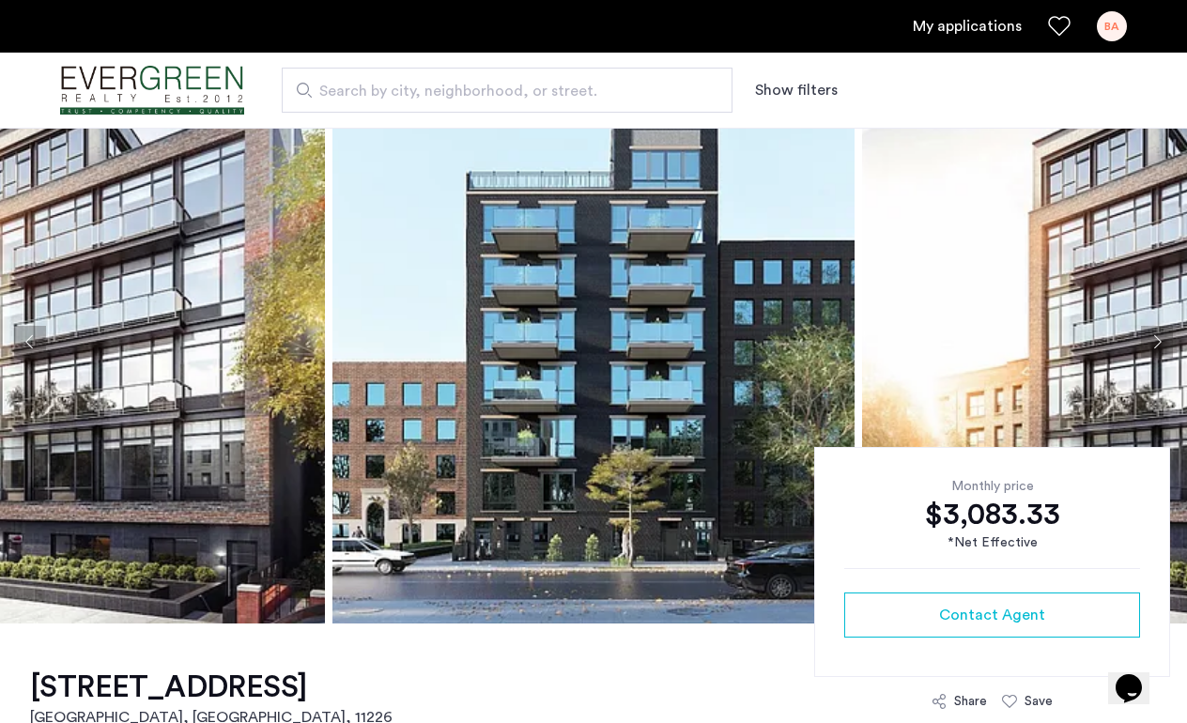
click at [631, 315] on img at bounding box center [594, 342] width 522 height 564
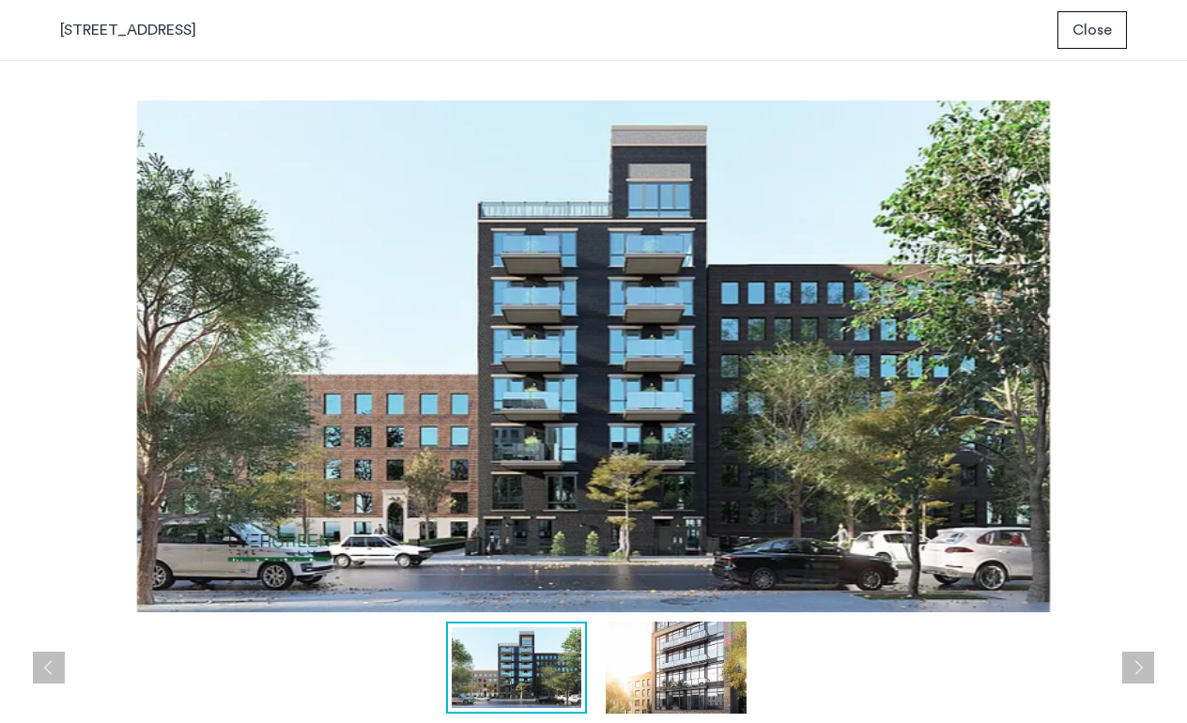
click at [616, 363] on img at bounding box center [593, 357] width 1067 height 512
click at [584, 427] on img at bounding box center [593, 357] width 1067 height 512
click at [1136, 668] on button "Next apartment" at bounding box center [1138, 668] width 32 height 32
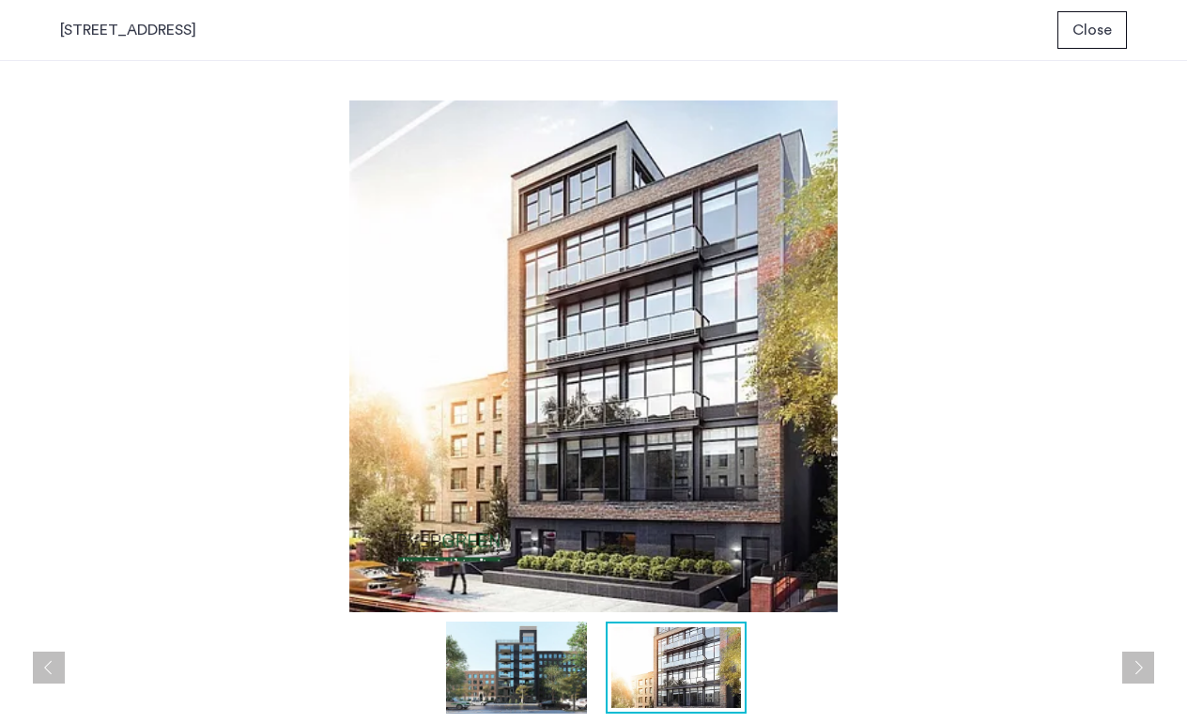
click at [1136, 668] on button "Next apartment" at bounding box center [1138, 668] width 32 height 32
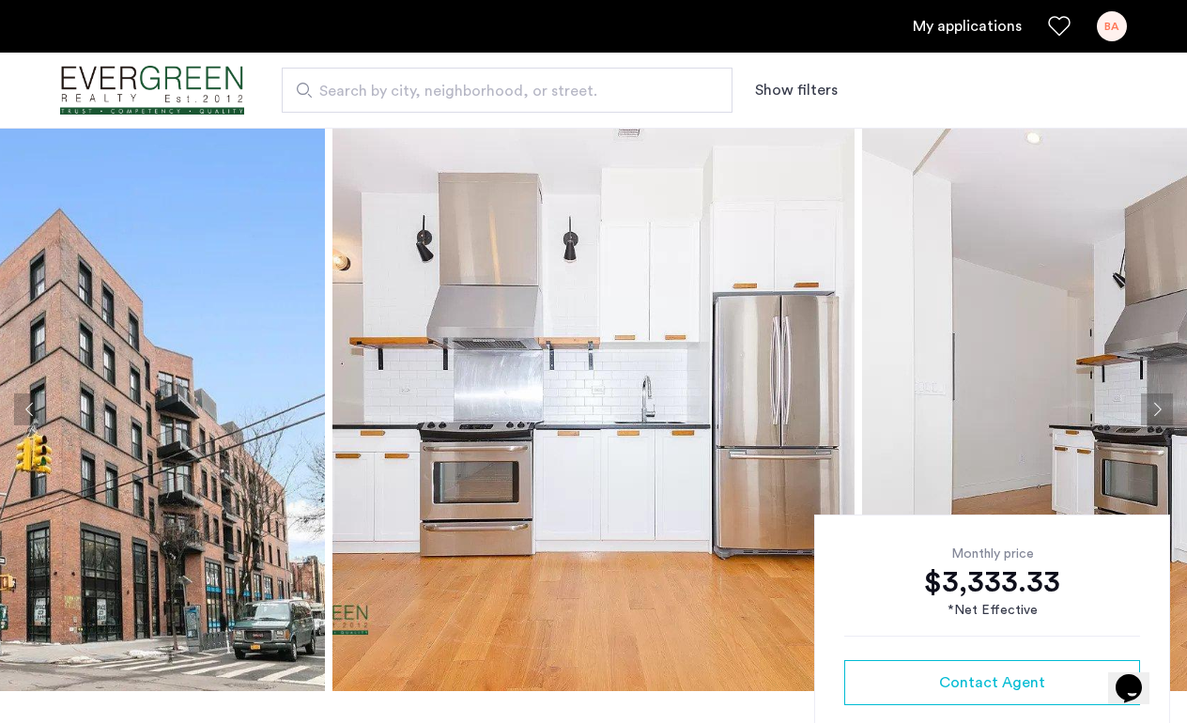
click at [574, 379] on img at bounding box center [594, 410] width 522 height 564
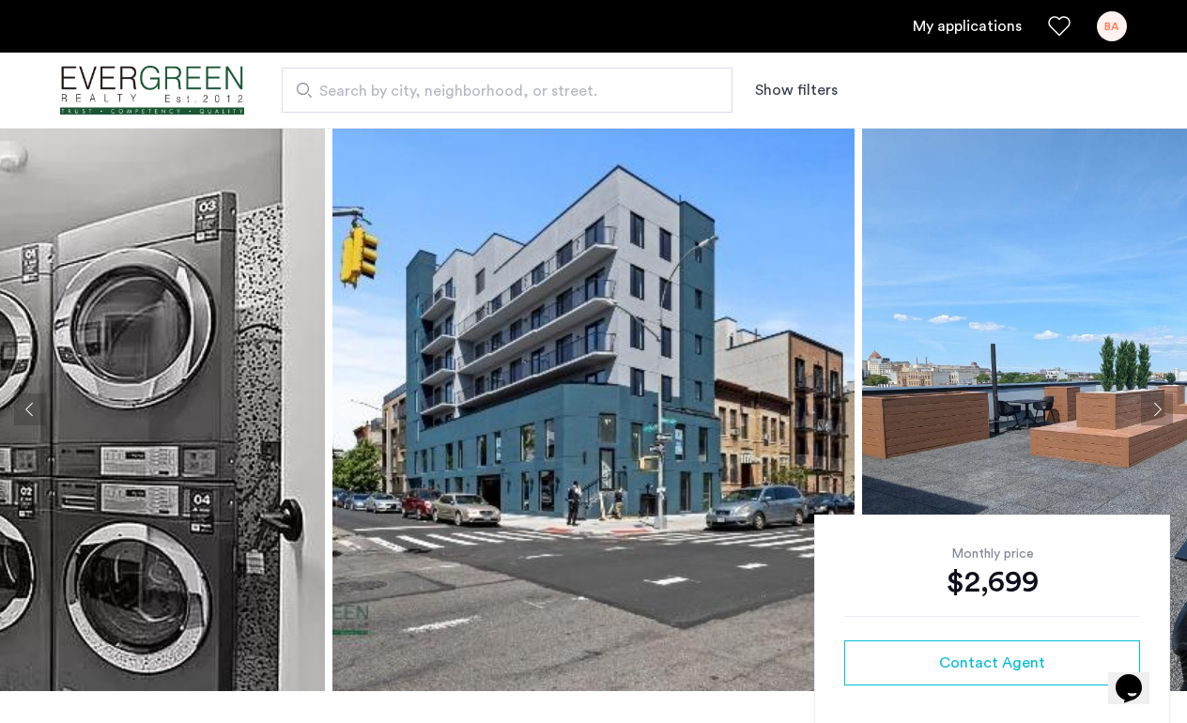
click at [580, 391] on img at bounding box center [594, 410] width 522 height 564
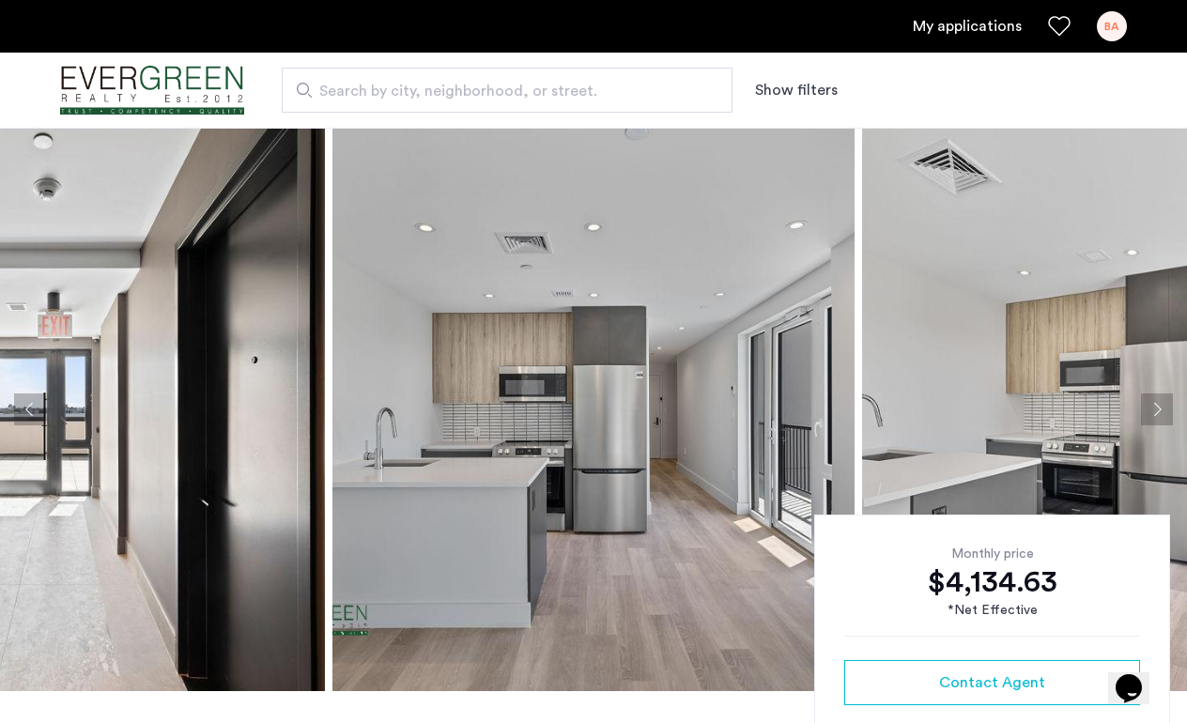
click at [520, 367] on img at bounding box center [594, 410] width 522 height 564
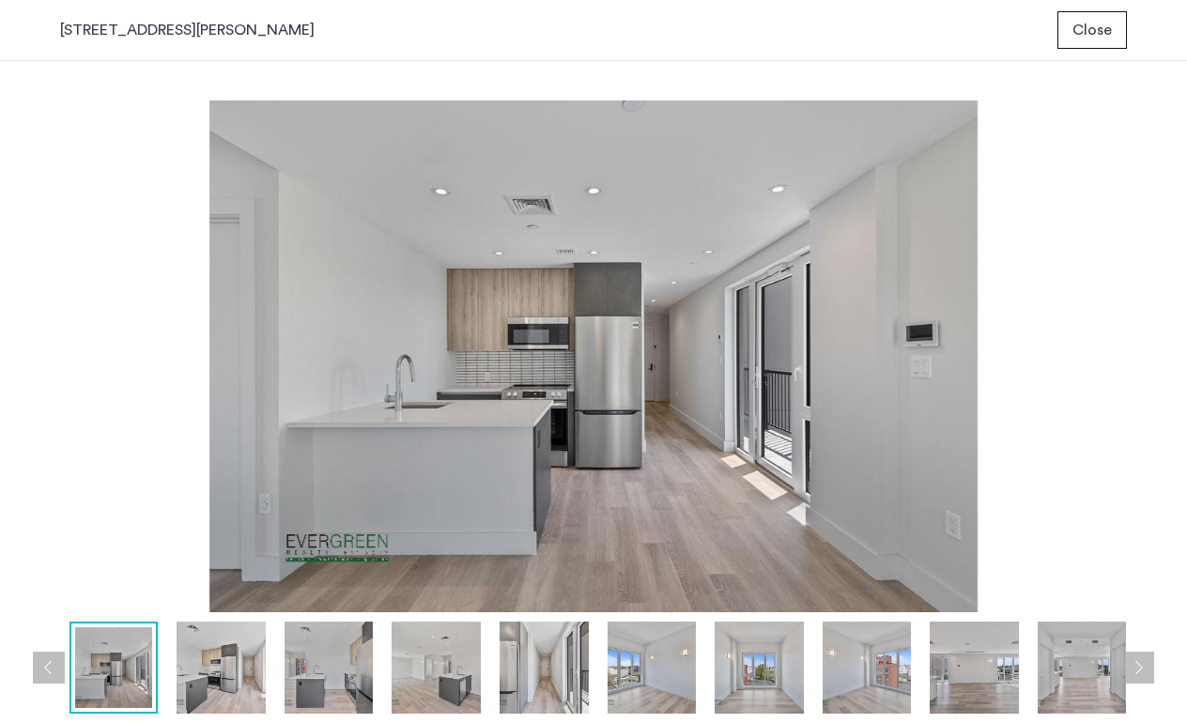
click at [121, 318] on img at bounding box center [593, 357] width 1067 height 512
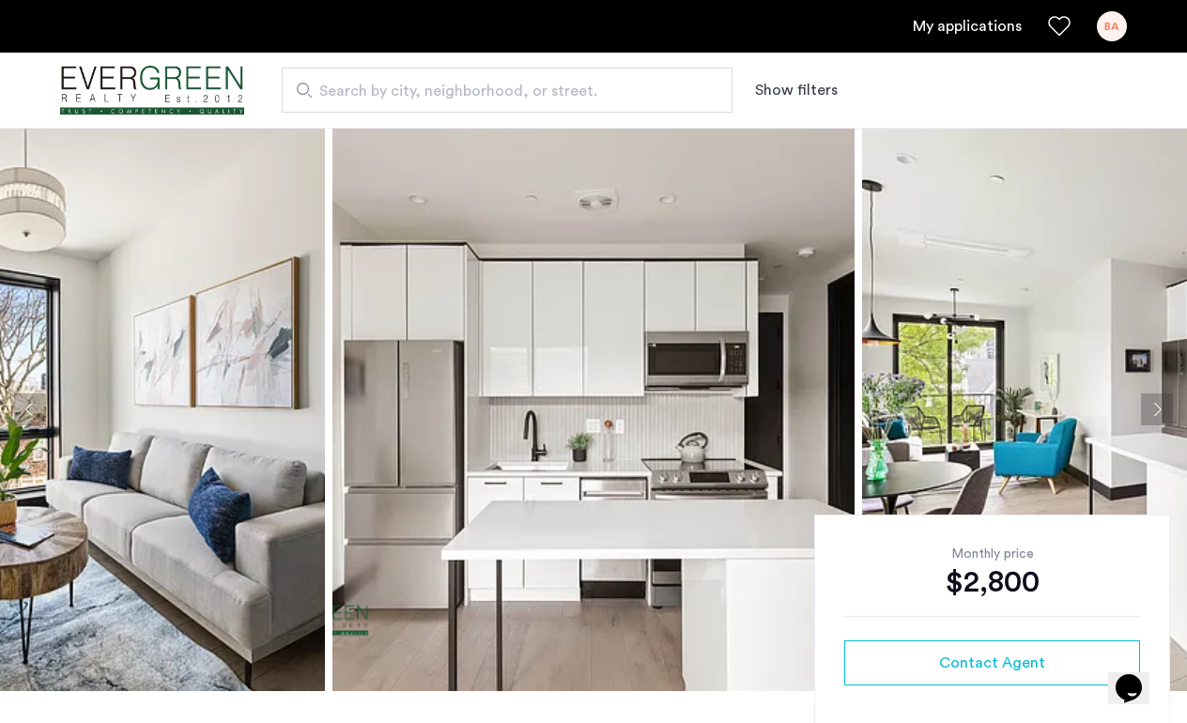
click at [570, 415] on img at bounding box center [594, 410] width 522 height 564
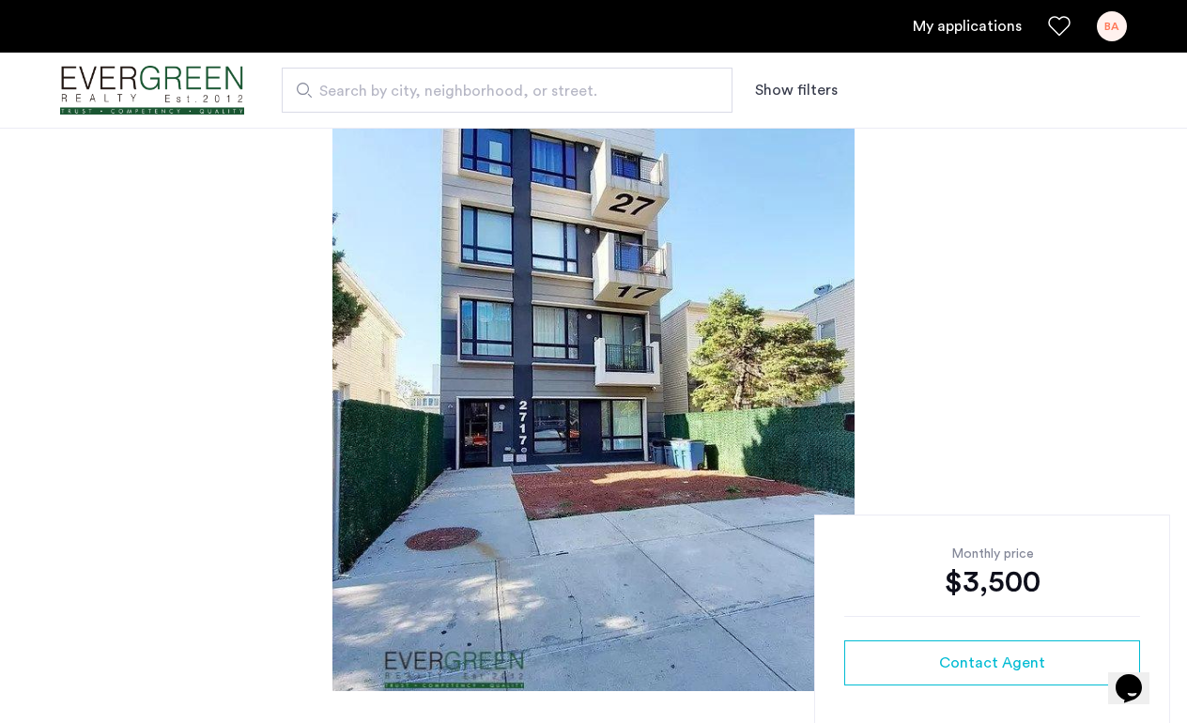
click at [622, 244] on img at bounding box center [594, 410] width 522 height 564
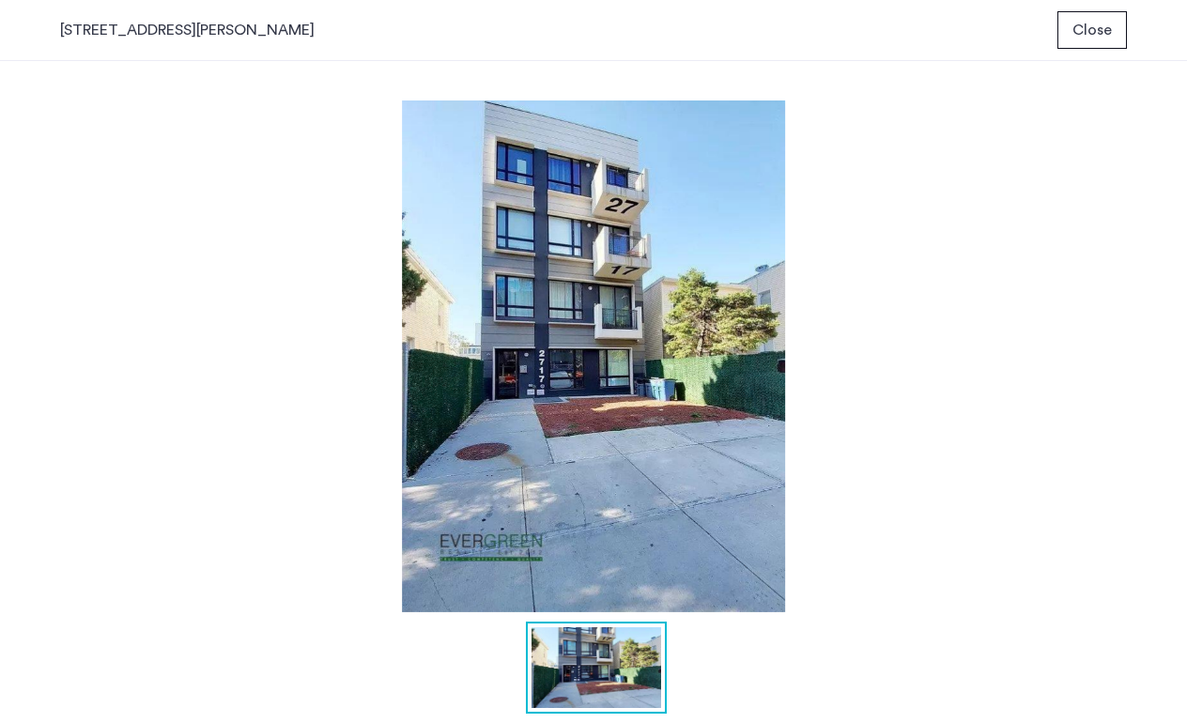
click at [625, 346] on img at bounding box center [593, 357] width 1067 height 512
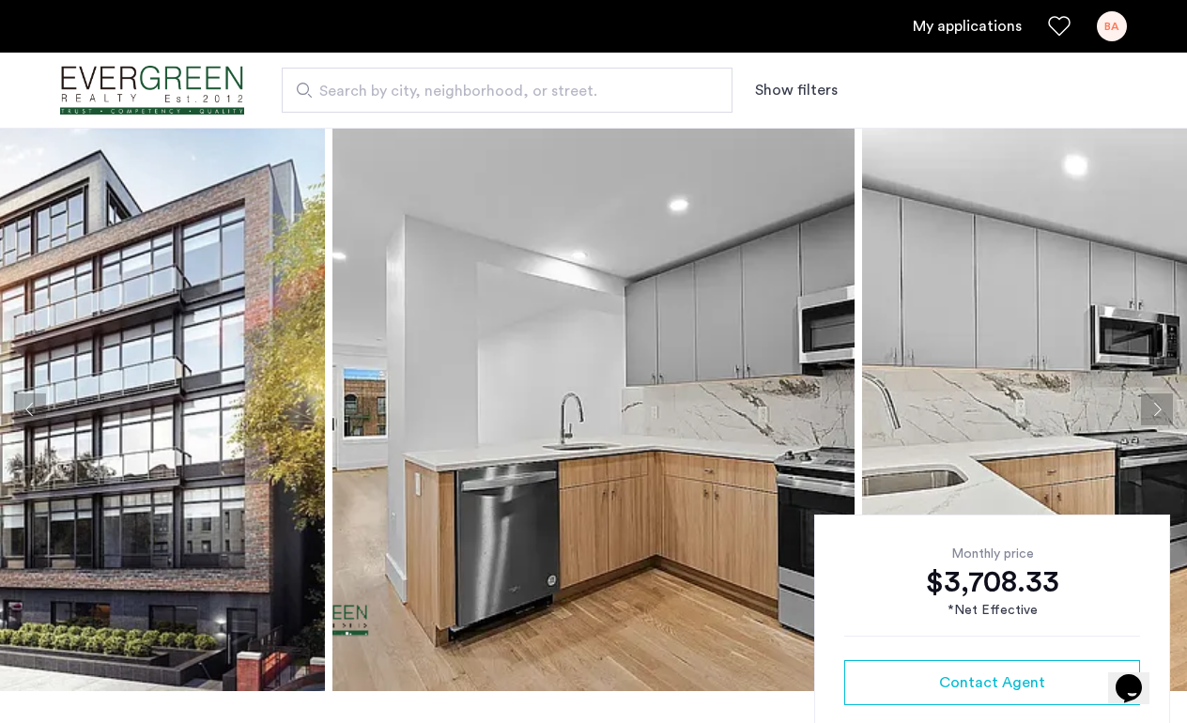
click at [544, 392] on img at bounding box center [594, 410] width 522 height 564
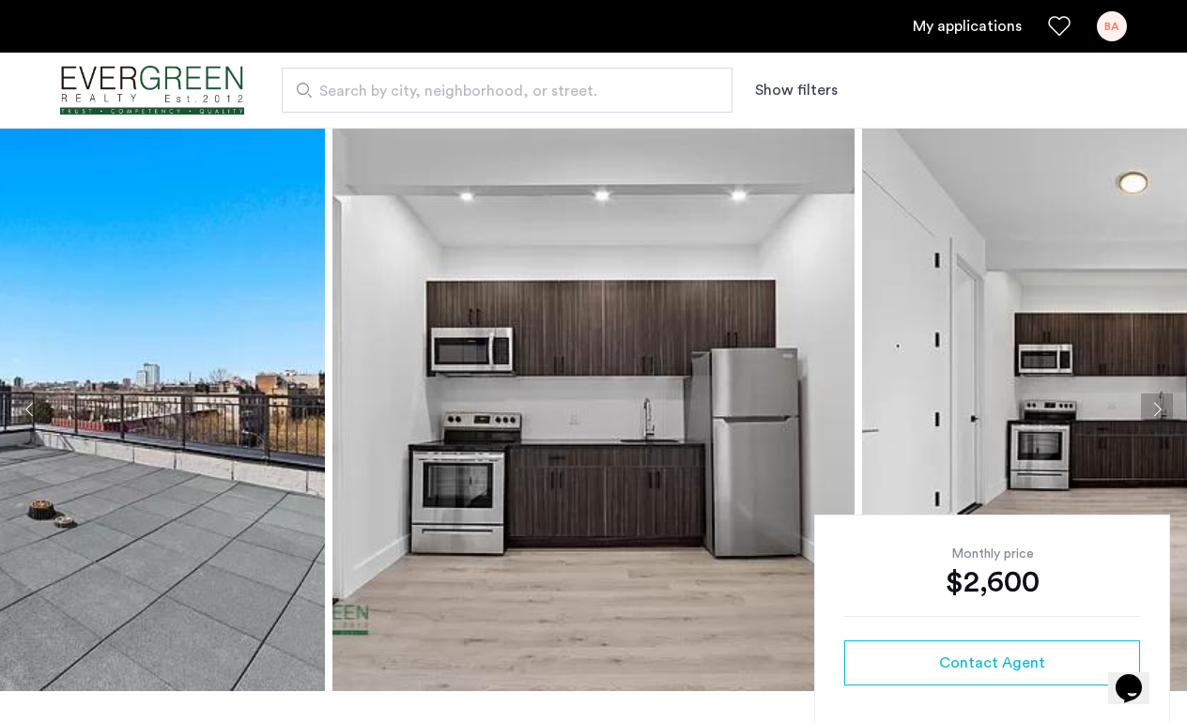
click at [578, 464] on img at bounding box center [594, 410] width 522 height 564
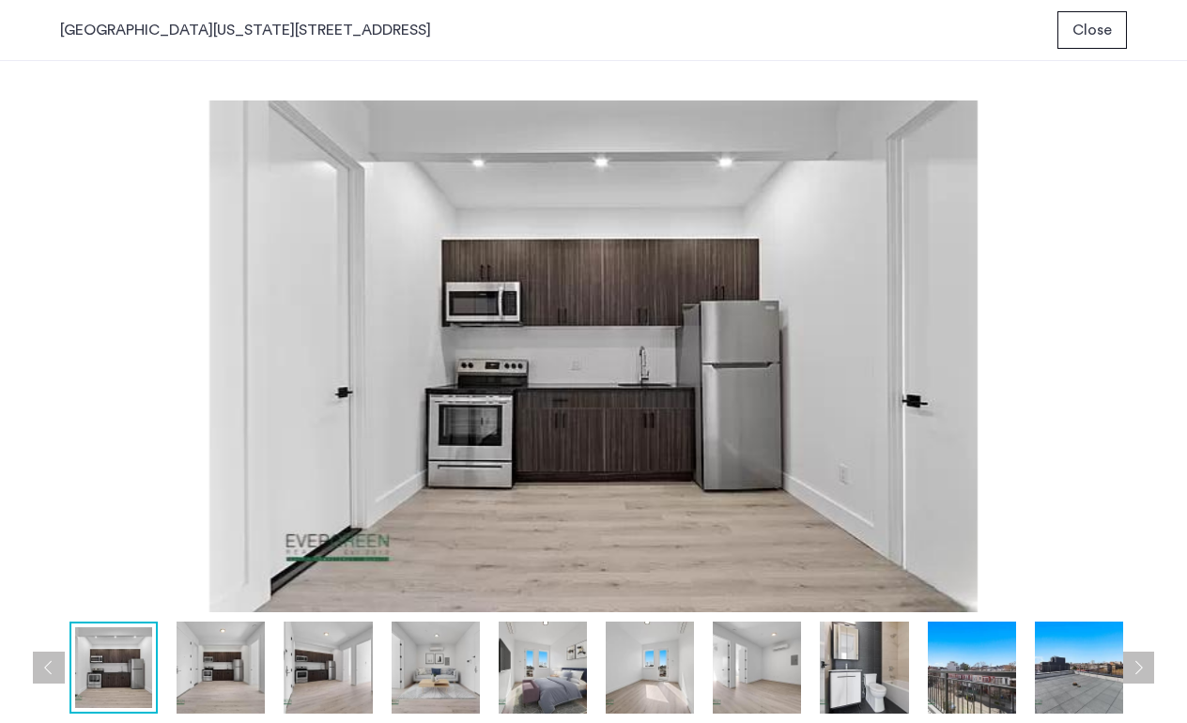
click at [581, 462] on img at bounding box center [593, 357] width 1067 height 512
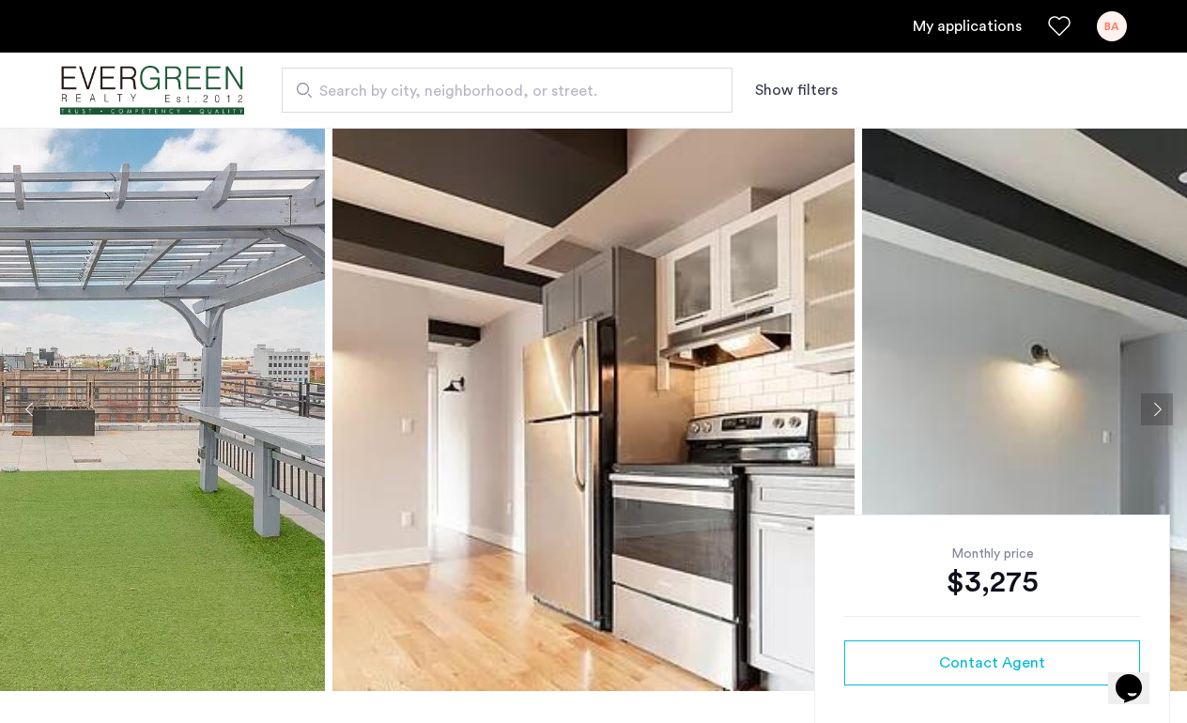
click at [667, 409] on img at bounding box center [594, 410] width 522 height 564
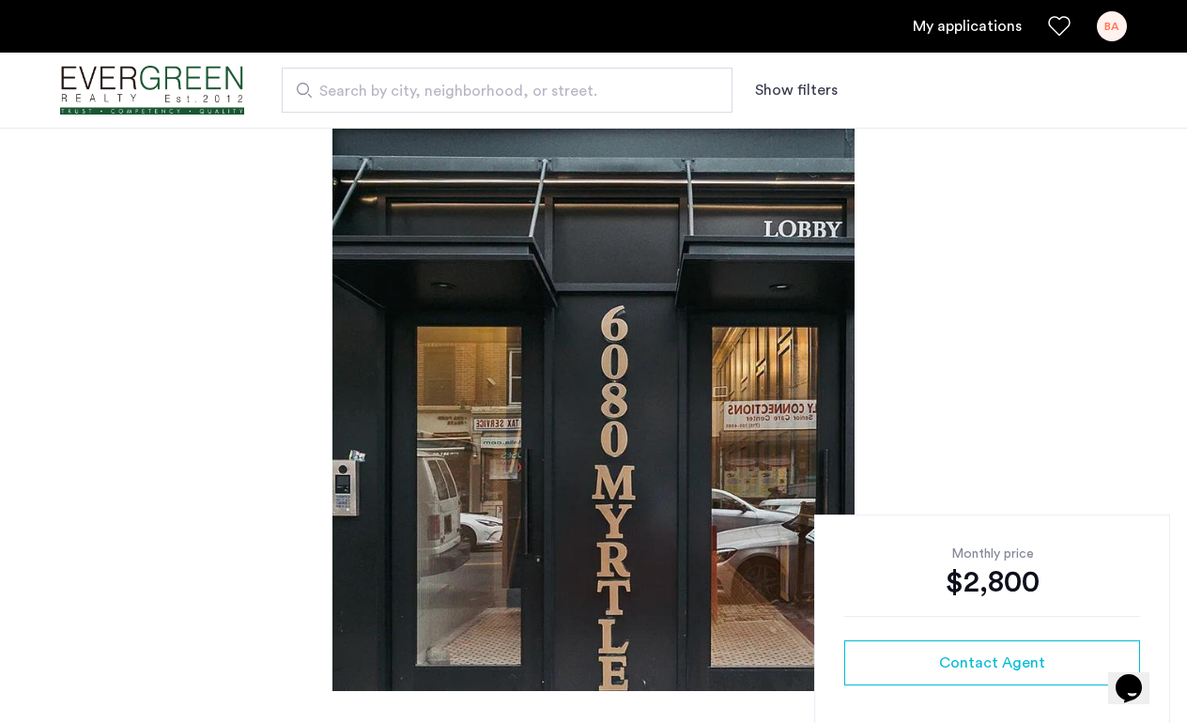
click at [644, 448] on img at bounding box center [594, 410] width 522 height 564
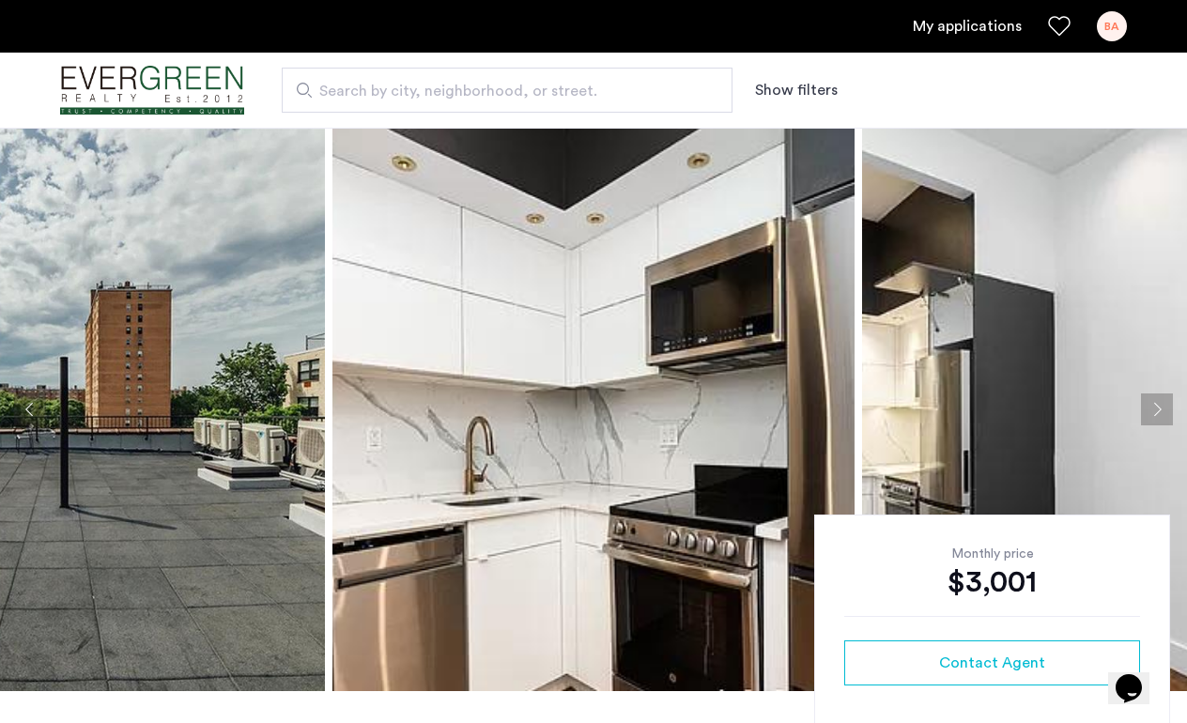
click at [545, 446] on img at bounding box center [594, 410] width 522 height 564
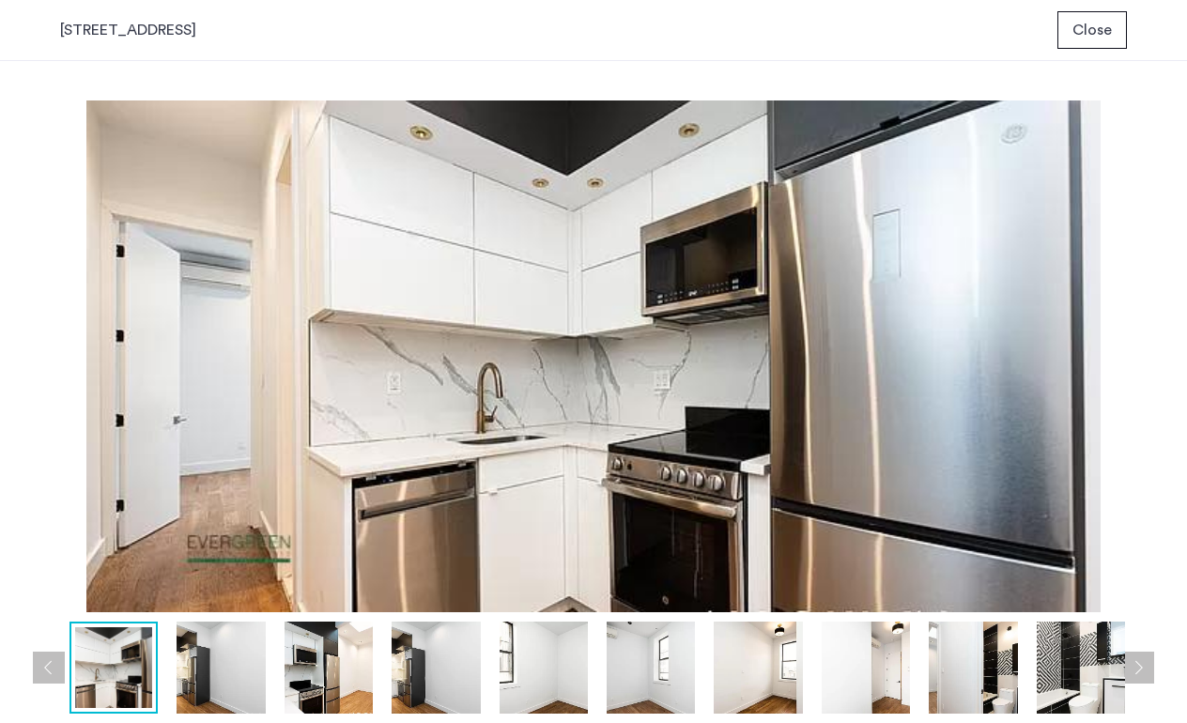
click at [534, 441] on img at bounding box center [593, 357] width 1067 height 512
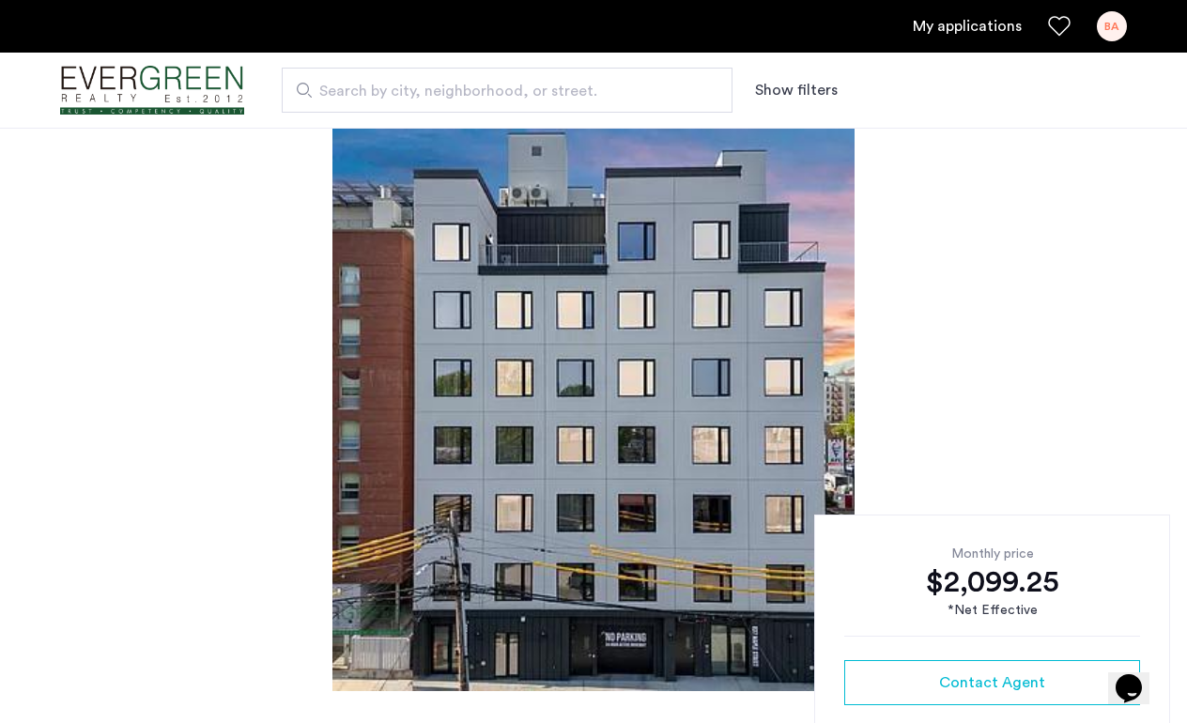
click at [540, 348] on img at bounding box center [594, 410] width 522 height 564
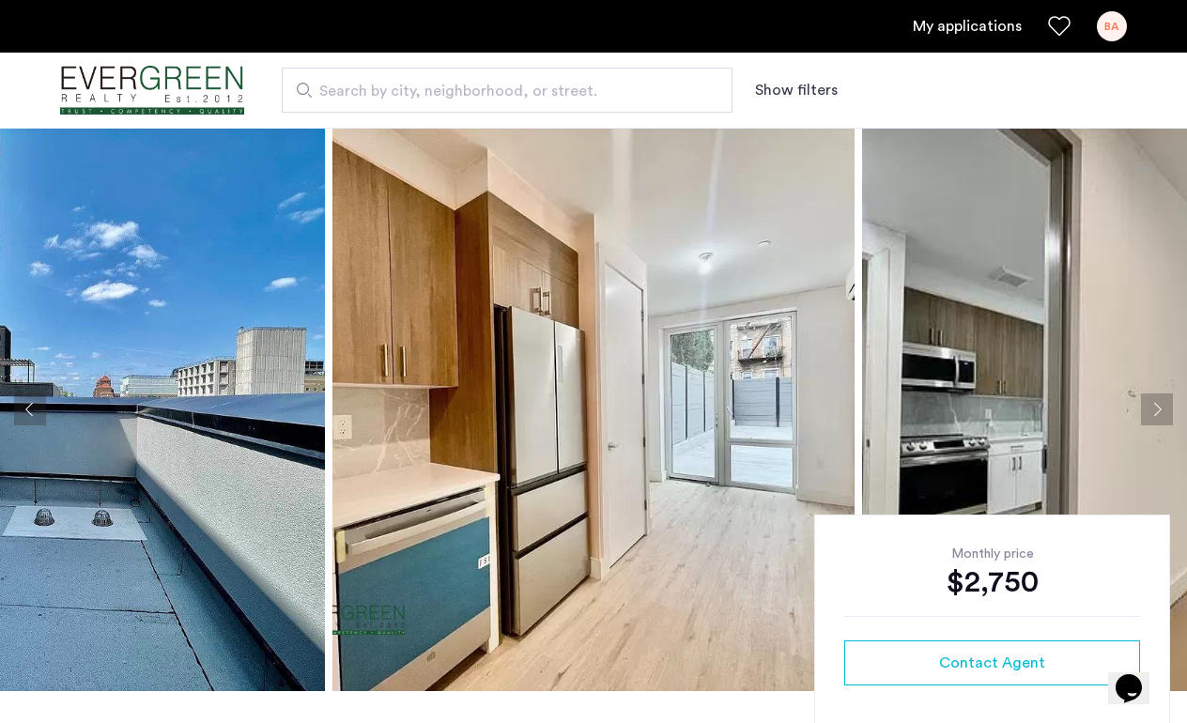
click at [606, 432] on img at bounding box center [594, 410] width 522 height 564
click at [684, 410] on img at bounding box center [594, 410] width 522 height 564
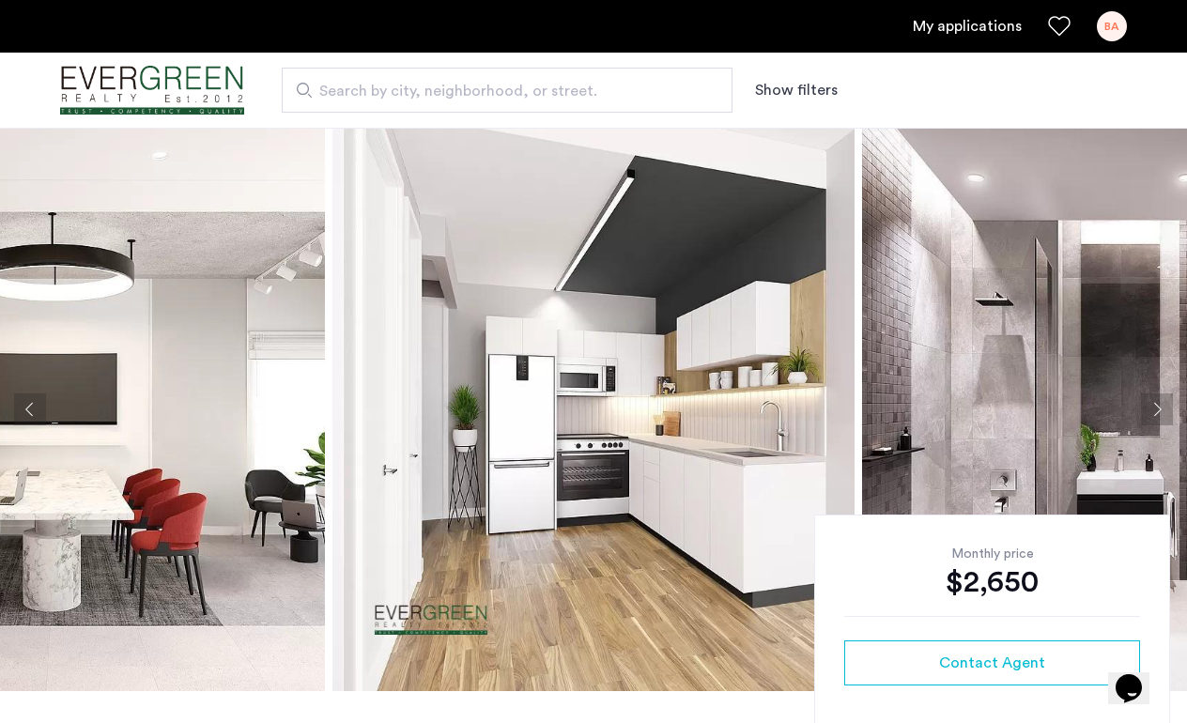
click at [567, 469] on img at bounding box center [594, 410] width 522 height 564
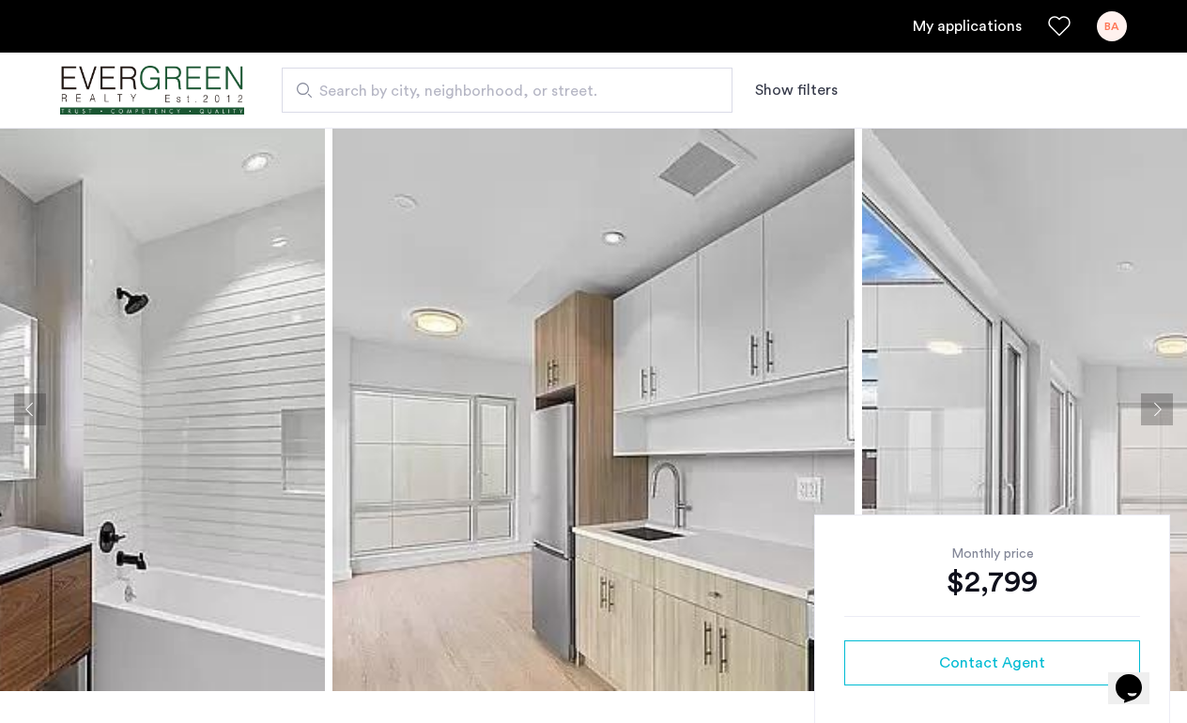
click at [454, 386] on img at bounding box center [594, 410] width 522 height 564
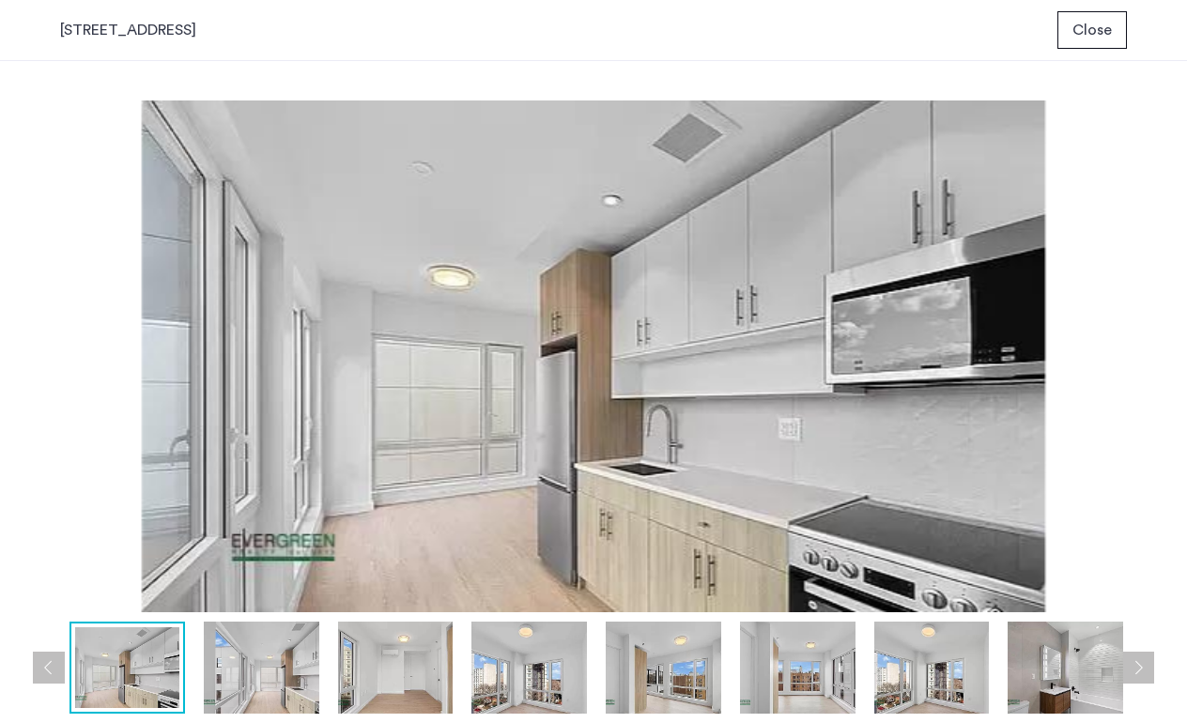
click at [454, 386] on img at bounding box center [593, 357] width 1067 height 512
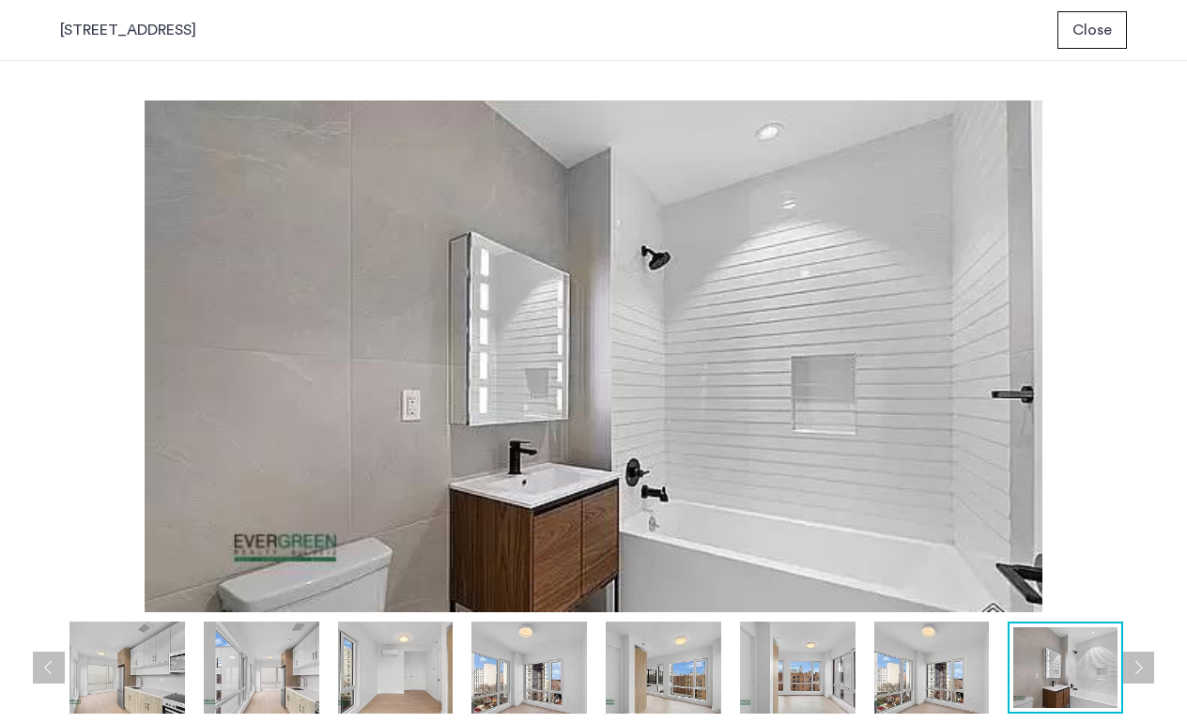
click at [1140, 665] on button "Next apartment" at bounding box center [1138, 668] width 32 height 32
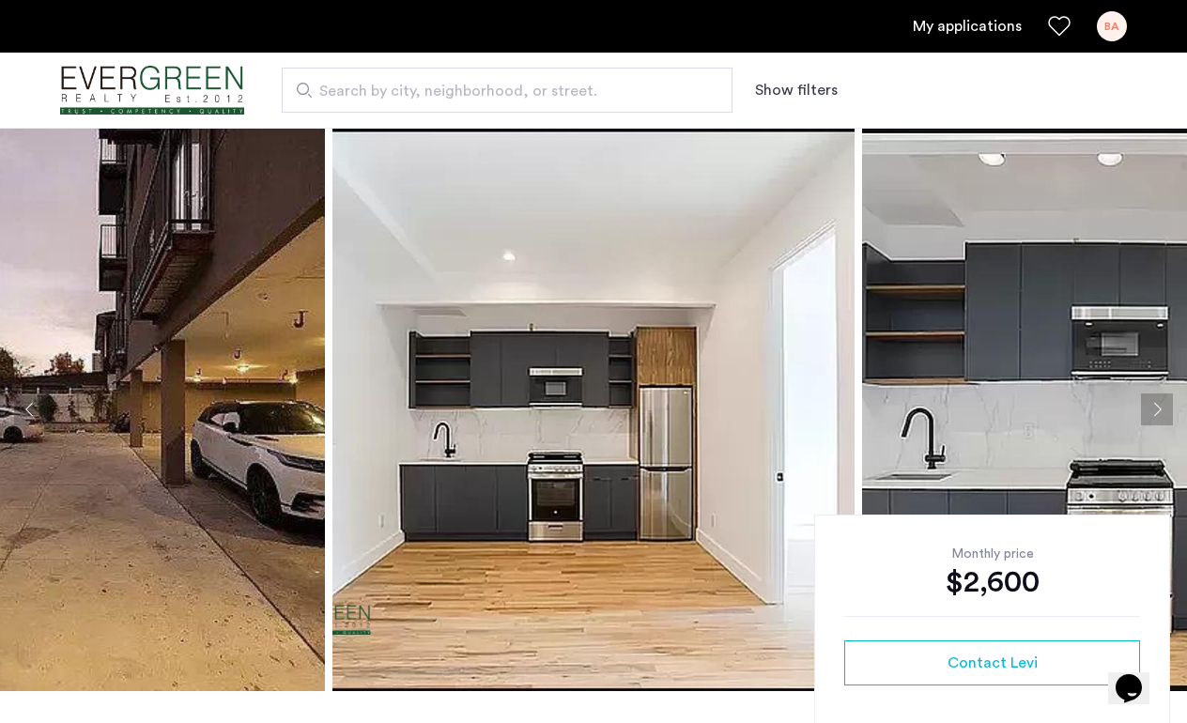
click at [553, 456] on img at bounding box center [594, 410] width 522 height 564
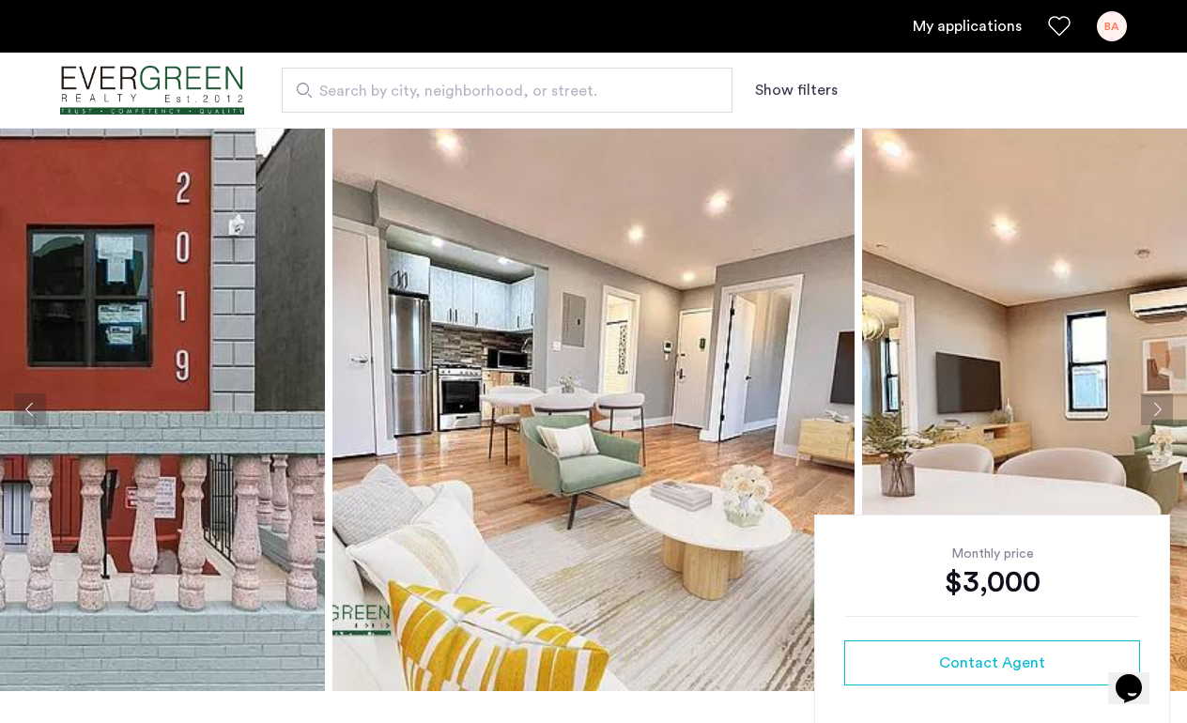
click at [574, 375] on img at bounding box center [594, 410] width 522 height 564
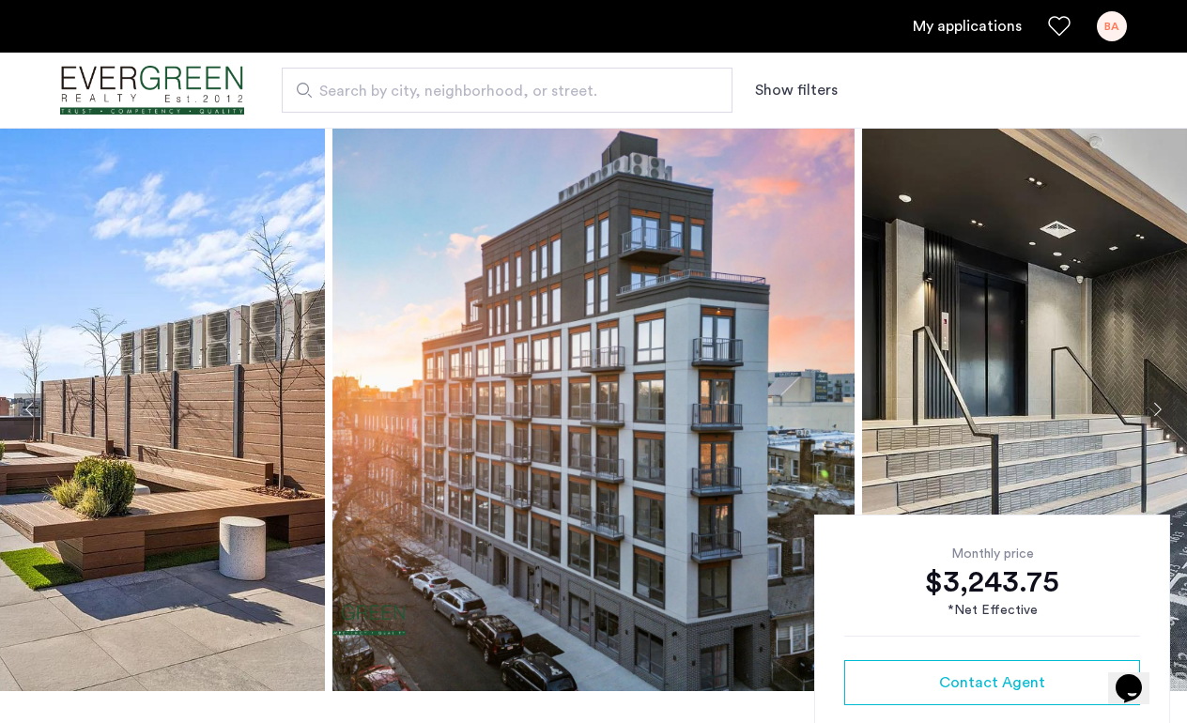
click at [532, 420] on img at bounding box center [594, 410] width 522 height 564
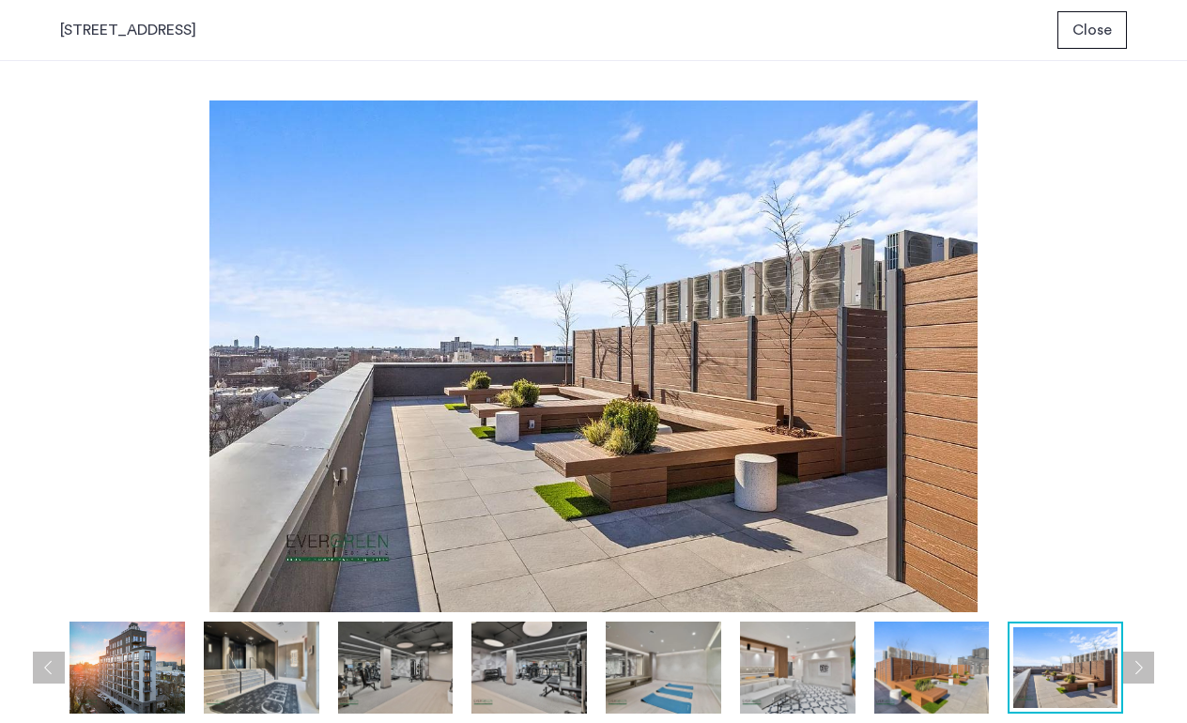
click at [1143, 673] on button "Next apartment" at bounding box center [1138, 668] width 32 height 32
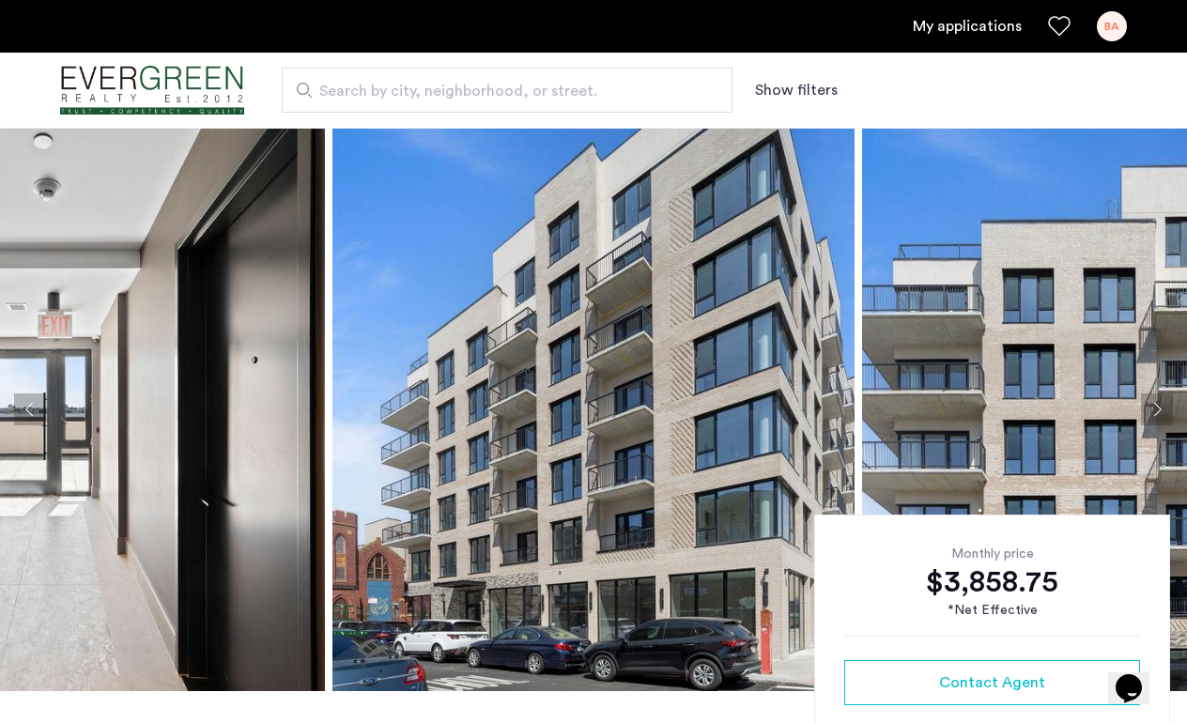
click at [620, 389] on img at bounding box center [594, 410] width 522 height 564
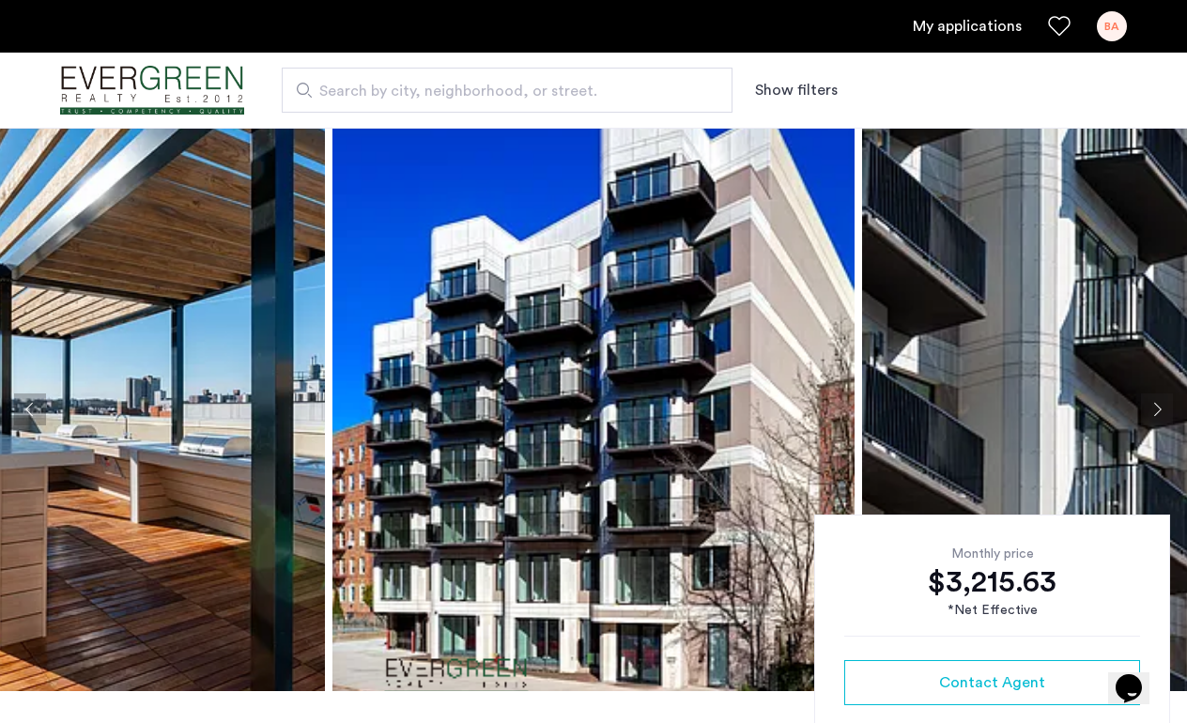
click at [503, 387] on img at bounding box center [594, 410] width 522 height 564
click at [593, 434] on img at bounding box center [594, 410] width 522 height 564
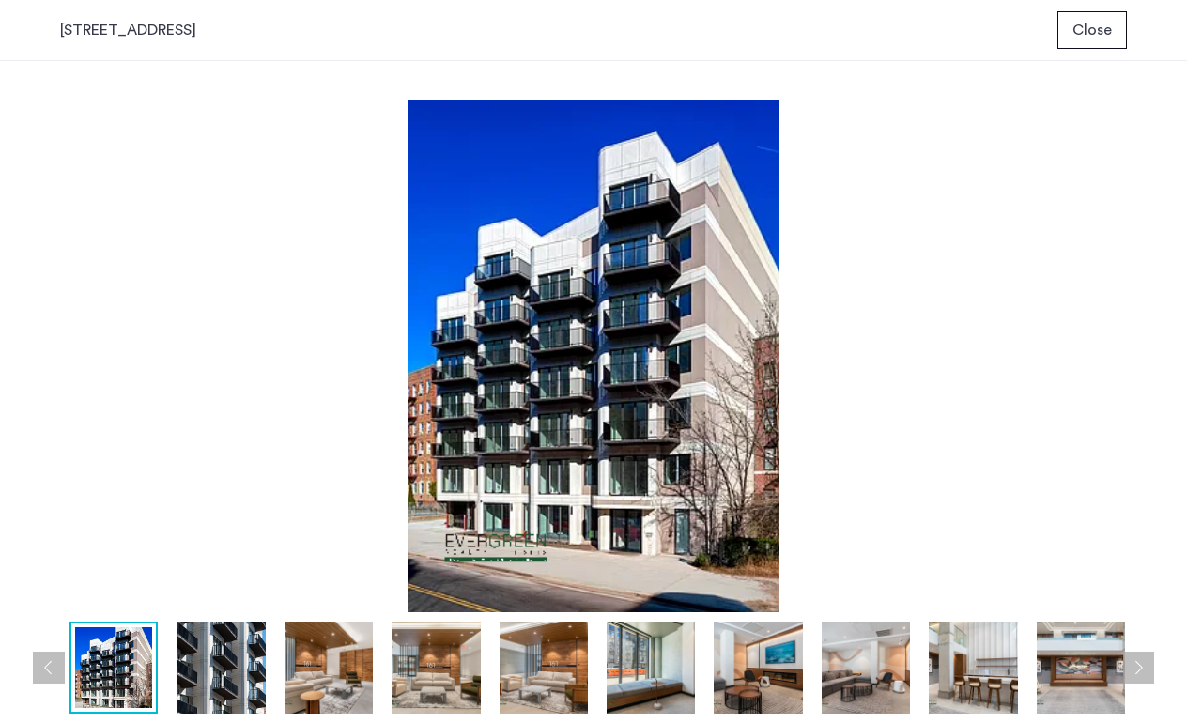
click at [193, 440] on img at bounding box center [593, 357] width 1067 height 512
